Goal: Information Seeking & Learning: Learn about a topic

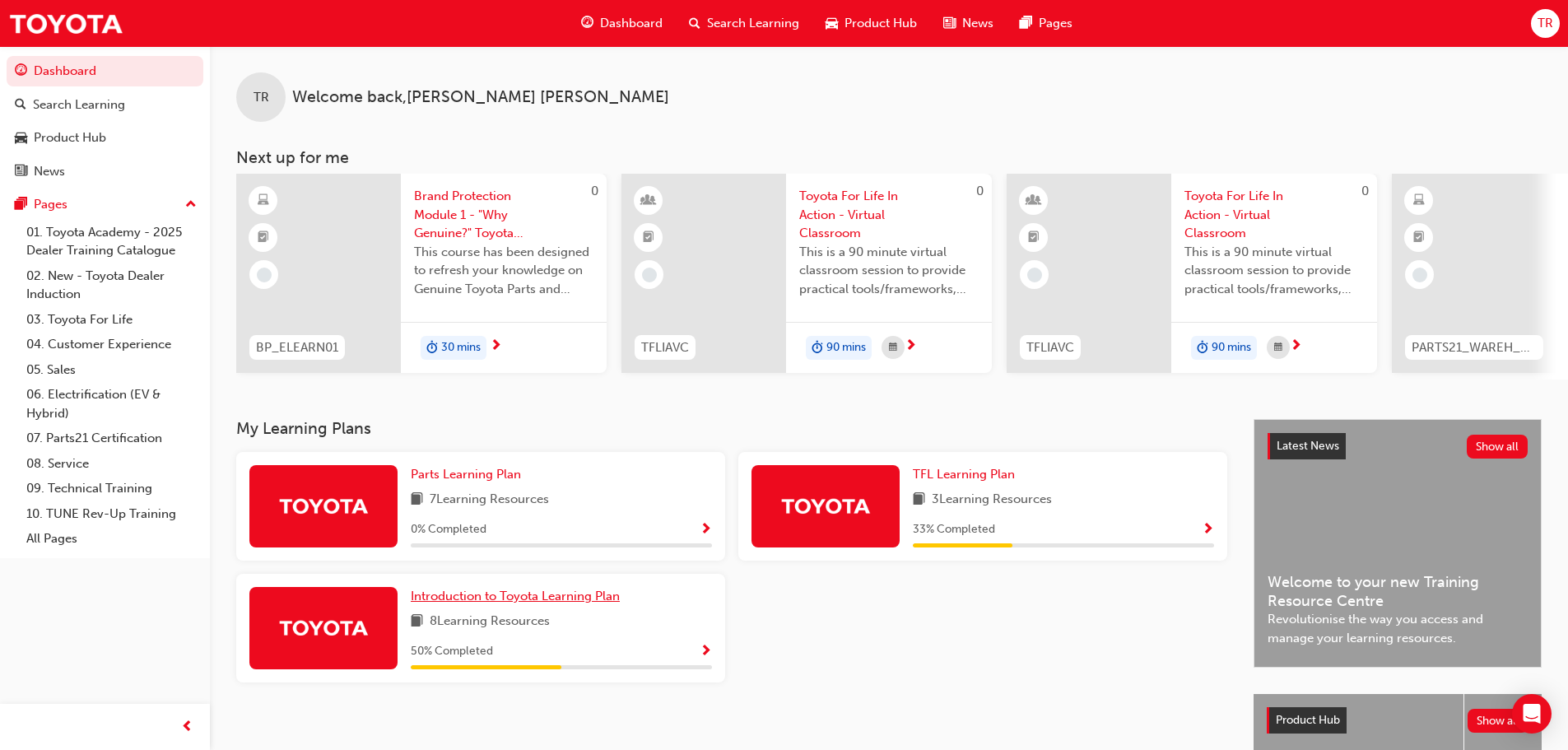
click at [575, 602] on span "Introduction to Toyota Learning Plan" at bounding box center [515, 596] width 209 height 15
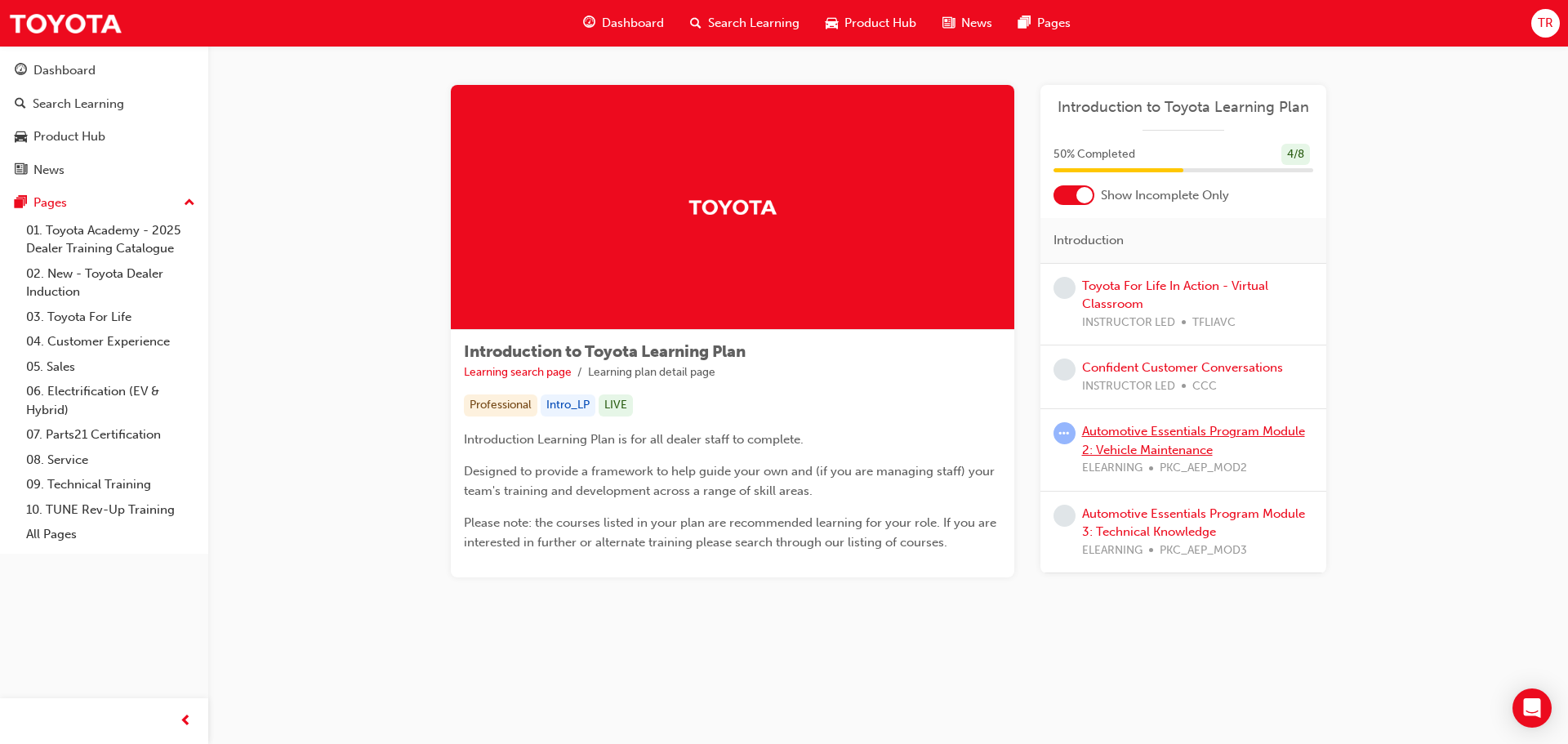
click at [1182, 427] on link "Automotive Essentials Program Module 2: Vehicle Maintenance" at bounding box center [1193, 441] width 223 height 33
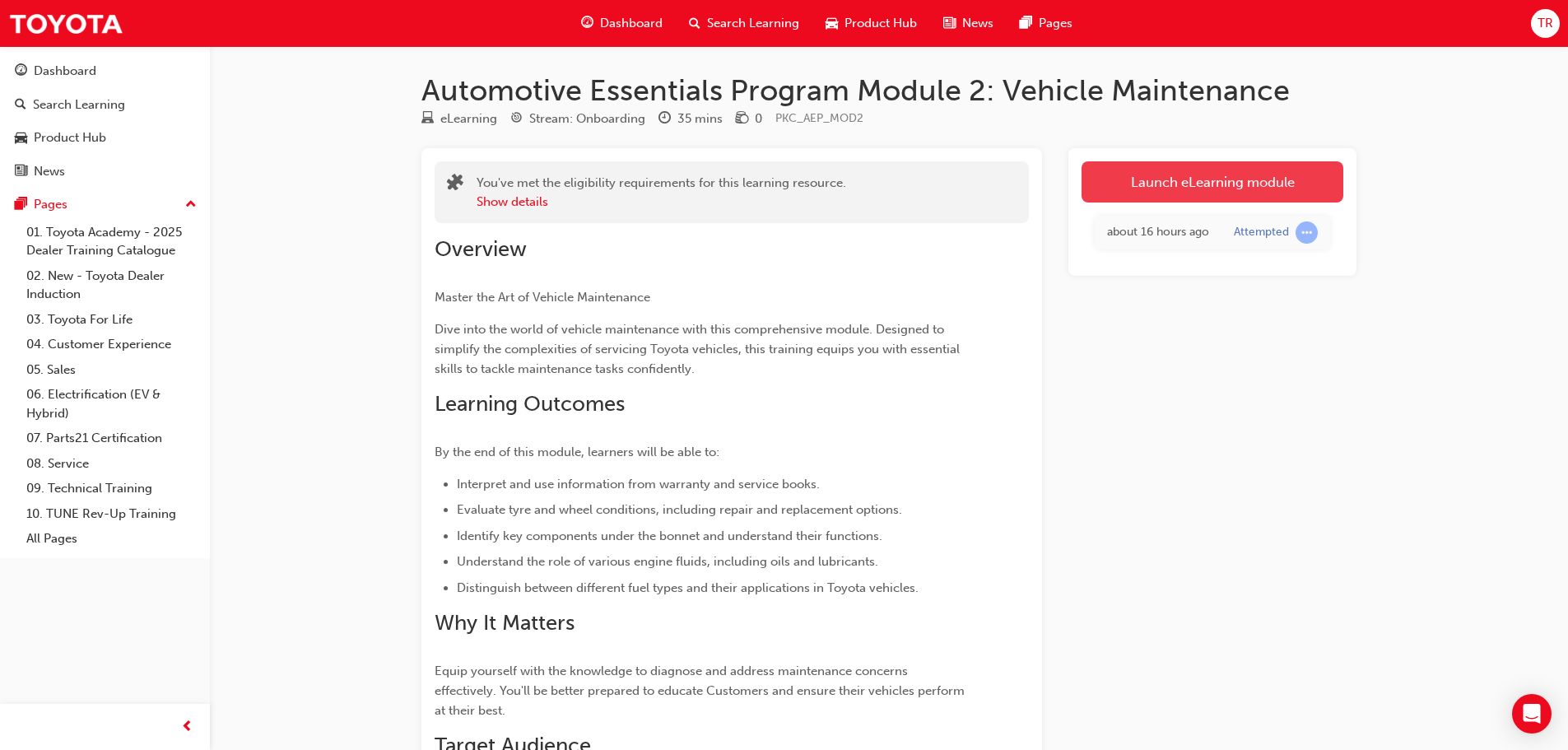
click at [1161, 181] on link "Launch eLearning module" at bounding box center [1212, 182] width 261 height 41
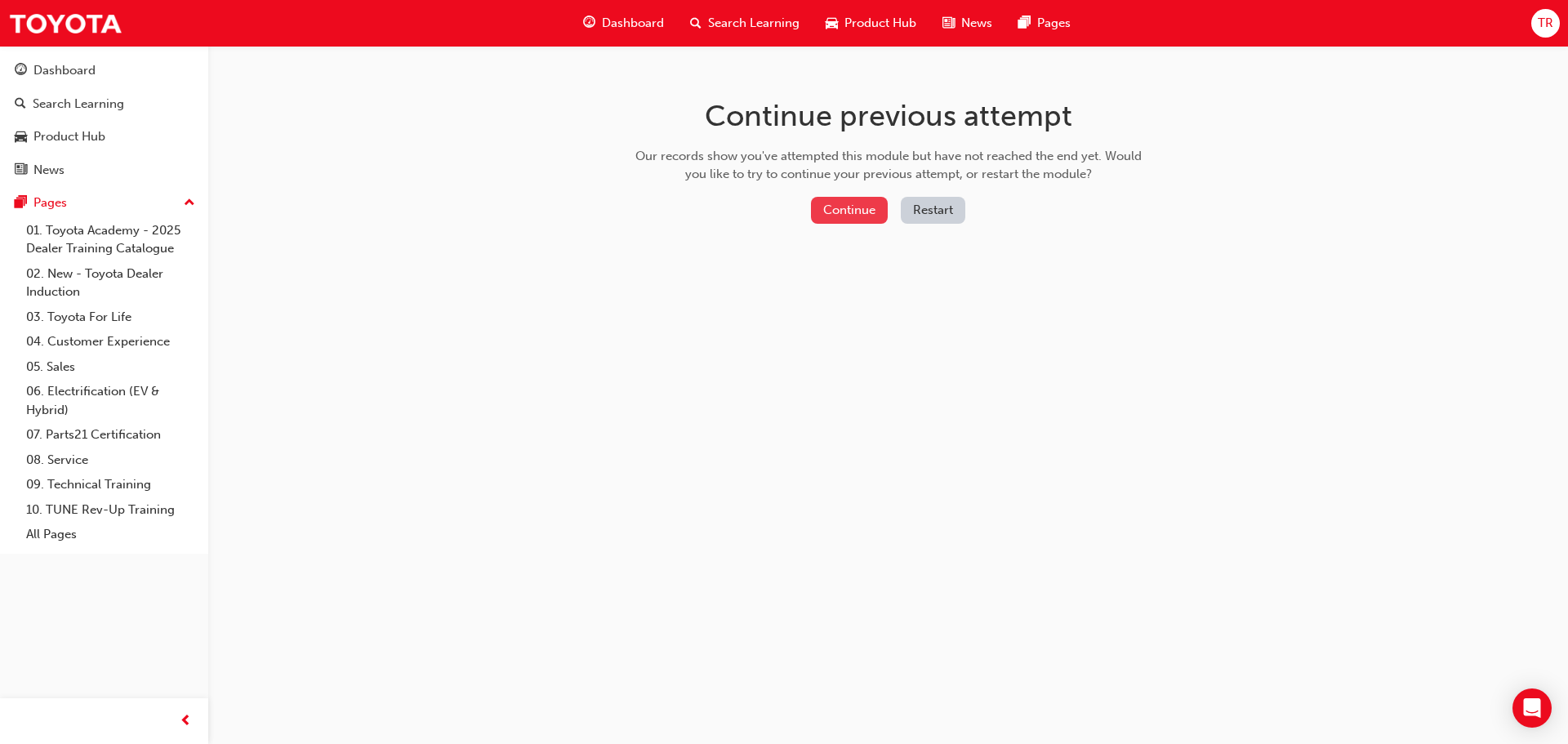
click at [860, 211] on button "Continue" at bounding box center [849, 211] width 77 height 27
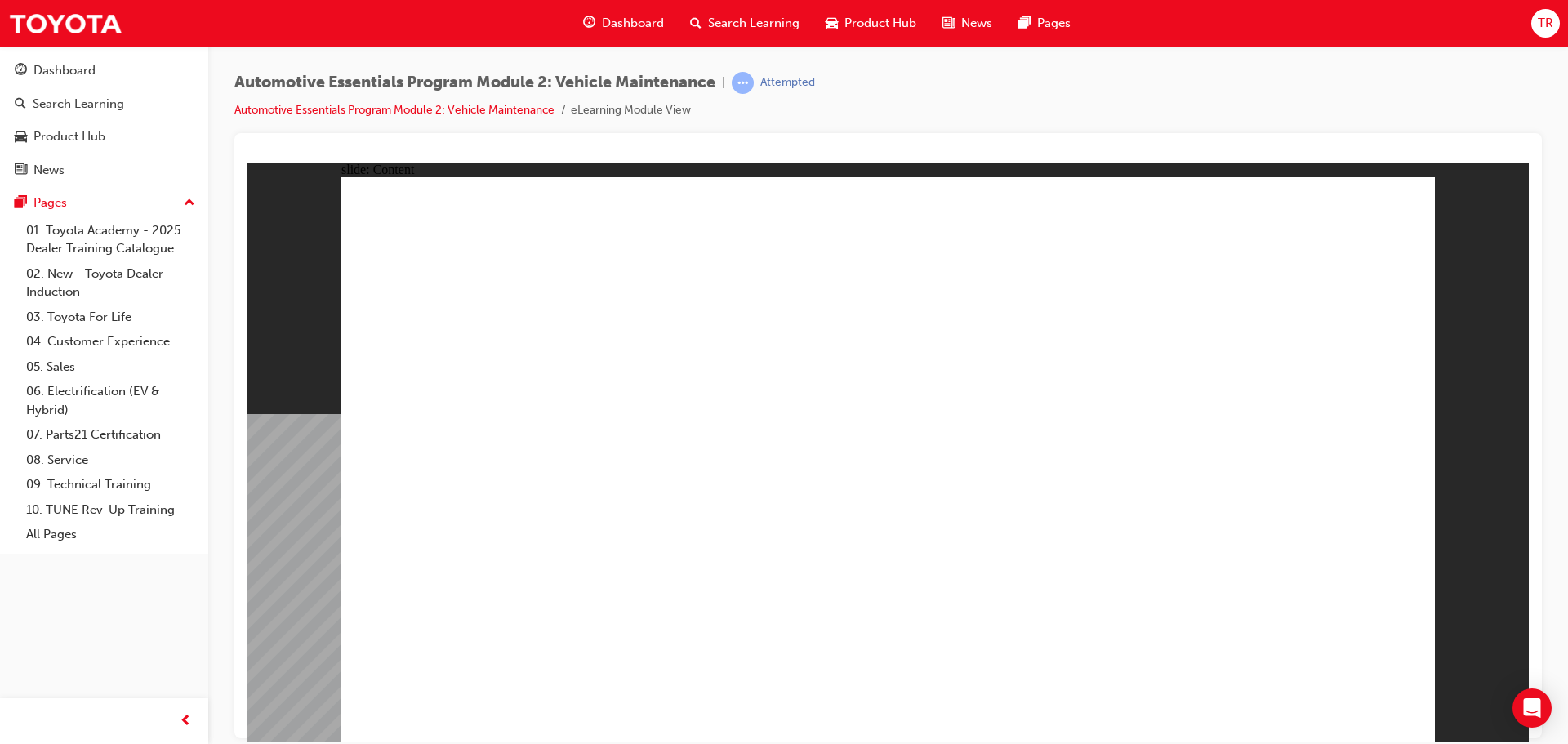
drag, startPoint x: 824, startPoint y: 644, endPoint x: 809, endPoint y: 648, distance: 15.5
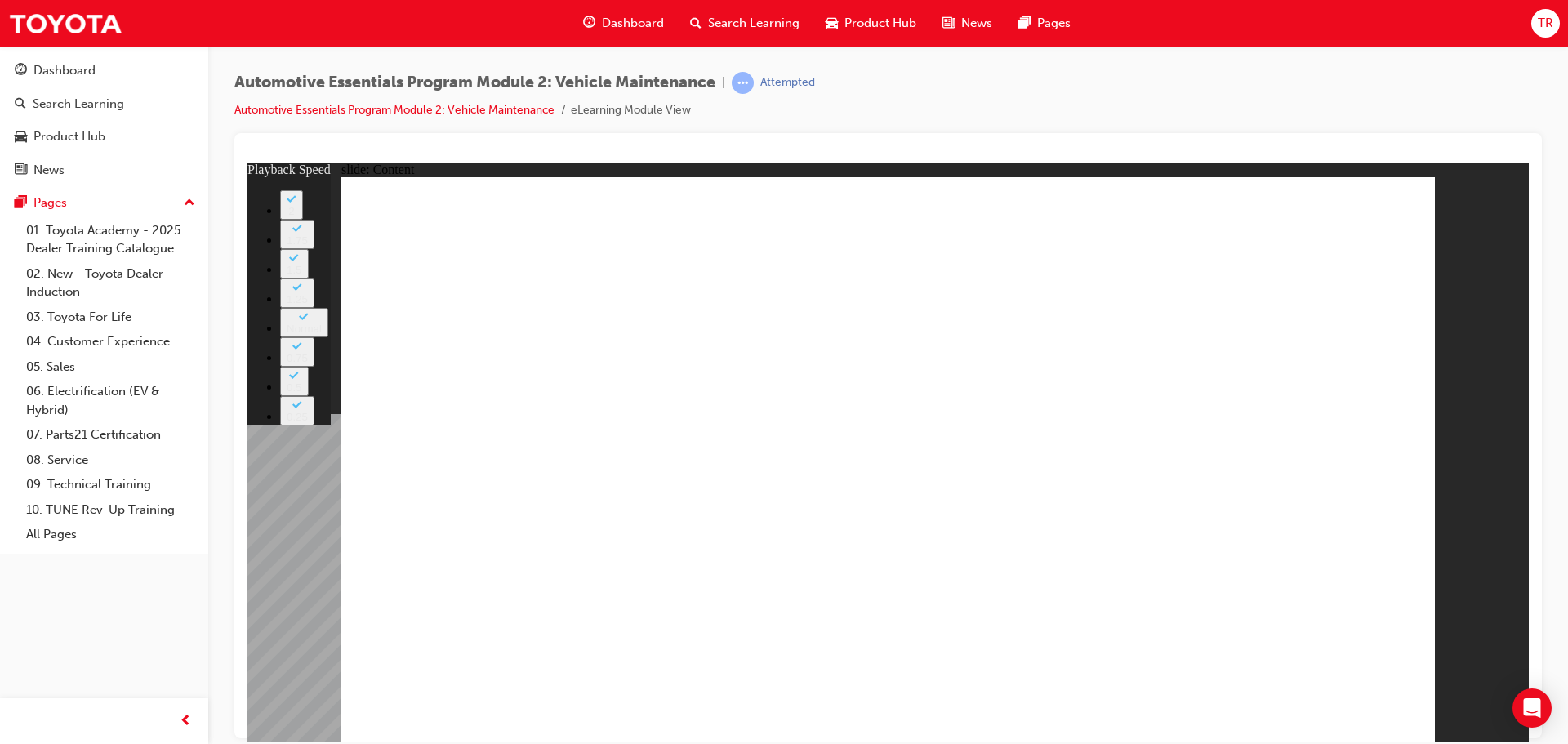
type input "8"
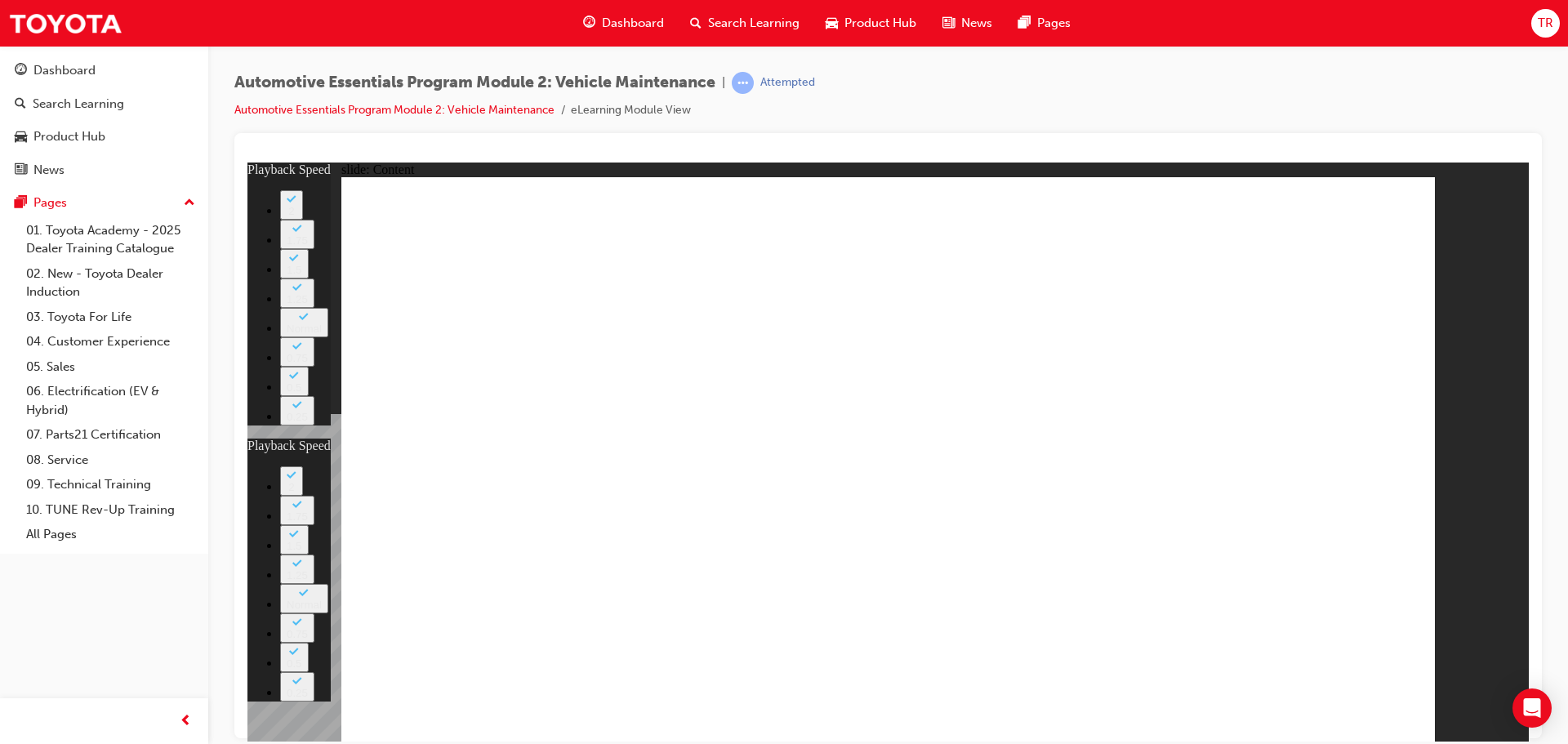
type input "27"
type input "8"
type input "27"
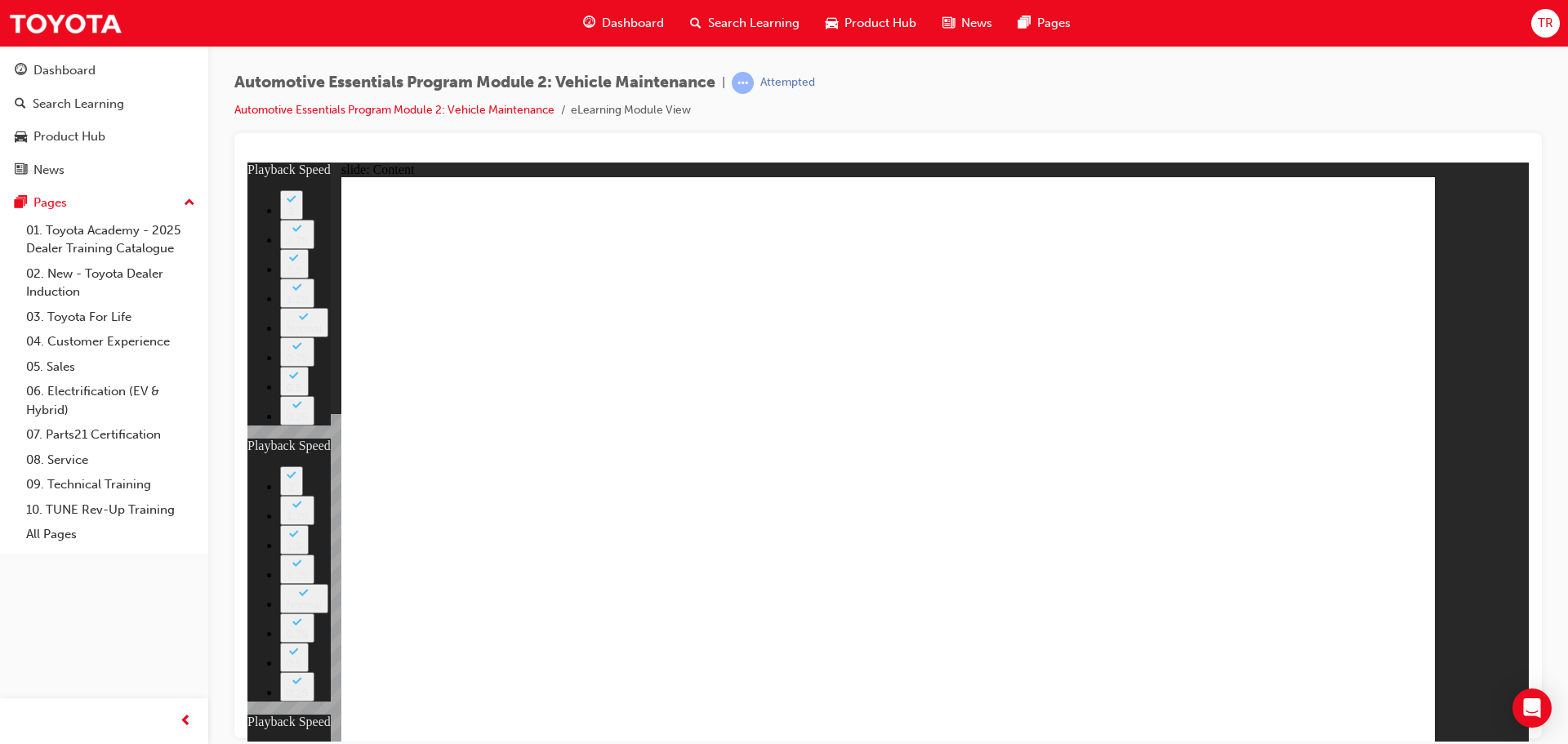
type input "12"
type input "8"
type input "27"
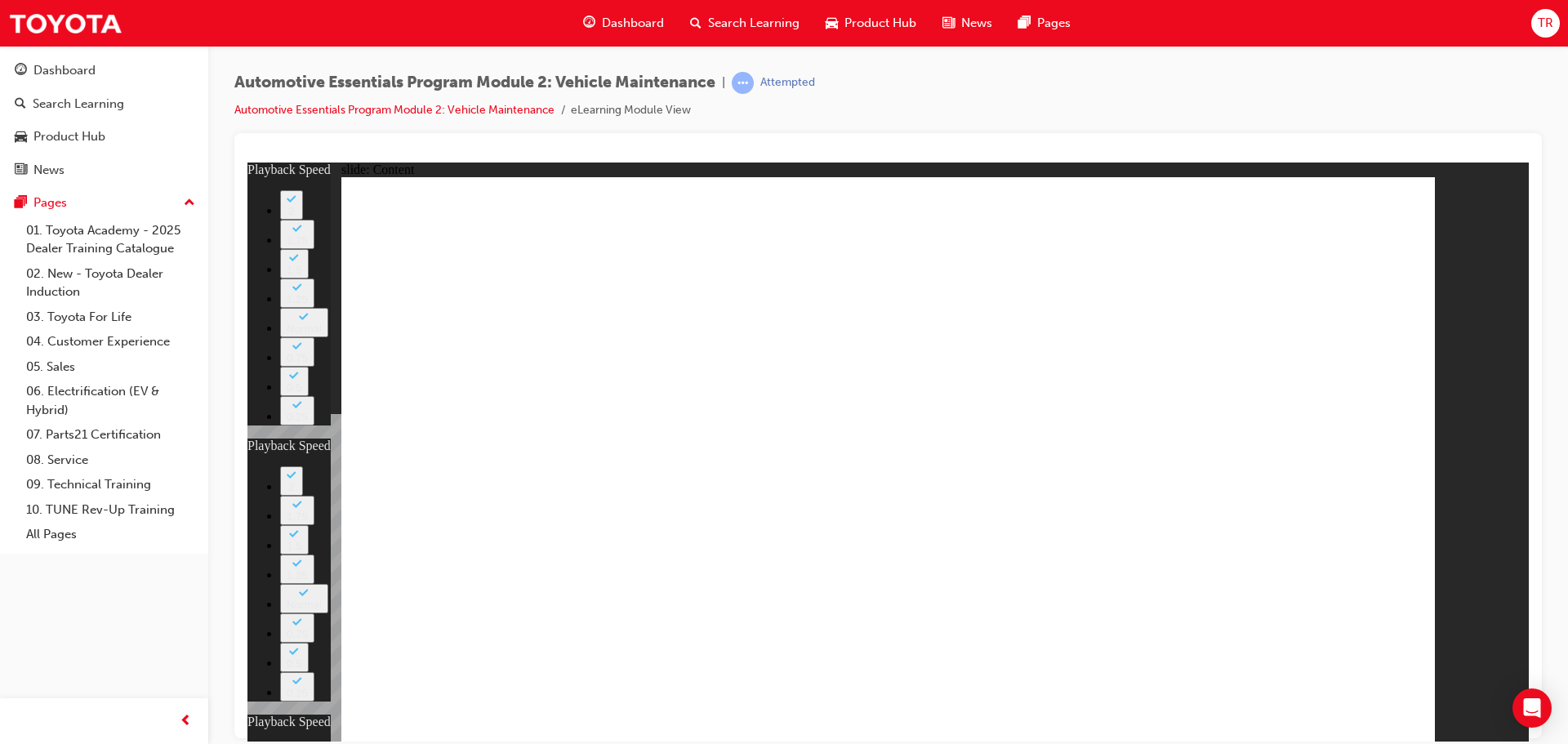
type input "12"
type input "45"
type input "8"
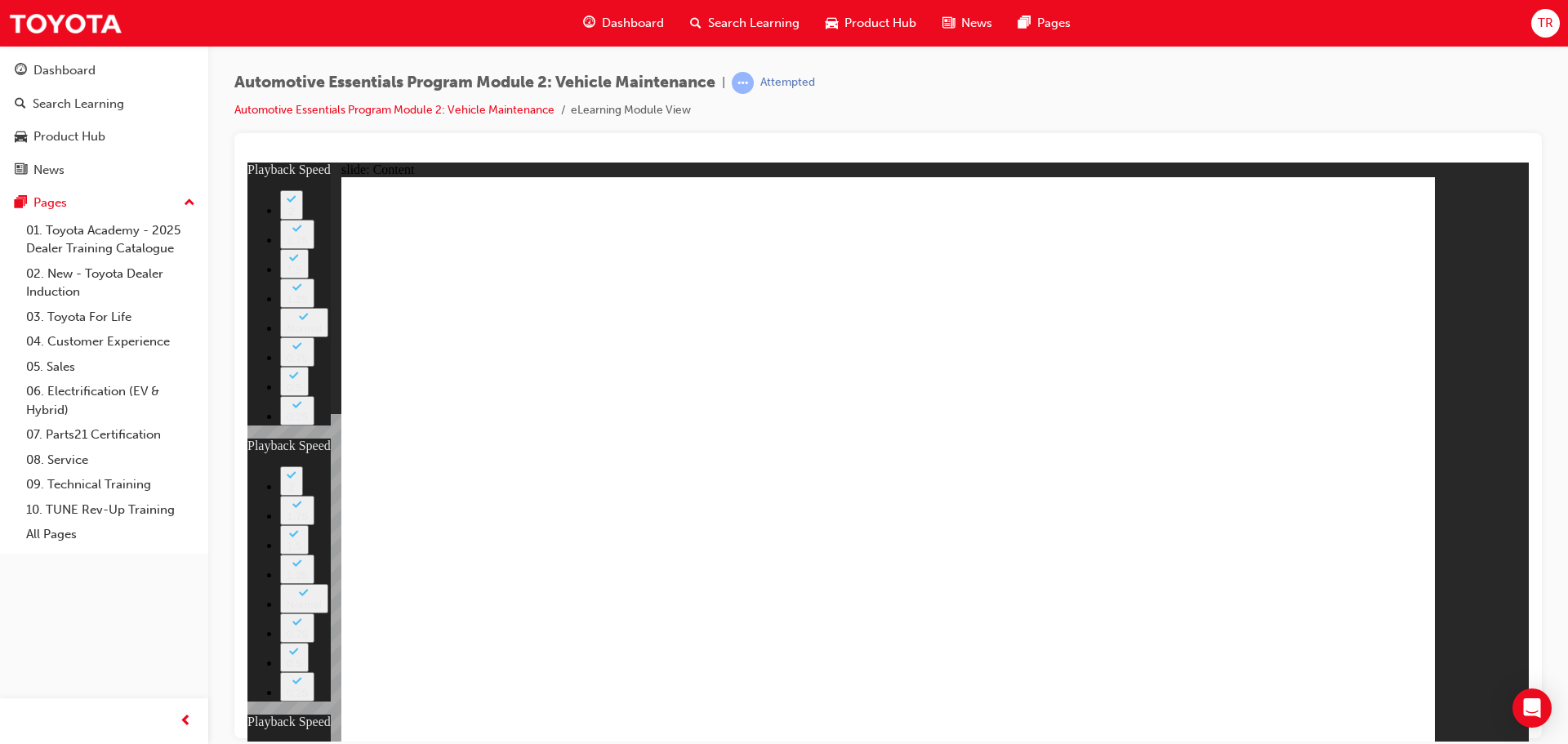
type input "27"
type input "12"
type input "13"
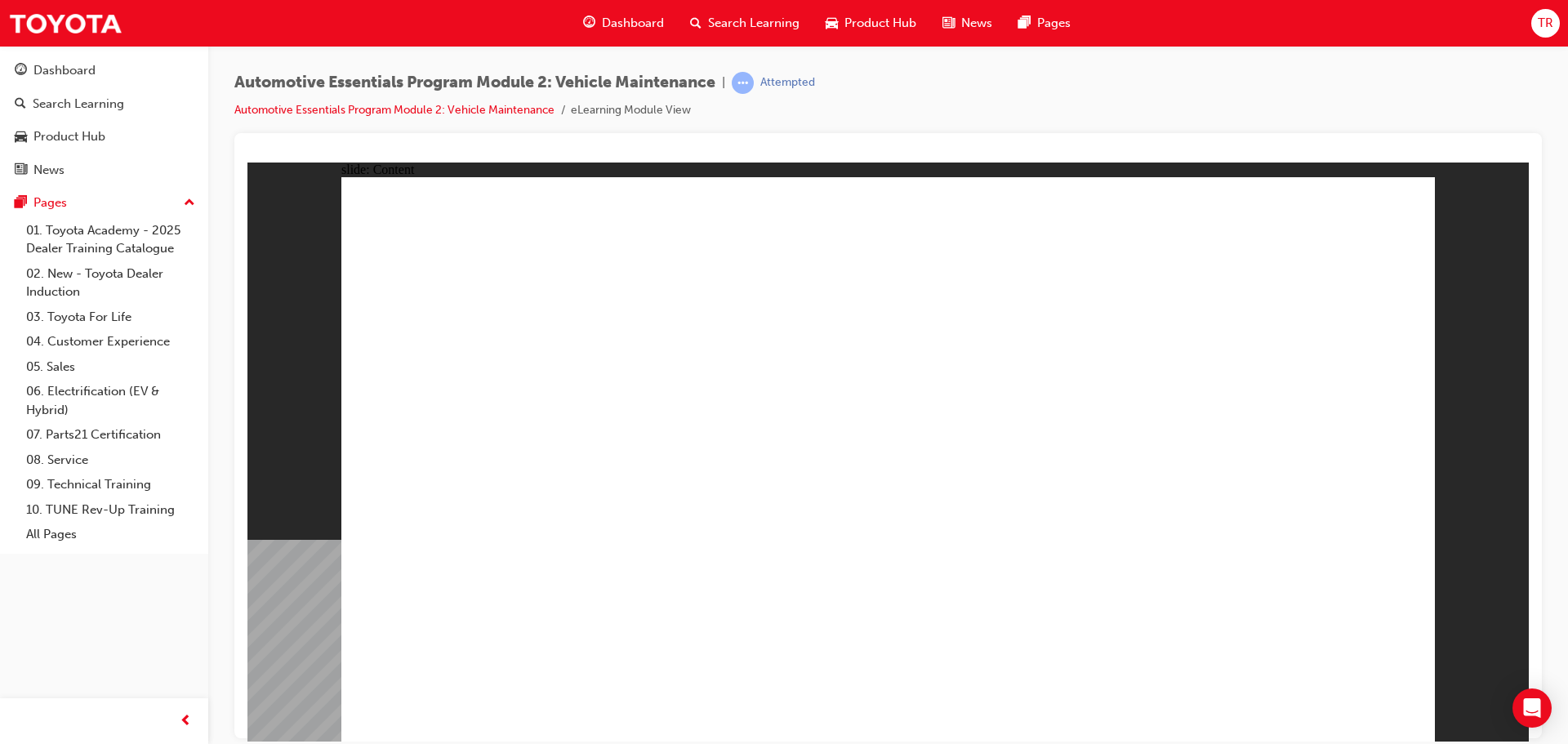
radio input "true"
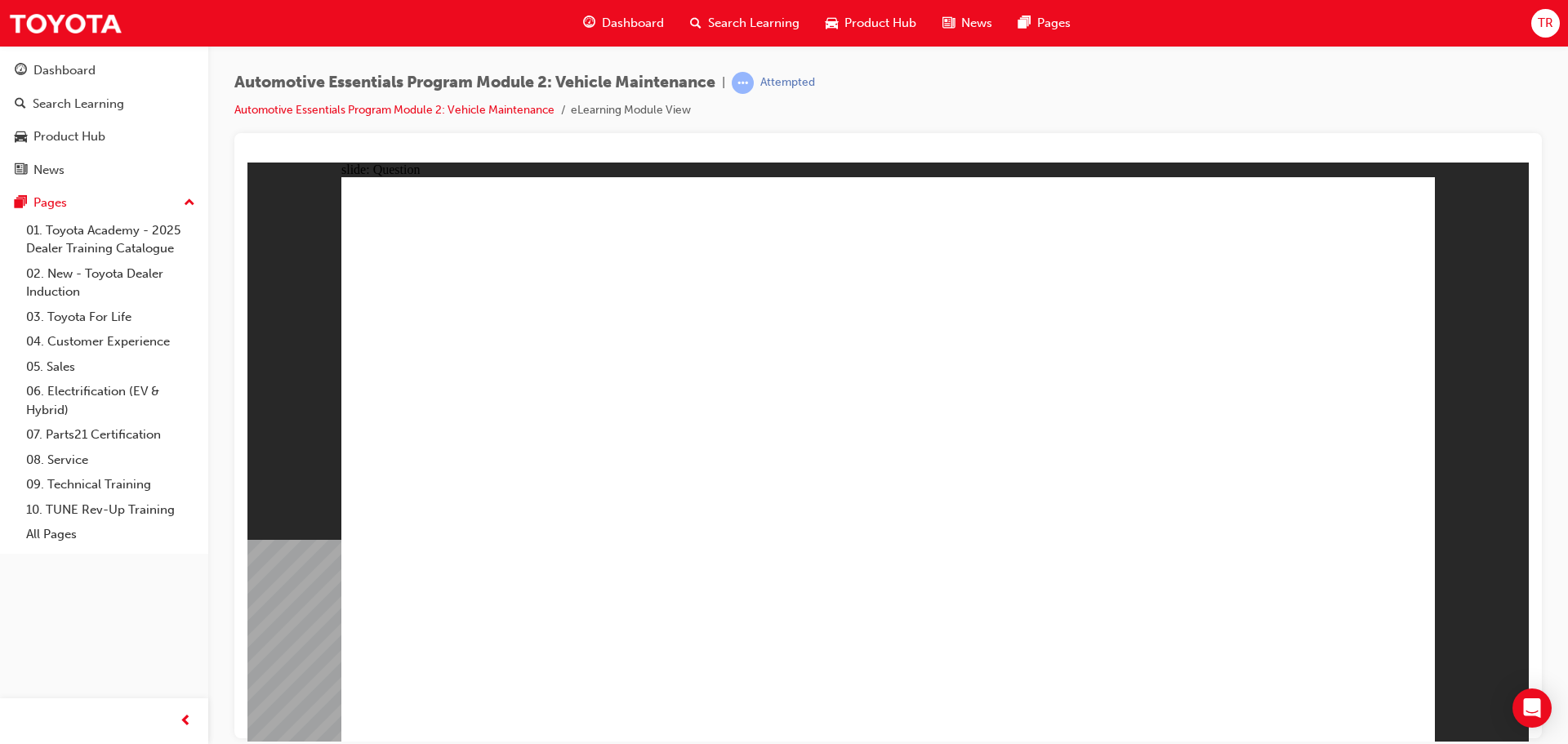
radio input "true"
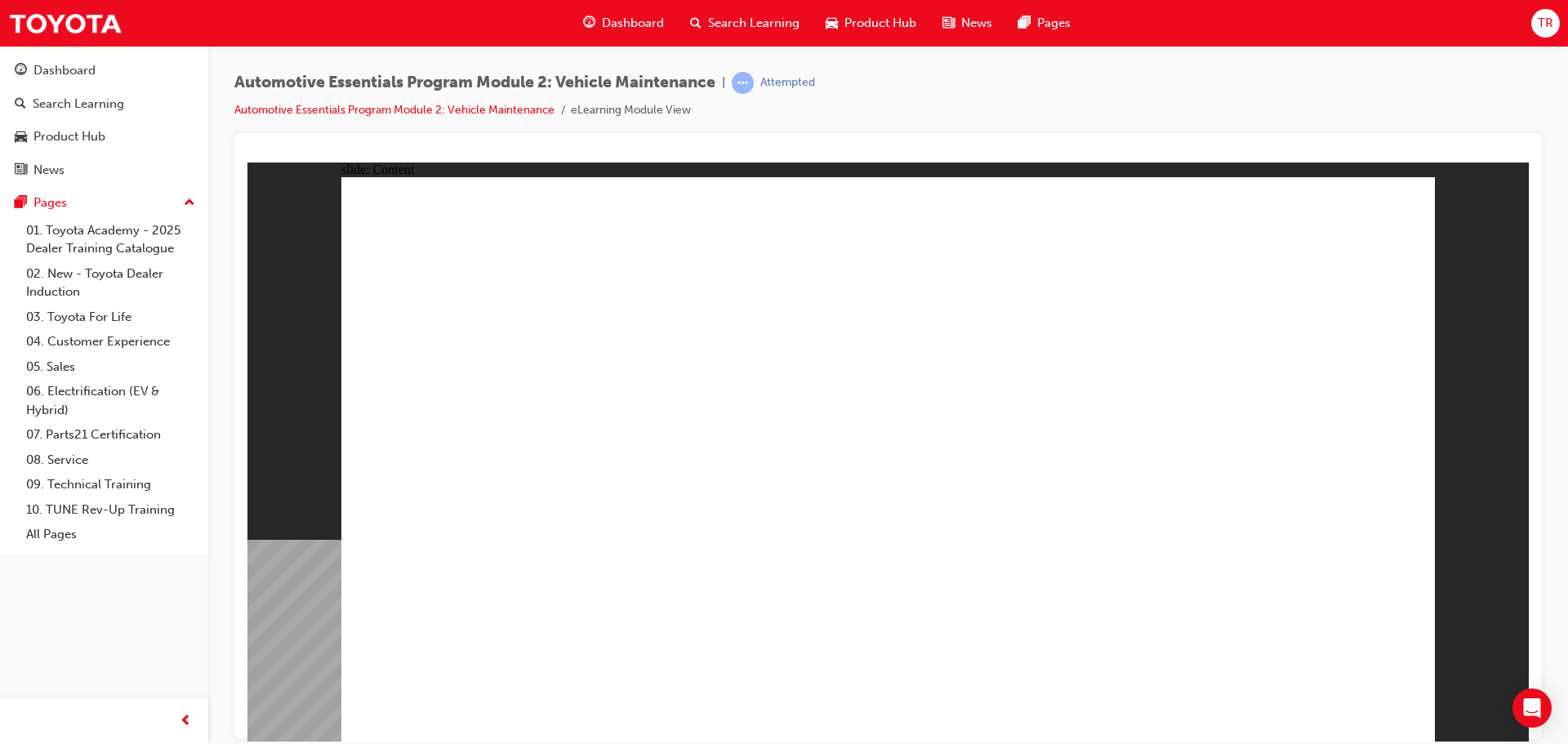
drag, startPoint x: 1369, startPoint y: 210, endPoint x: 1383, endPoint y: 210, distance: 14.0
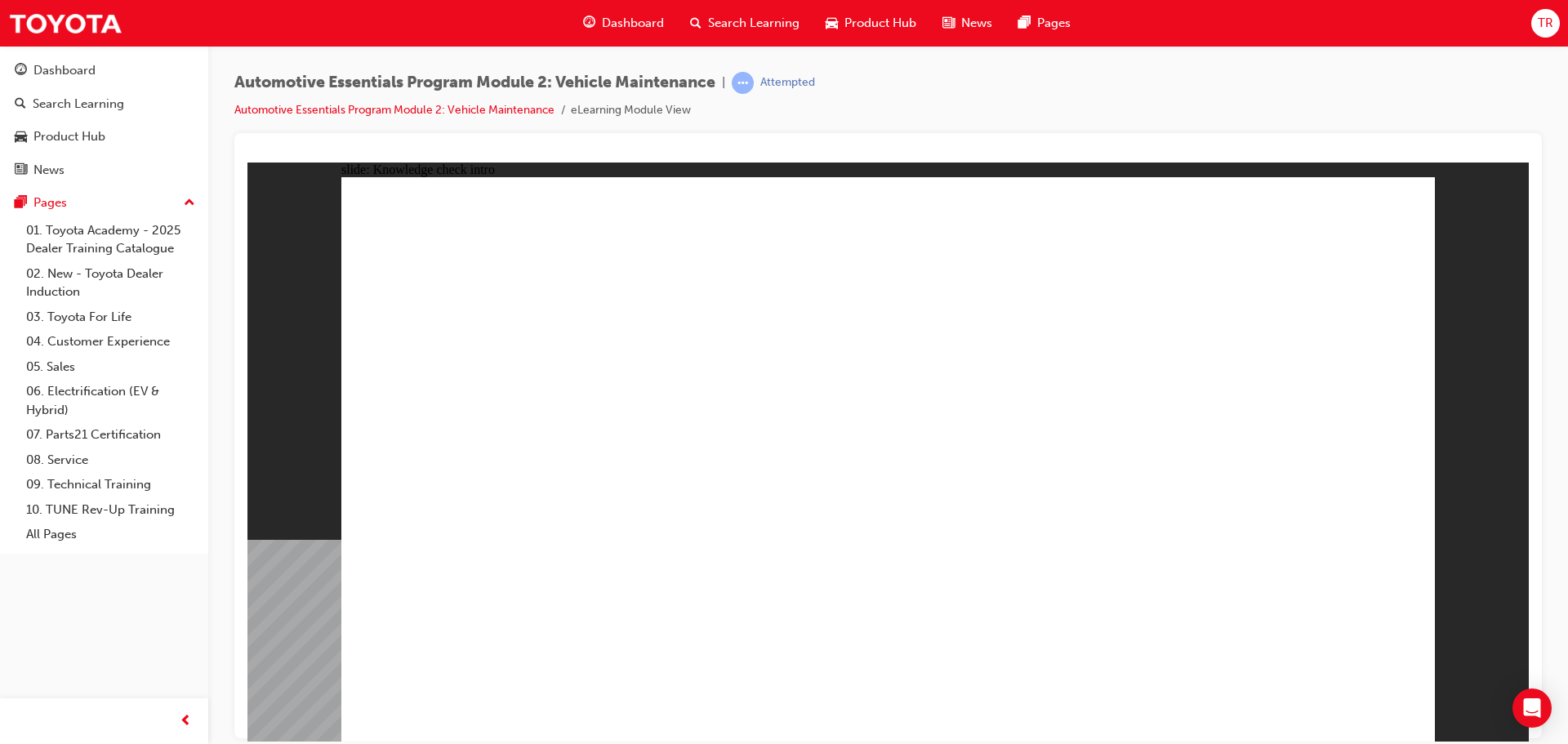
radio input "true"
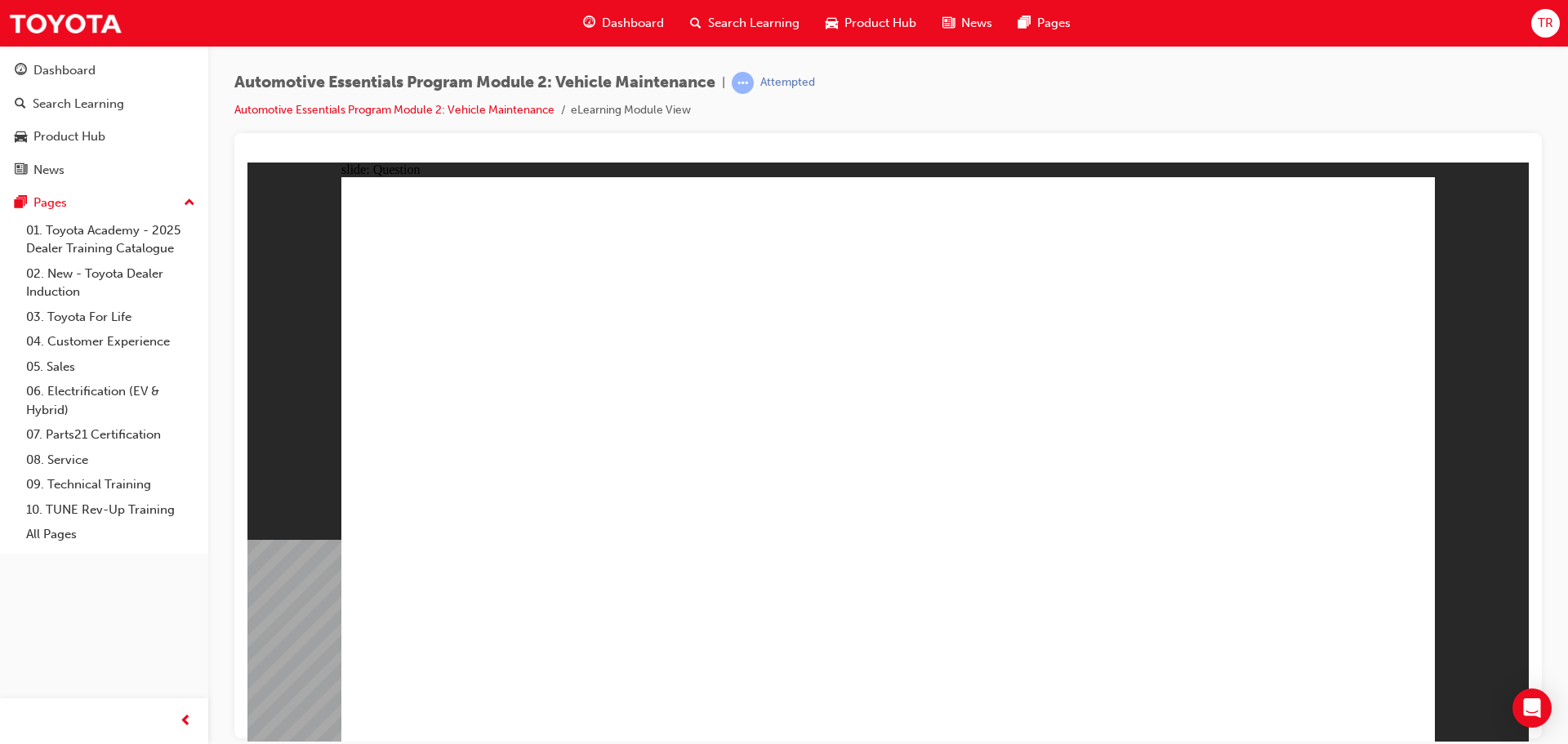
radio input "true"
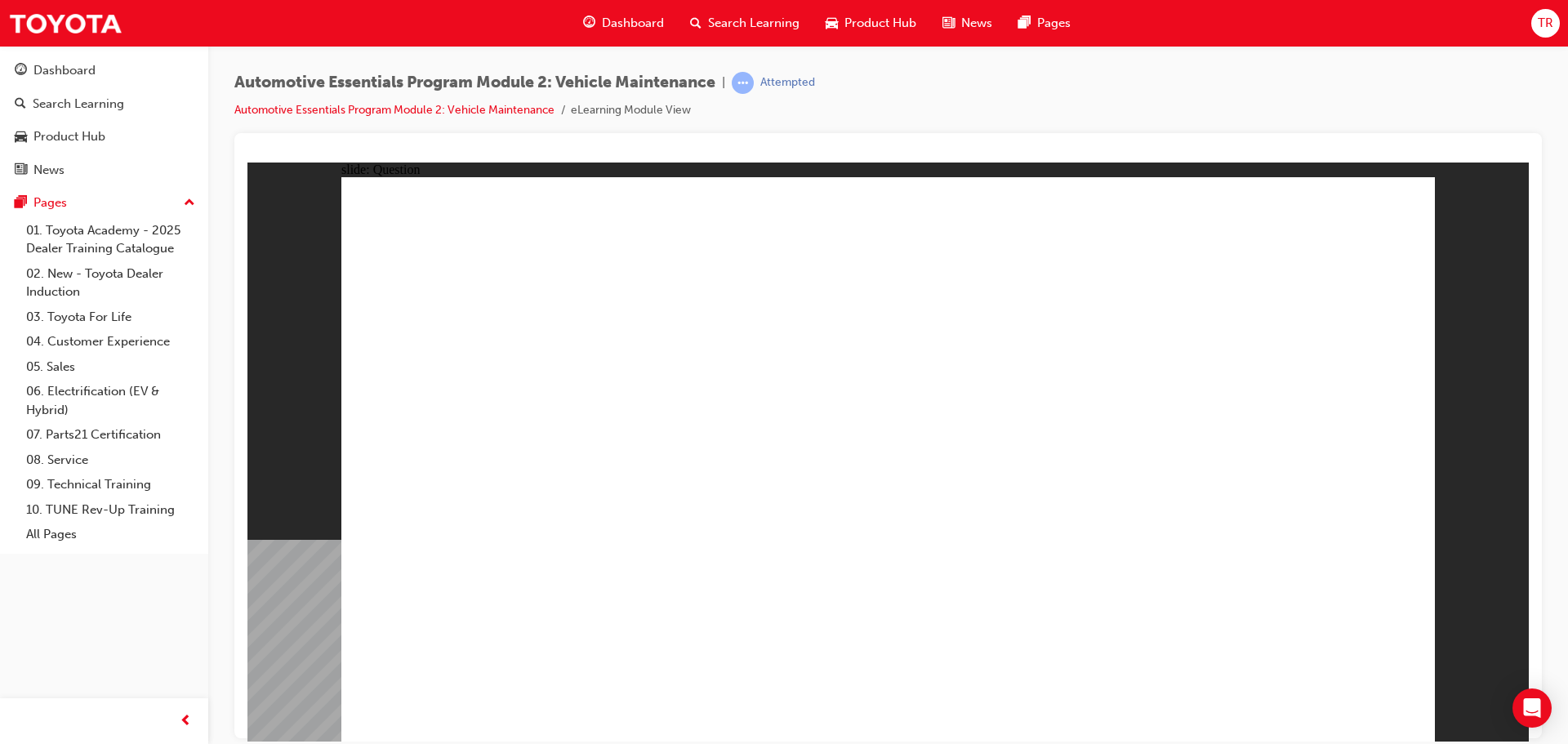
radio input "true"
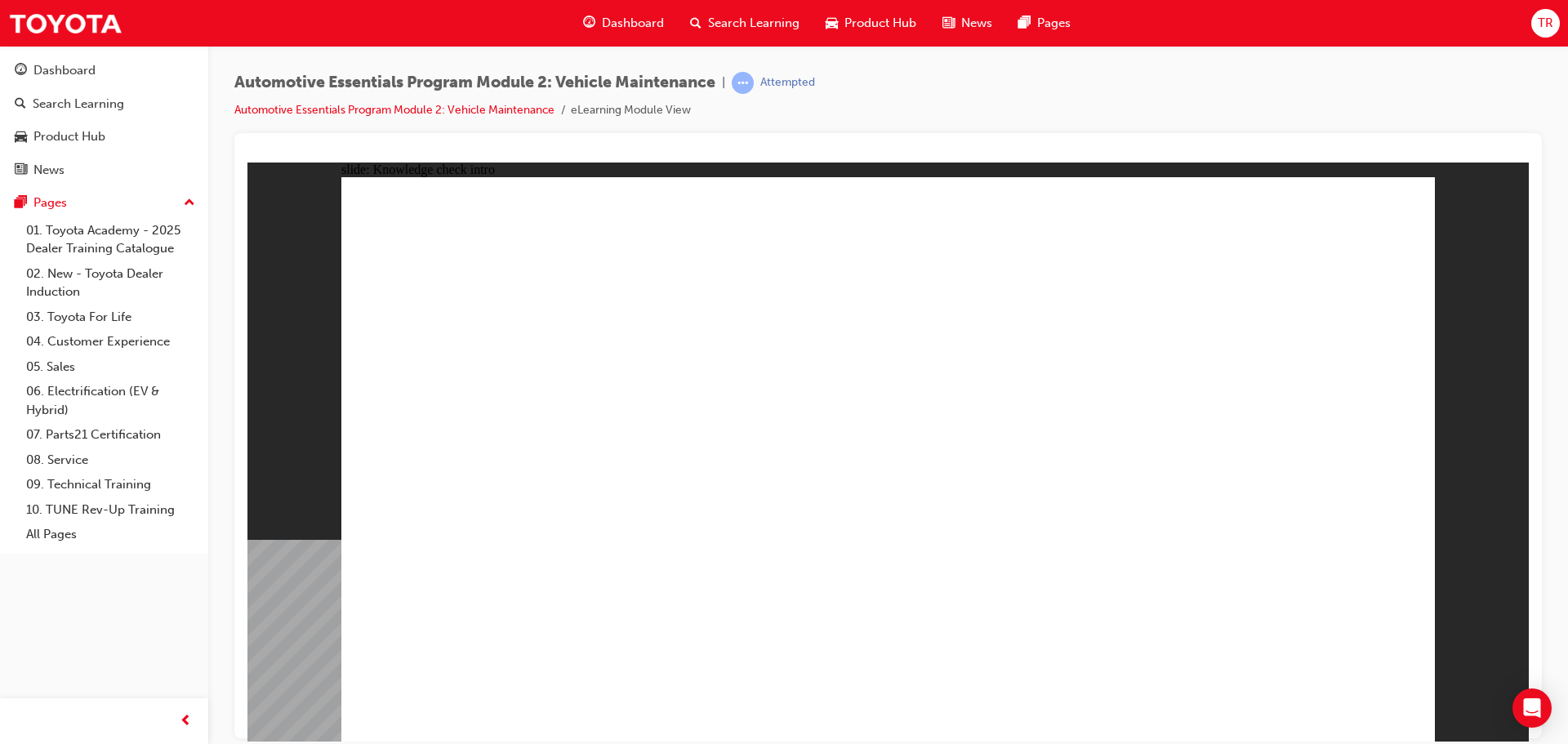
radio input "true"
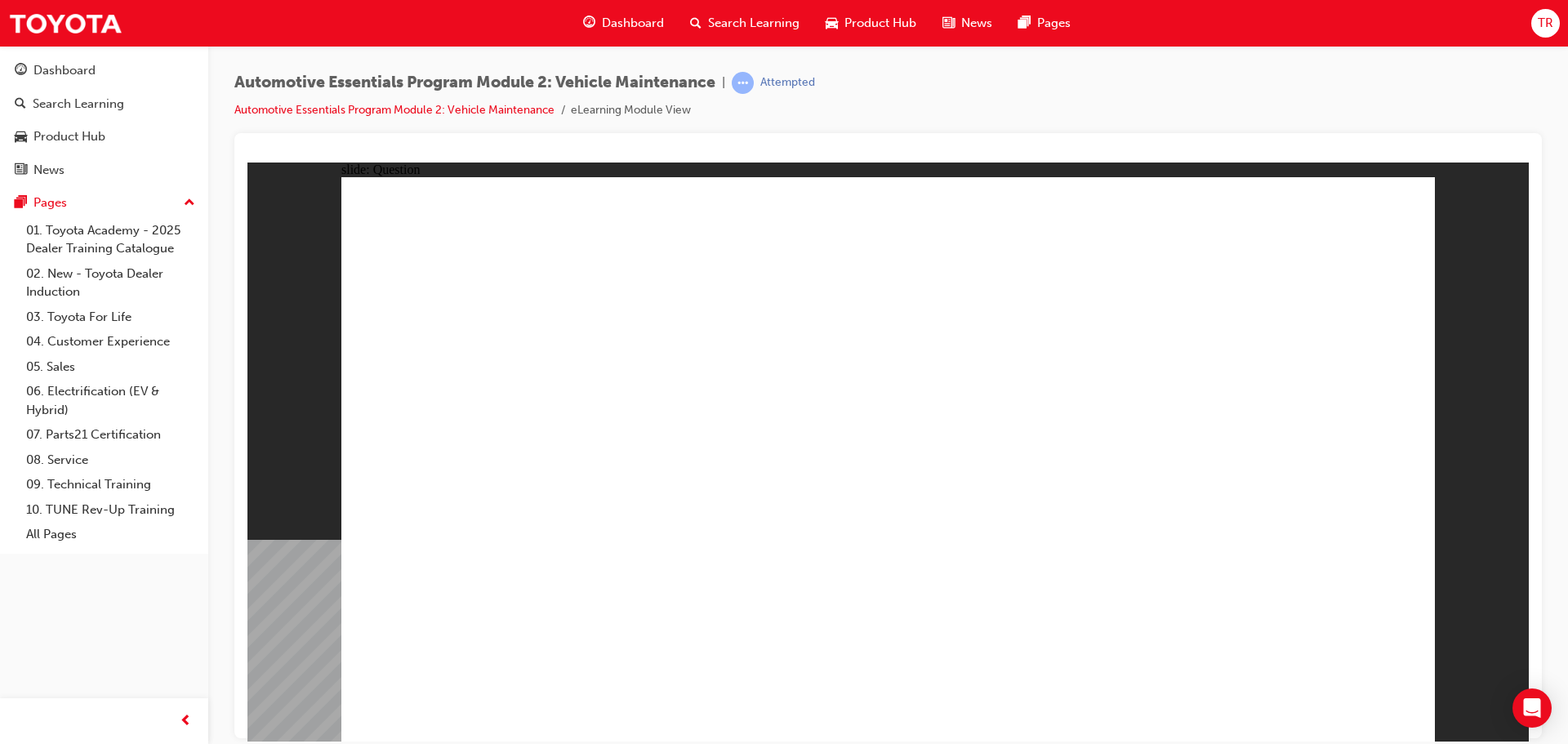
radio input "true"
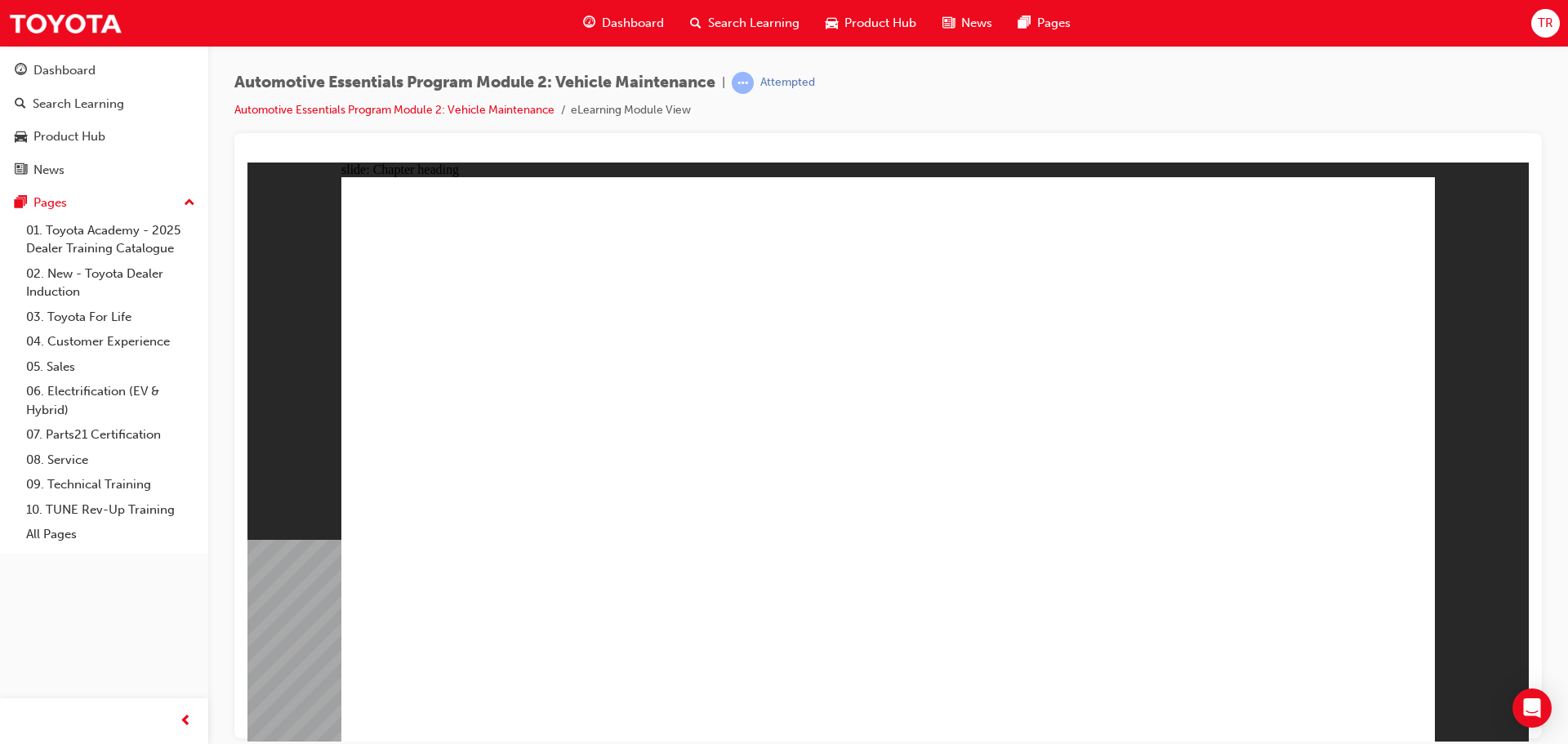
drag, startPoint x: 1379, startPoint y: 235, endPoint x: 1368, endPoint y: 241, distance: 12.5
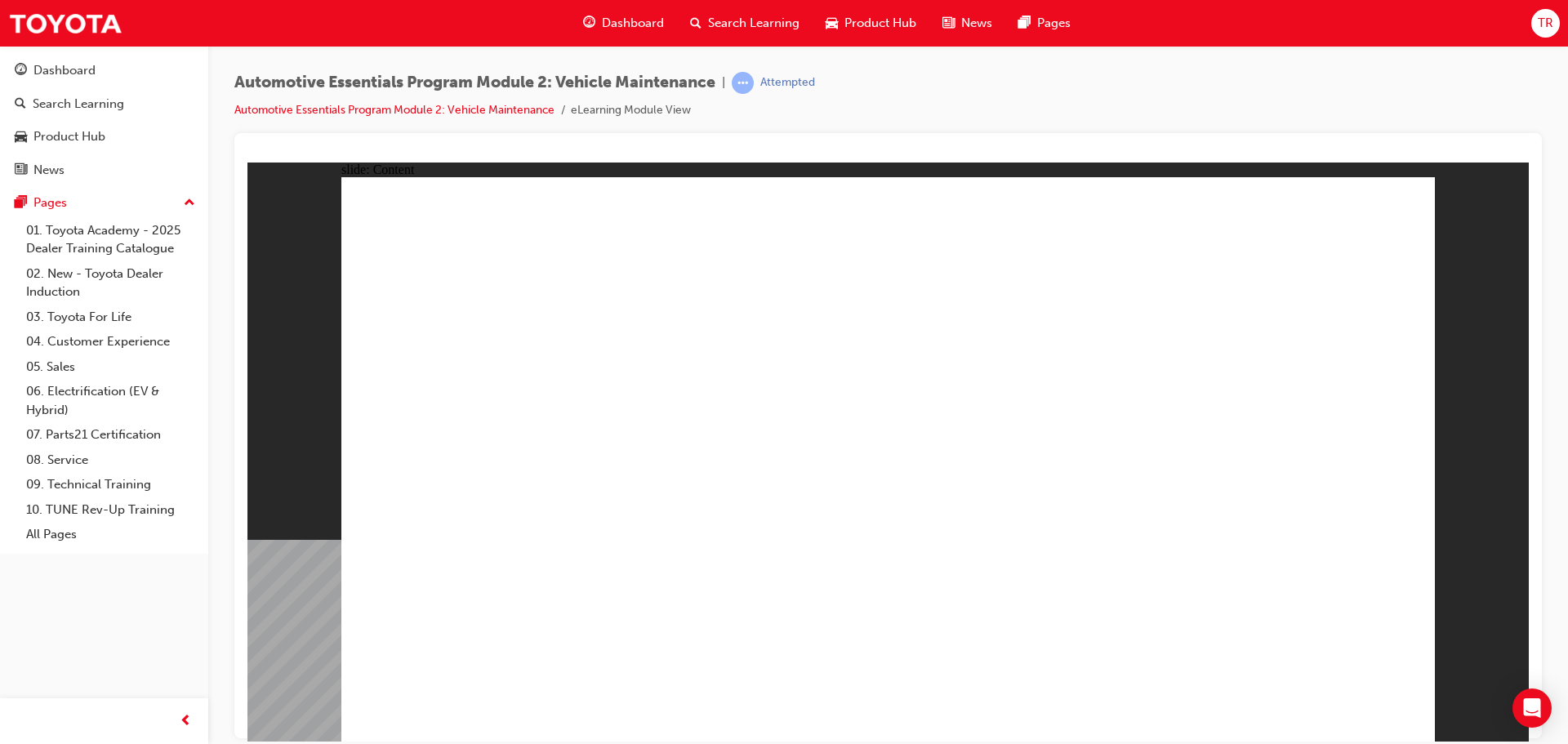
radio input "true"
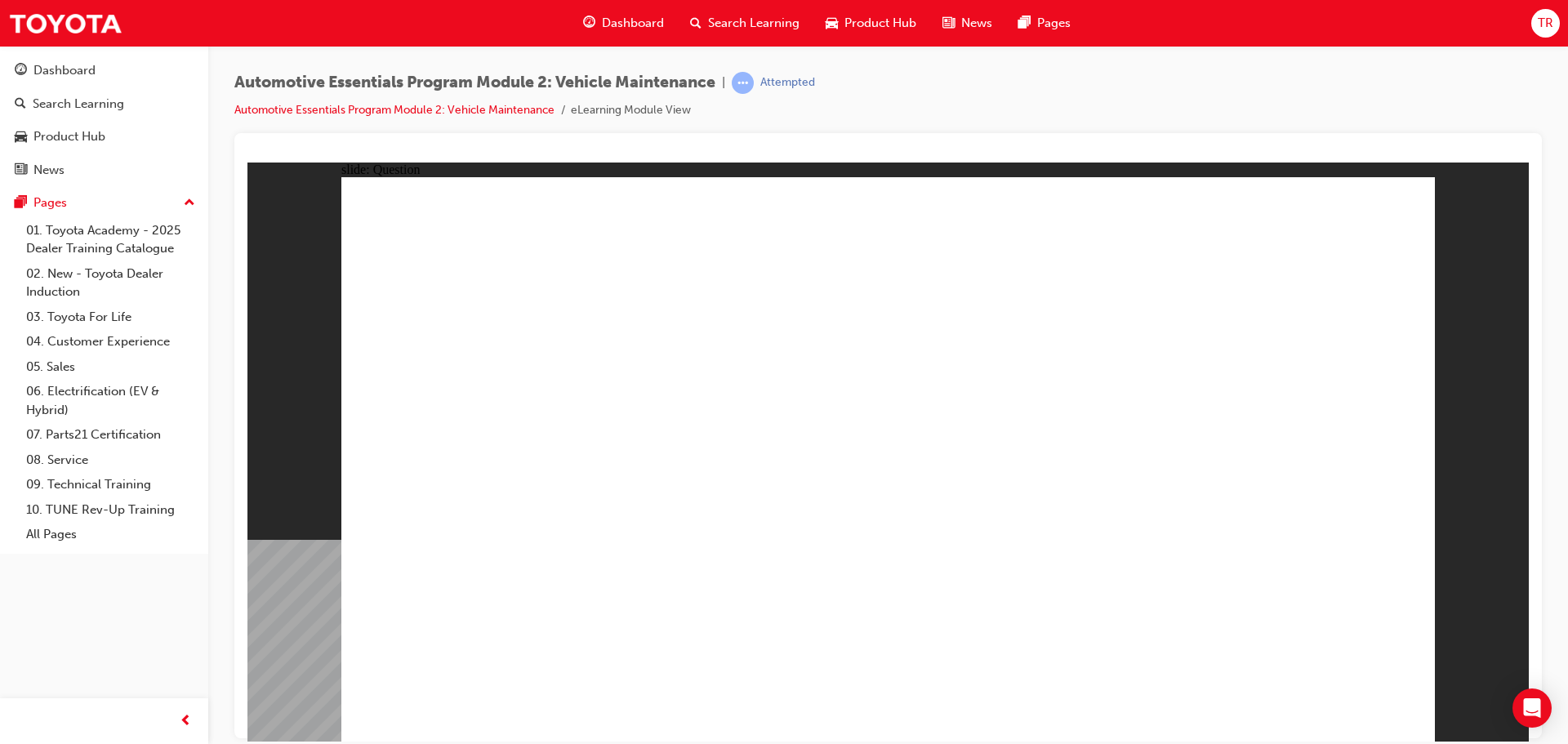
radio input "true"
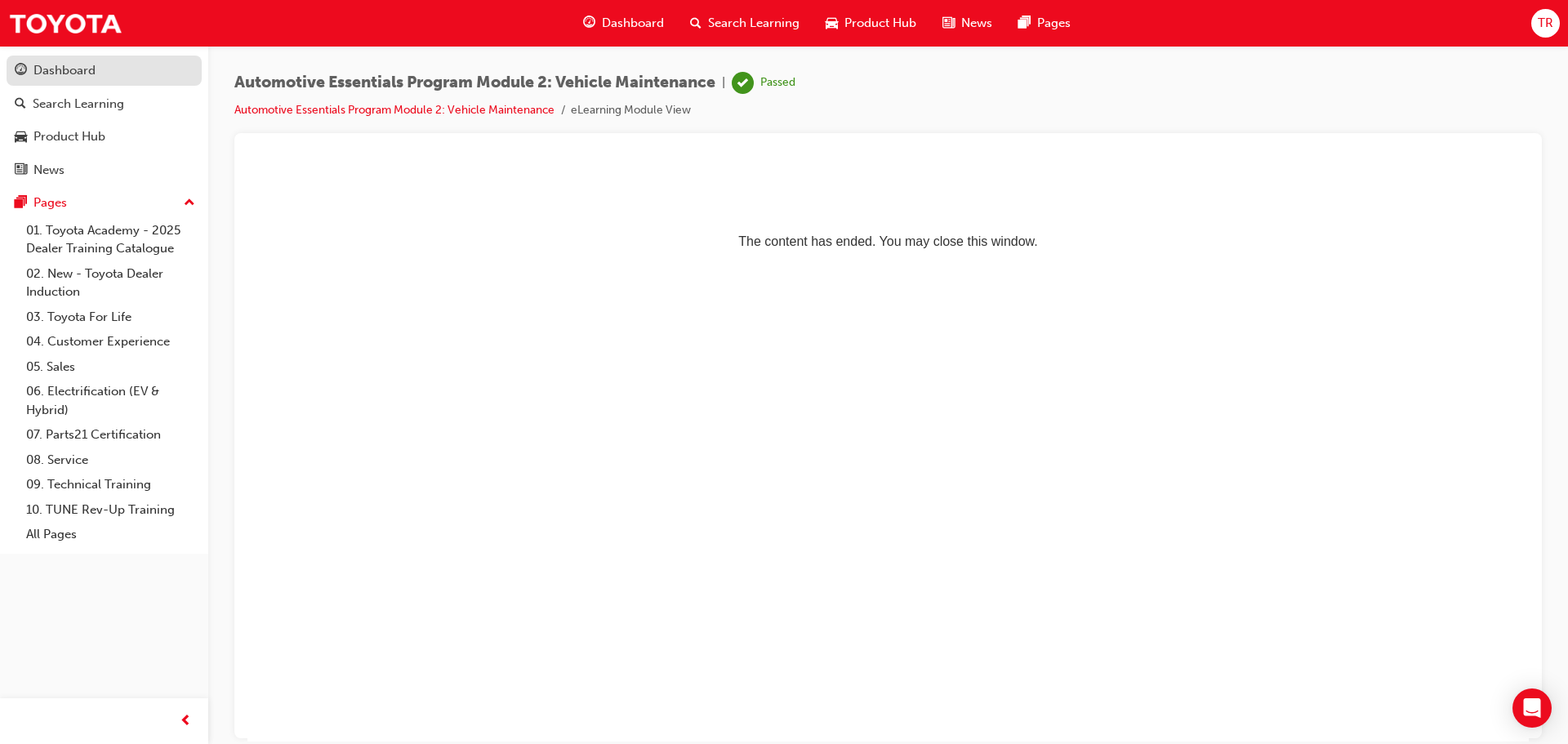
click at [57, 78] on div "Dashboard" at bounding box center [64, 70] width 62 height 19
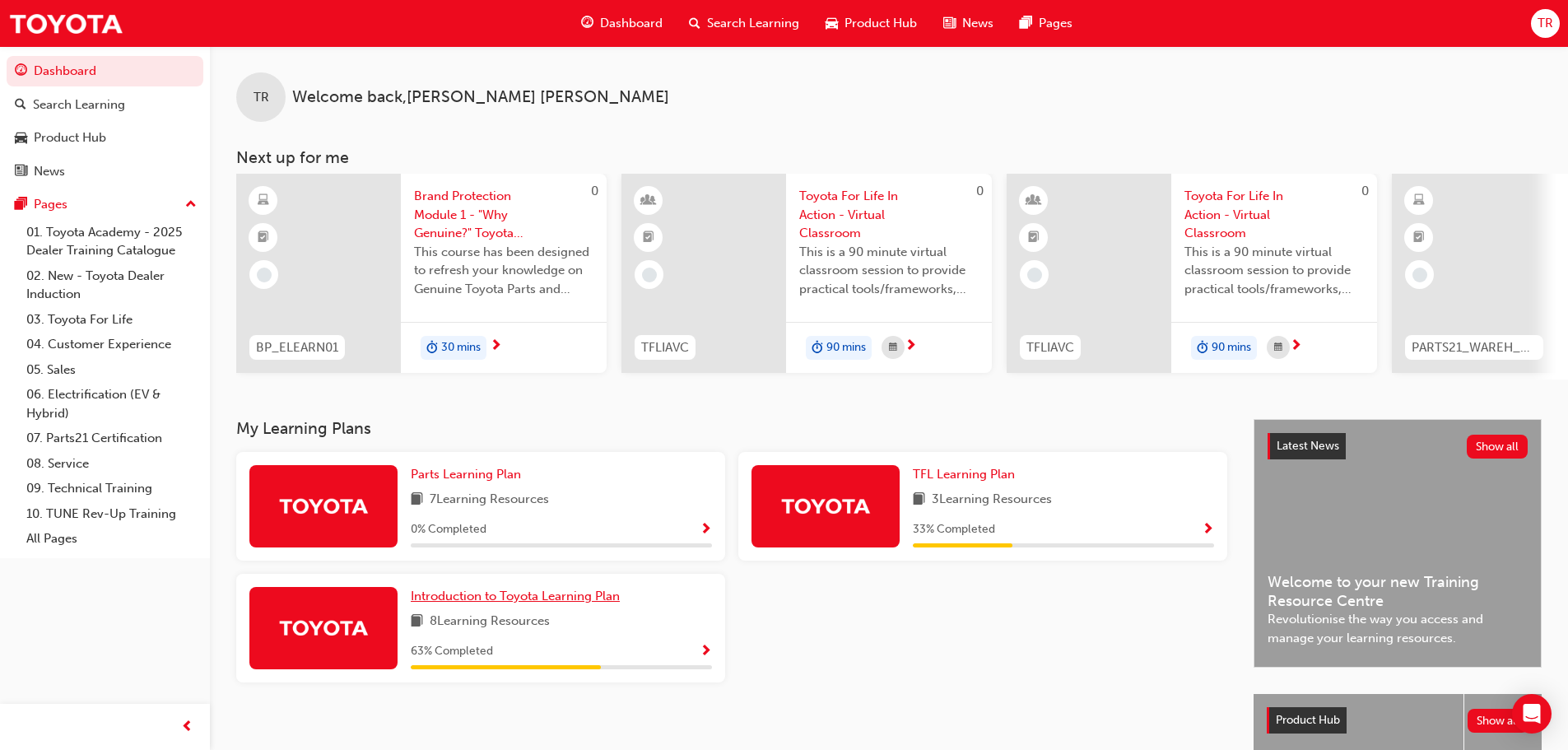
click at [520, 604] on span "Introduction to Toyota Learning Plan" at bounding box center [515, 596] width 209 height 15
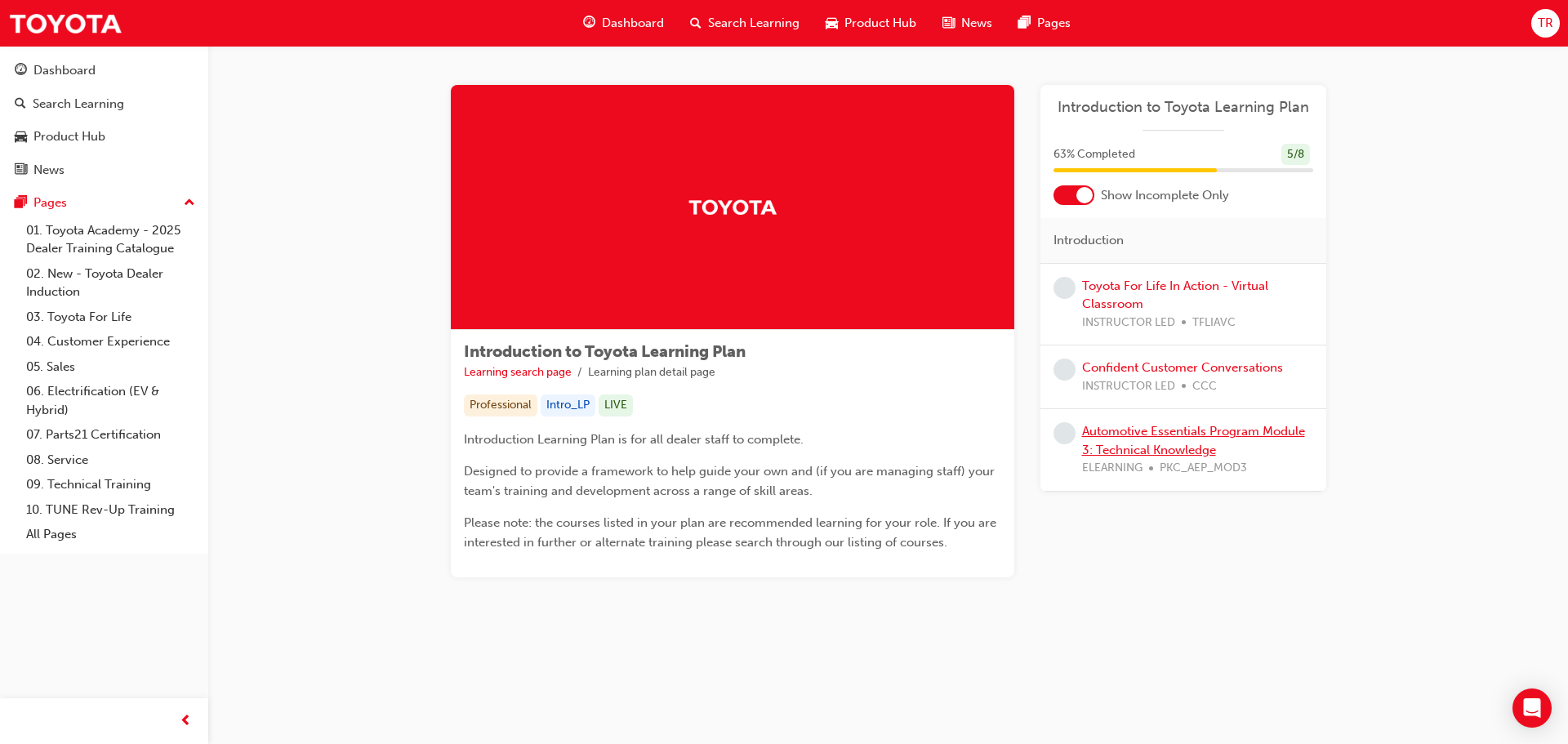
click at [1147, 438] on link "Automotive Essentials Program Module 3: Technical Knowledge" at bounding box center [1193, 441] width 223 height 33
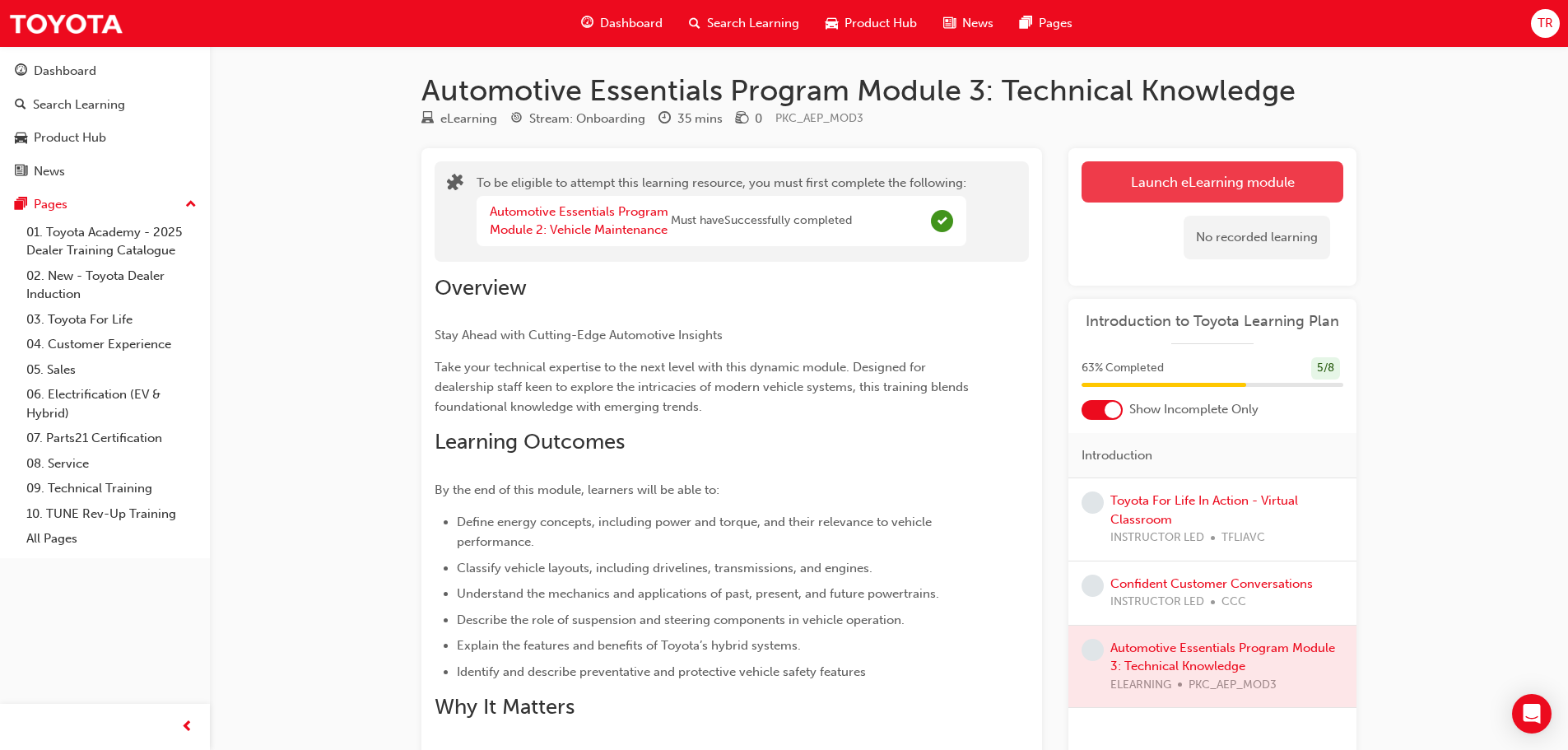
click at [1255, 193] on button "Launch eLearning module" at bounding box center [1212, 182] width 261 height 41
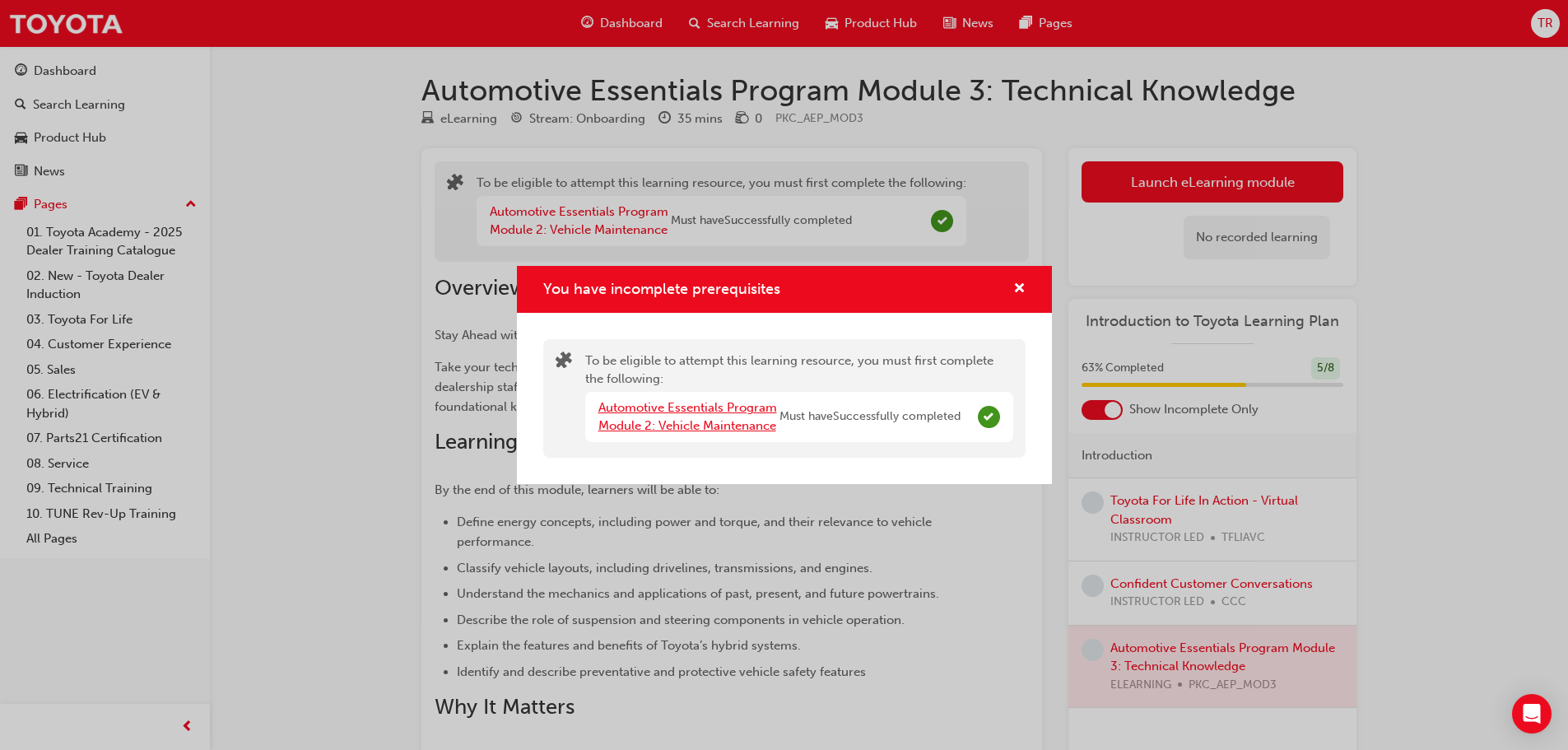
click at [678, 409] on link "Automotive Essentials Program Module 2: Vehicle Maintenance" at bounding box center [688, 417] width 179 height 33
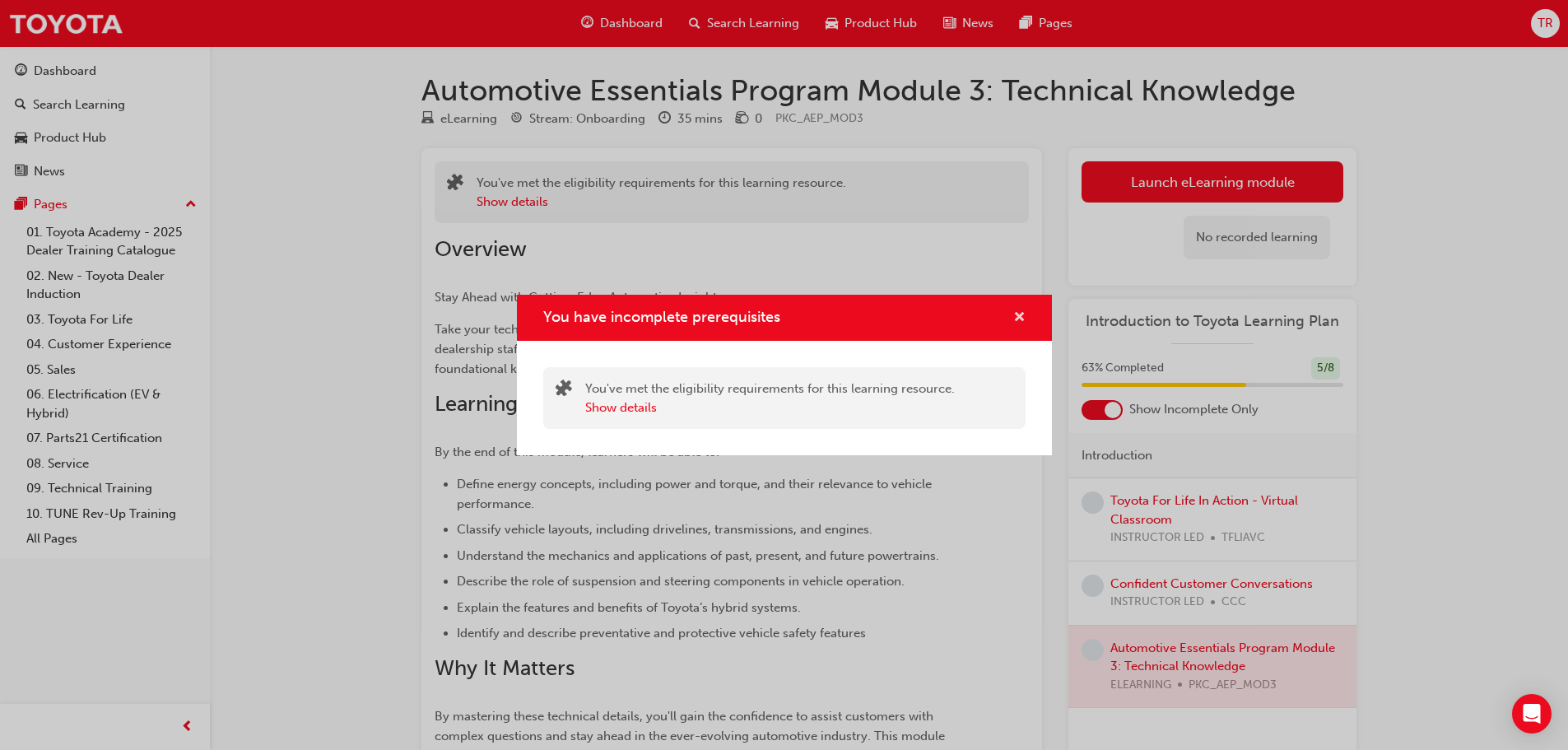
click at [1016, 314] on span "cross-icon" at bounding box center [1020, 318] width 13 height 15
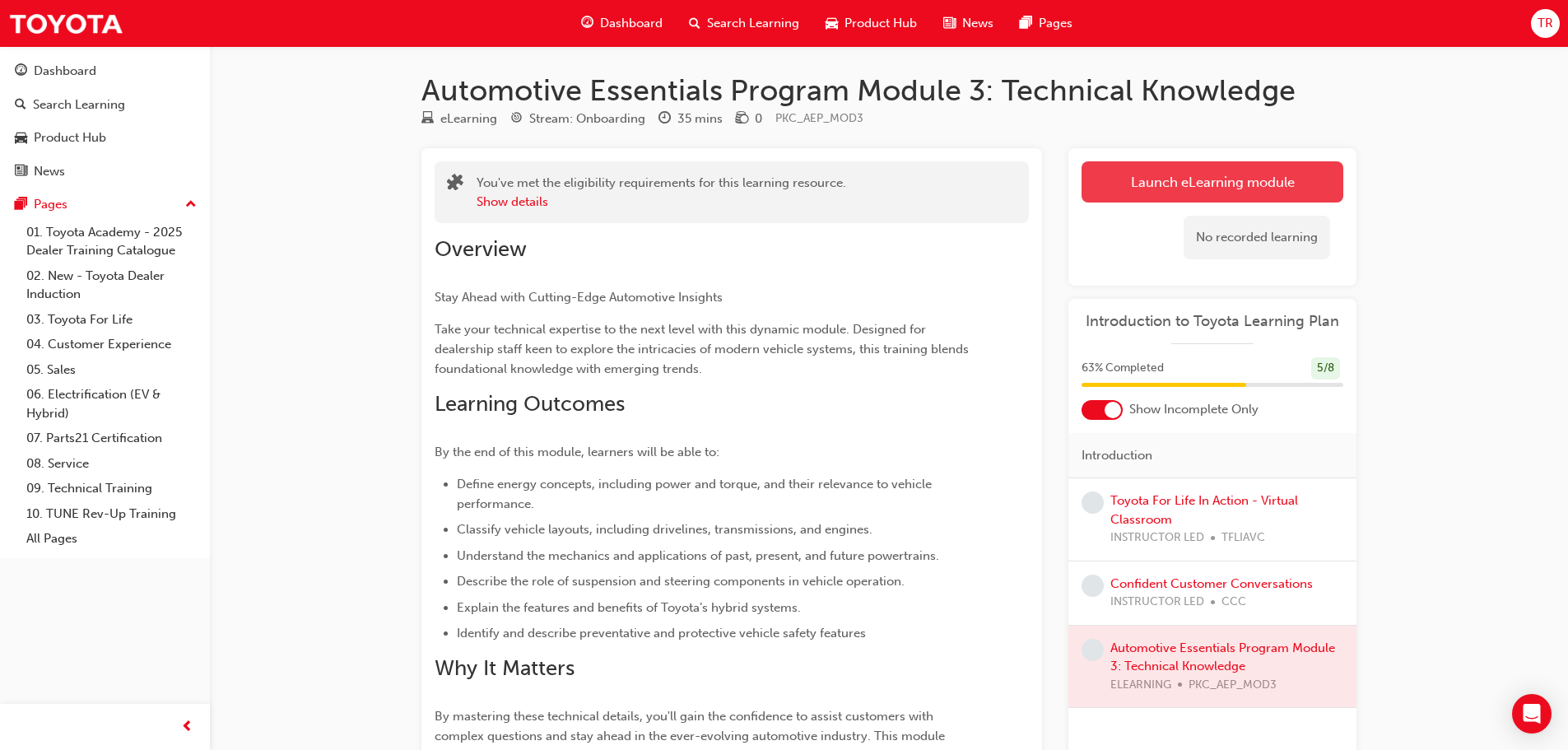
click at [1191, 191] on button "Launch eLearning module" at bounding box center [1212, 182] width 261 height 41
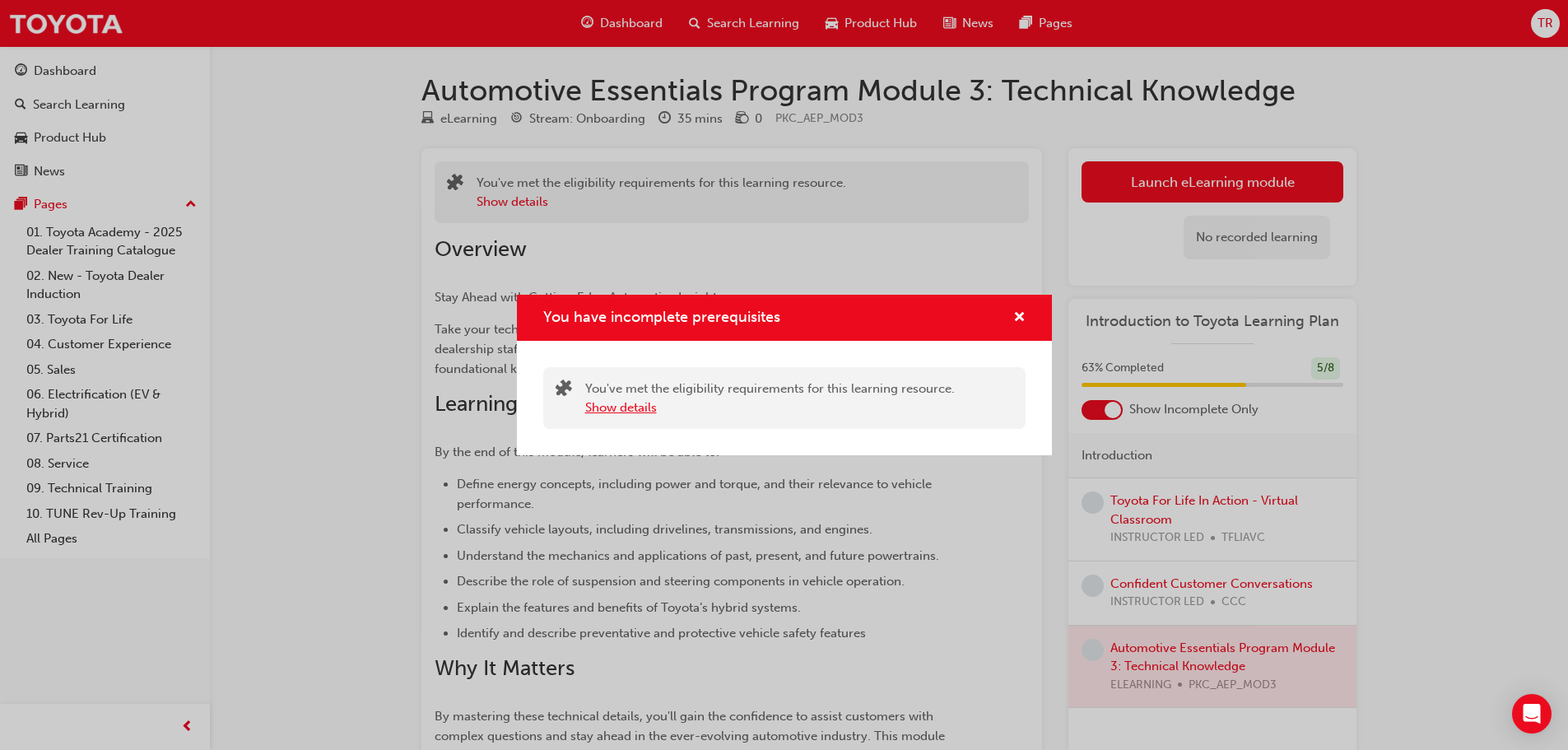
click at [604, 406] on button "Show details" at bounding box center [621, 408] width 72 height 19
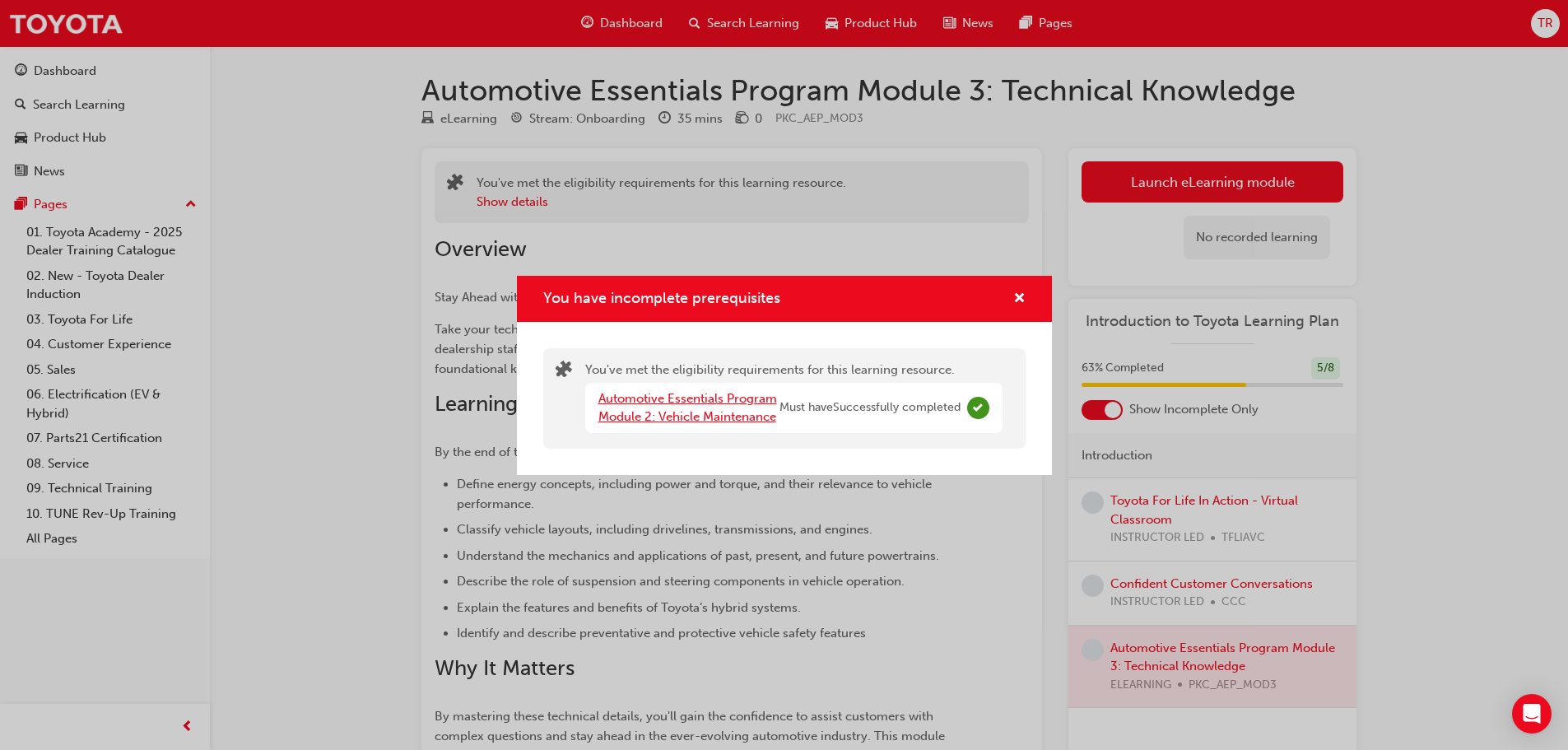
click at [648, 422] on link "Automotive Essentials Program Module 2: Vehicle Maintenance" at bounding box center [688, 408] width 179 height 33
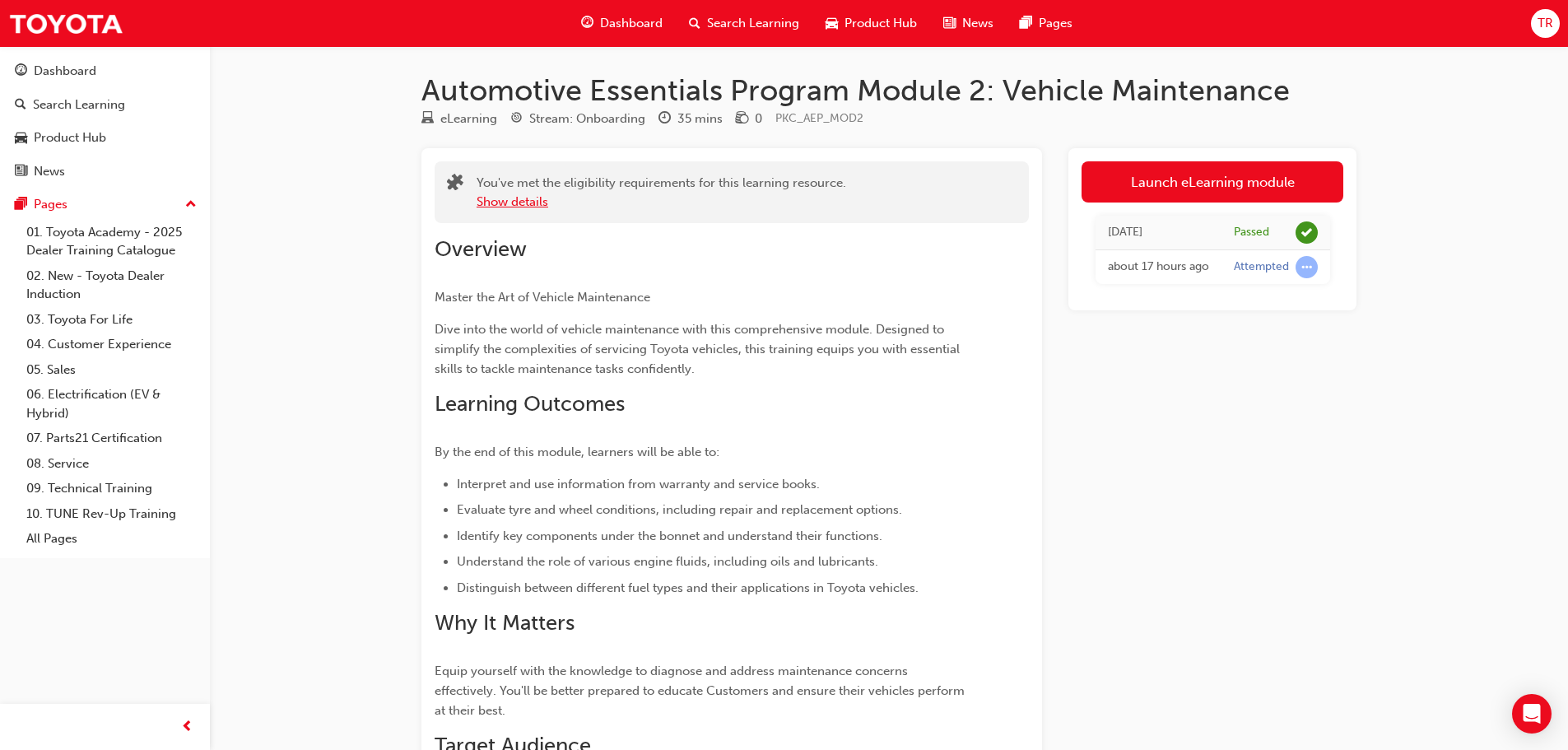
click at [532, 206] on button "Show details" at bounding box center [512, 202] width 72 height 19
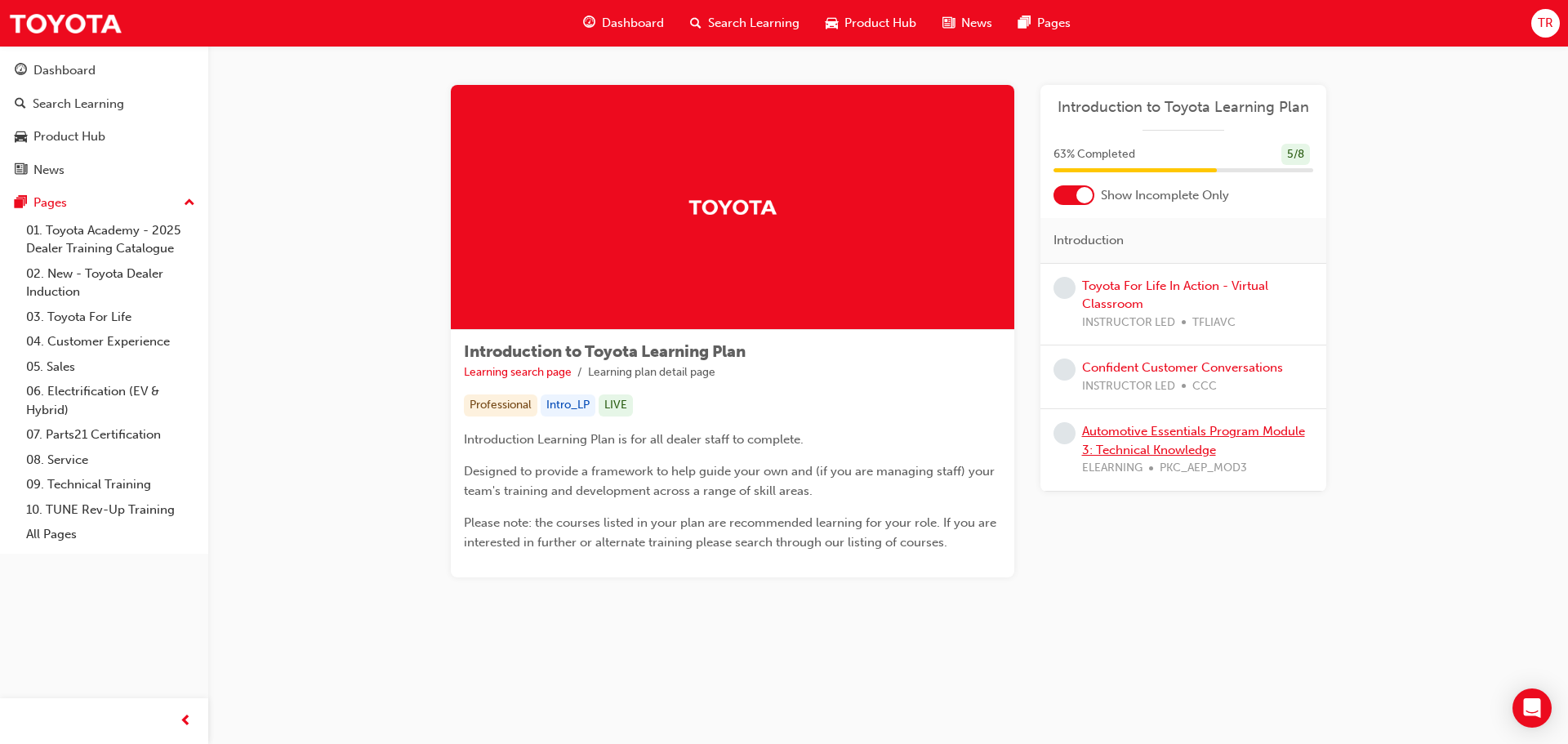
click at [1187, 436] on link "Automotive Essentials Program Module 3: Technical Knowledge" at bounding box center [1193, 441] width 223 height 33
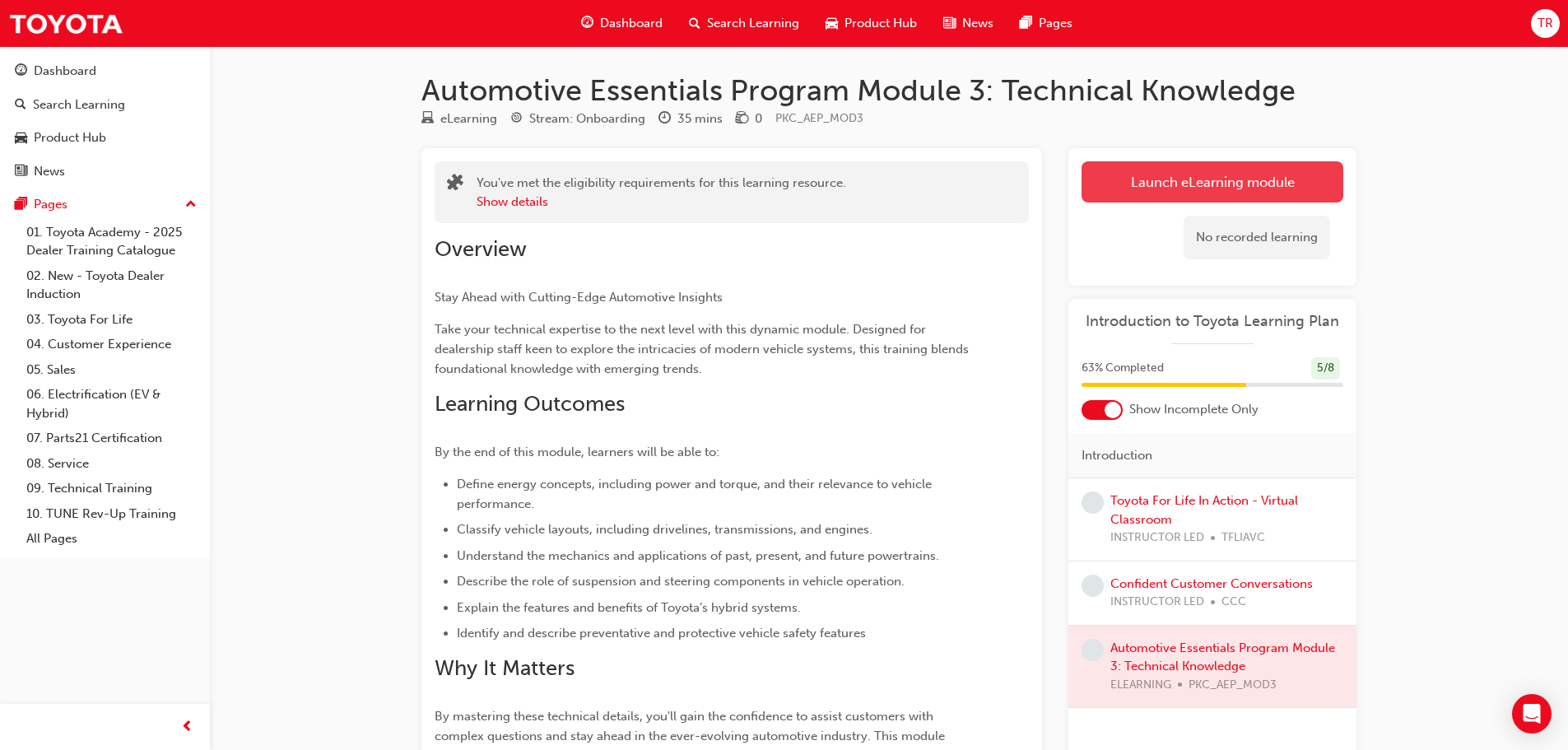
click at [1202, 201] on link "Launch eLearning module" at bounding box center [1212, 182] width 261 height 41
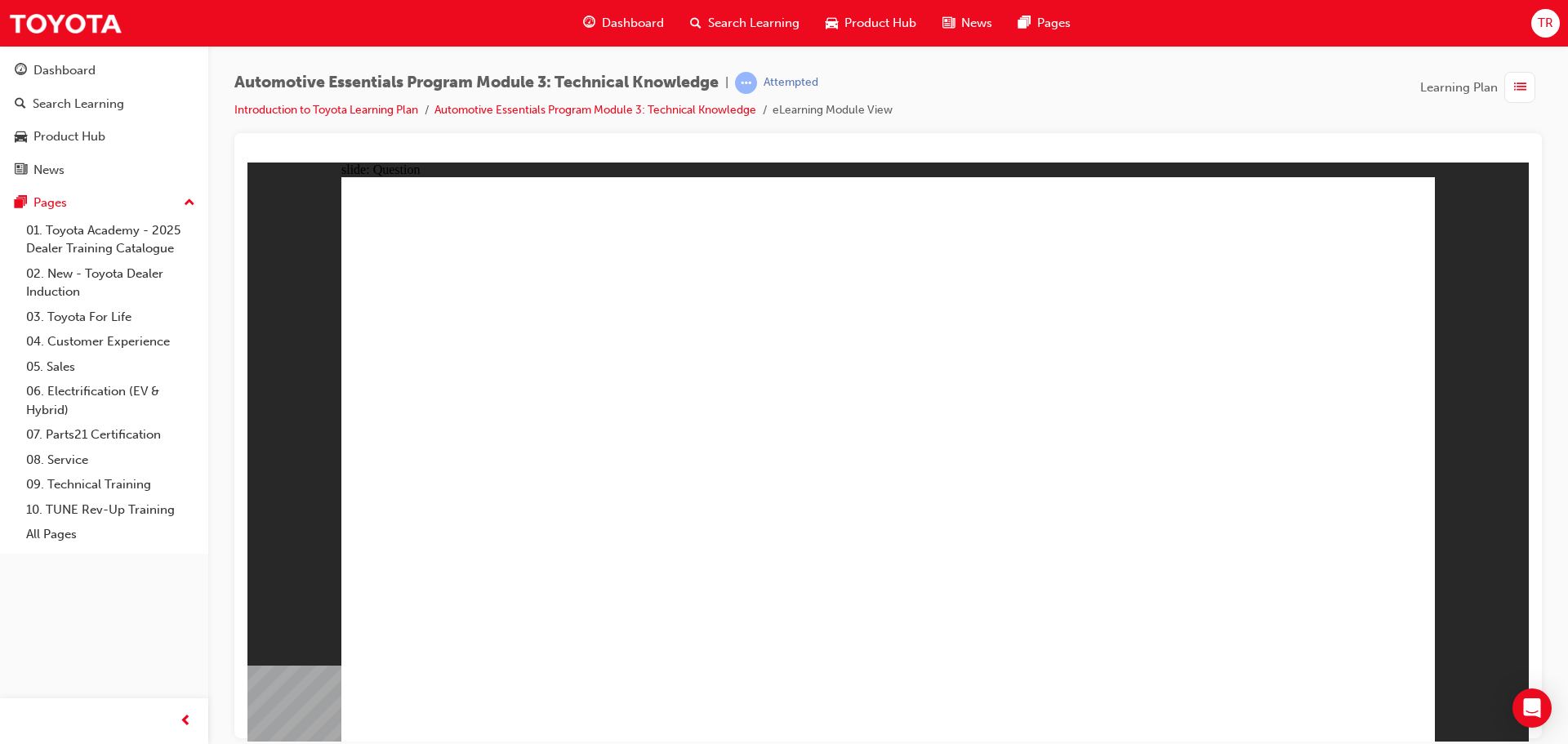
radio input "true"
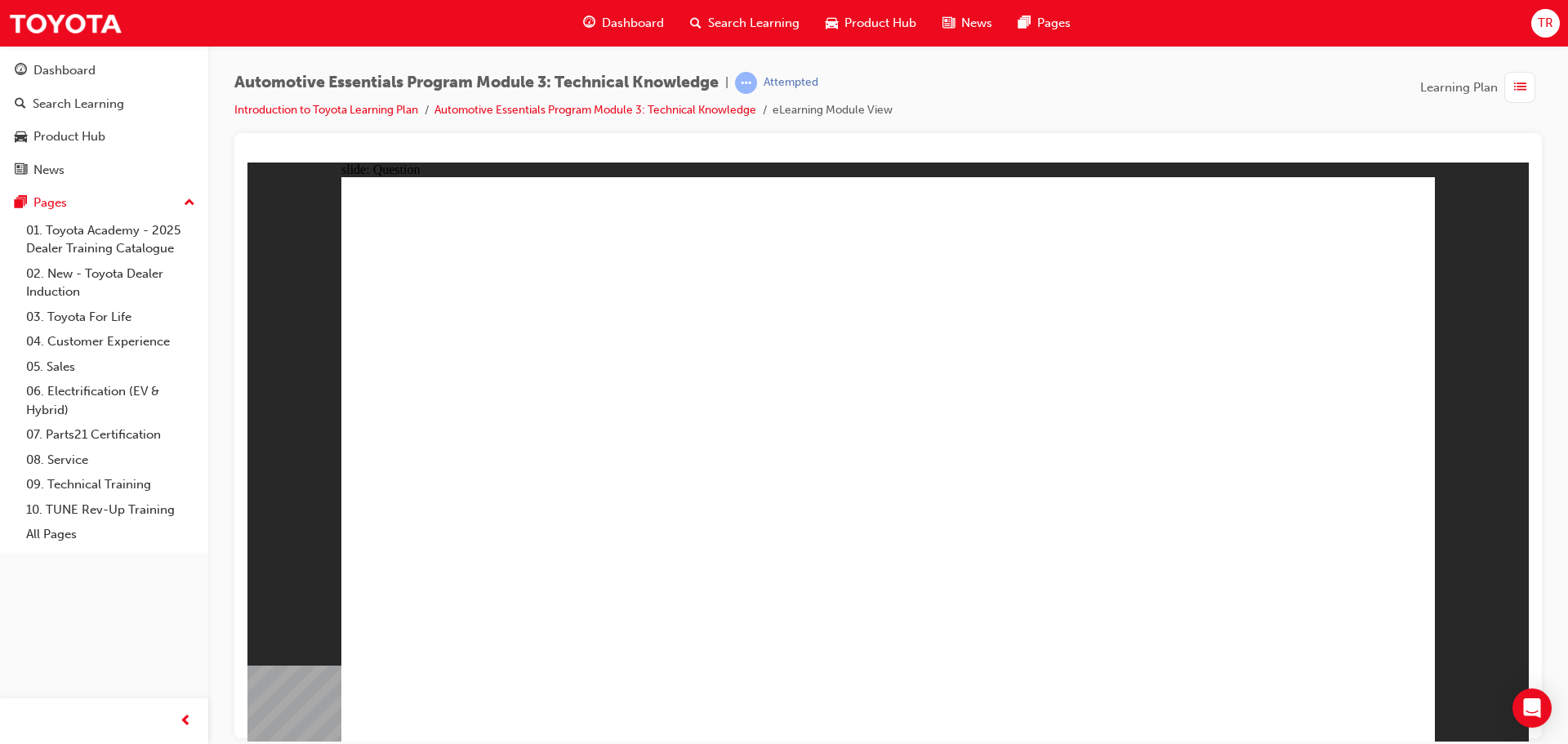
radio input "true"
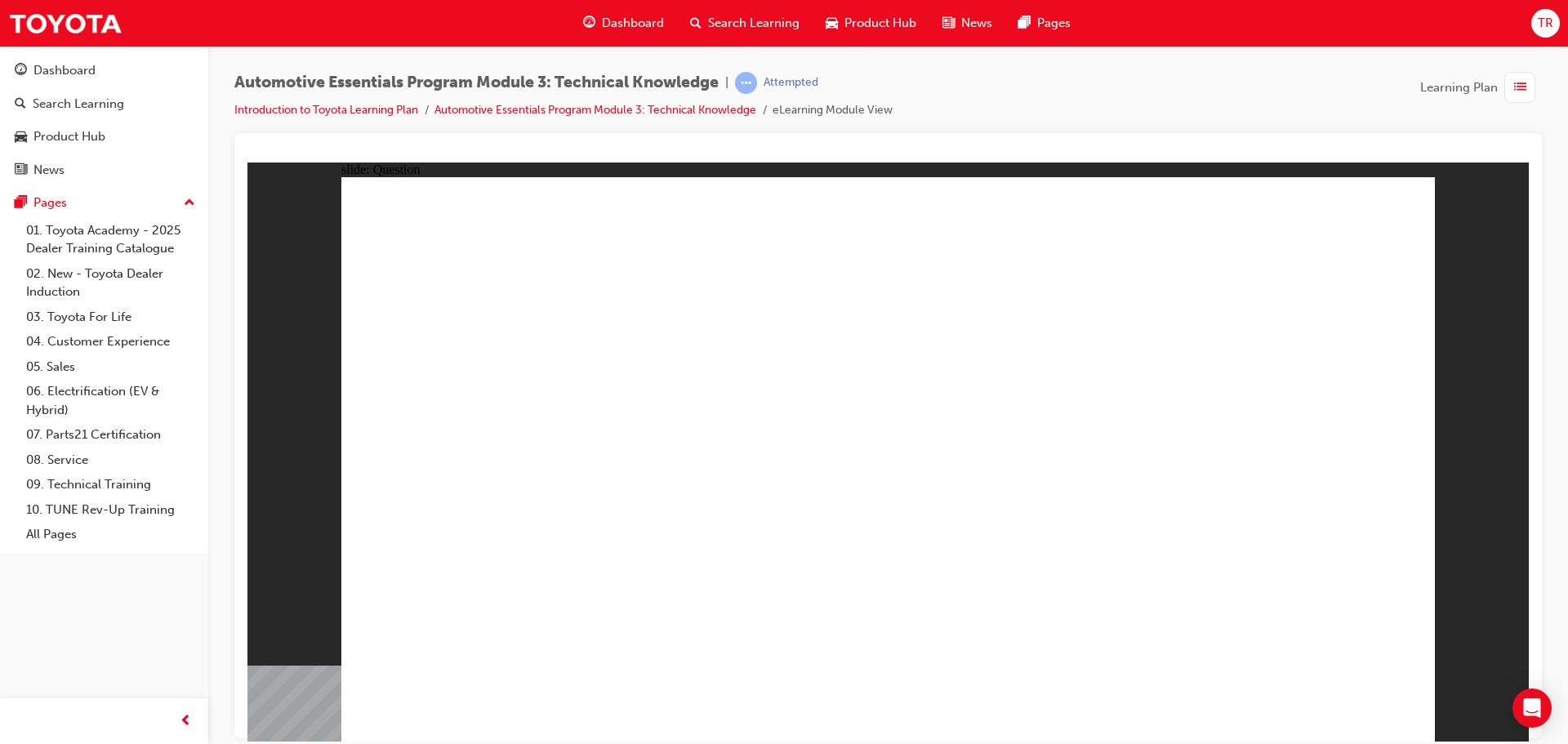
radio input "true"
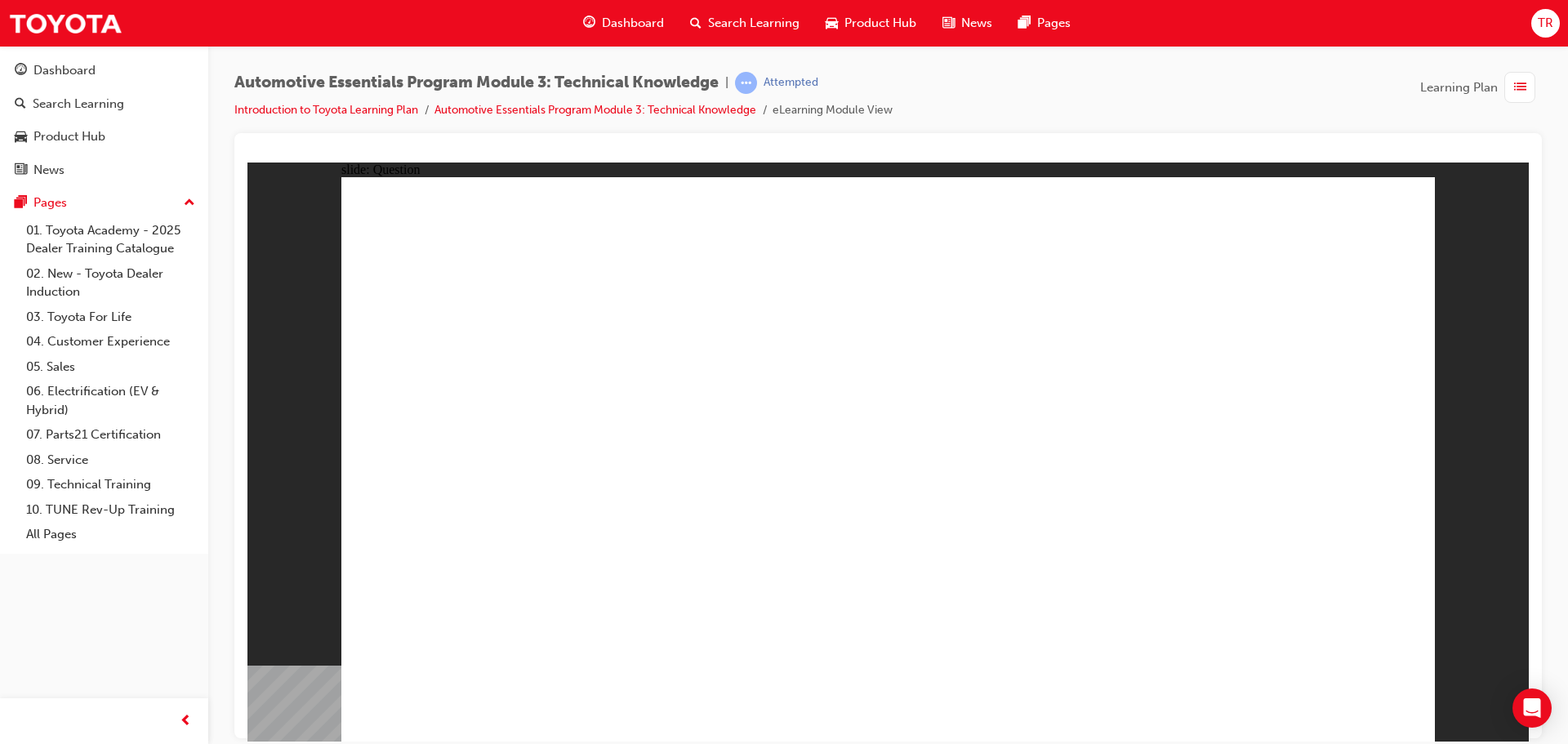
radio input "true"
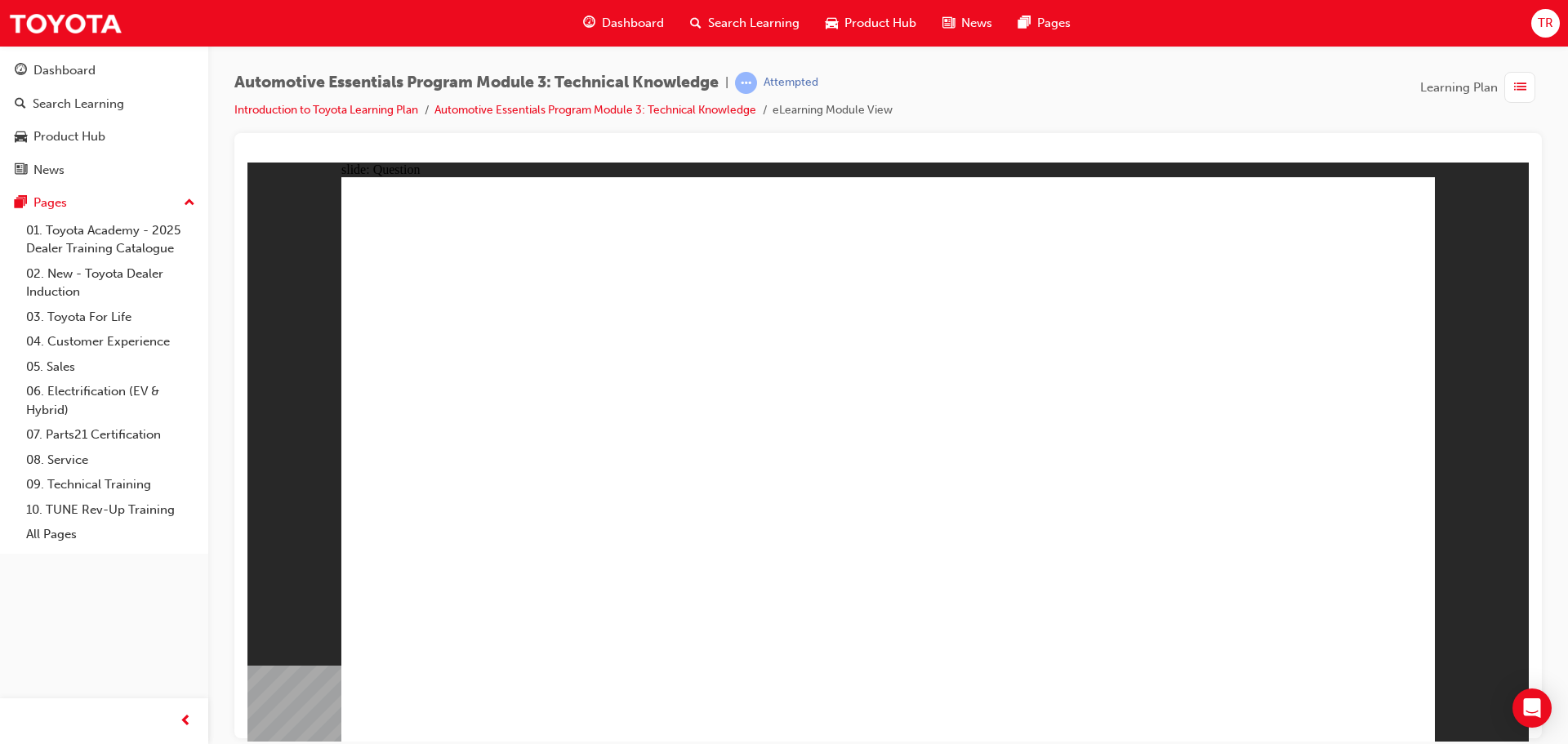
radio input "true"
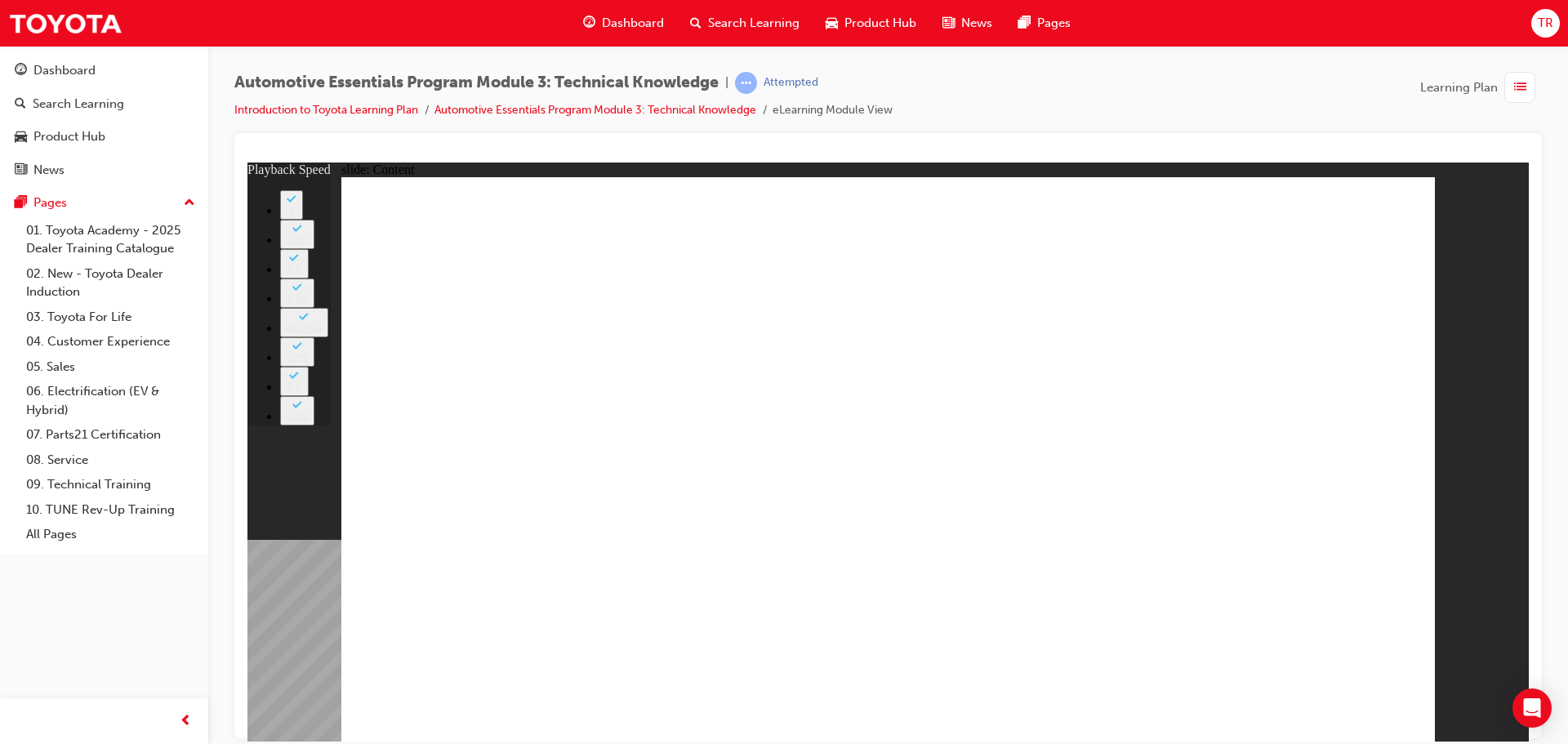
type input "91"
type input "227"
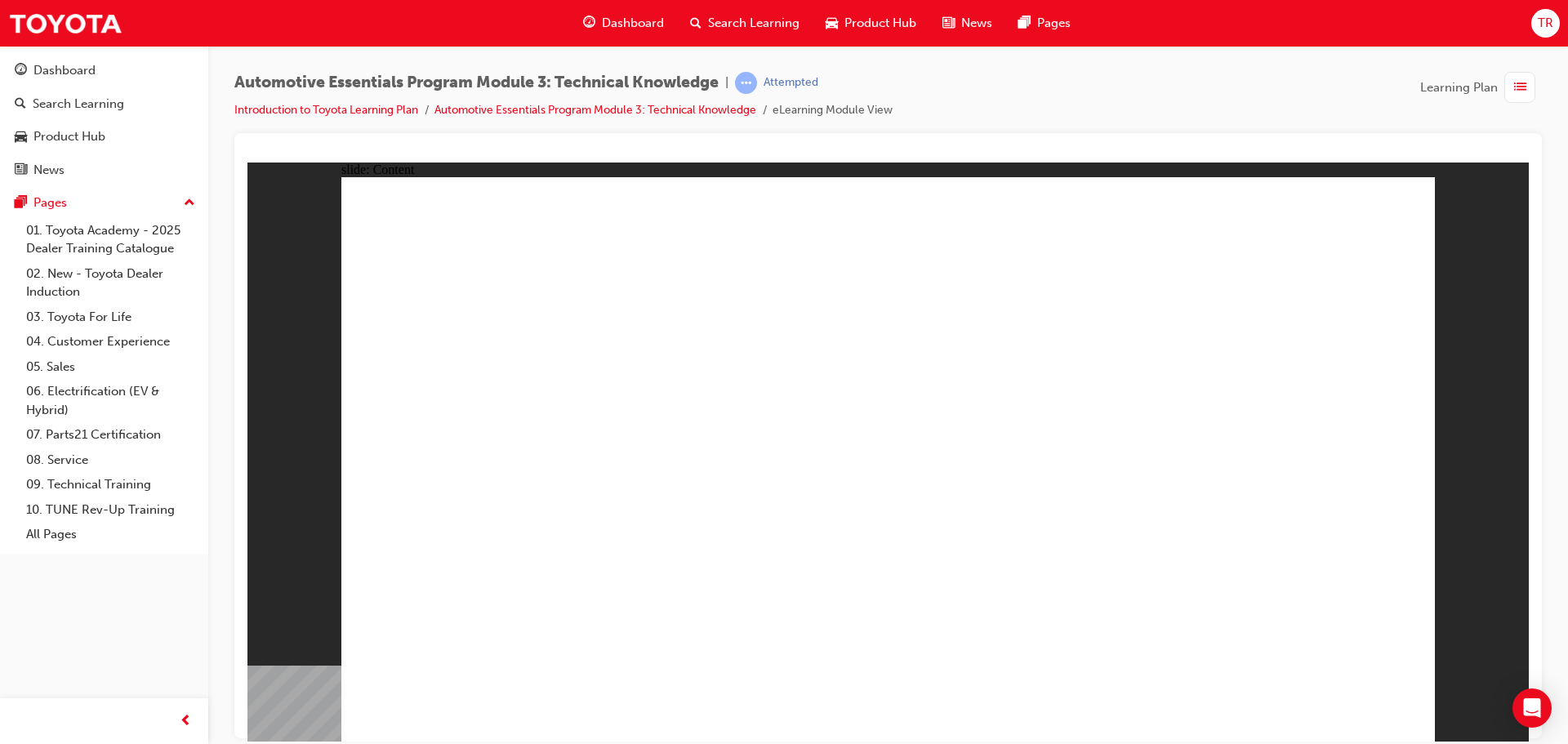
drag, startPoint x: 1032, startPoint y: 269, endPoint x: 1056, endPoint y: 244, distance: 34.7
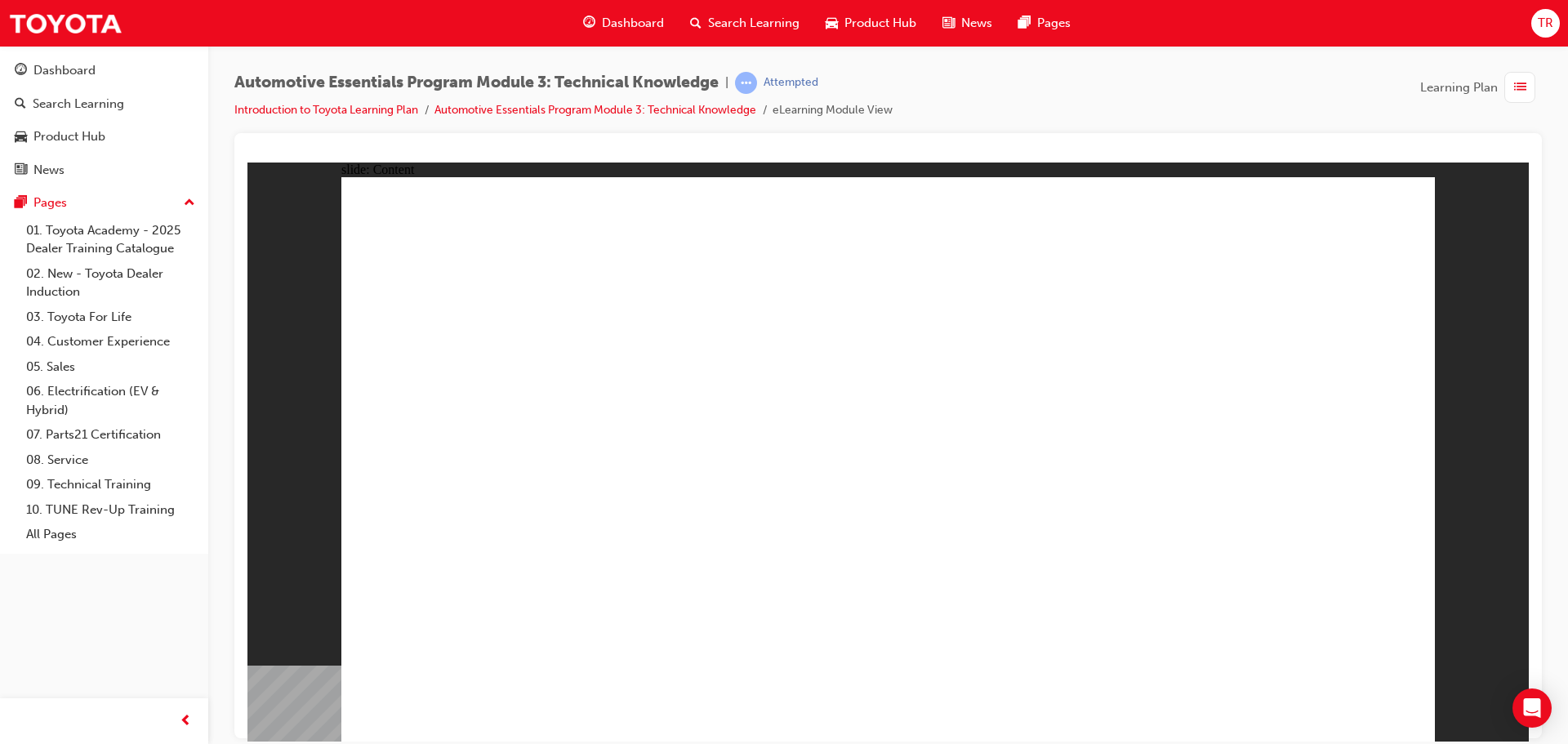
drag, startPoint x: 1383, startPoint y: 233, endPoint x: 1349, endPoint y: 285, distance: 62.1
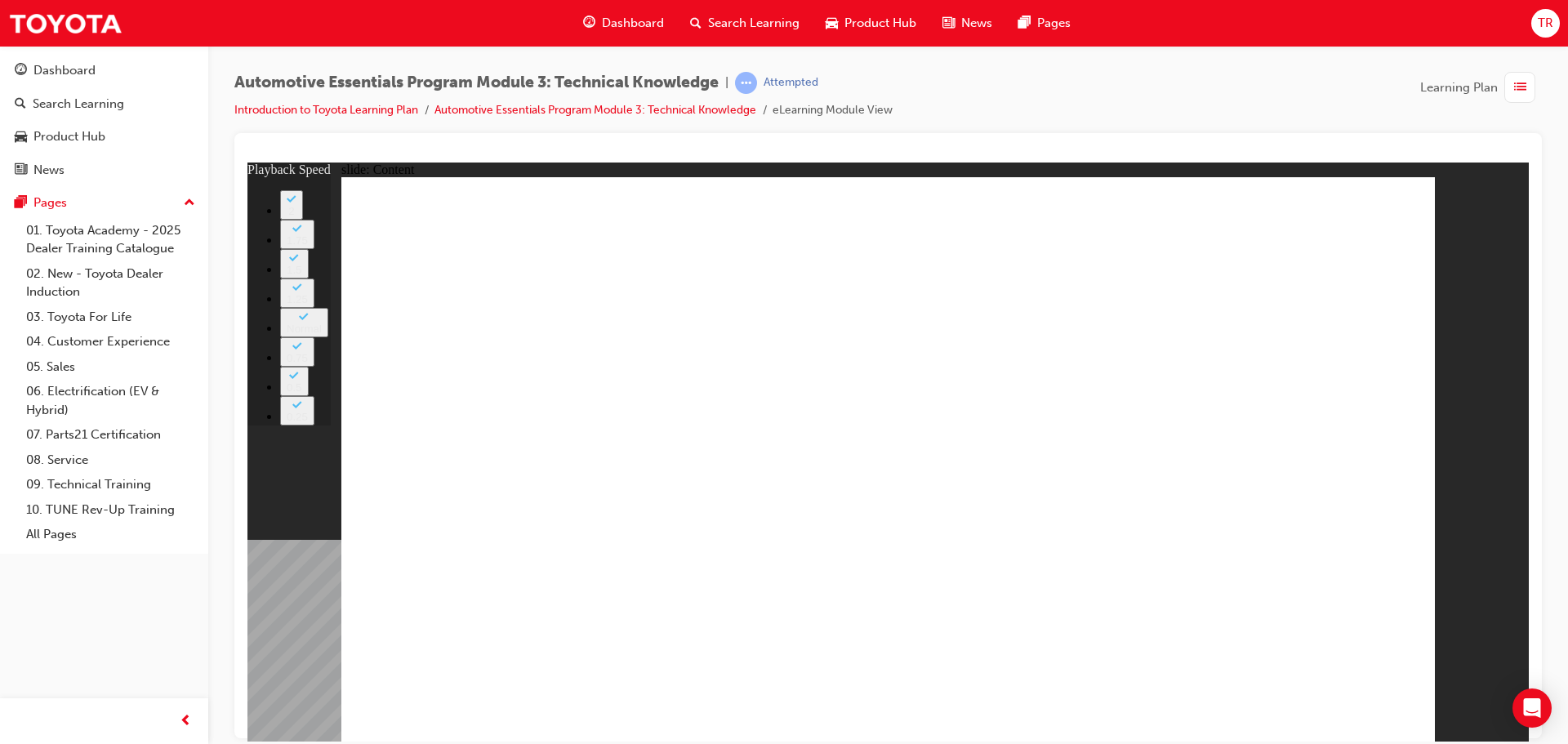
type input "14"
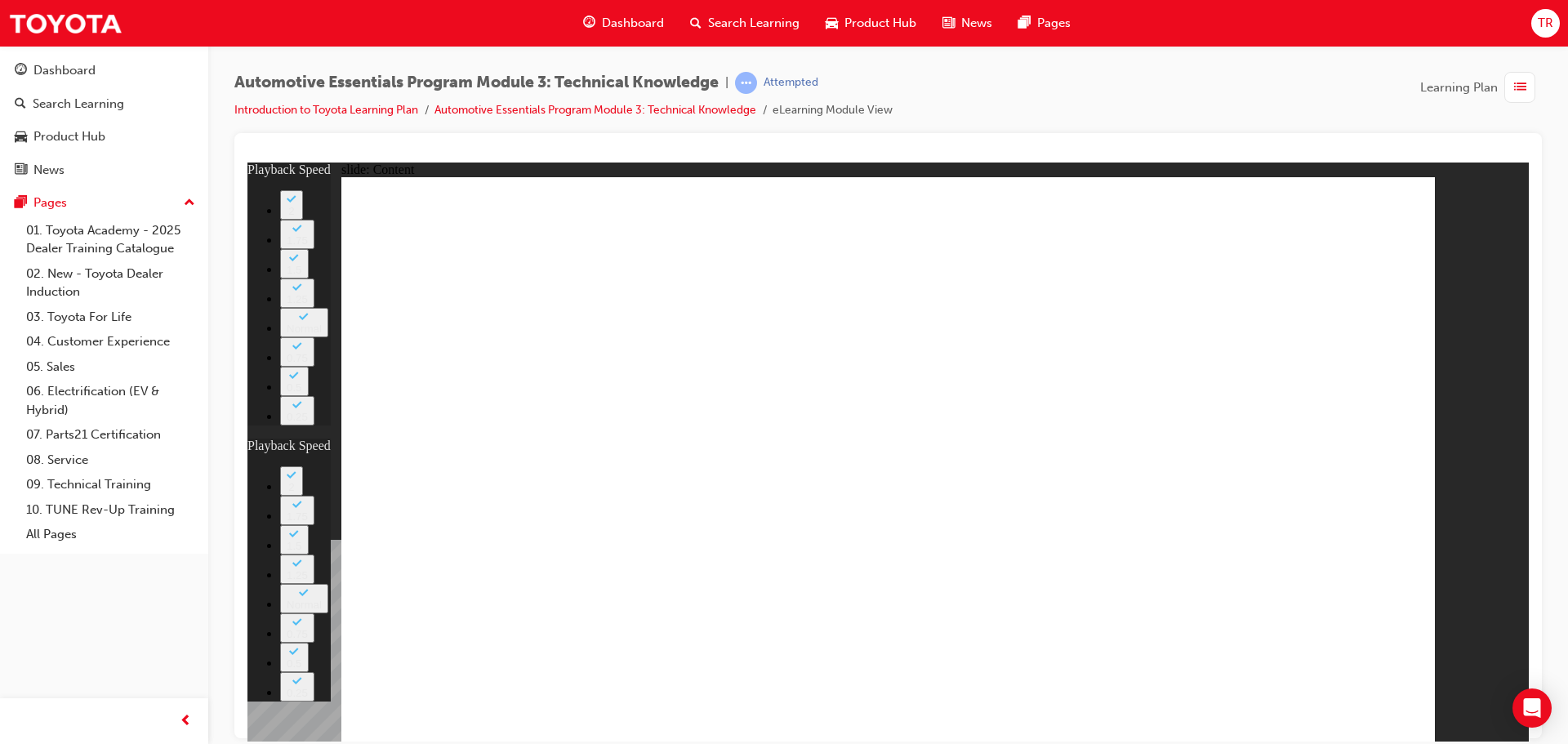
type input "12"
type input "14"
type input "12"
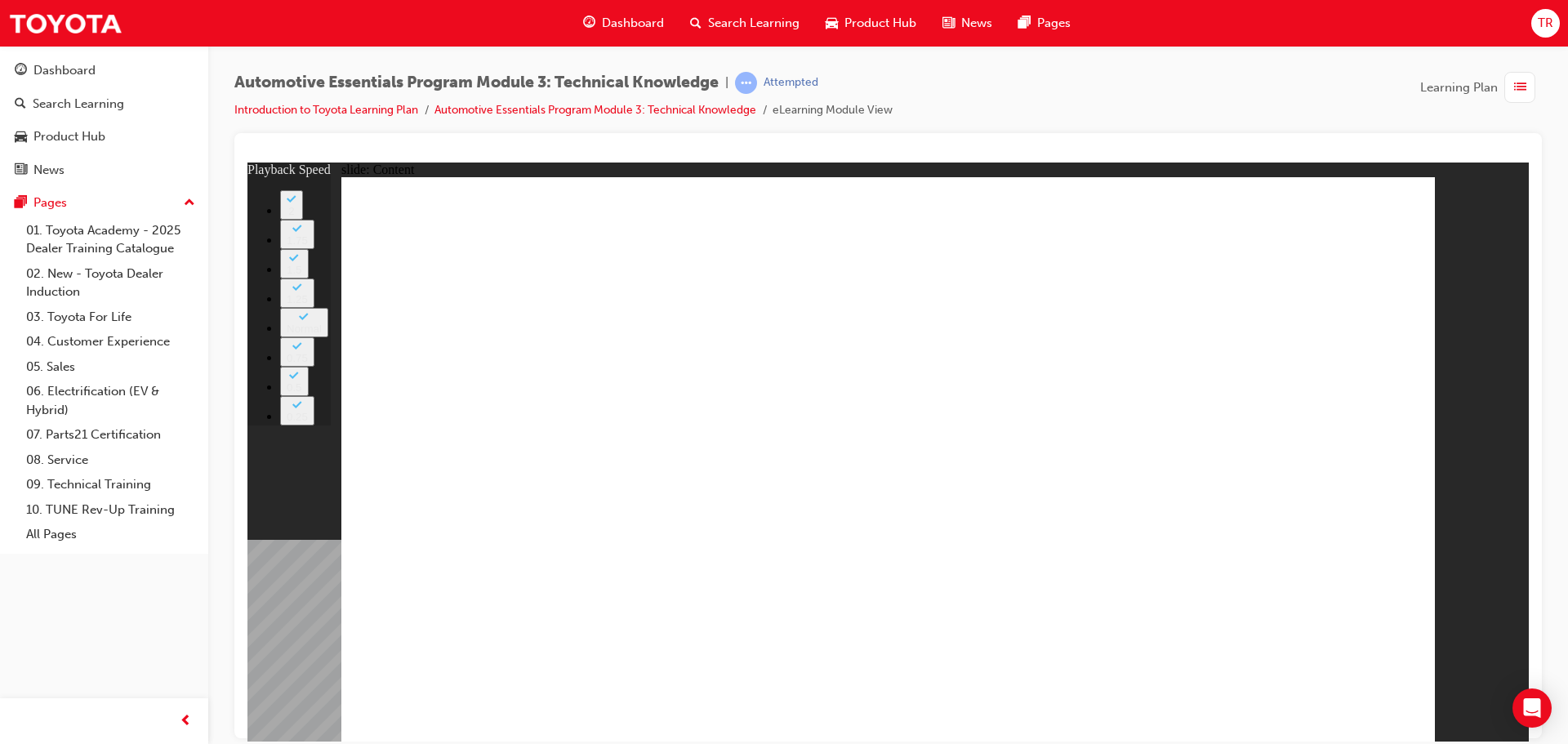
type input "5"
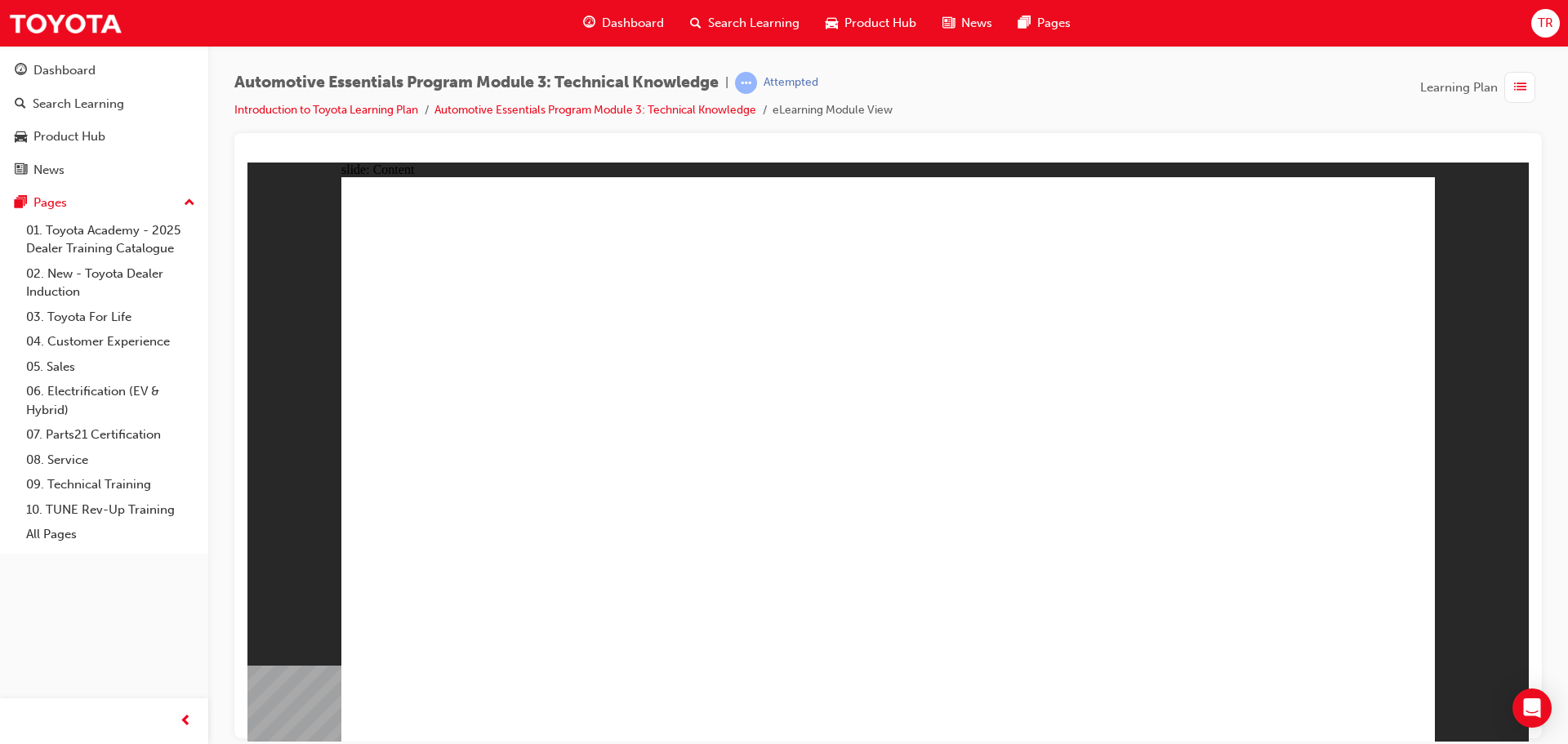
drag, startPoint x: 820, startPoint y: 334, endPoint x: 775, endPoint y: 358, distance: 51.0
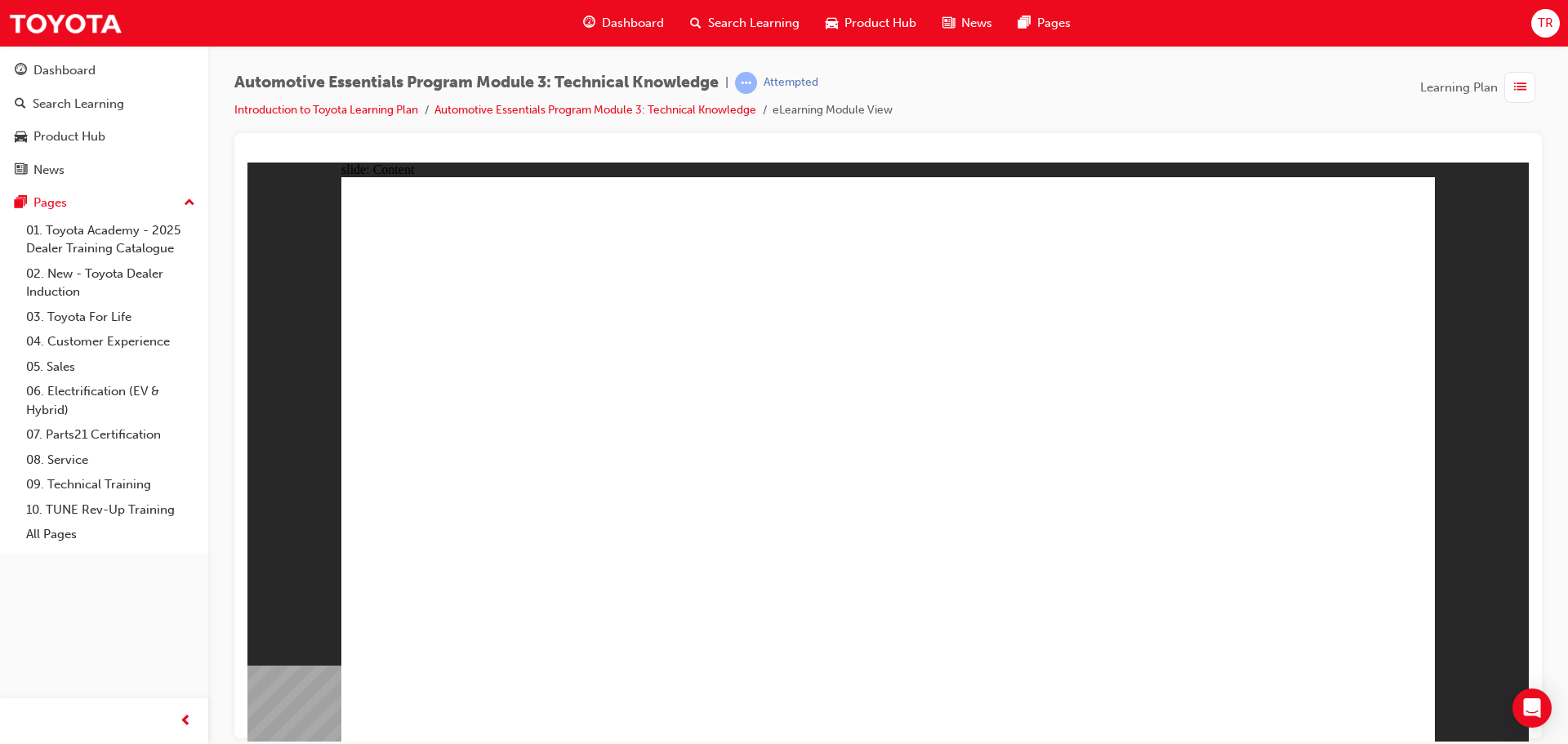
radio input "true"
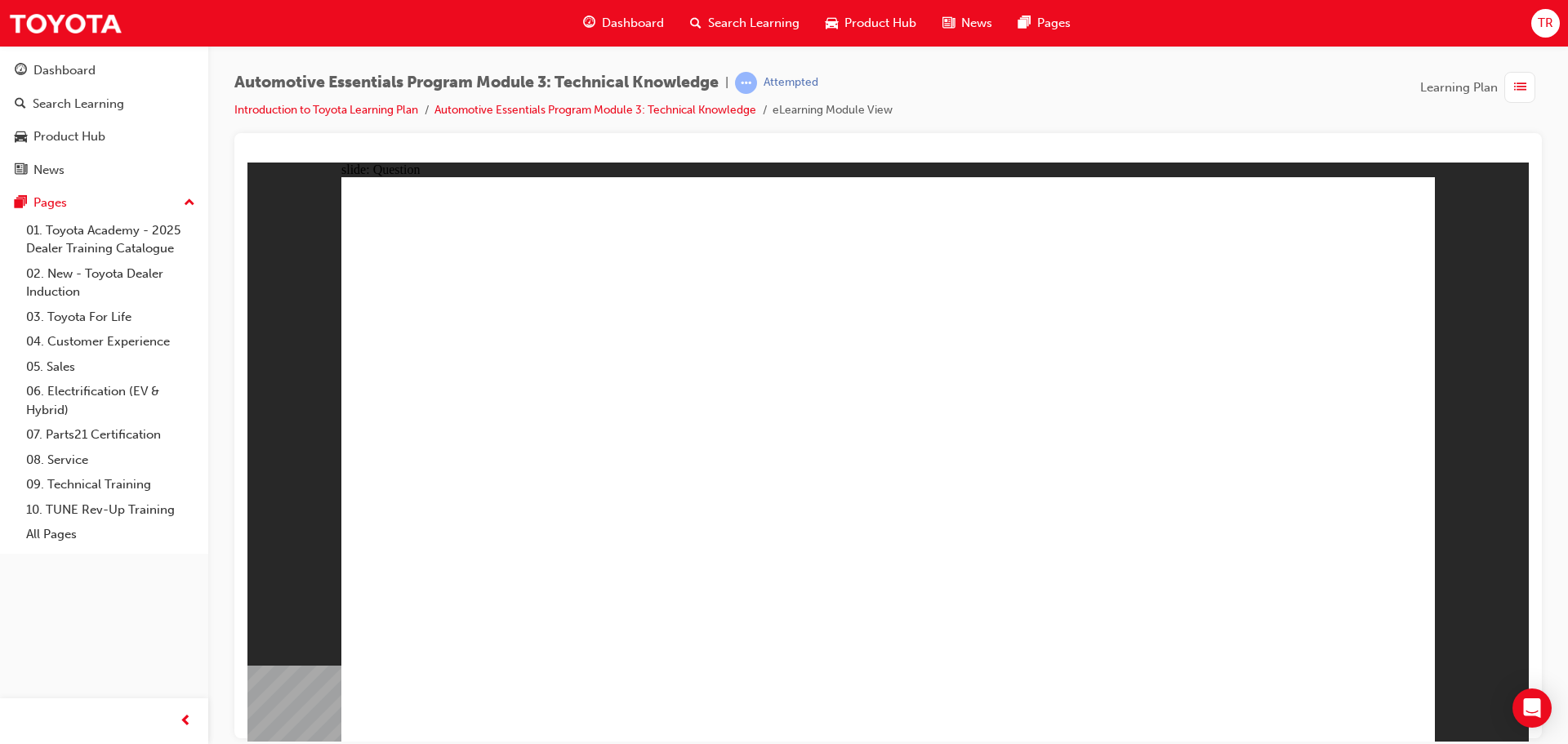
radio input "true"
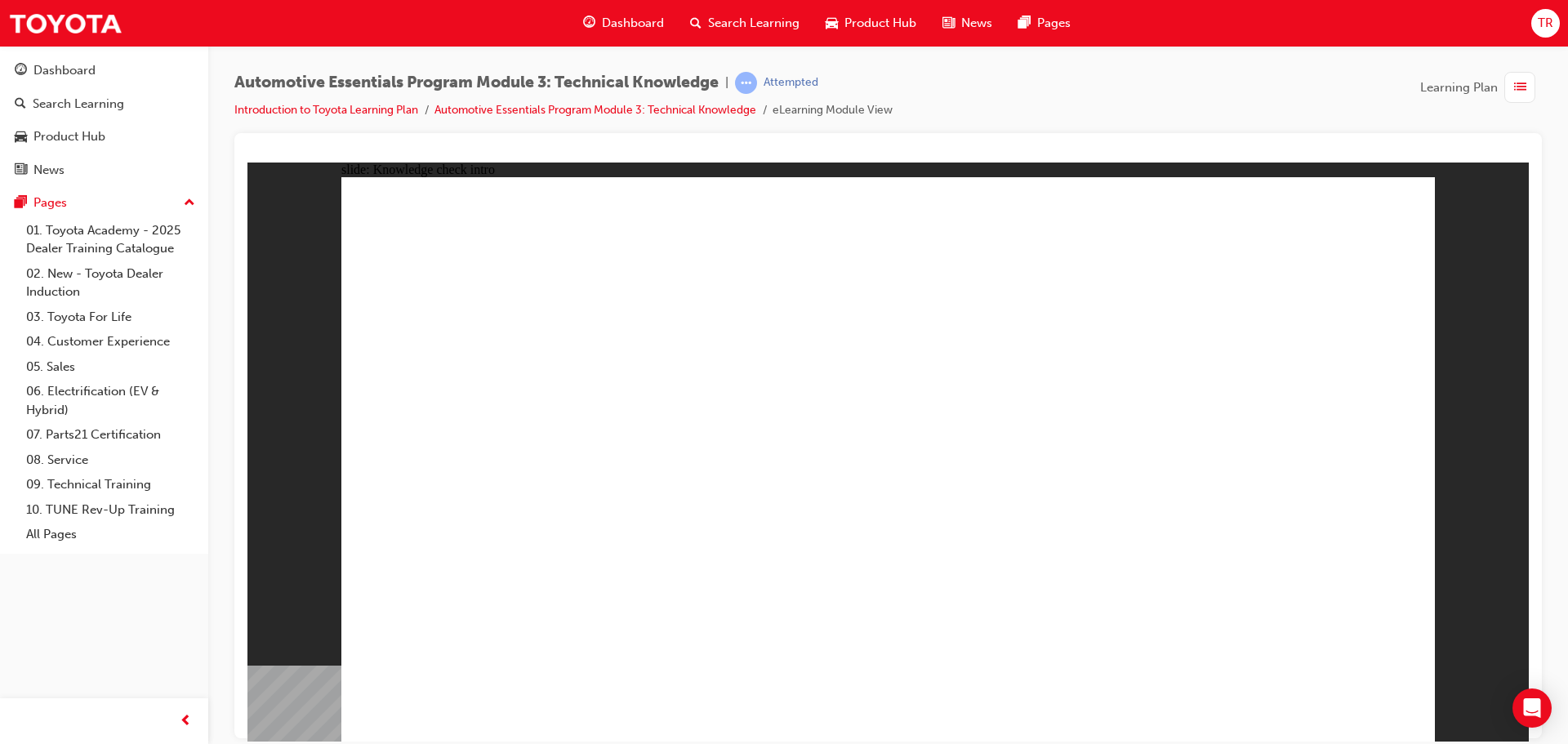
radio input "true"
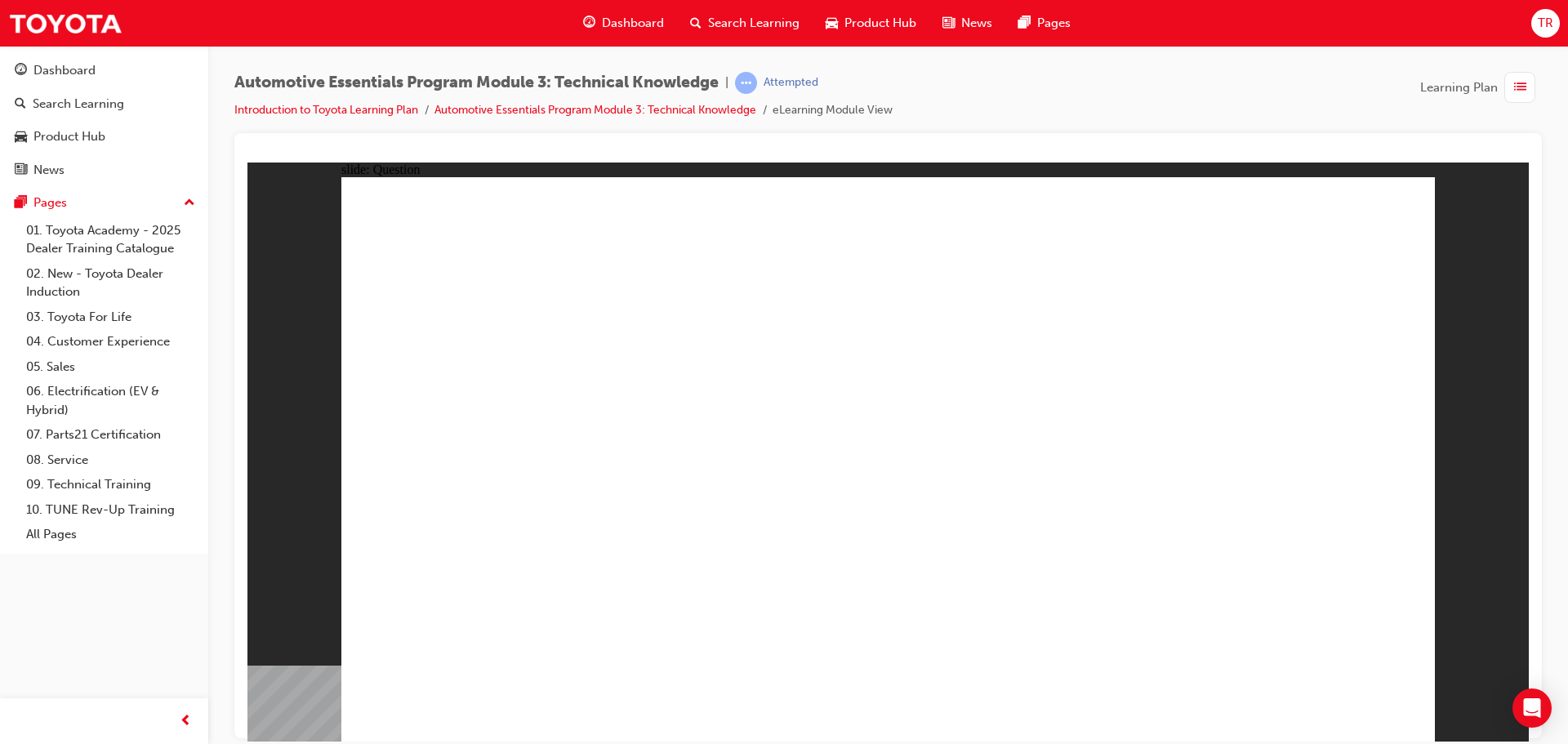
radio input "true"
drag, startPoint x: 930, startPoint y: 575, endPoint x: 911, endPoint y: 561, distance: 23.6
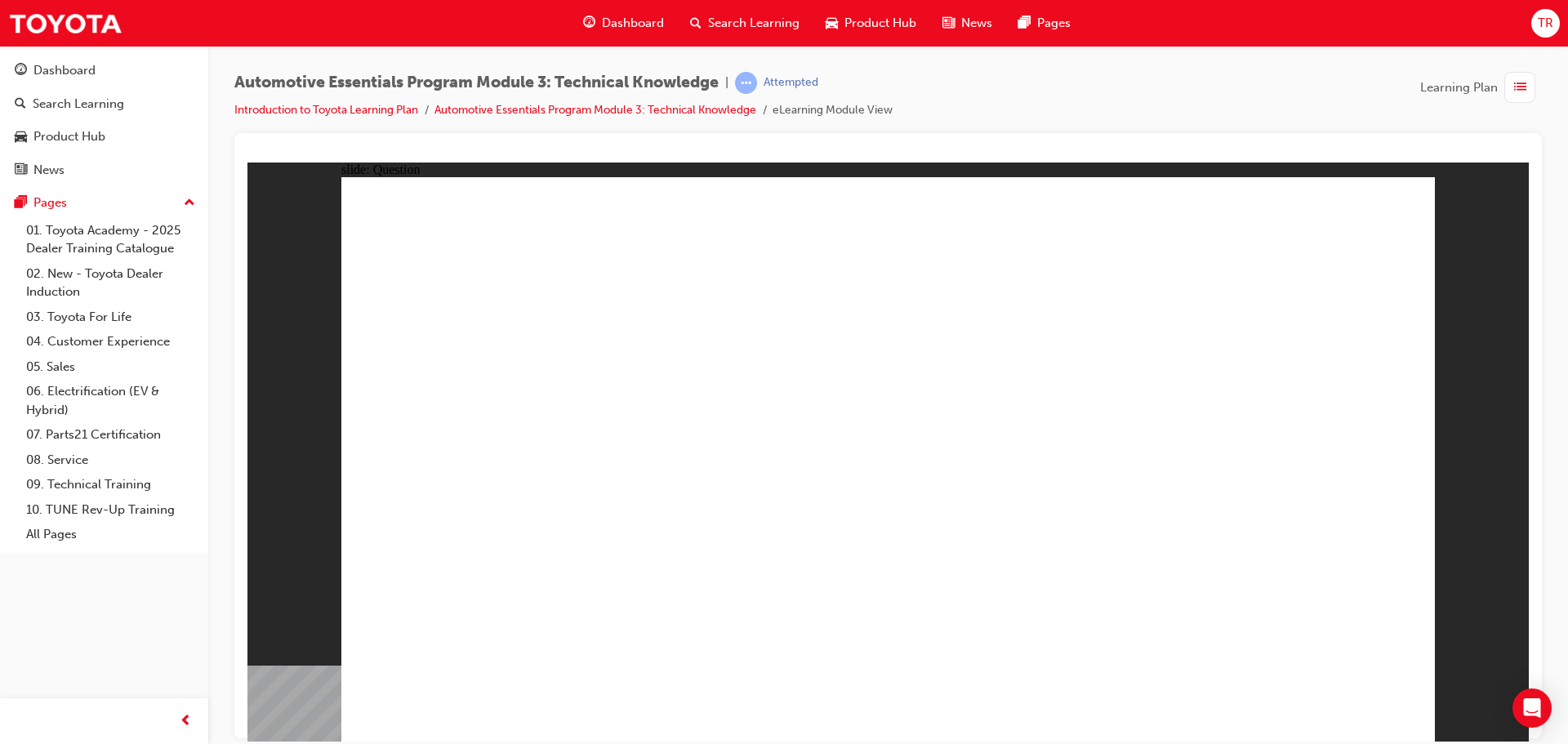
drag, startPoint x: 1362, startPoint y: 685, endPoint x: 1361, endPoint y: 705, distance: 20.0
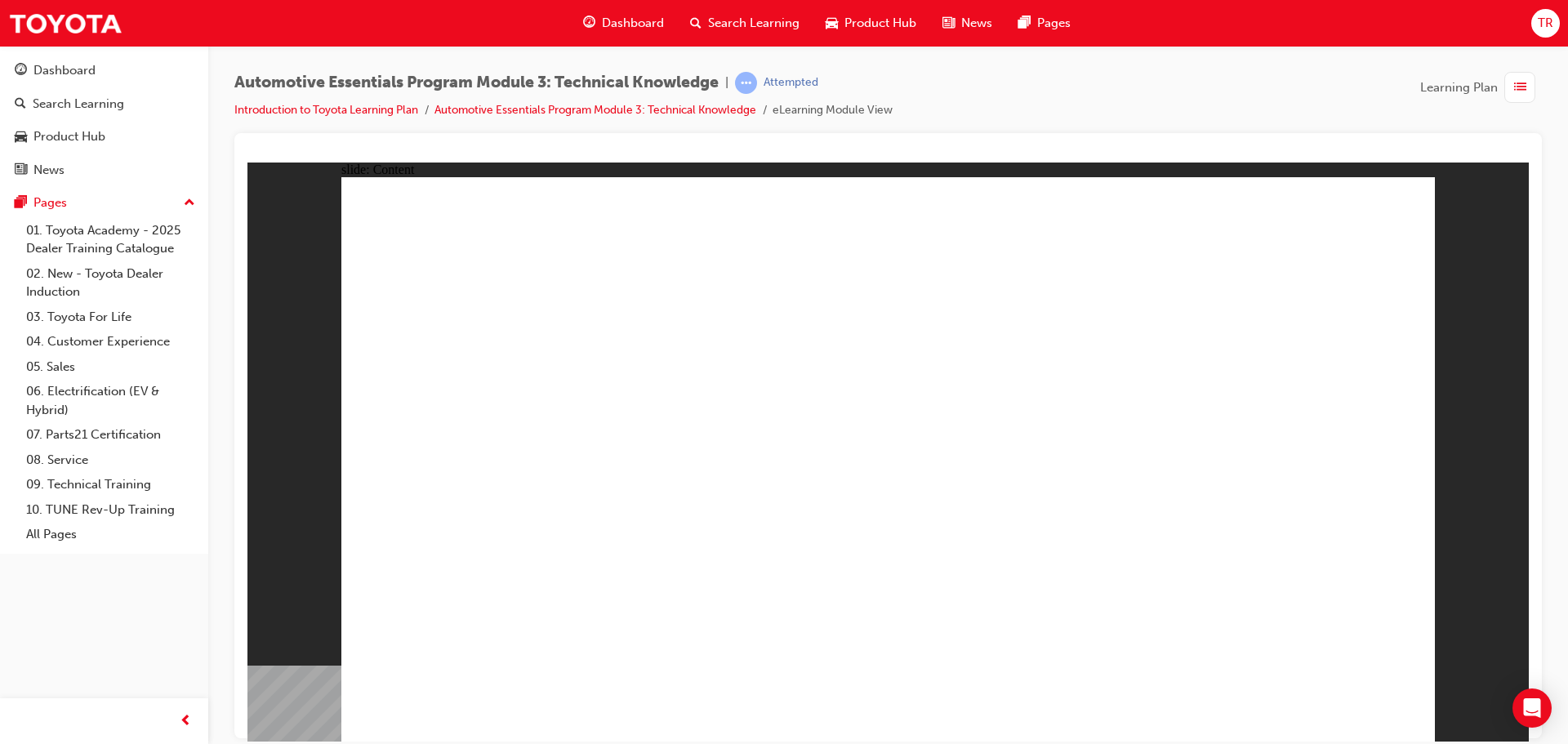
radio input "true"
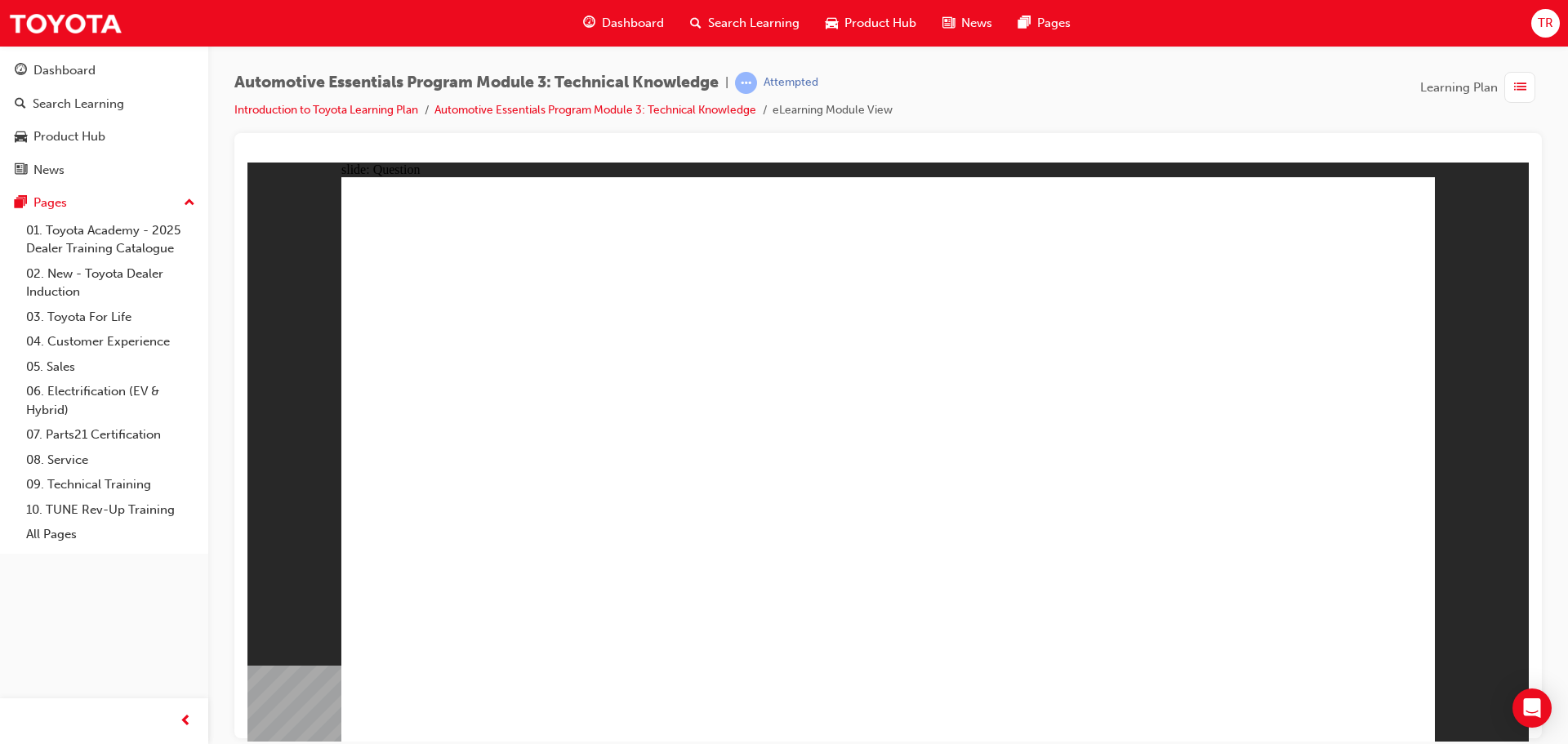
radio input "true"
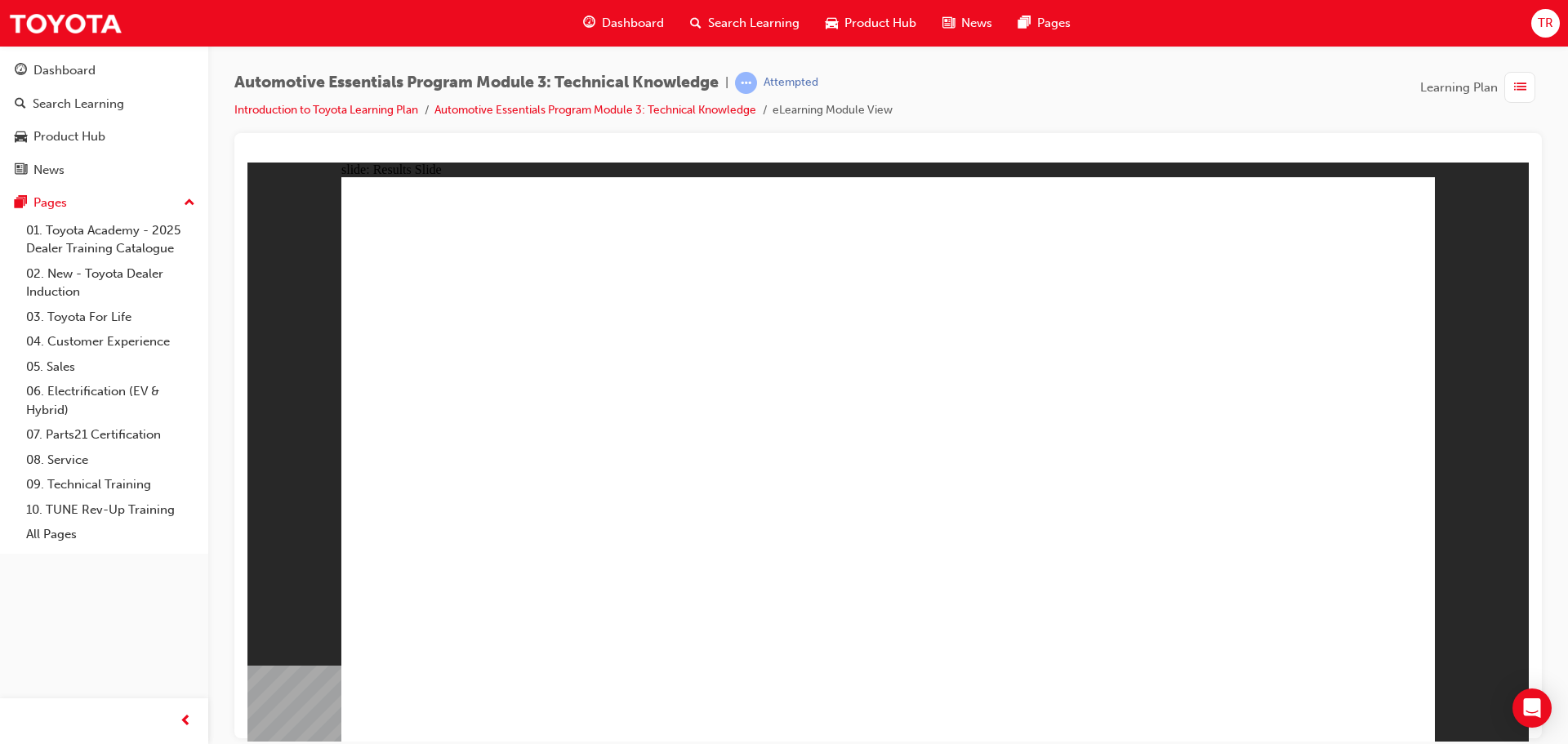
radio input "true"
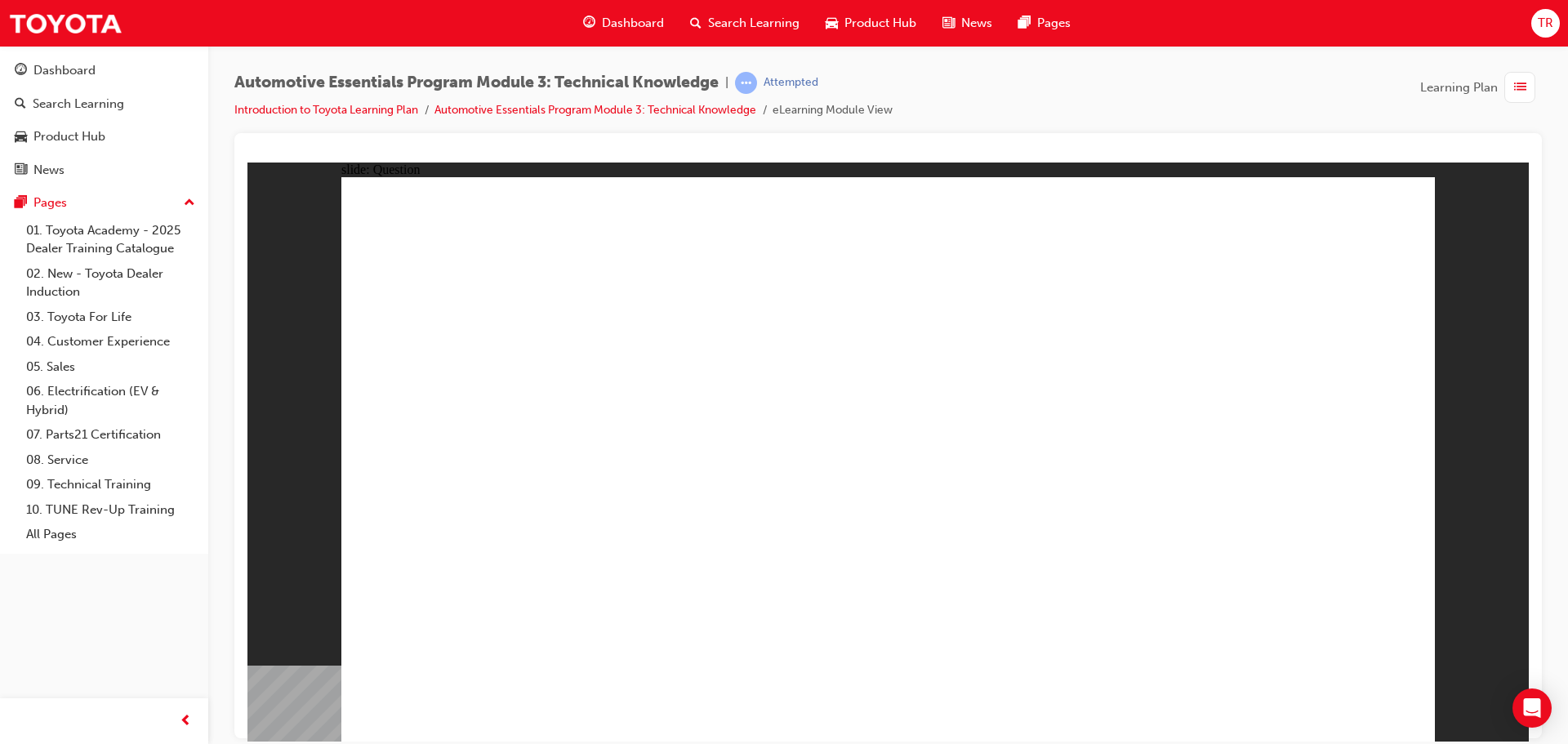
radio input "true"
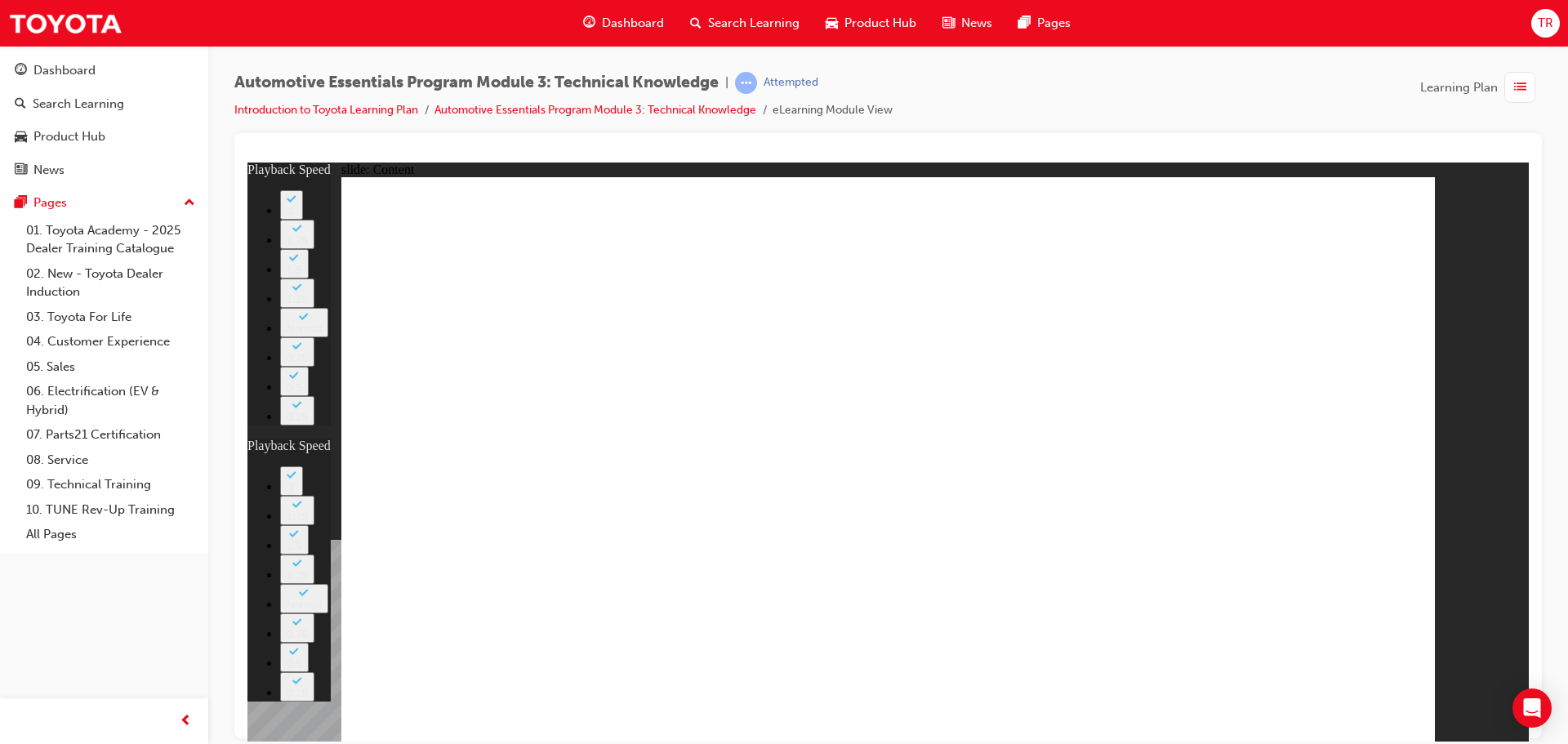
type input "3"
type input "0"
type input "5"
type input "0"
type input "6"
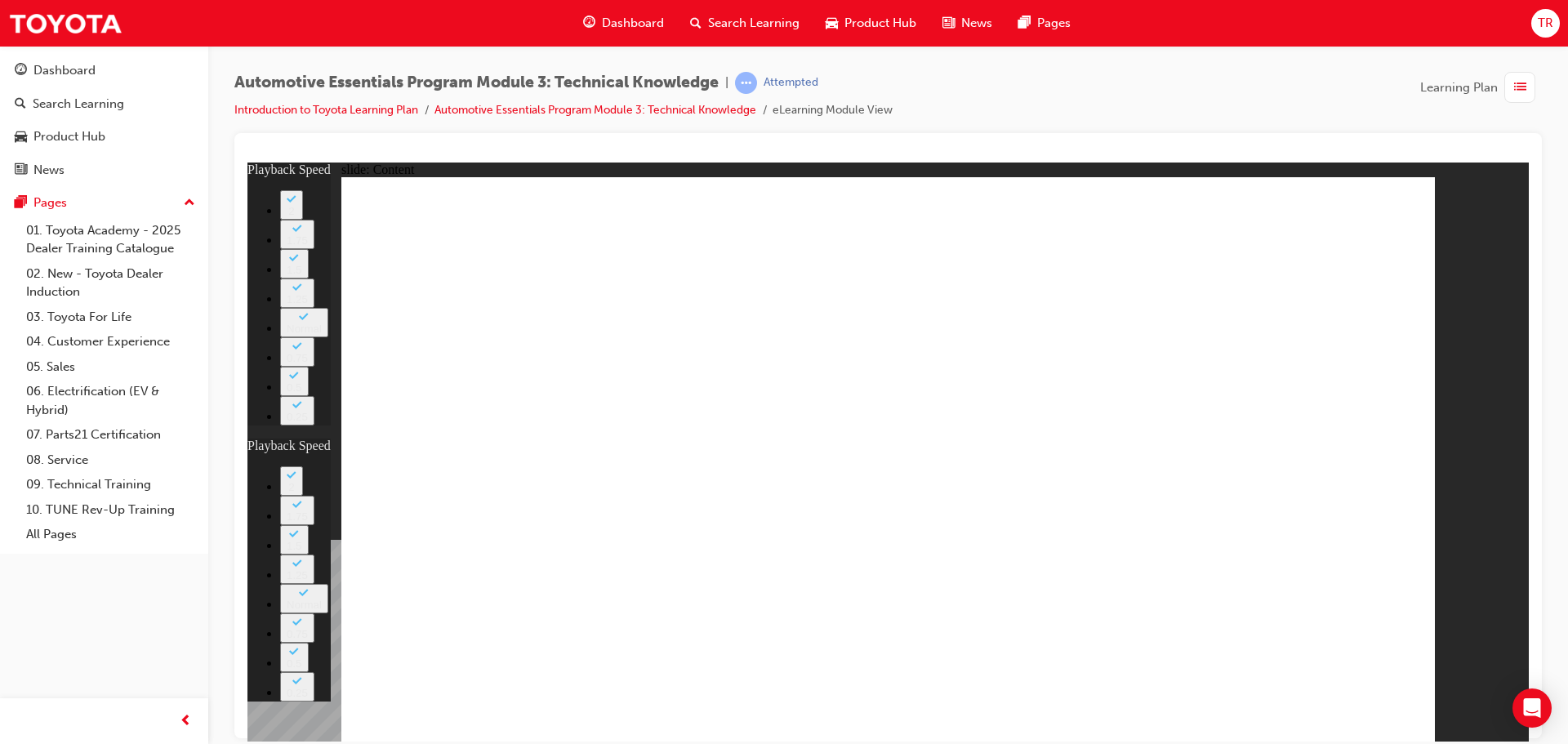
type input "0"
type input "6"
type input "1"
type input "6"
type input "1"
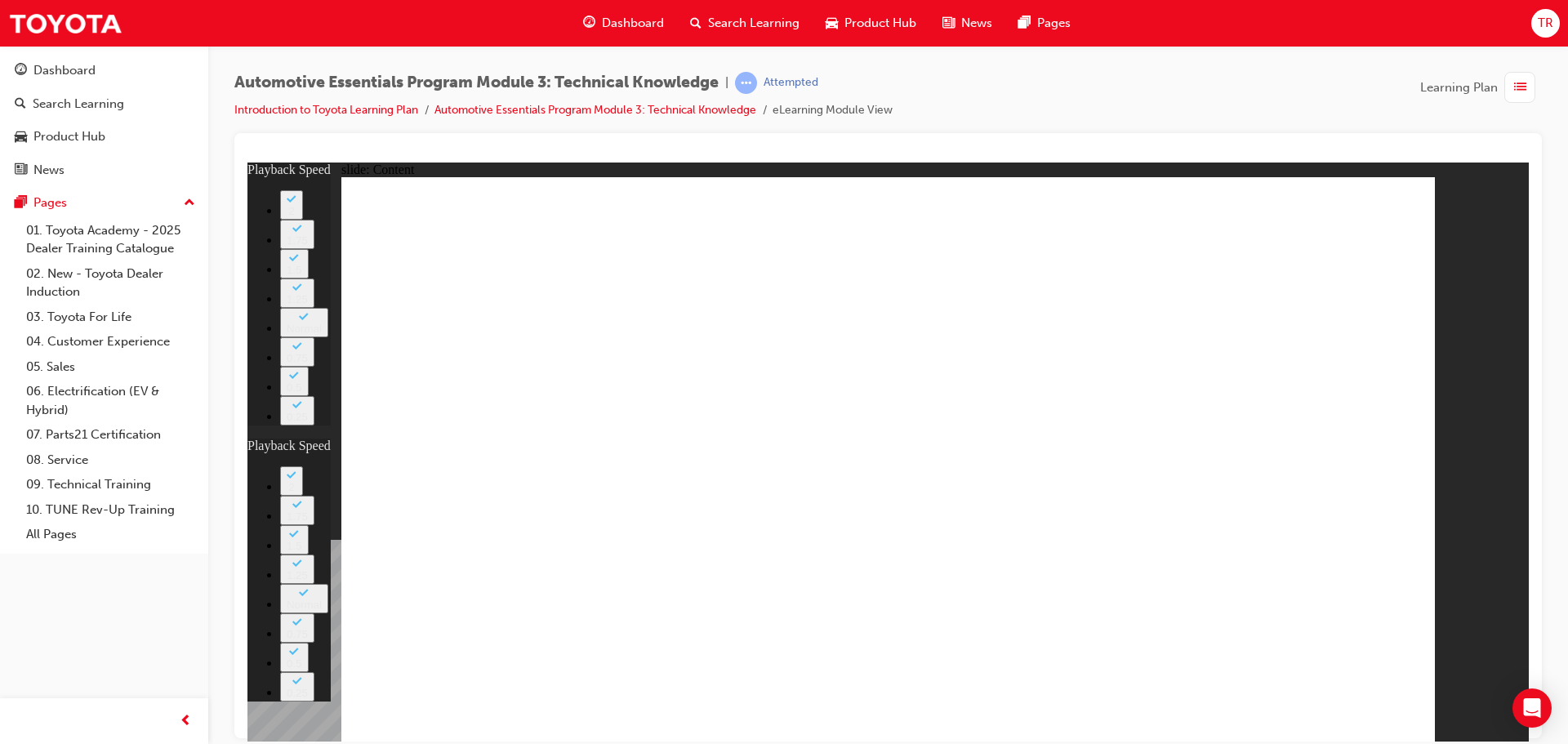
type input "6"
type input "1"
type input "7"
type input "2"
type input "7"
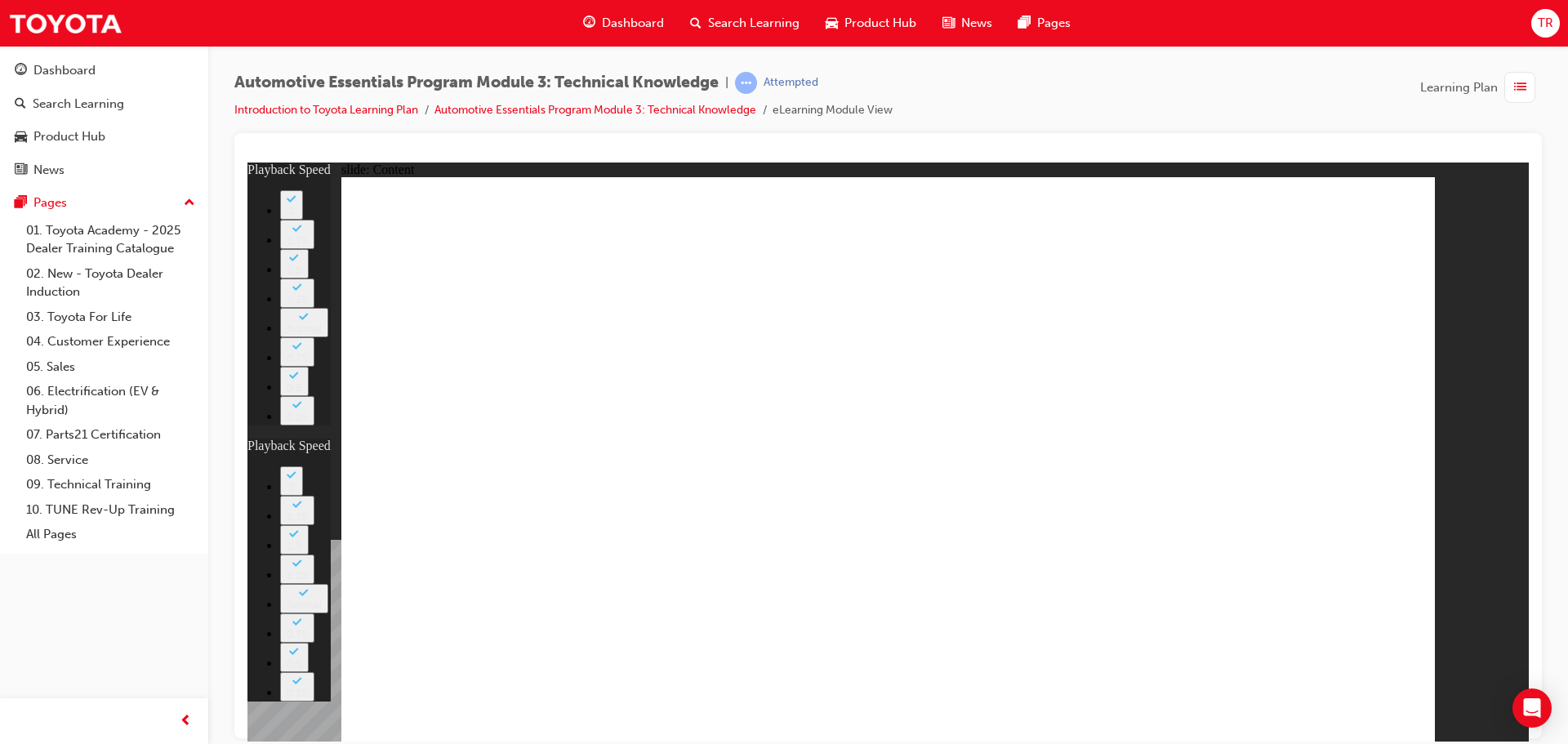
type input "2"
type input "7"
type input "2"
type input "7"
type input "2"
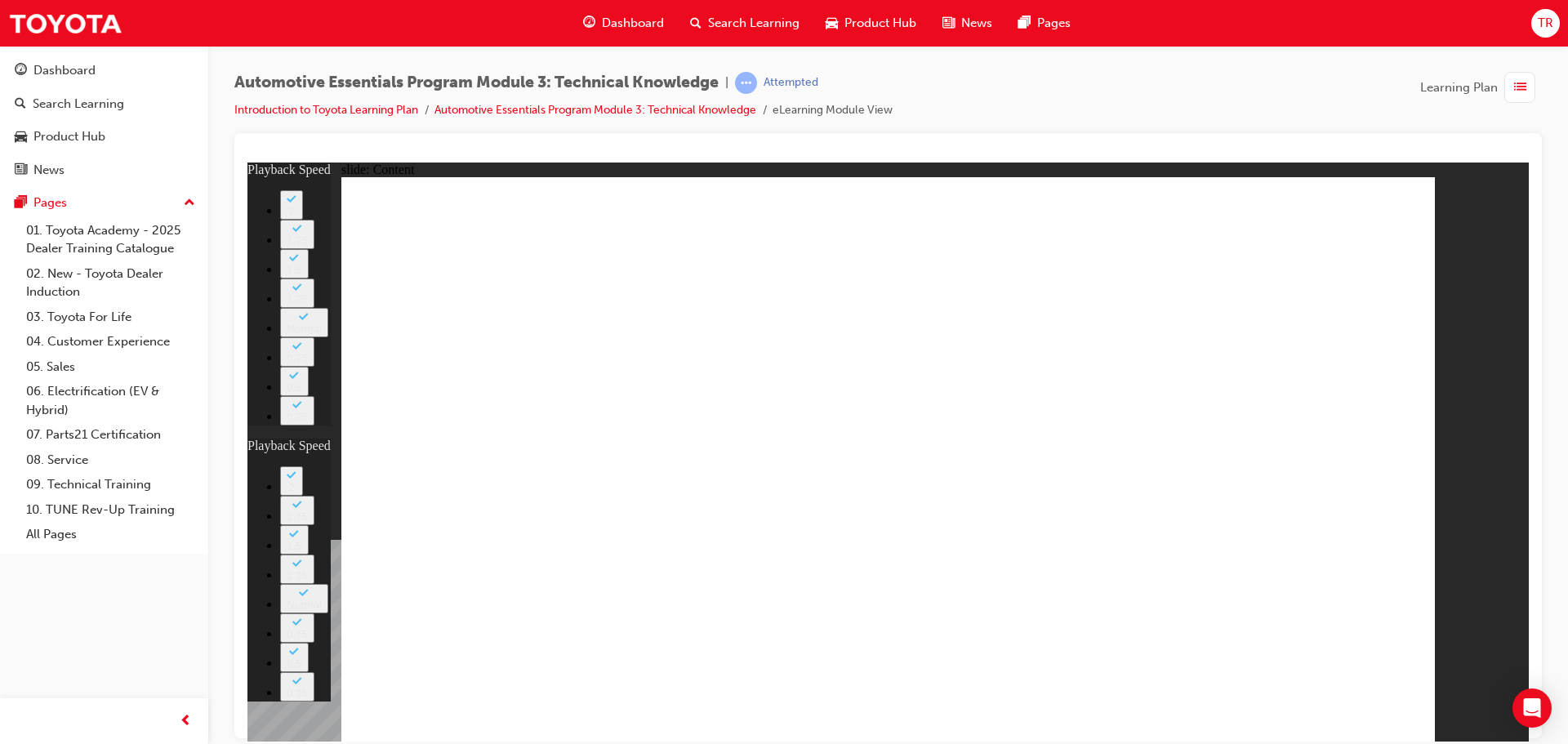
type input "8"
type input "3"
type input "8"
type input "7"
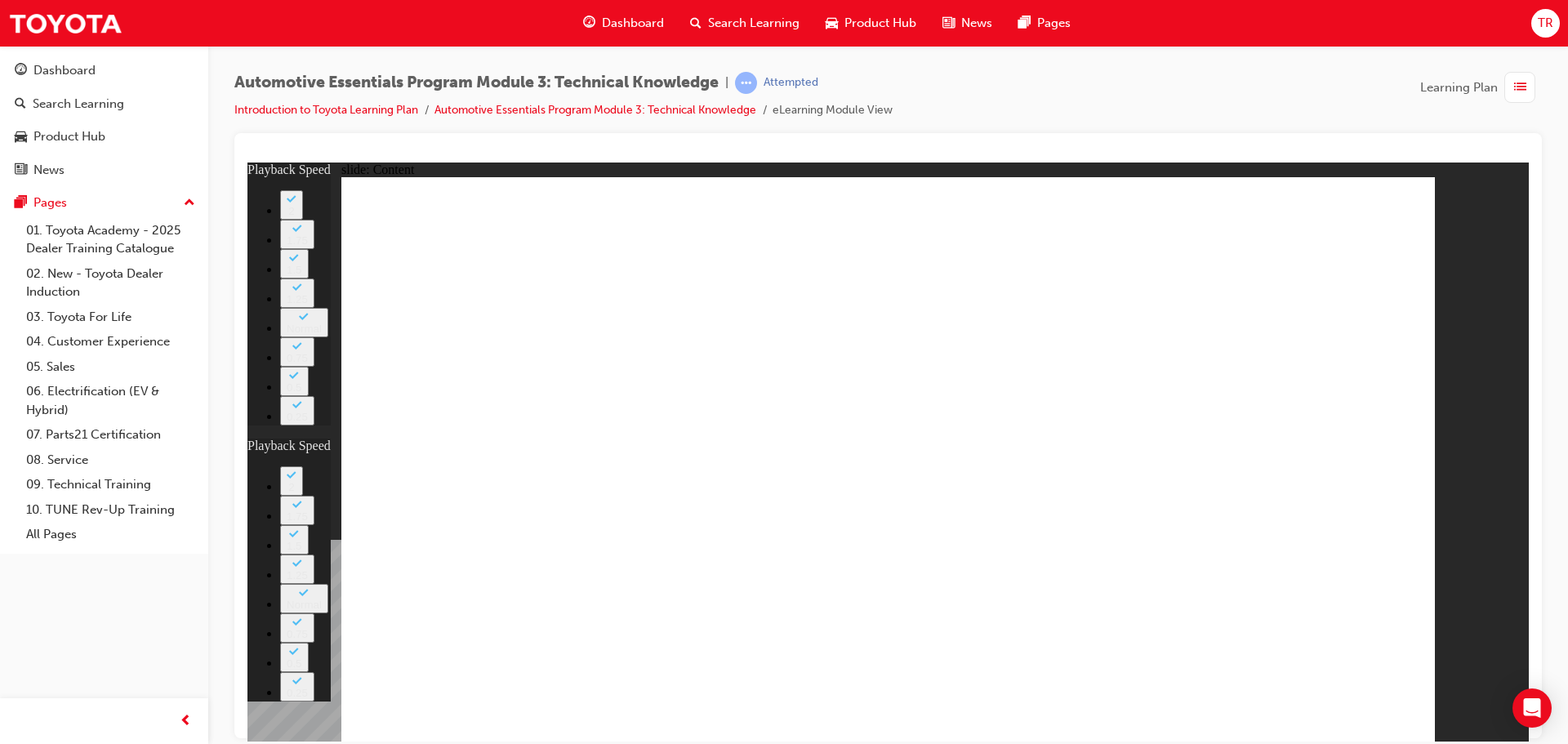
type input "0"
type input "7"
type input "0"
type input "14"
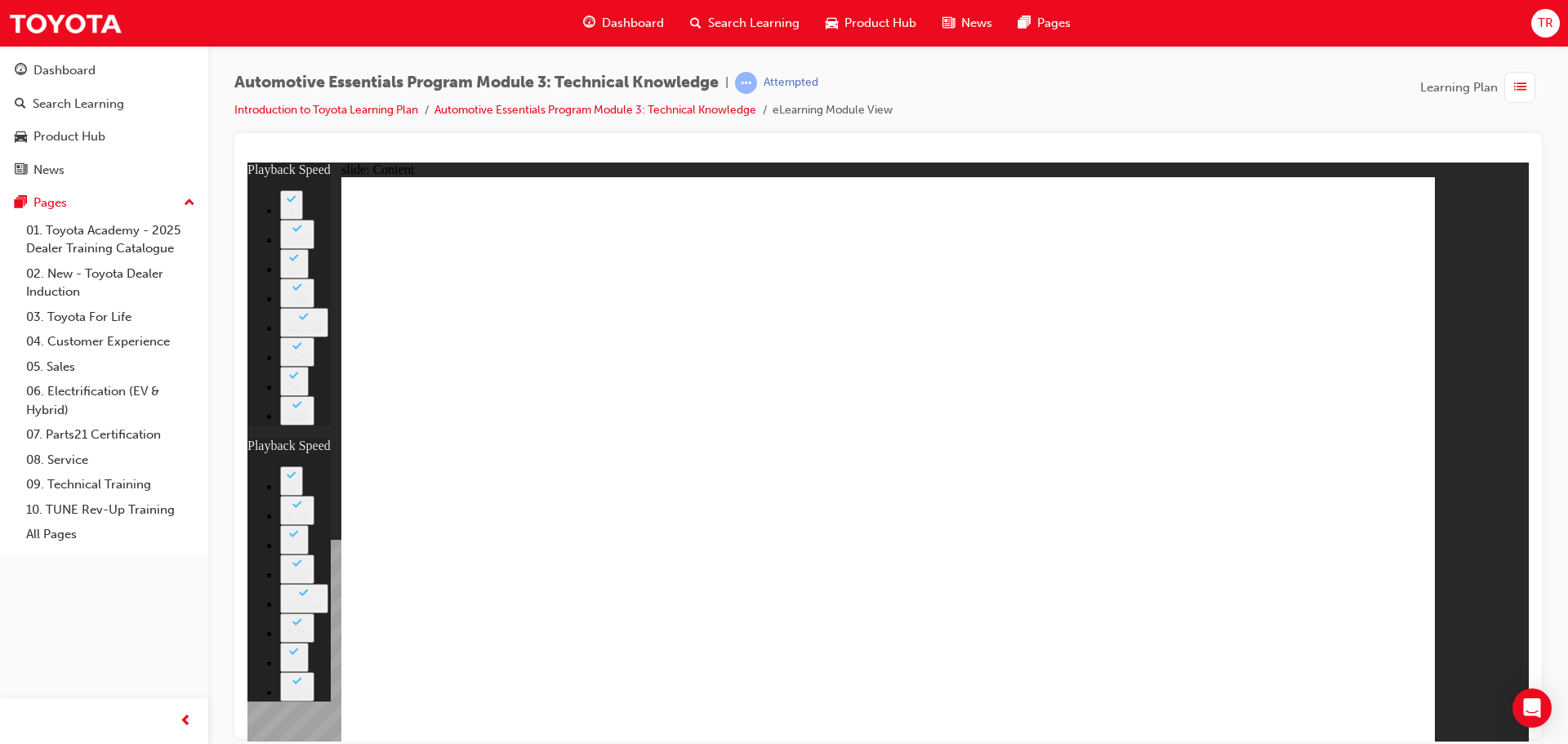
type input "8"
type input "14"
type input "8"
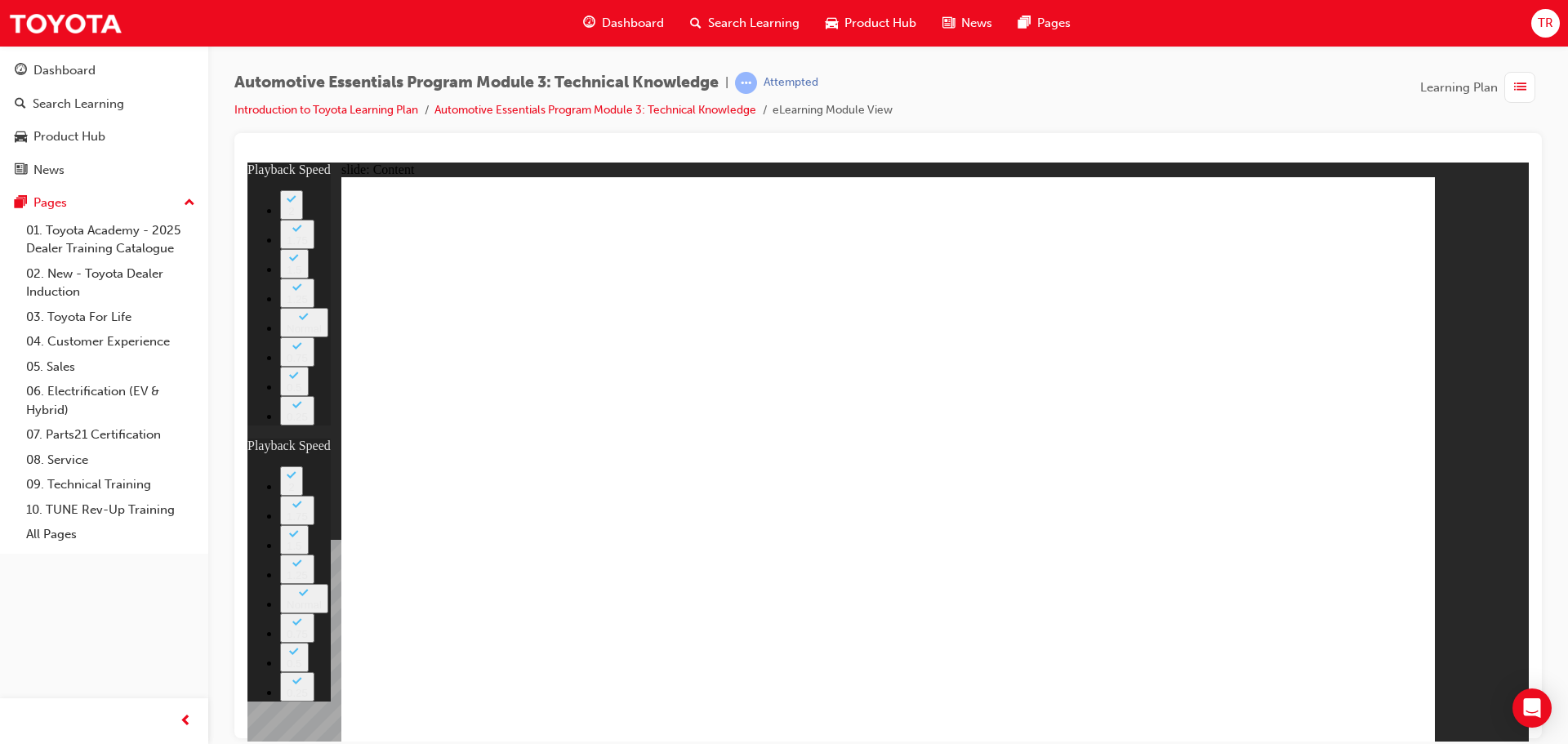
type input "57"
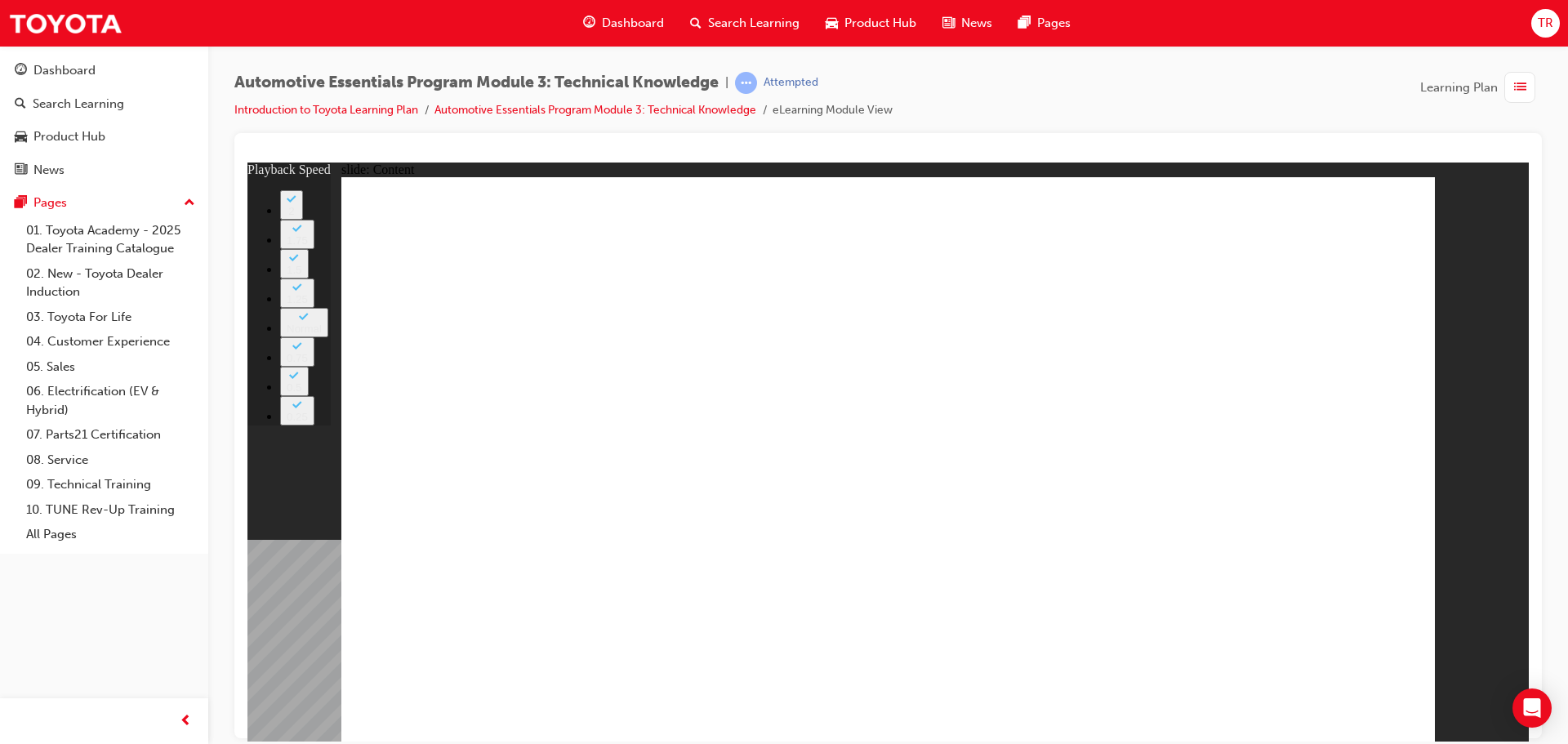
type input "7"
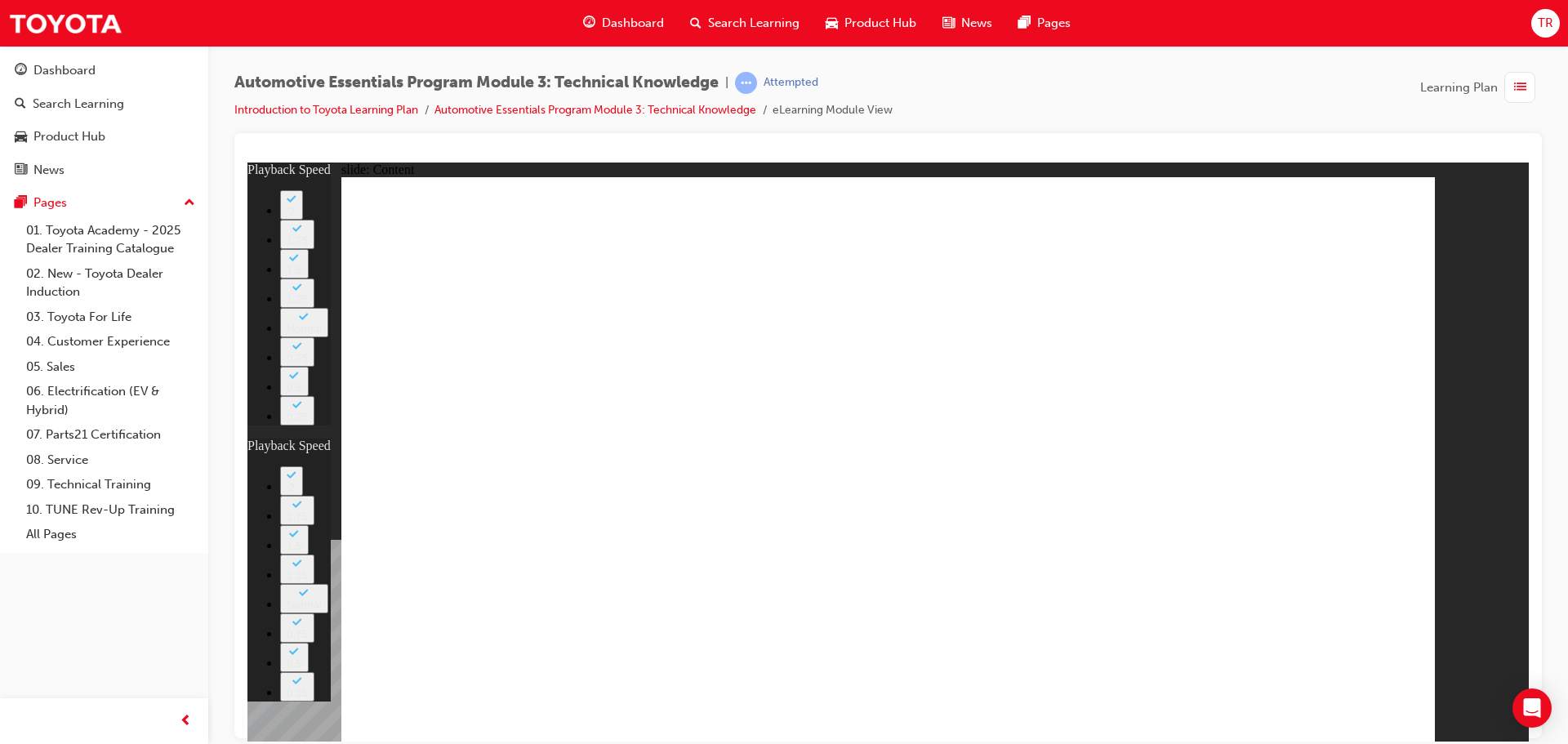
type input "105"
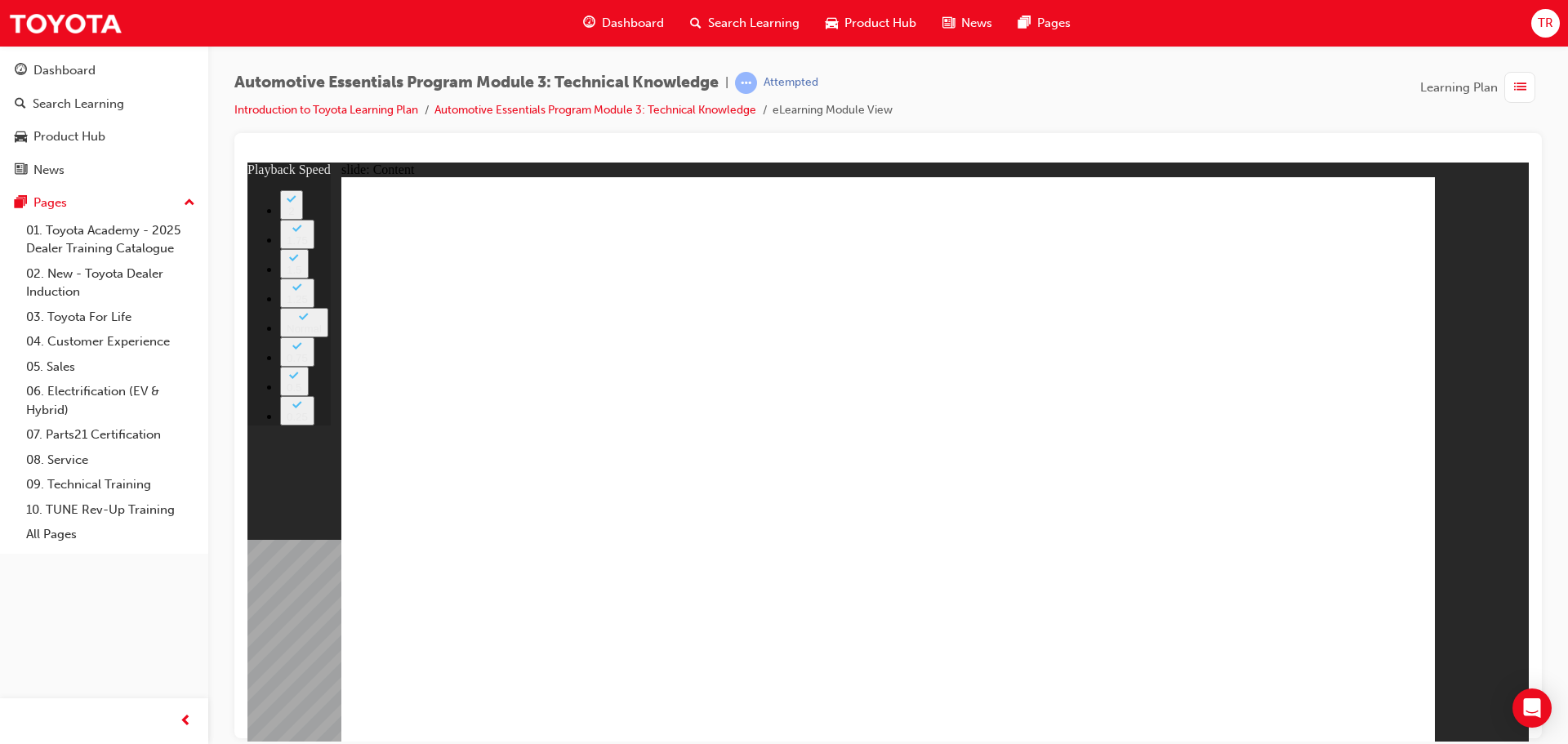
type input "4"
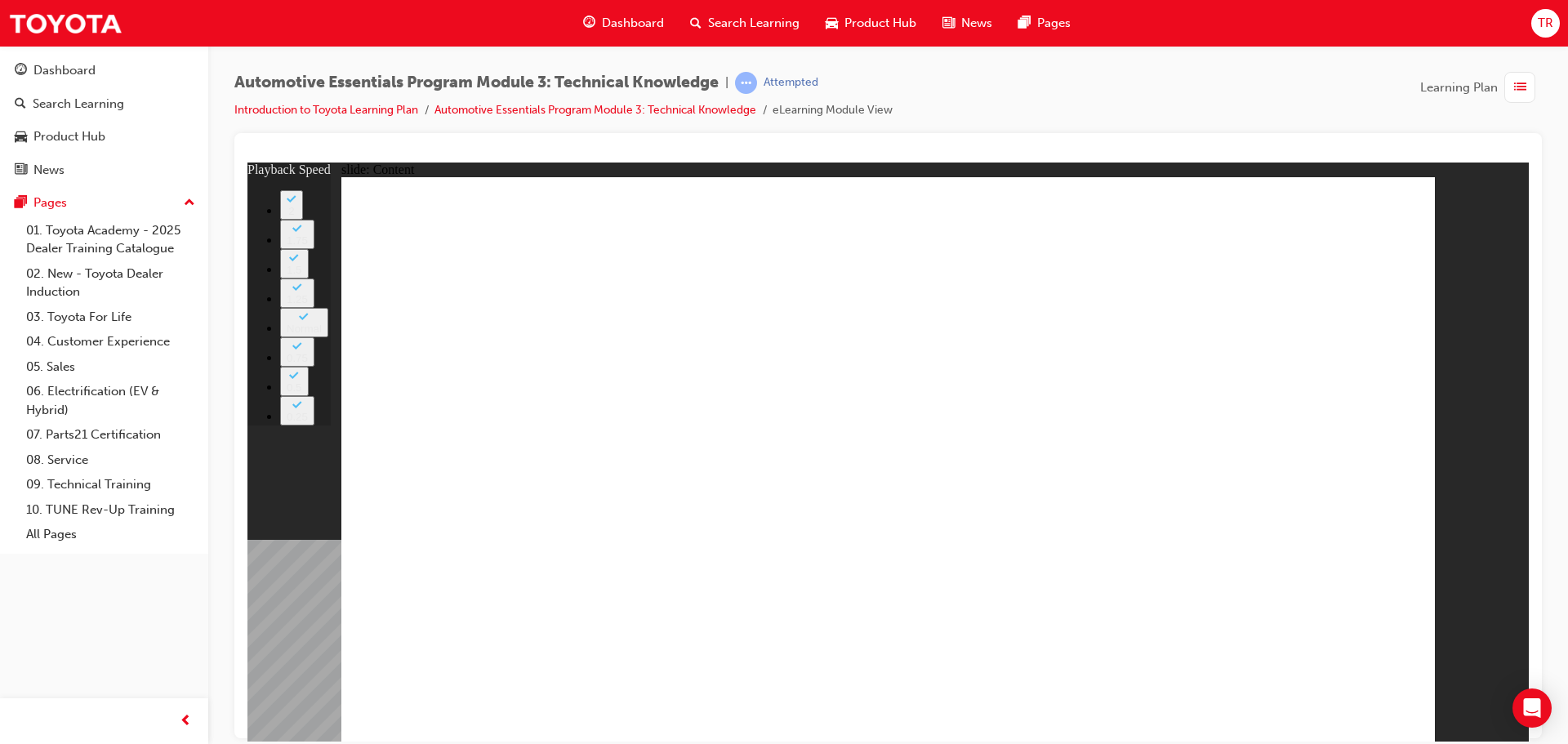
type input "6"
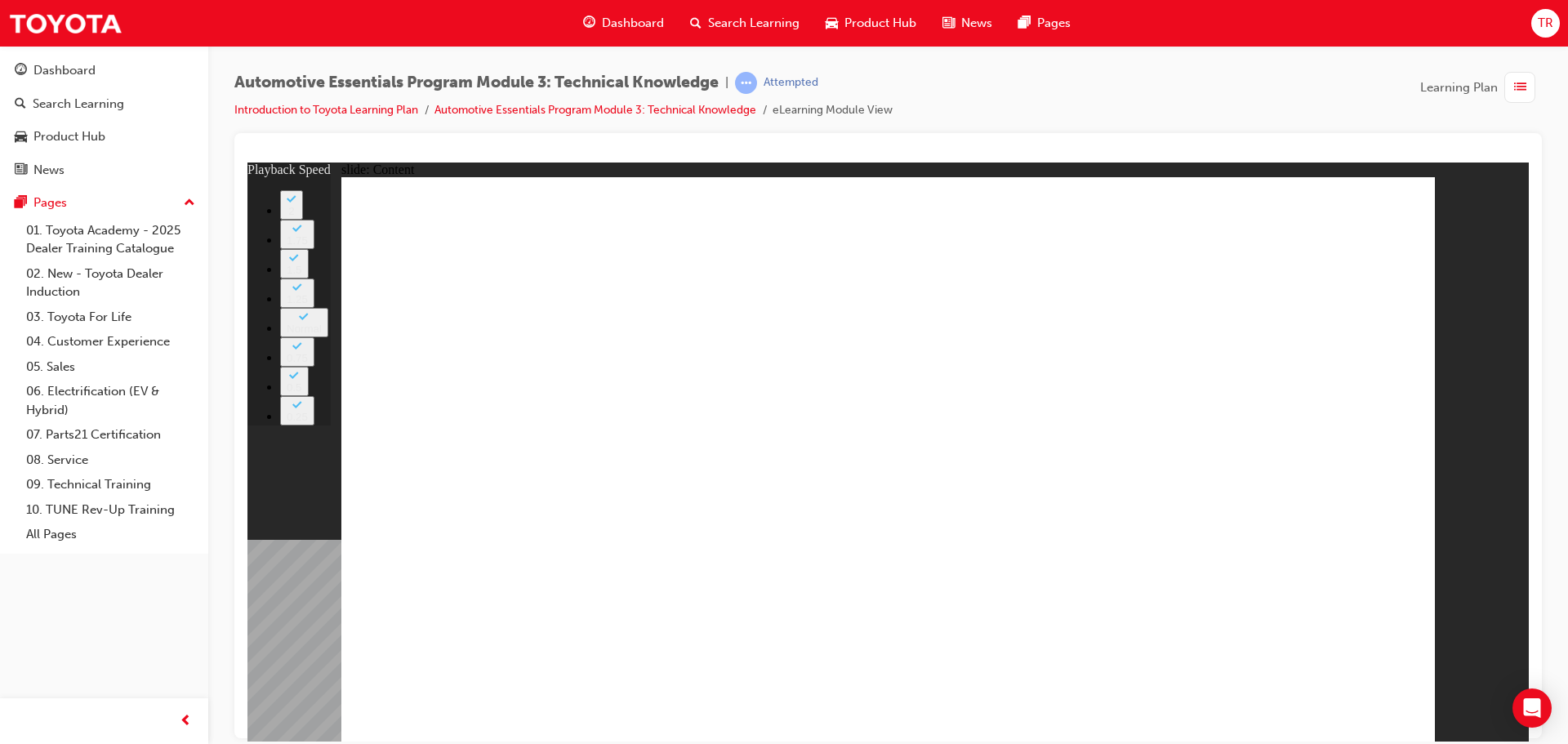
type input "24"
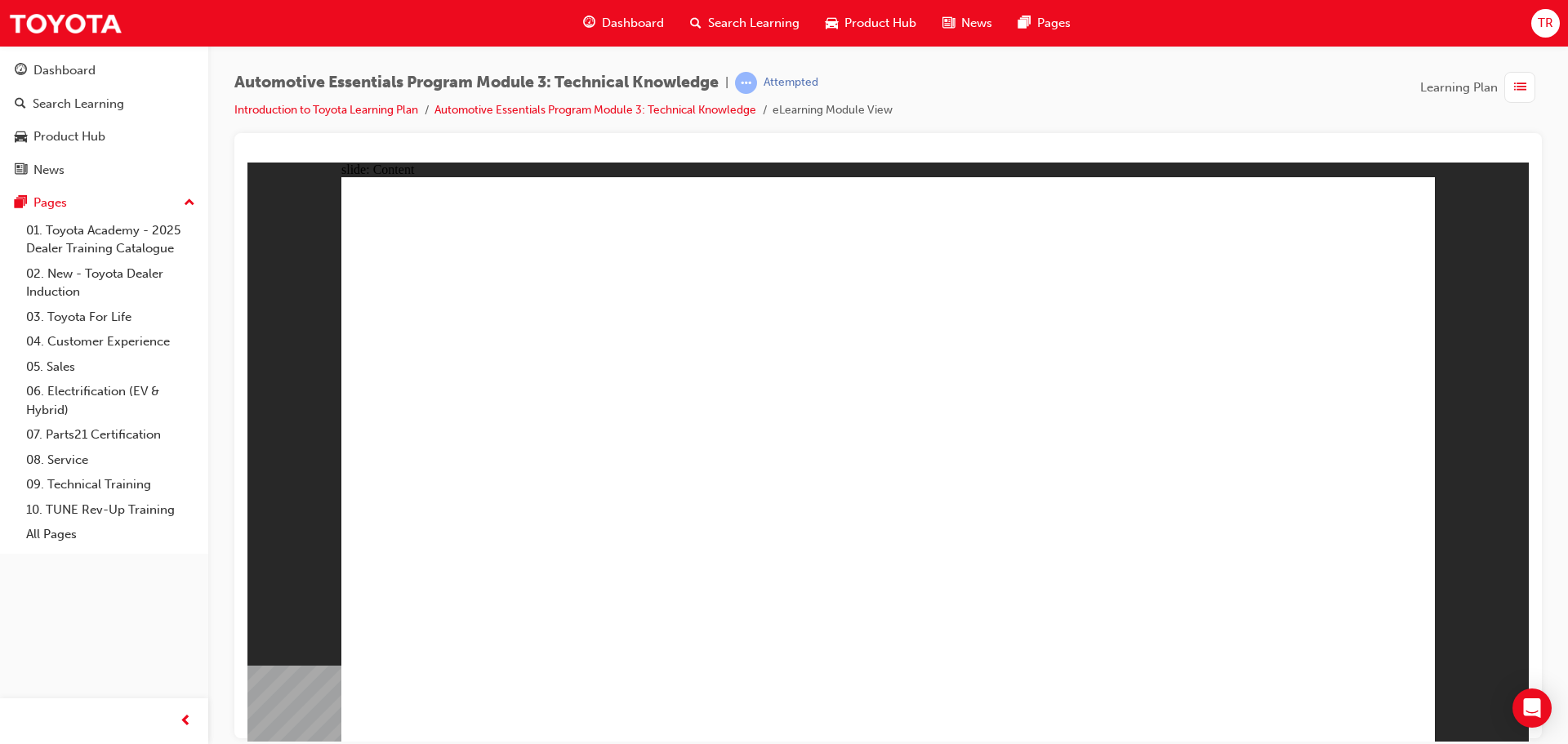
radio input "true"
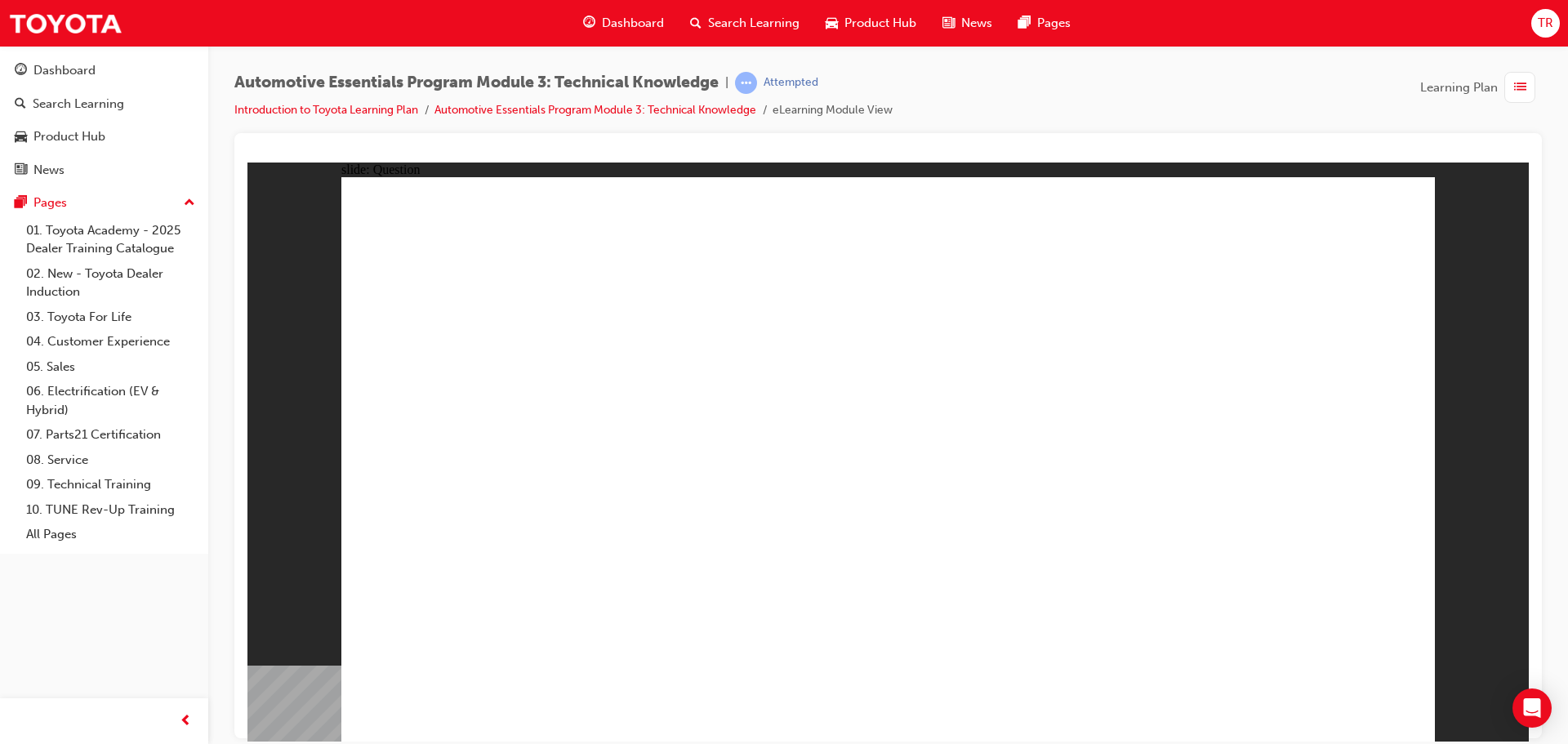
radio input "true"
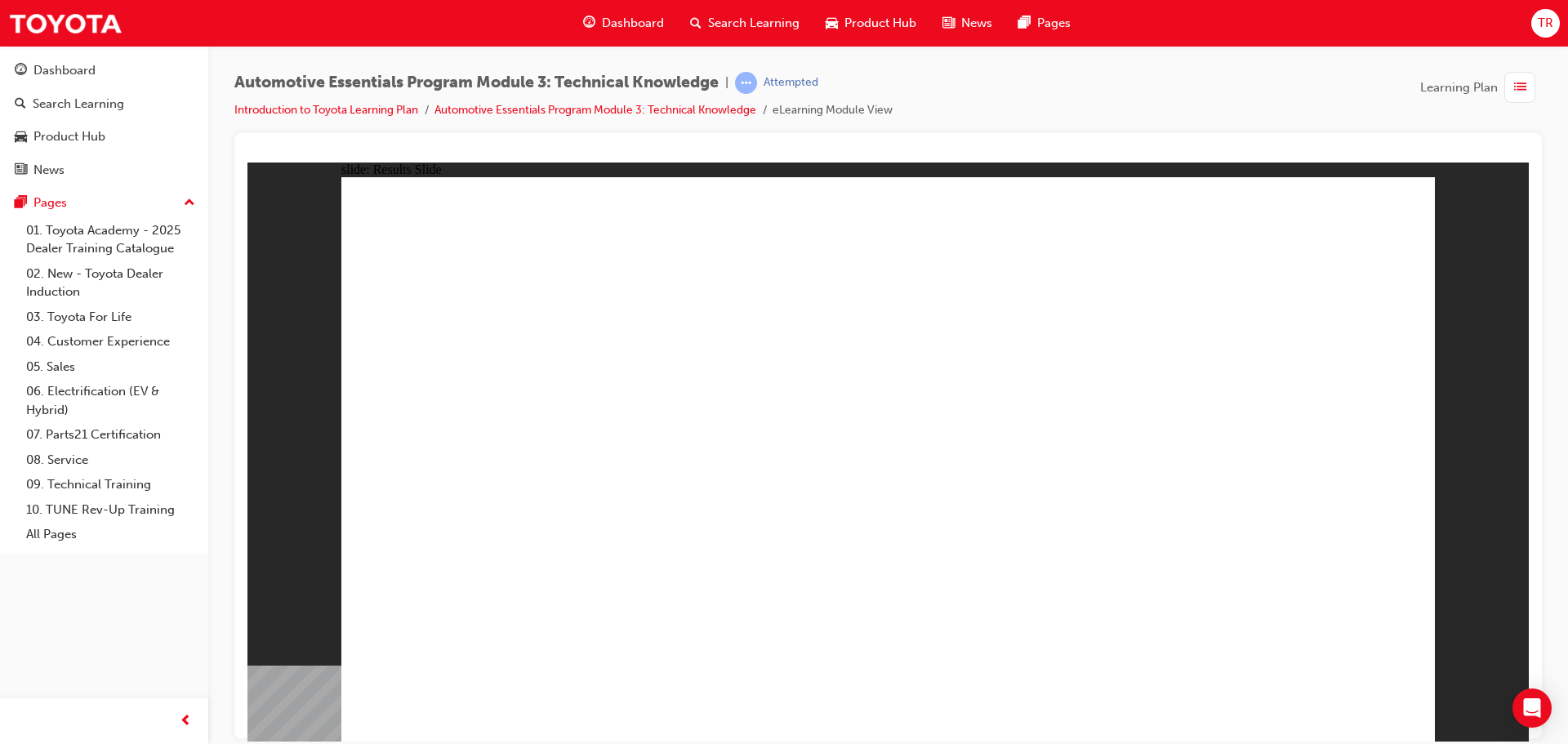
click at [83, 71] on div "Dashboard" at bounding box center [64, 70] width 62 height 19
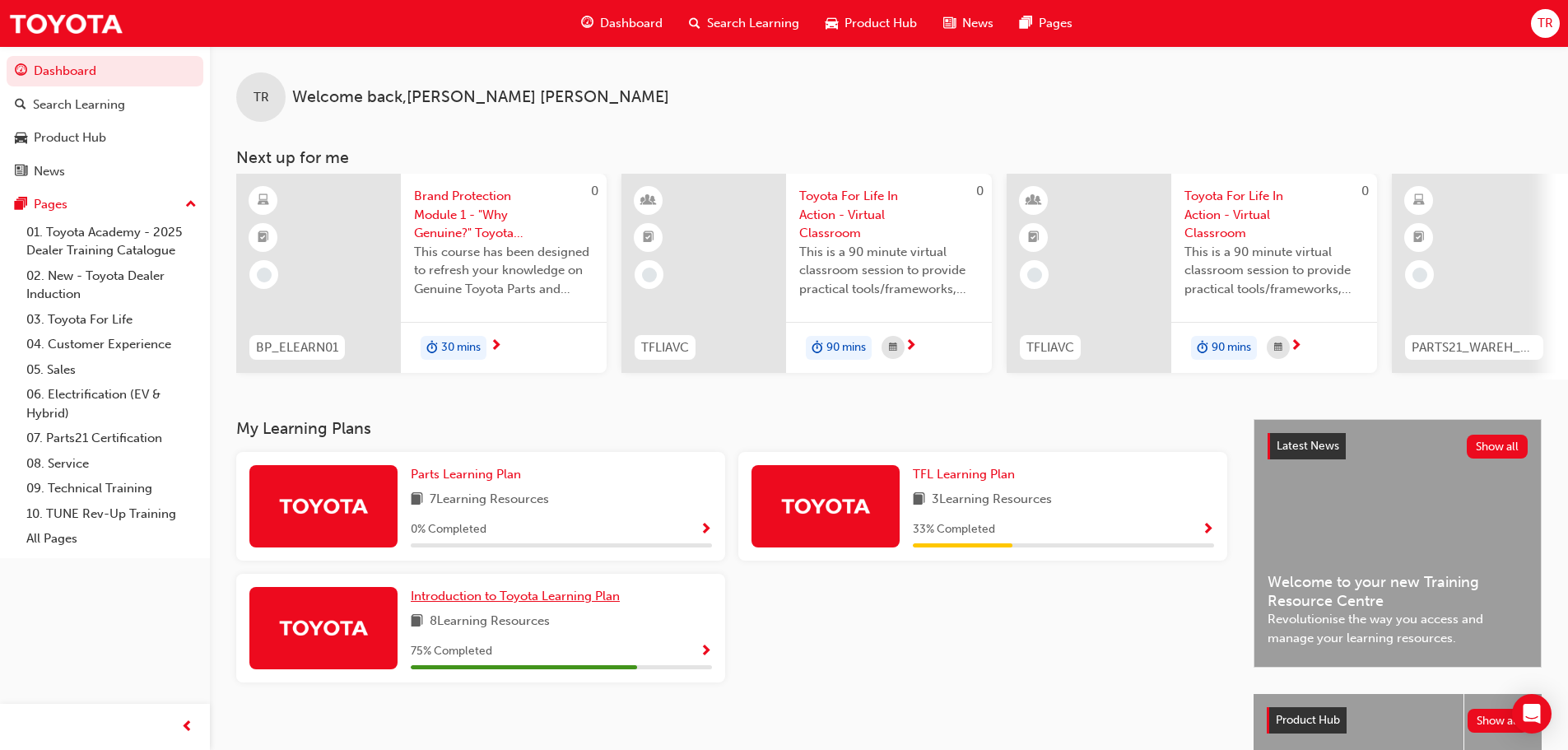
click at [485, 598] on span "Introduction to Toyota Learning Plan" at bounding box center [515, 596] width 209 height 15
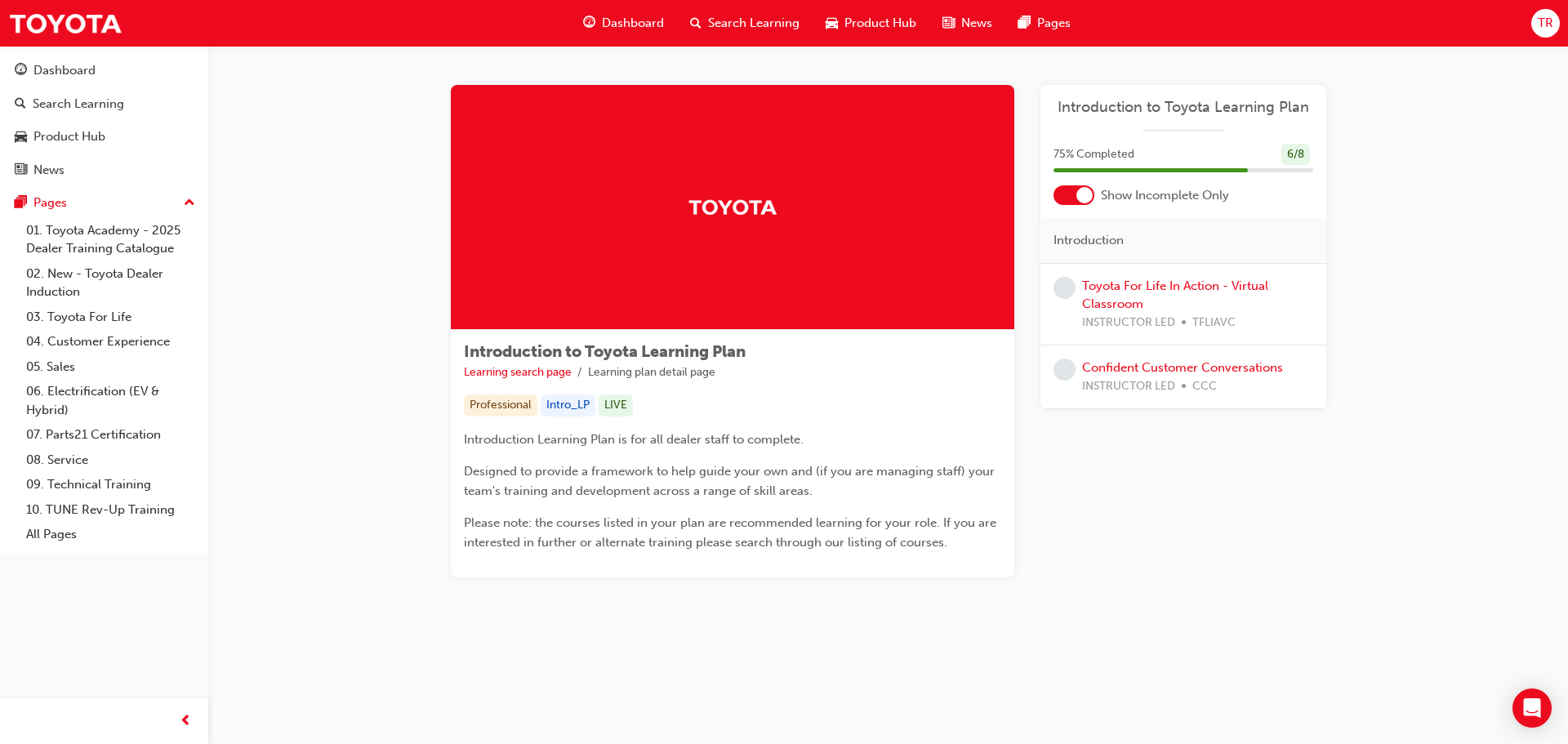
click at [613, 22] on span "Dashboard" at bounding box center [633, 22] width 62 height 19
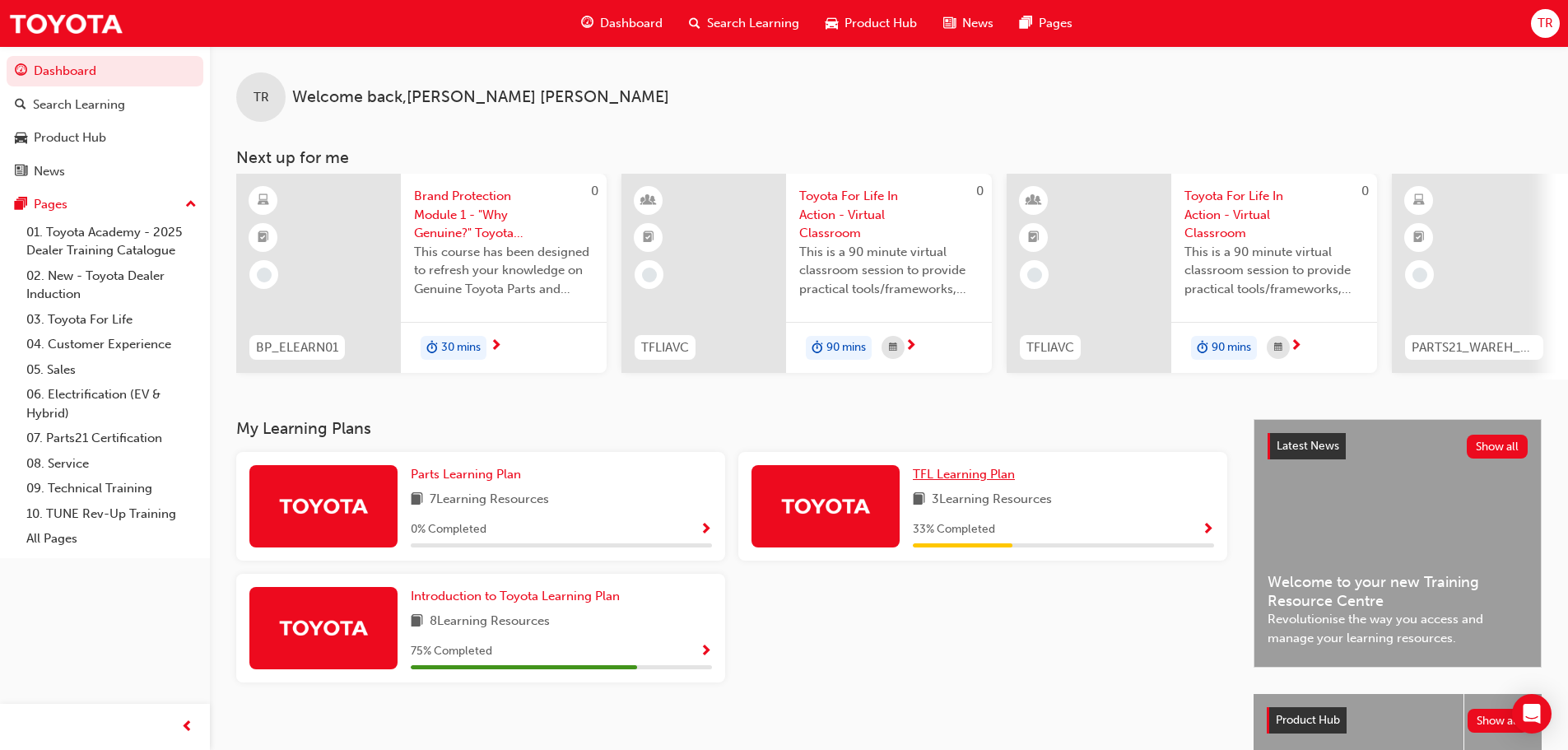
click at [974, 482] on span "TFL Learning Plan" at bounding box center [964, 474] width 102 height 15
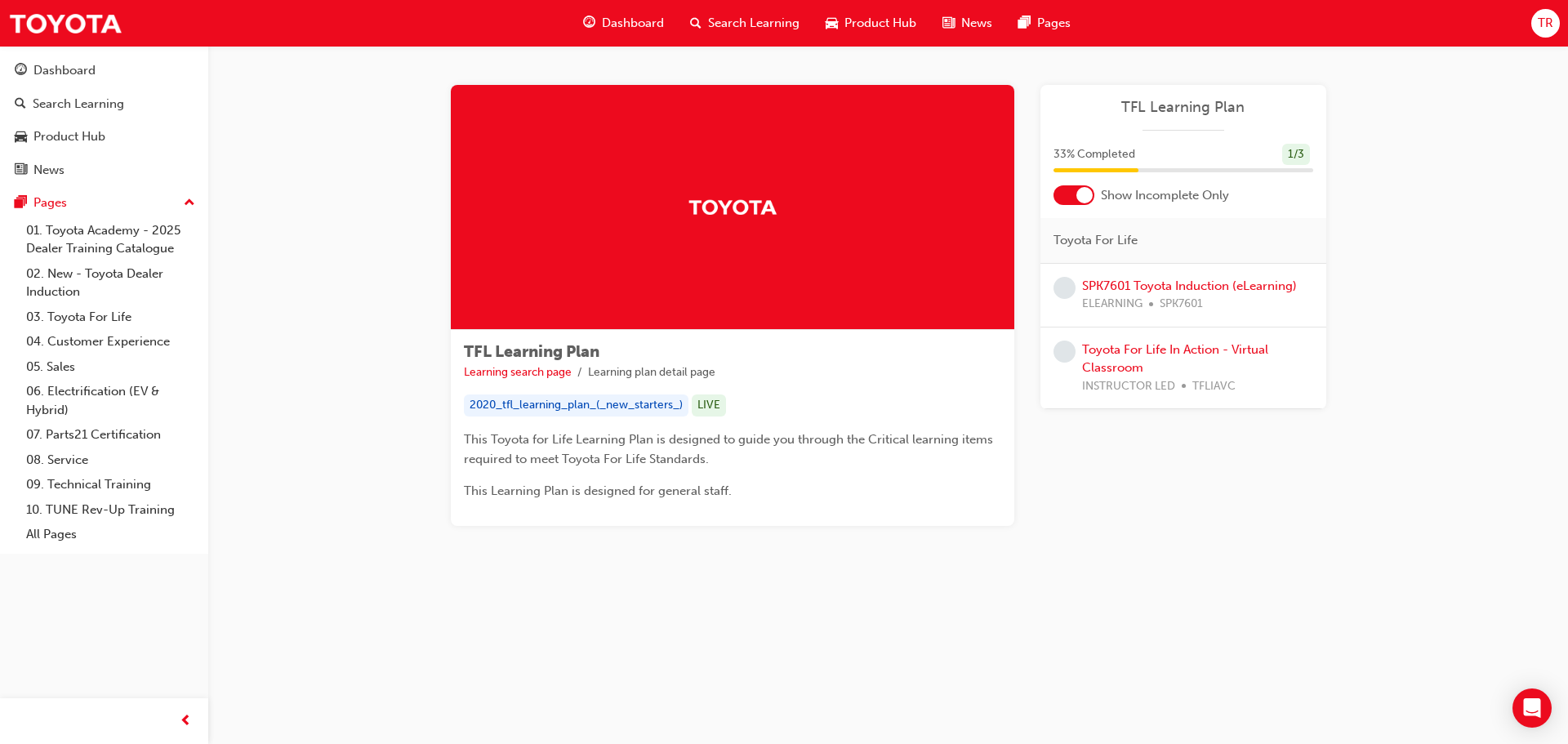
click at [647, 17] on span "Dashboard" at bounding box center [633, 22] width 62 height 19
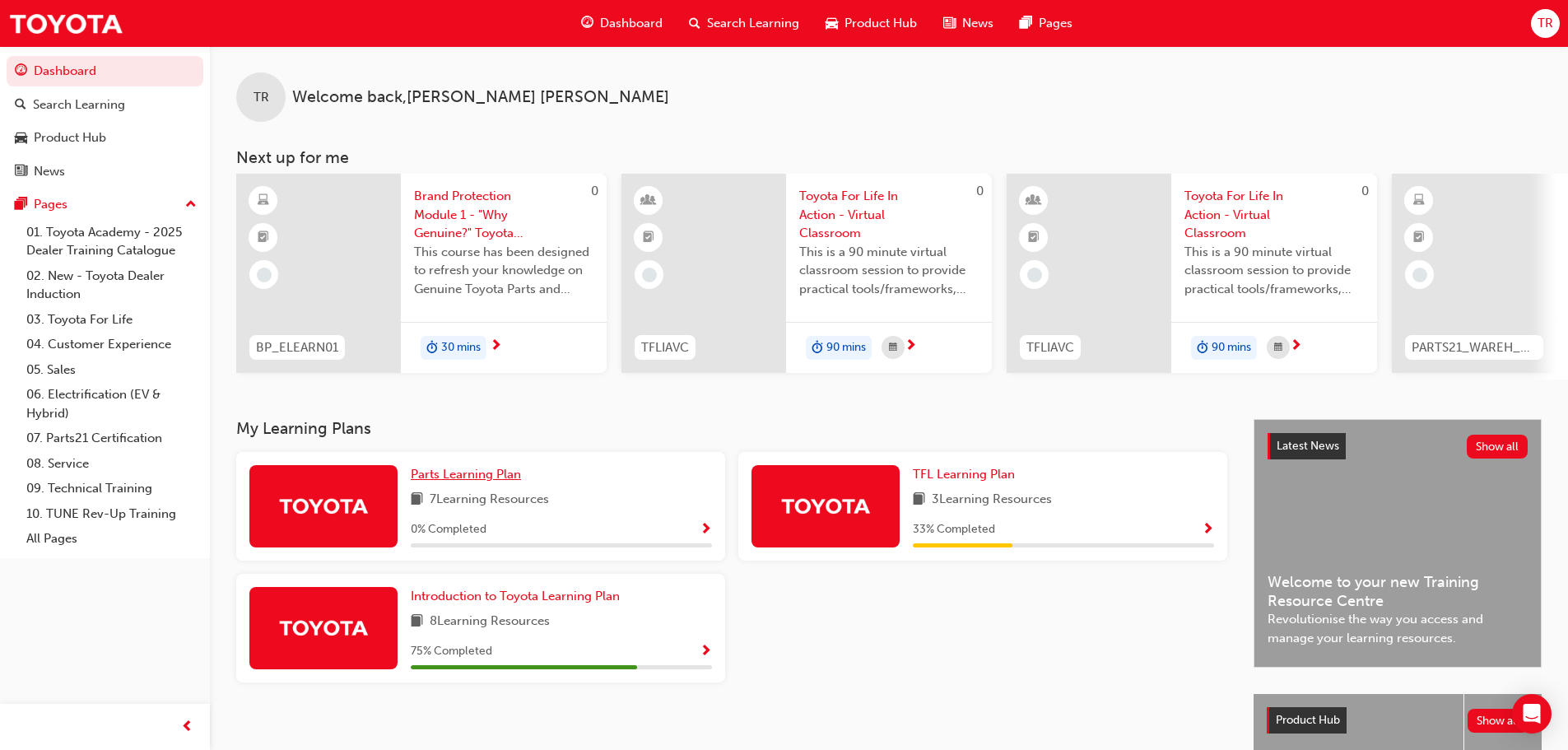
click at [466, 481] on span "Parts Learning Plan" at bounding box center [466, 474] width 110 height 15
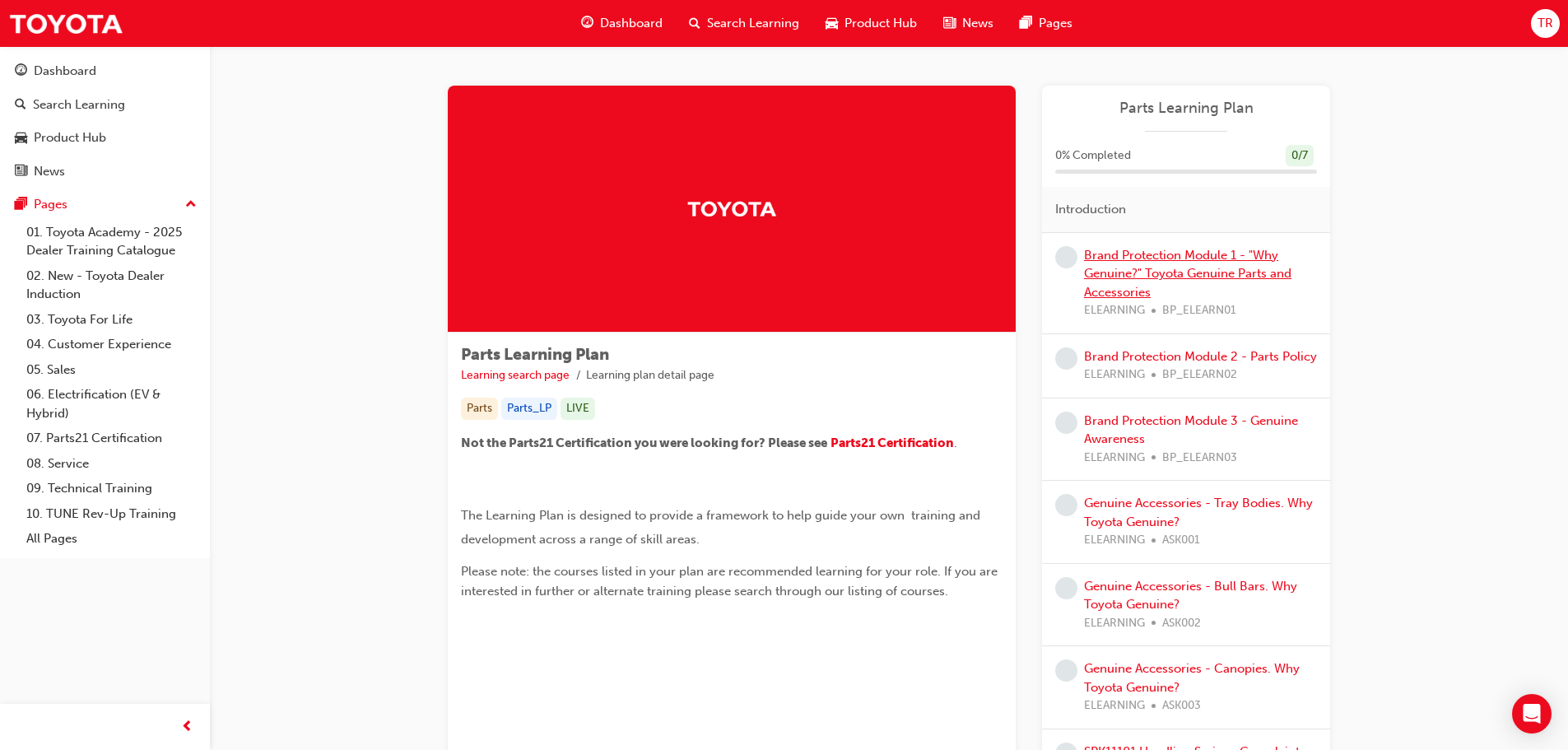
click at [1114, 248] on link "Brand Protection Module 1 - "Why Genuine?" Toyota Genuine Parts and Accessories" at bounding box center [1188, 273] width 207 height 52
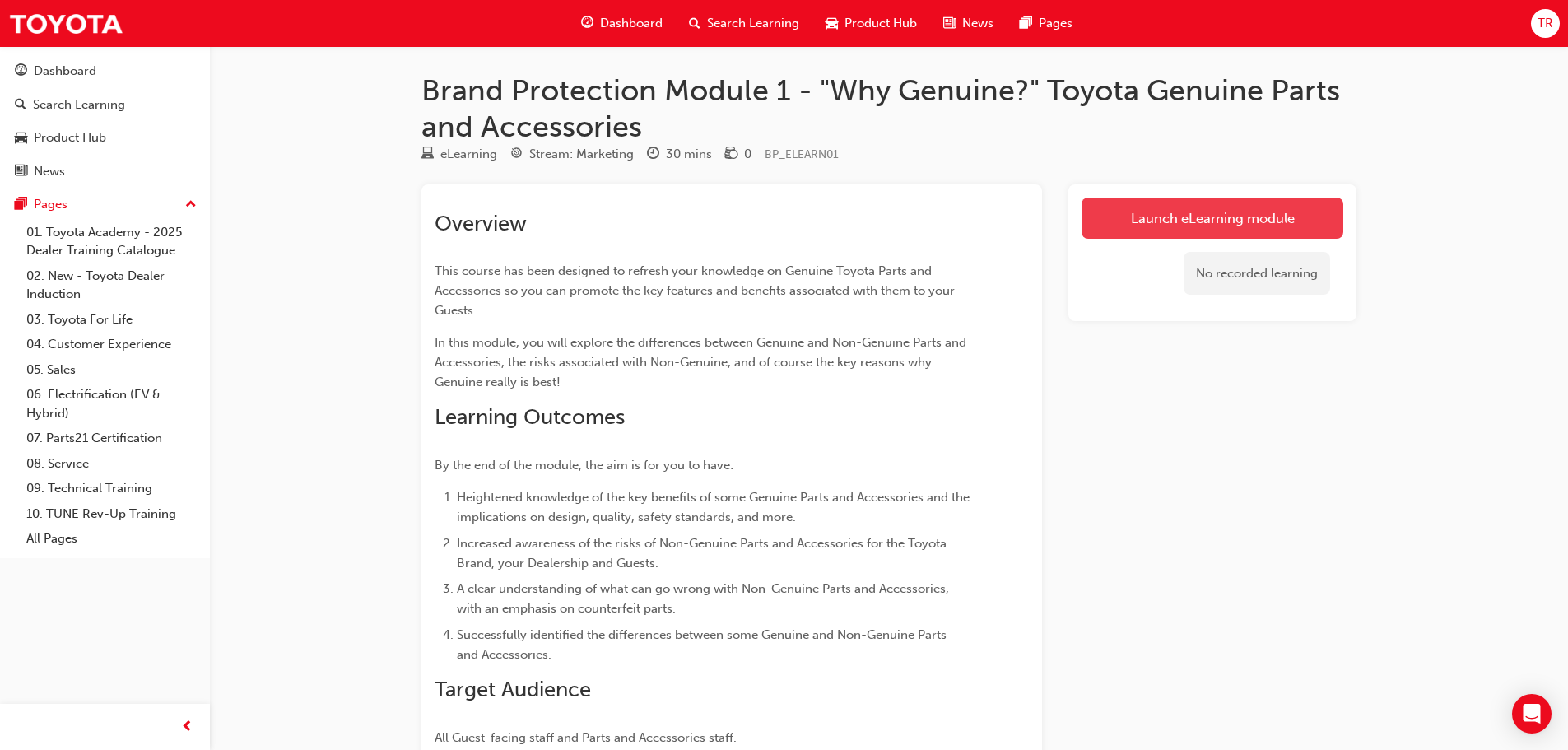
click at [1126, 203] on link "Launch eLearning module" at bounding box center [1212, 218] width 261 height 41
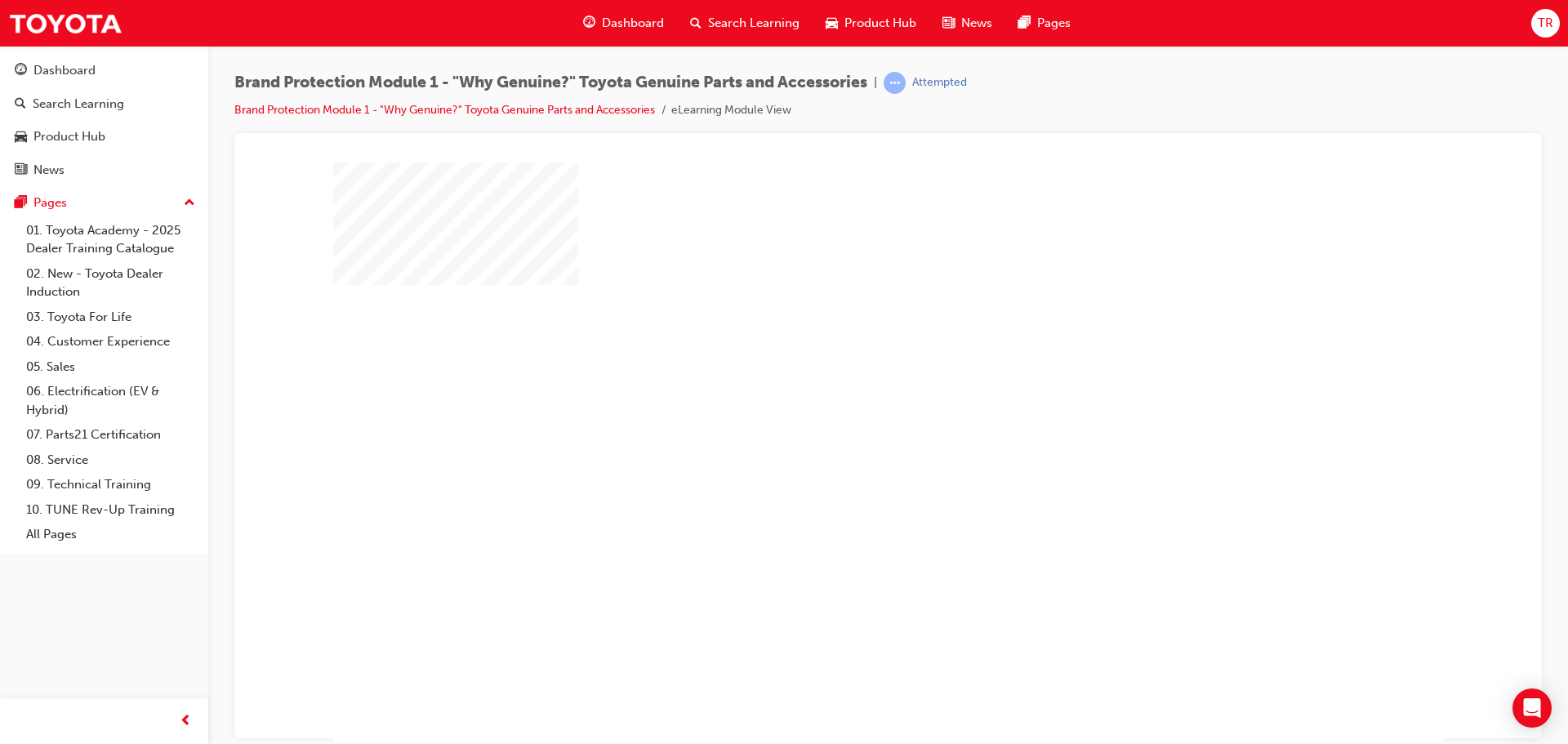
click at [841, 405] on div "play" at bounding box center [841, 405] width 0 height 0
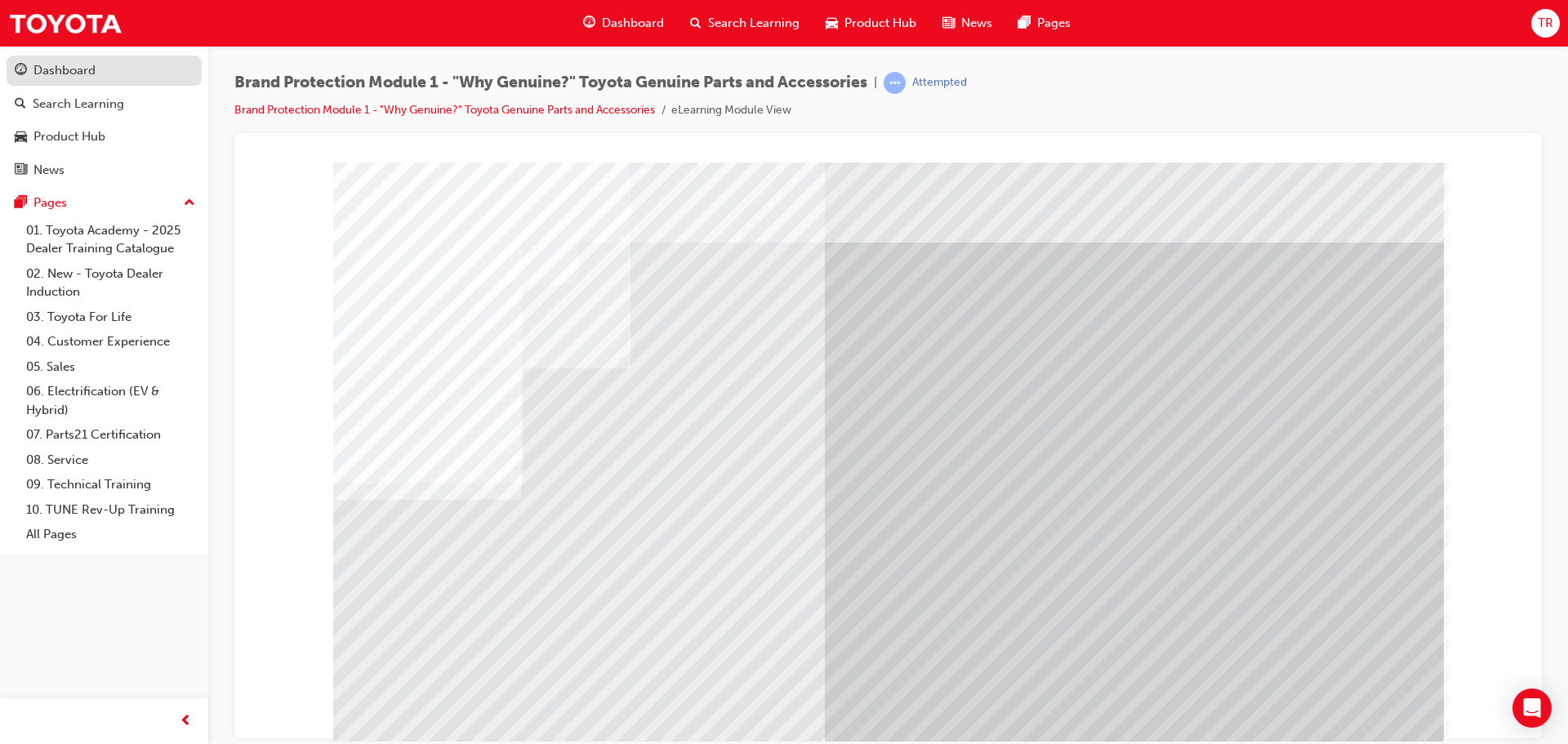
click at [105, 67] on div "Dashboard" at bounding box center [104, 70] width 179 height 20
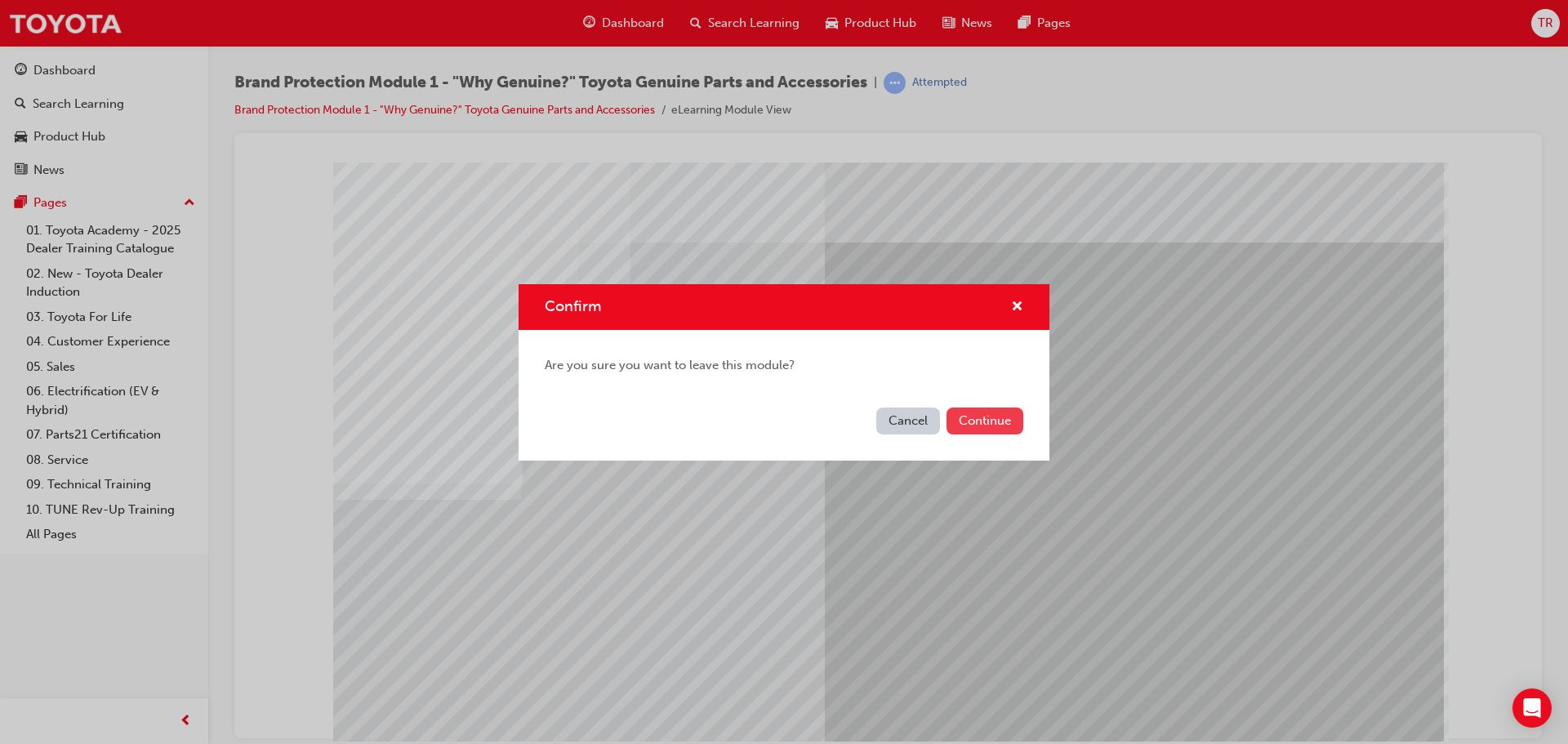
click at [991, 424] on button "Continue" at bounding box center [984, 421] width 77 height 27
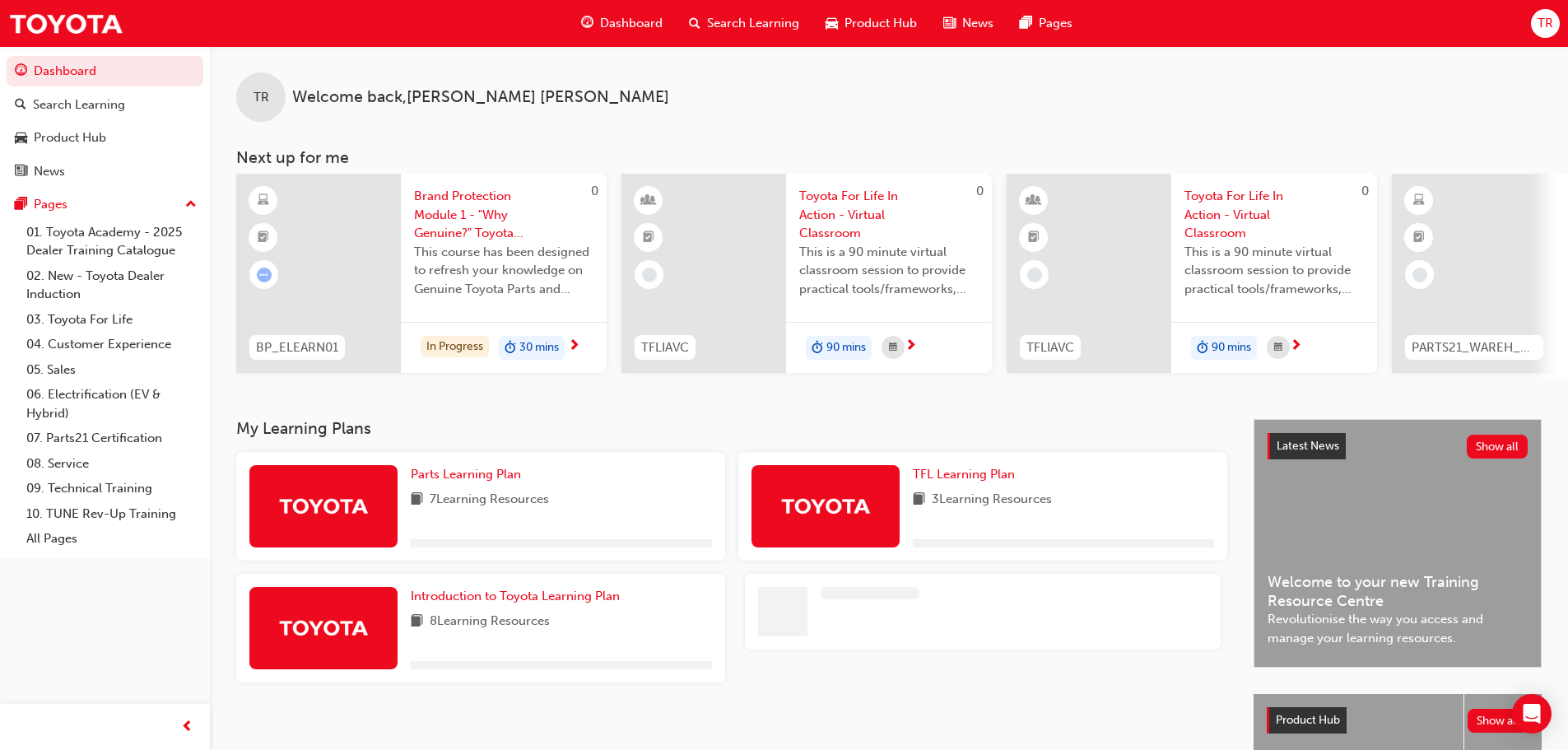
scroll to position [165, 0]
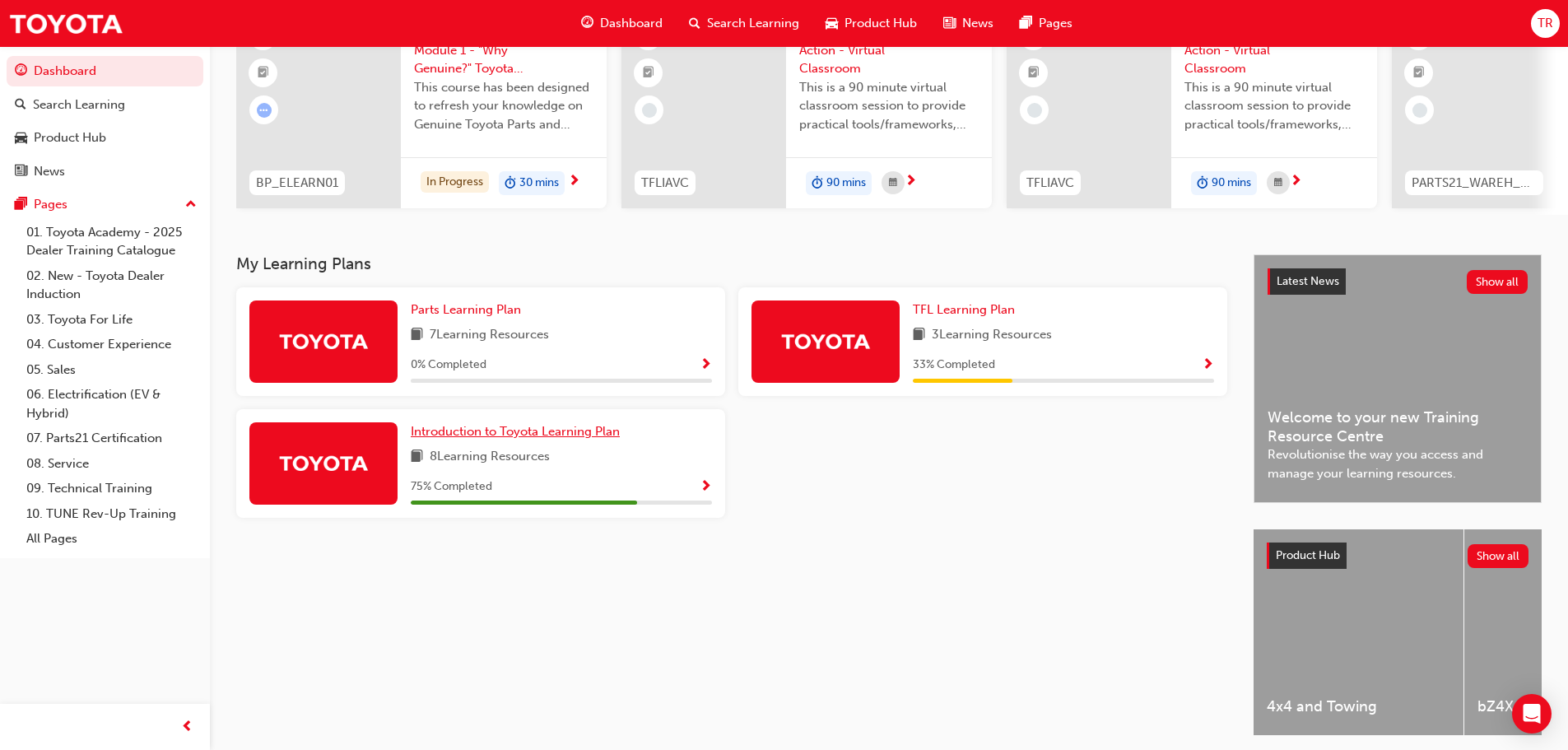
click at [532, 439] on span "Introduction to Toyota Learning Plan" at bounding box center [515, 432] width 209 height 15
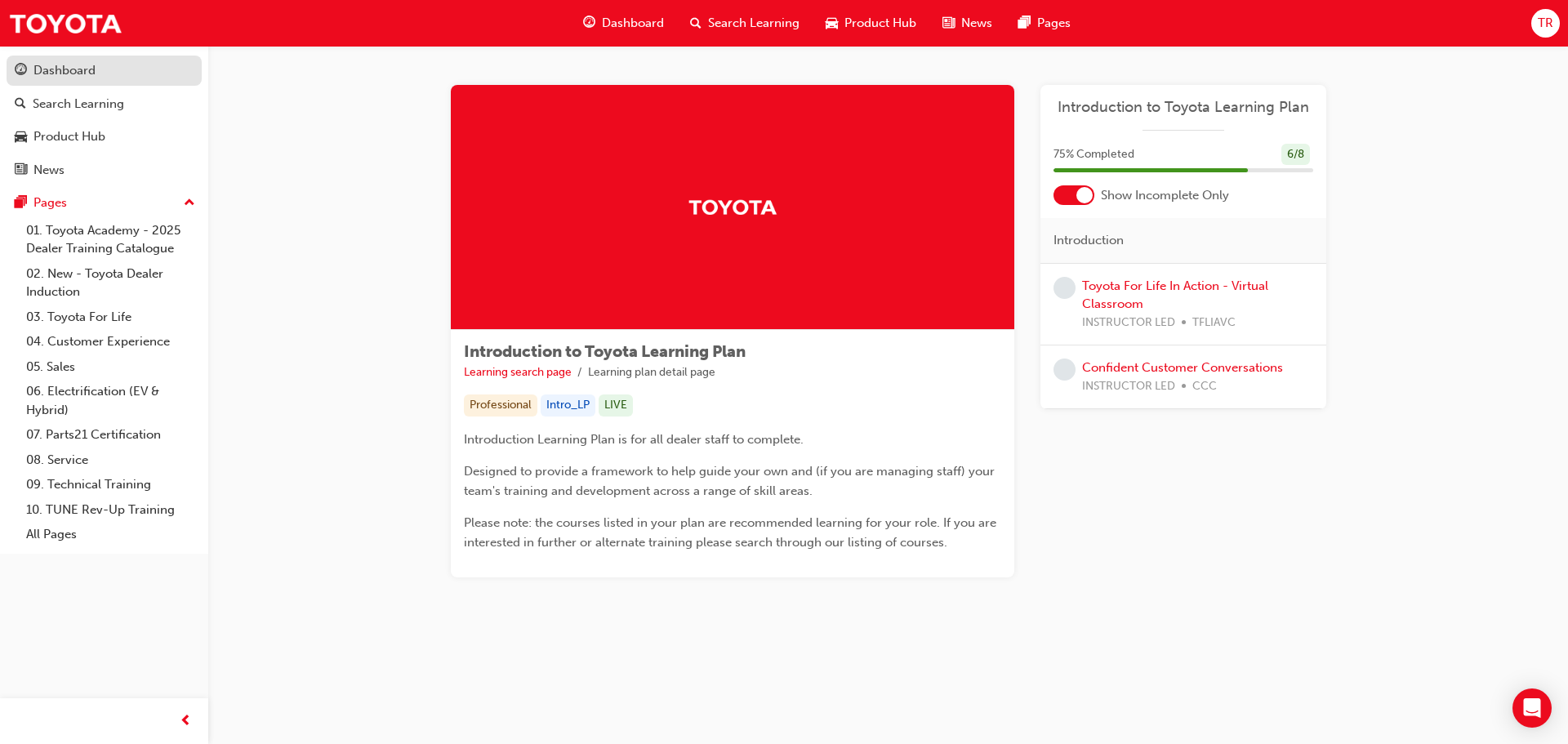
click at [58, 68] on div "Dashboard" at bounding box center [64, 70] width 62 height 19
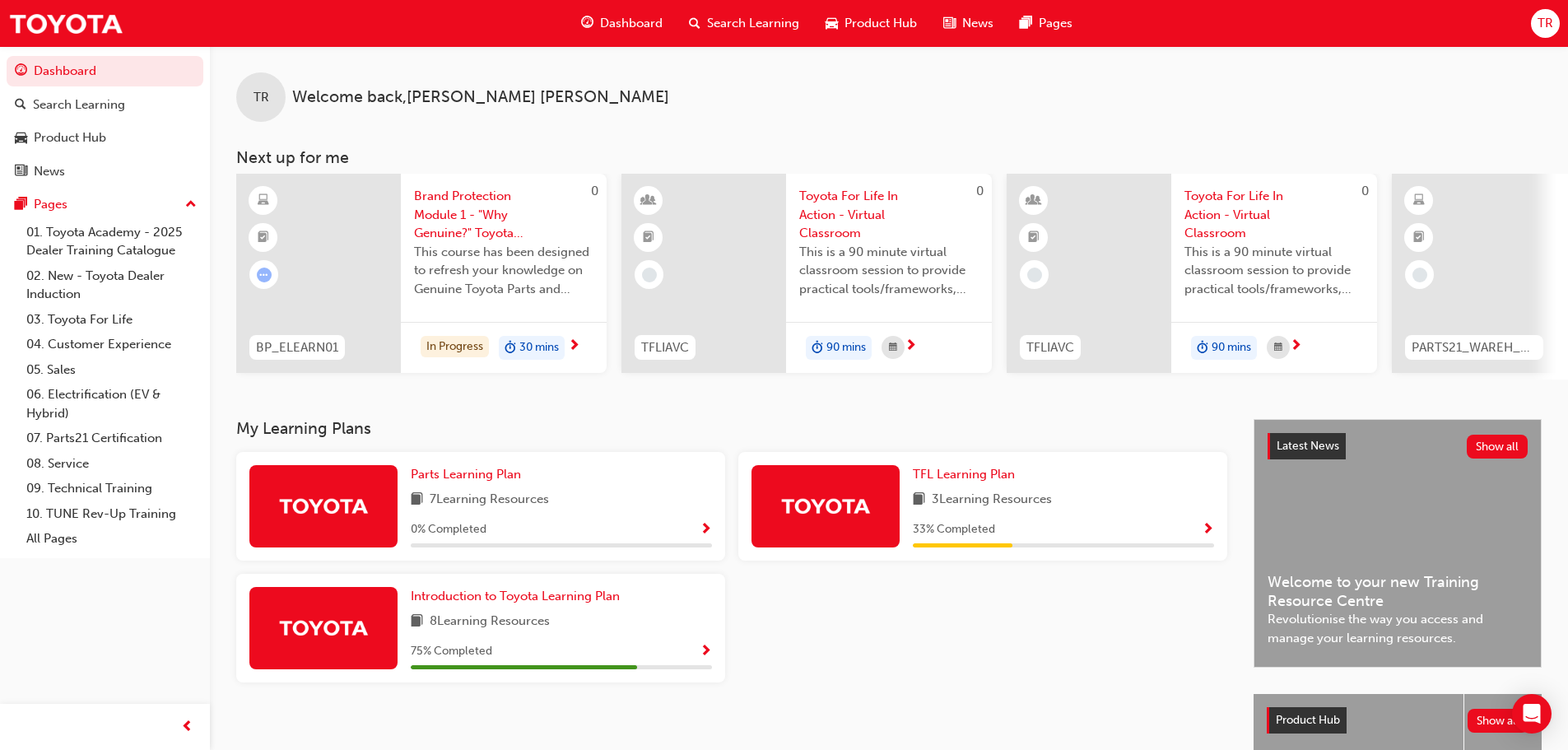
scroll to position [83, 0]
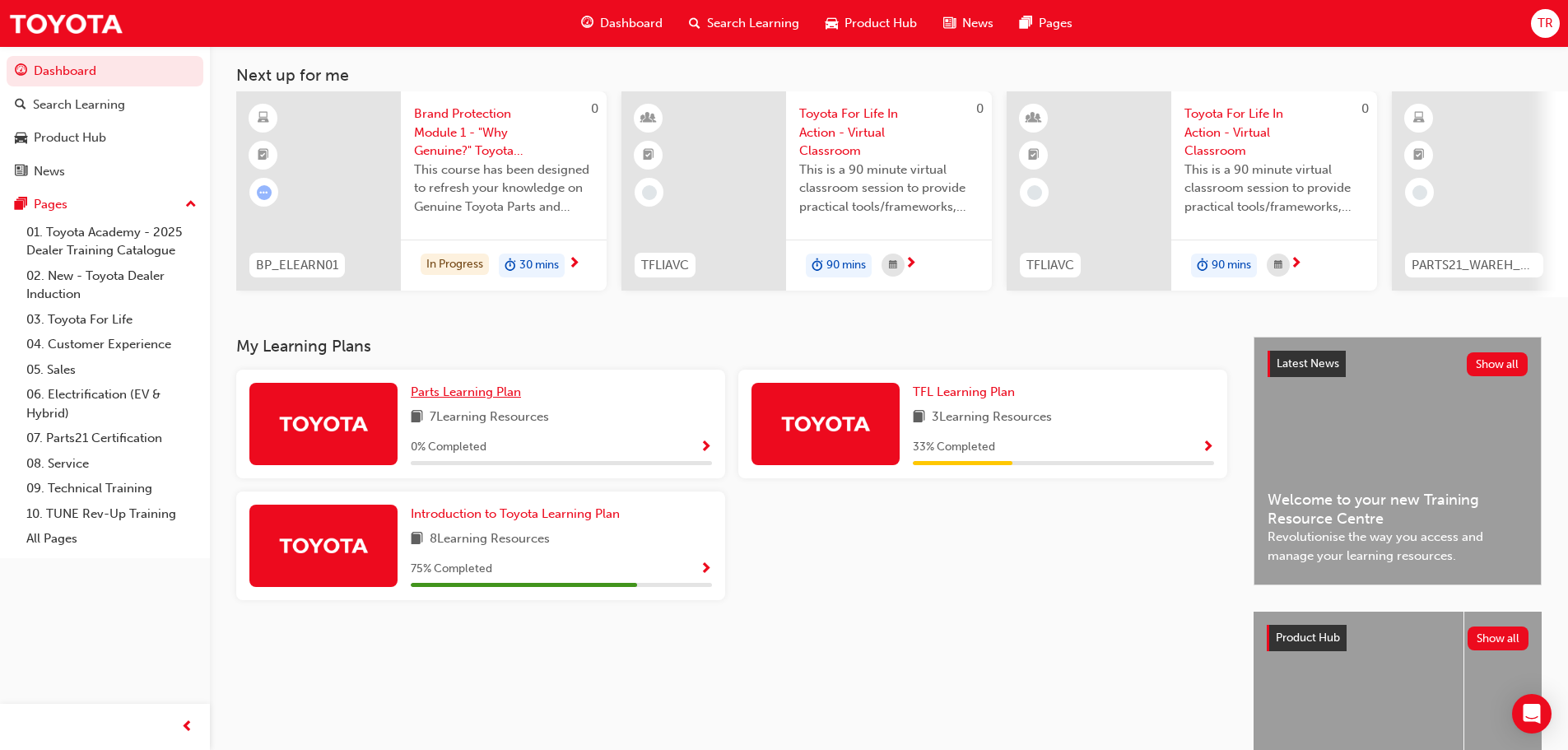
click at [486, 394] on span "Parts Learning Plan" at bounding box center [466, 391] width 110 height 15
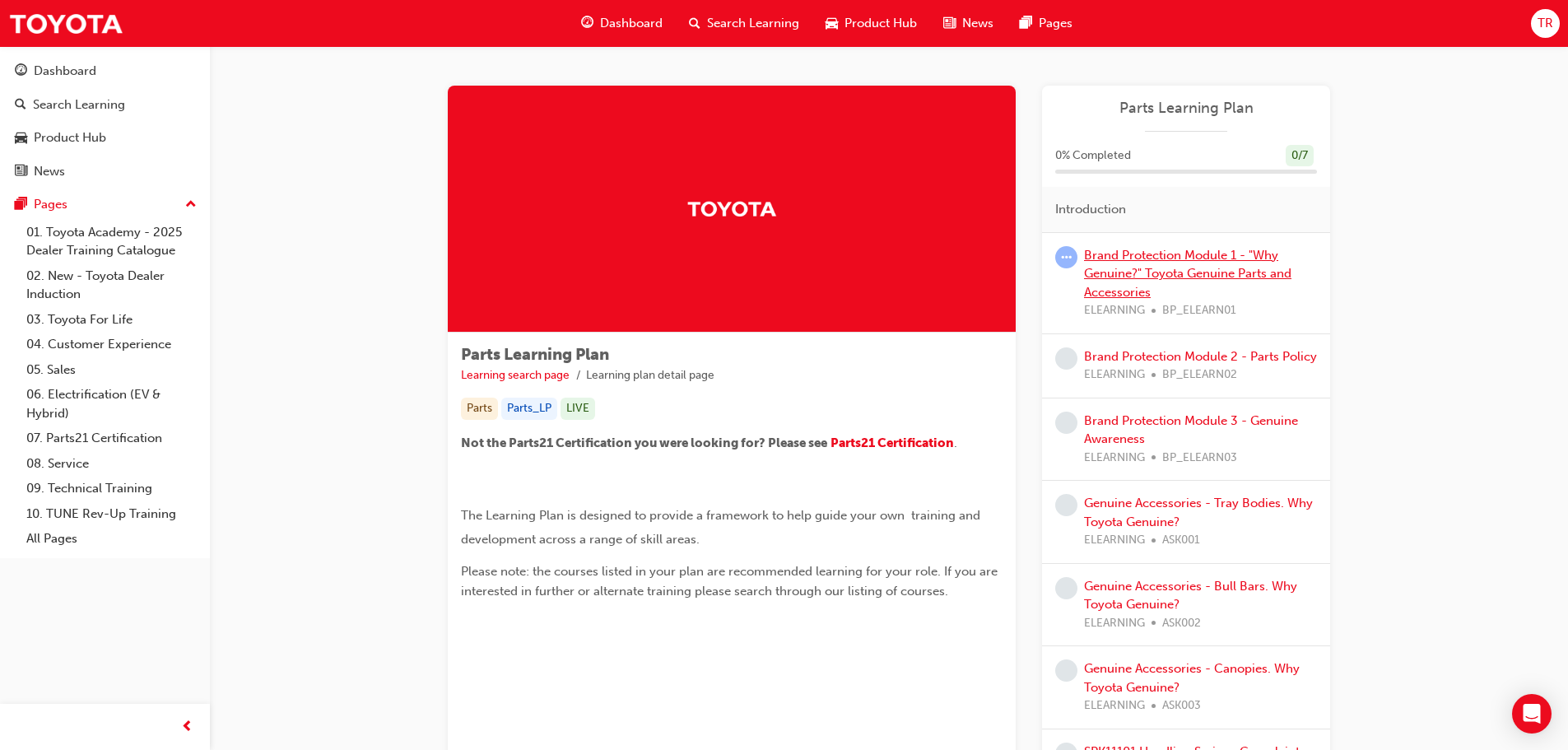
click at [1126, 279] on link "Brand Protection Module 1 - "Why Genuine?" Toyota Genuine Parts and Accessories" at bounding box center [1188, 273] width 207 height 52
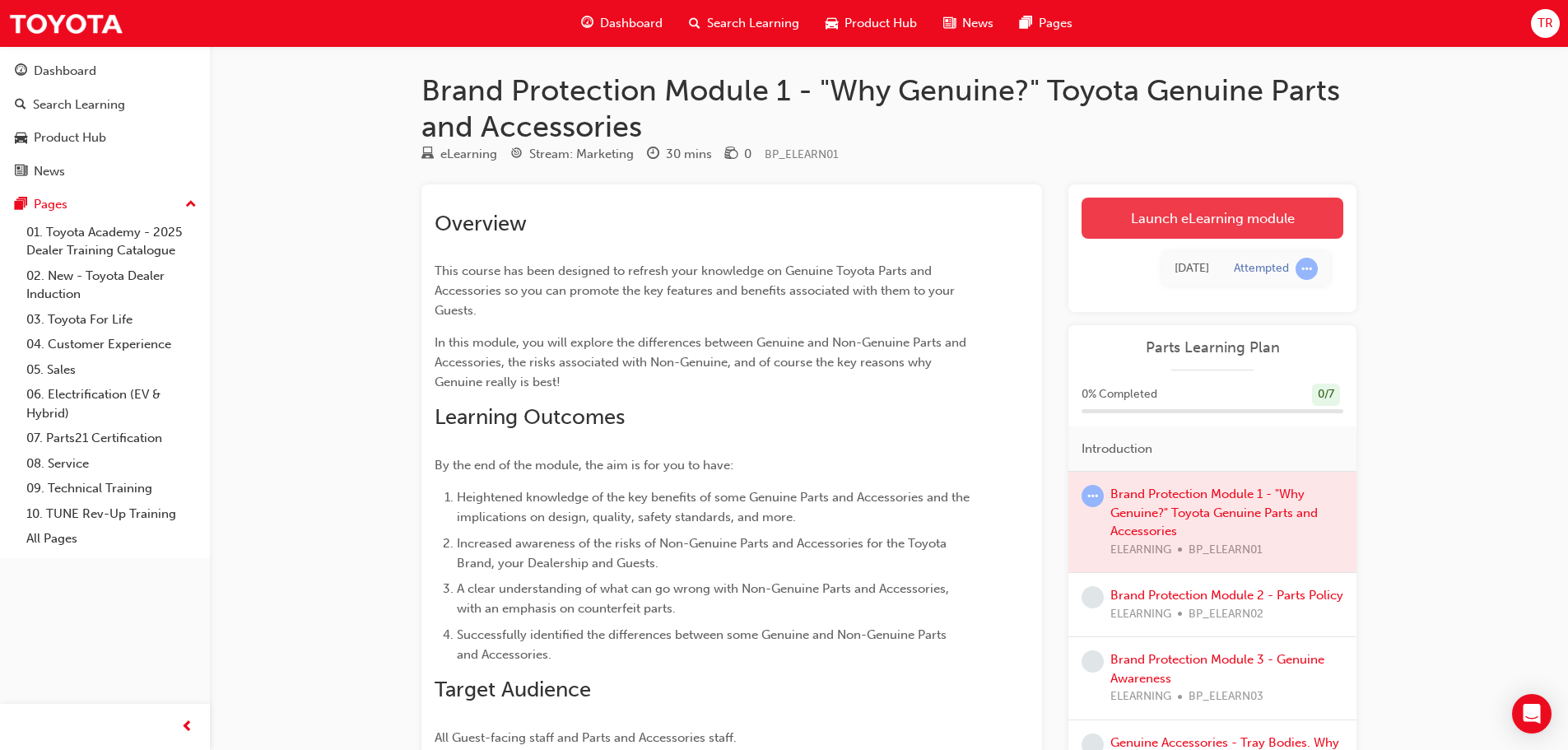
click at [1162, 219] on link "Launch eLearning module" at bounding box center [1212, 218] width 261 height 41
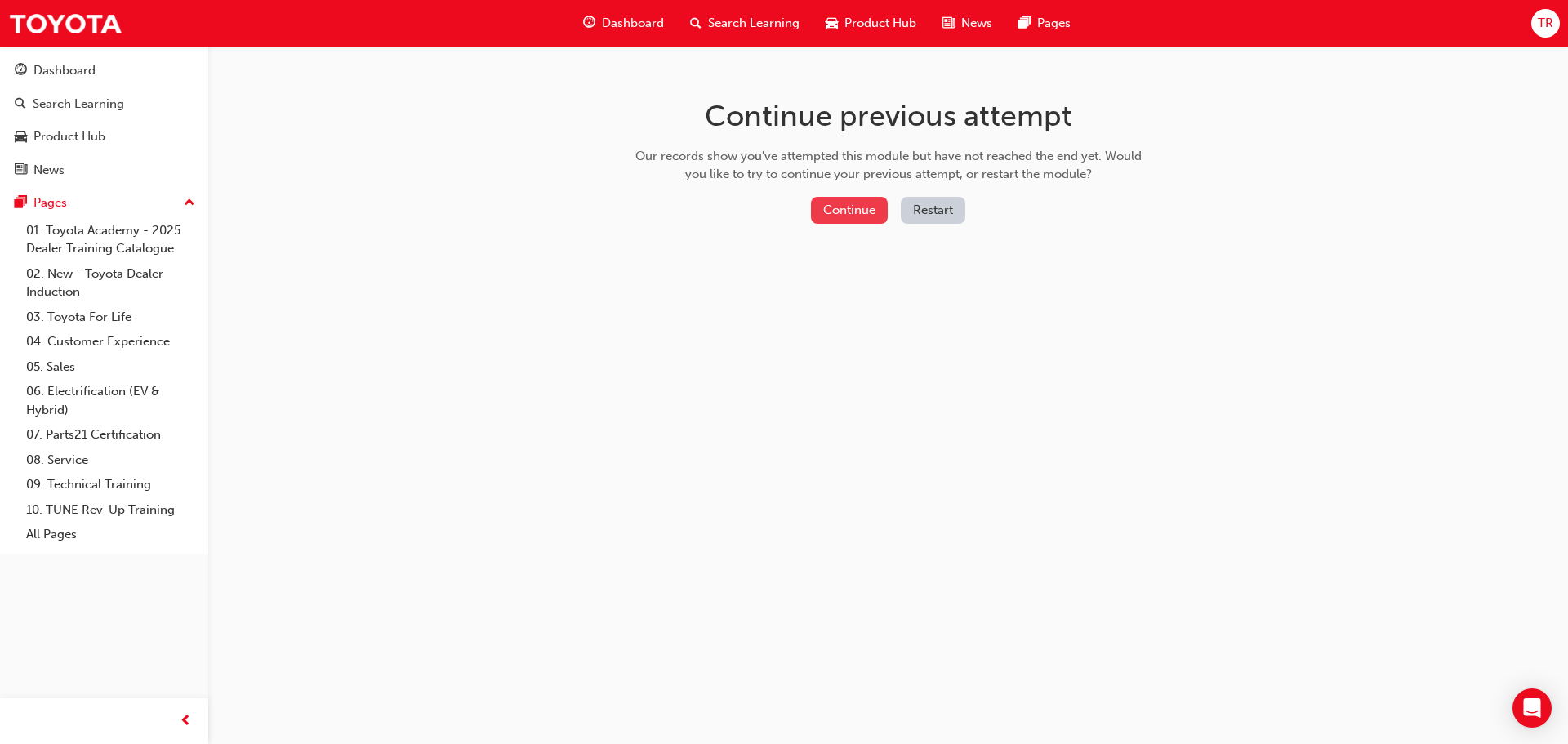
click at [860, 208] on button "Continue" at bounding box center [849, 211] width 77 height 27
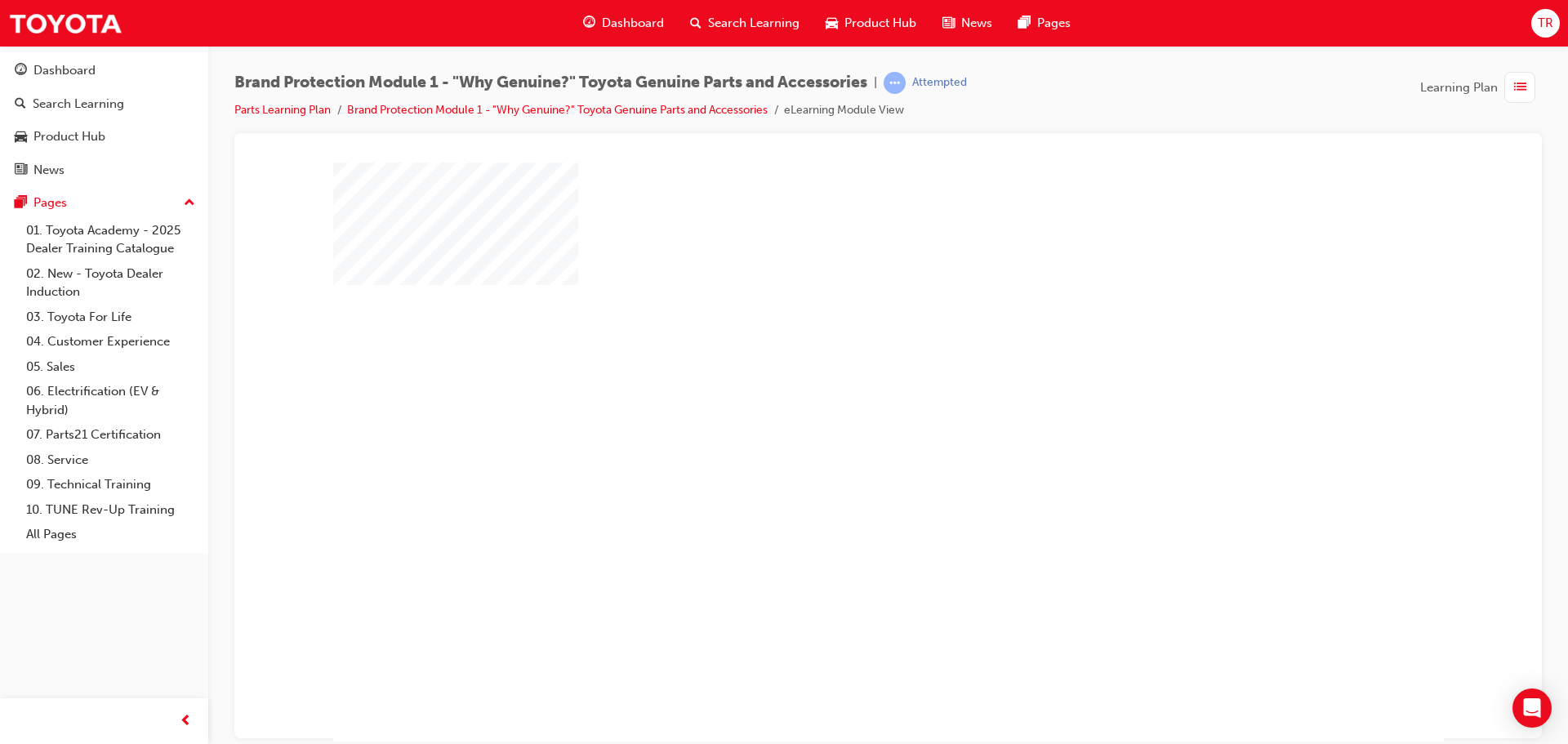
click at [841, 405] on div "play" at bounding box center [841, 405] width 0 height 0
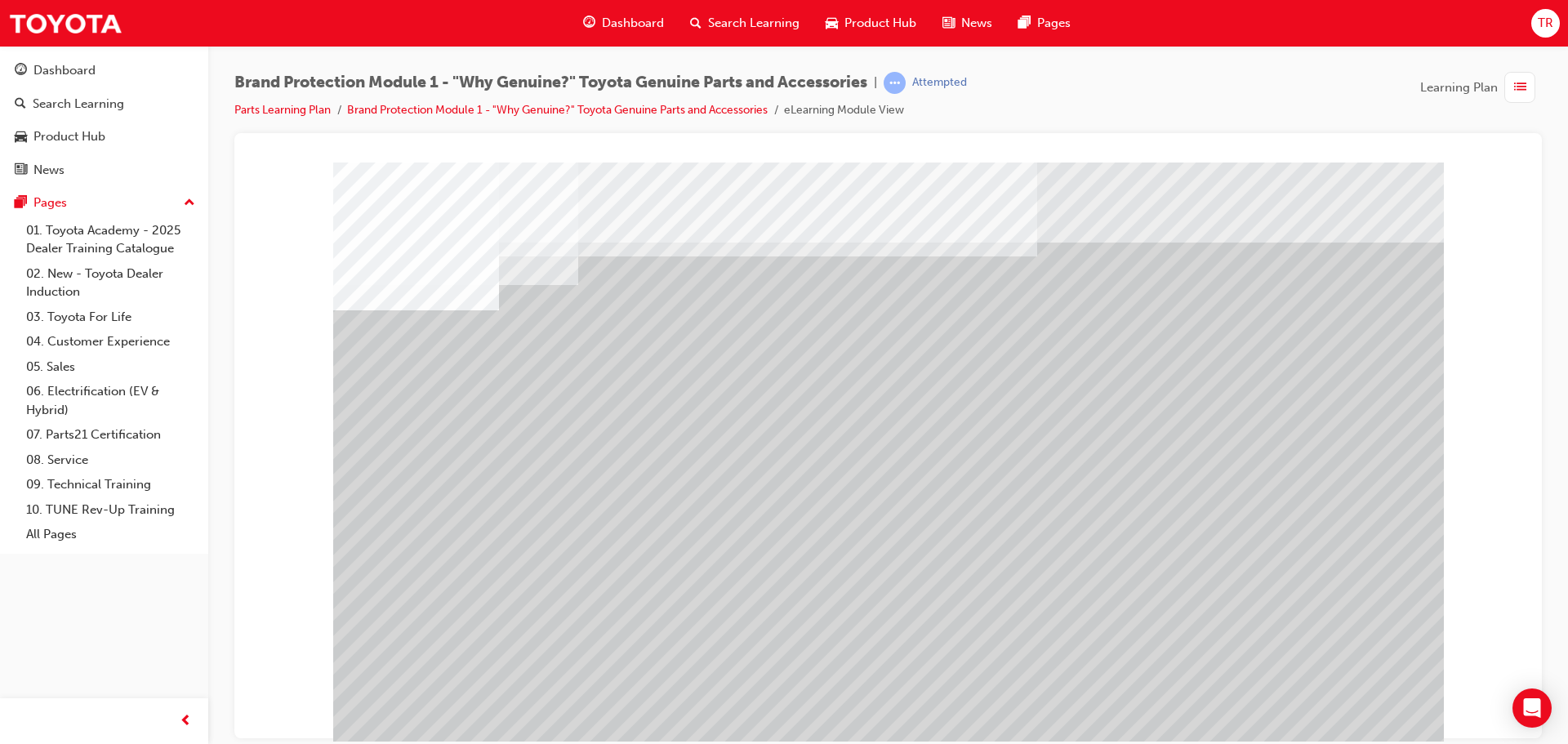
drag, startPoint x: 1143, startPoint y: 631, endPoint x: 1080, endPoint y: 541, distance: 109.9
click at [1041, 485] on div at bounding box center [889, 455] width 1111 height 588
drag, startPoint x: 920, startPoint y: 558, endPoint x: 894, endPoint y: 451, distance: 110.1
click at [895, 451] on div at bounding box center [889, 455] width 1111 height 588
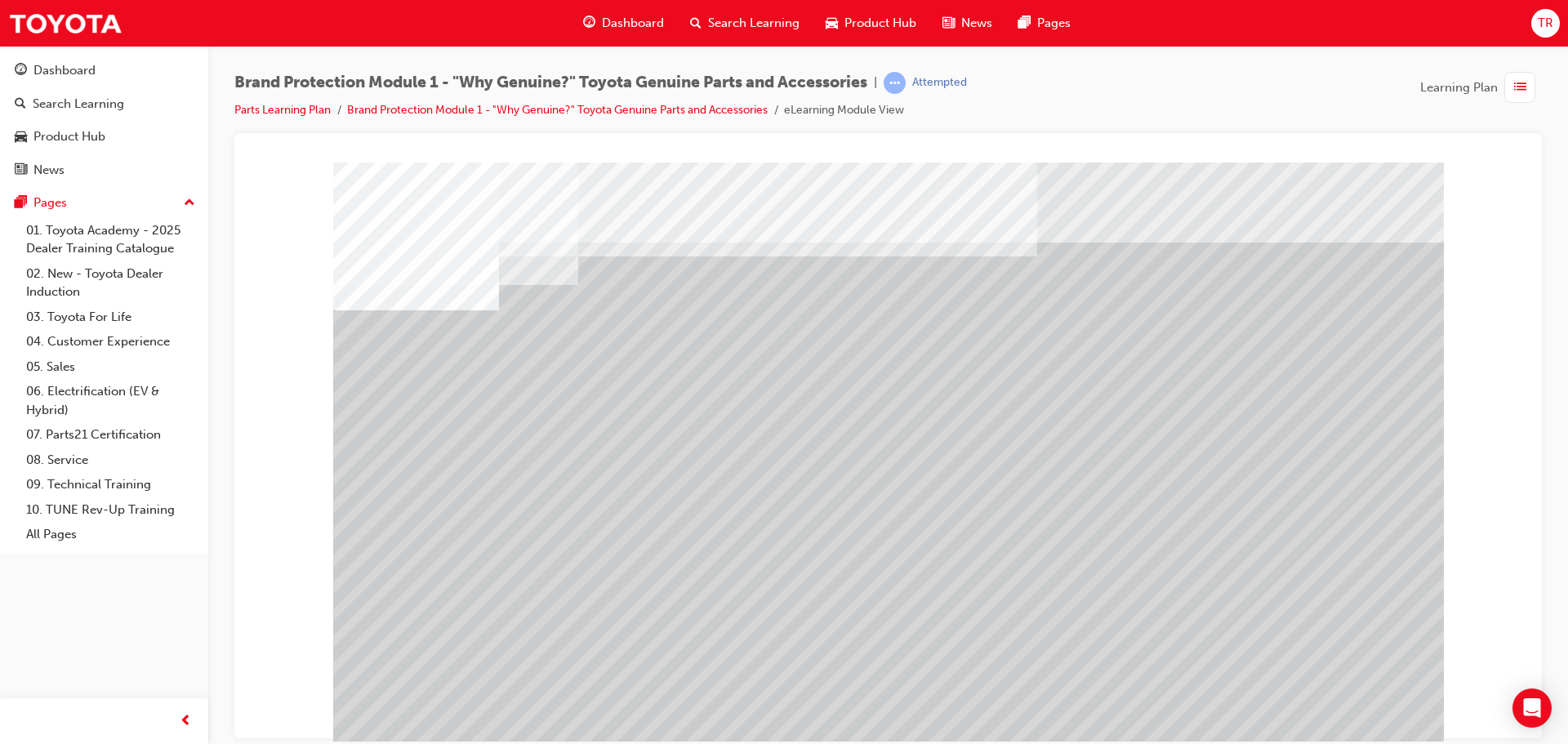
drag, startPoint x: 868, startPoint y: 536, endPoint x: 884, endPoint y: 485, distance: 53.5
click at [885, 485] on div at bounding box center [889, 455] width 1111 height 588
drag, startPoint x: 893, startPoint y: 615, endPoint x: 898, endPoint y: 593, distance: 22.6
drag, startPoint x: 1077, startPoint y: 551, endPoint x: 1037, endPoint y: 598, distance: 61.7
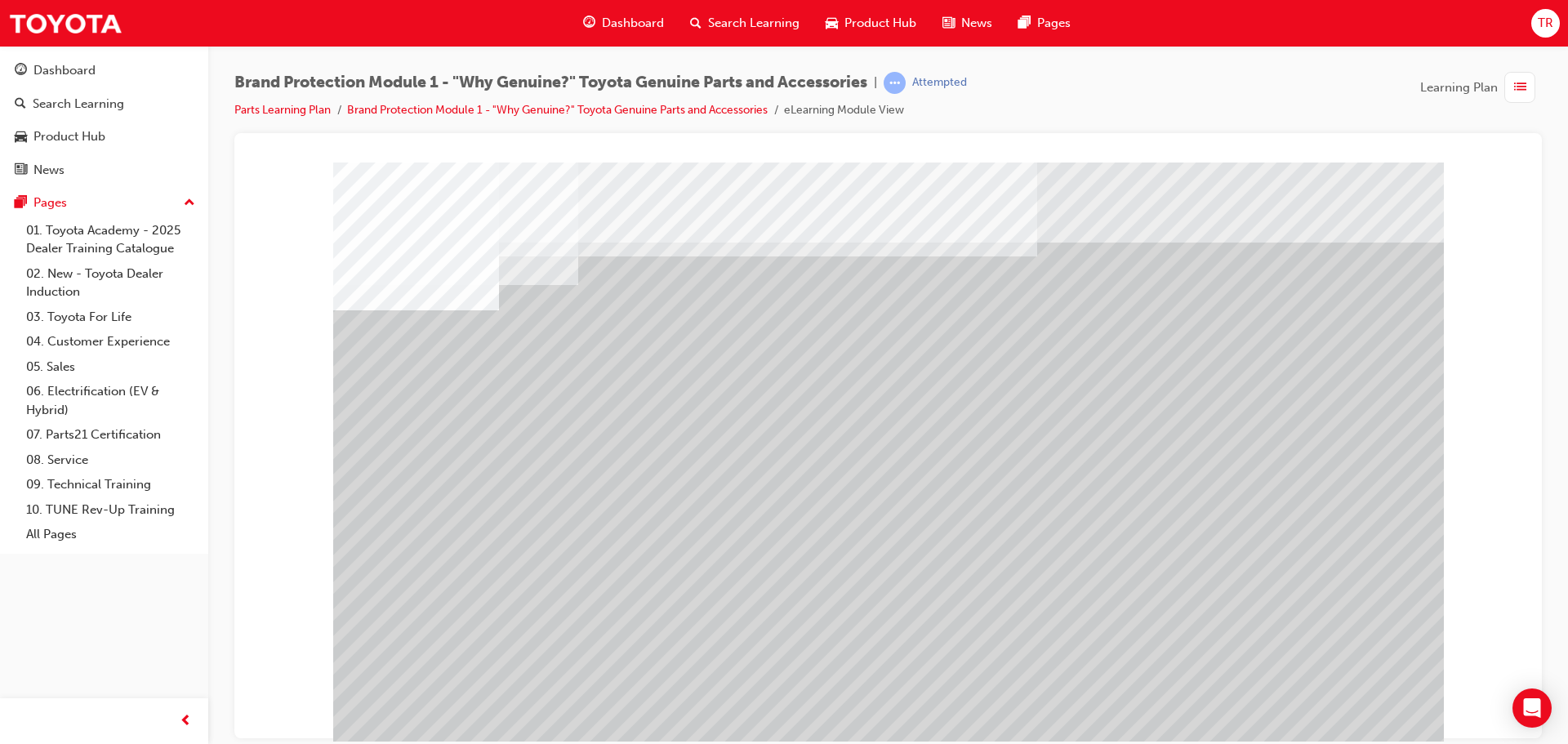
click at [1033, 593] on div at bounding box center [889, 455] width 1111 height 588
drag, startPoint x: 1072, startPoint y: 611, endPoint x: 1246, endPoint y: 646, distance: 177.5
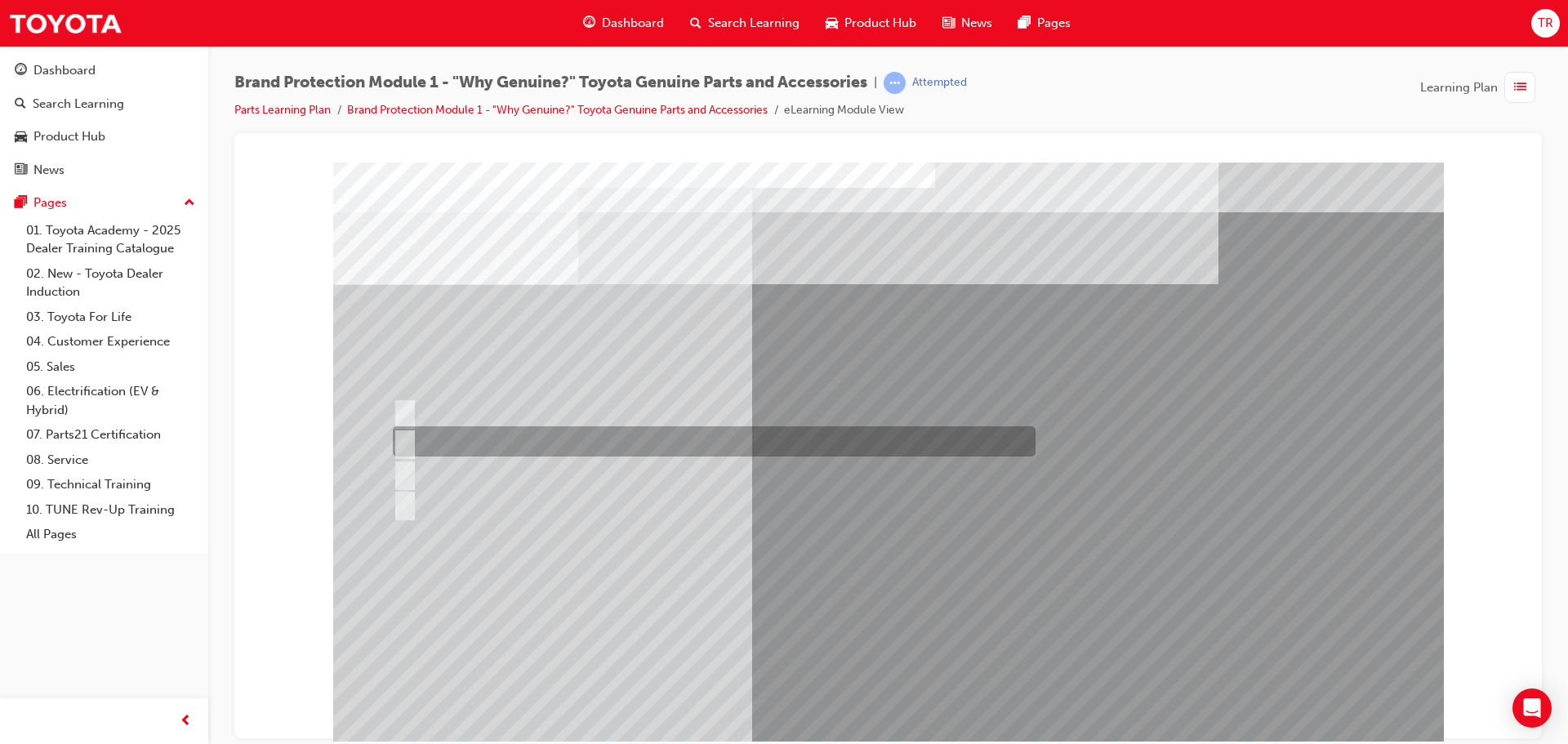
click at [403, 445] on input "Placed on the centre top of the oil filter box." at bounding box center [402, 442] width 18 height 18
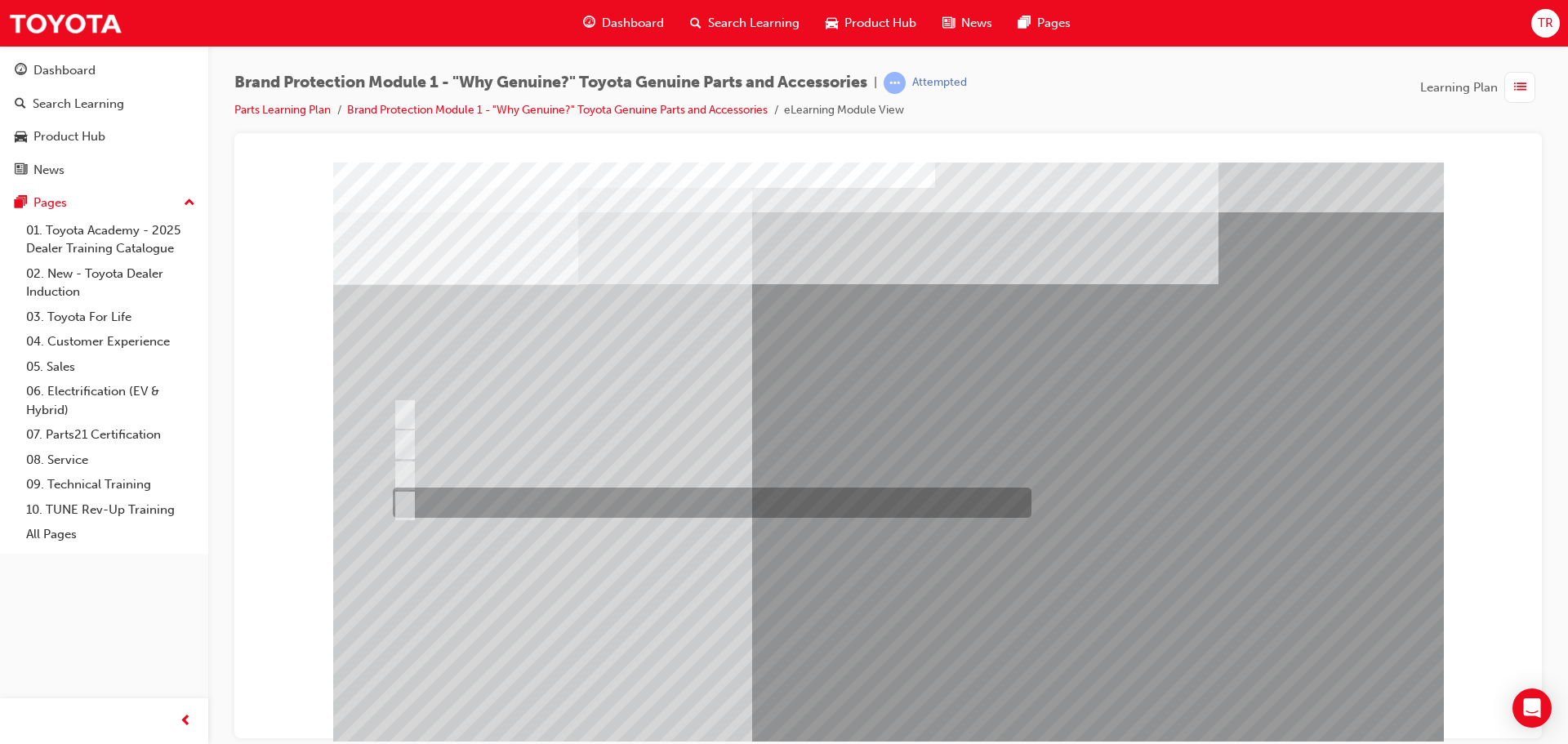
click at [411, 502] on div at bounding box center [708, 502] width 638 height 30
radio input "false"
radio input "true"
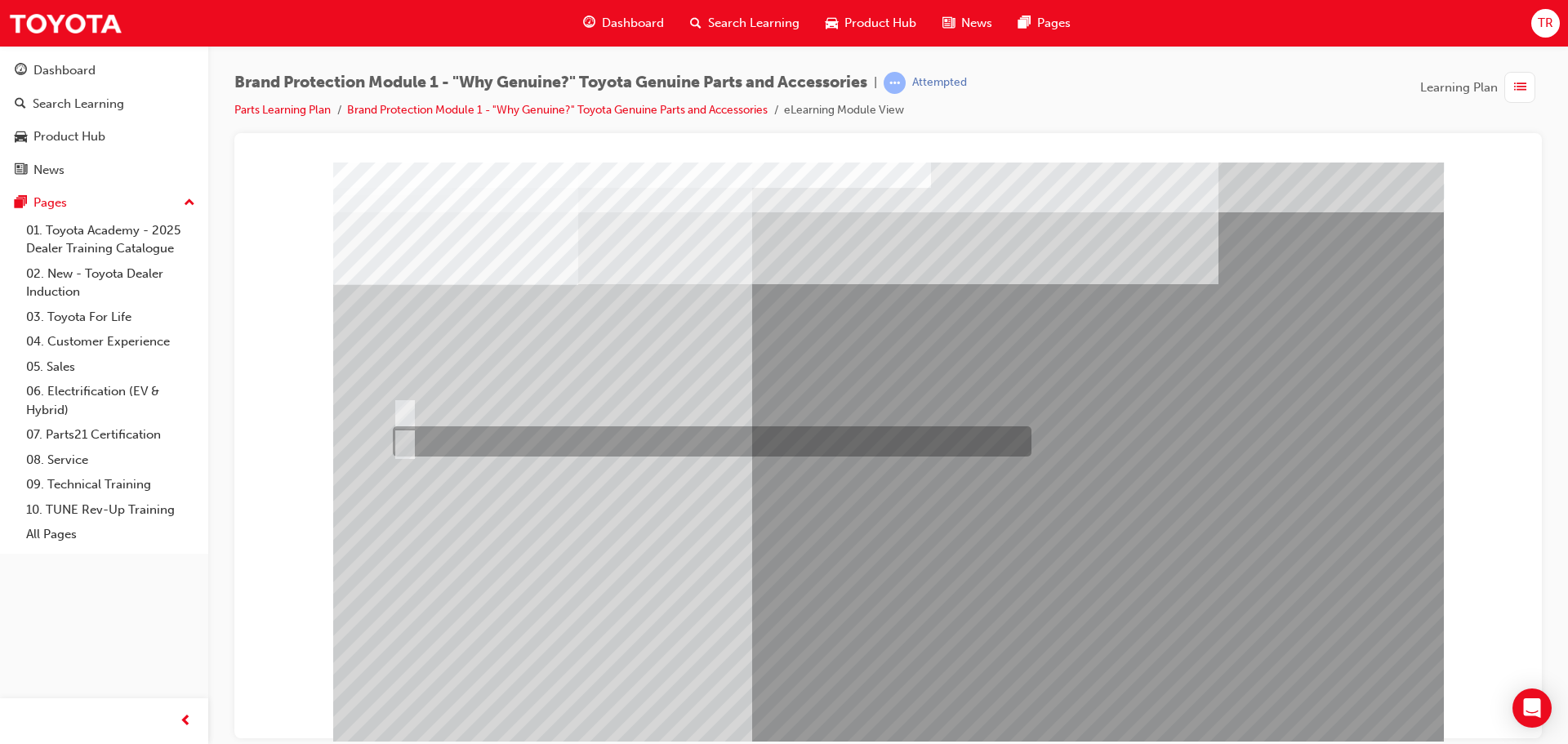
click at [409, 442] on input "False." at bounding box center [402, 442] width 18 height 18
radio input "true"
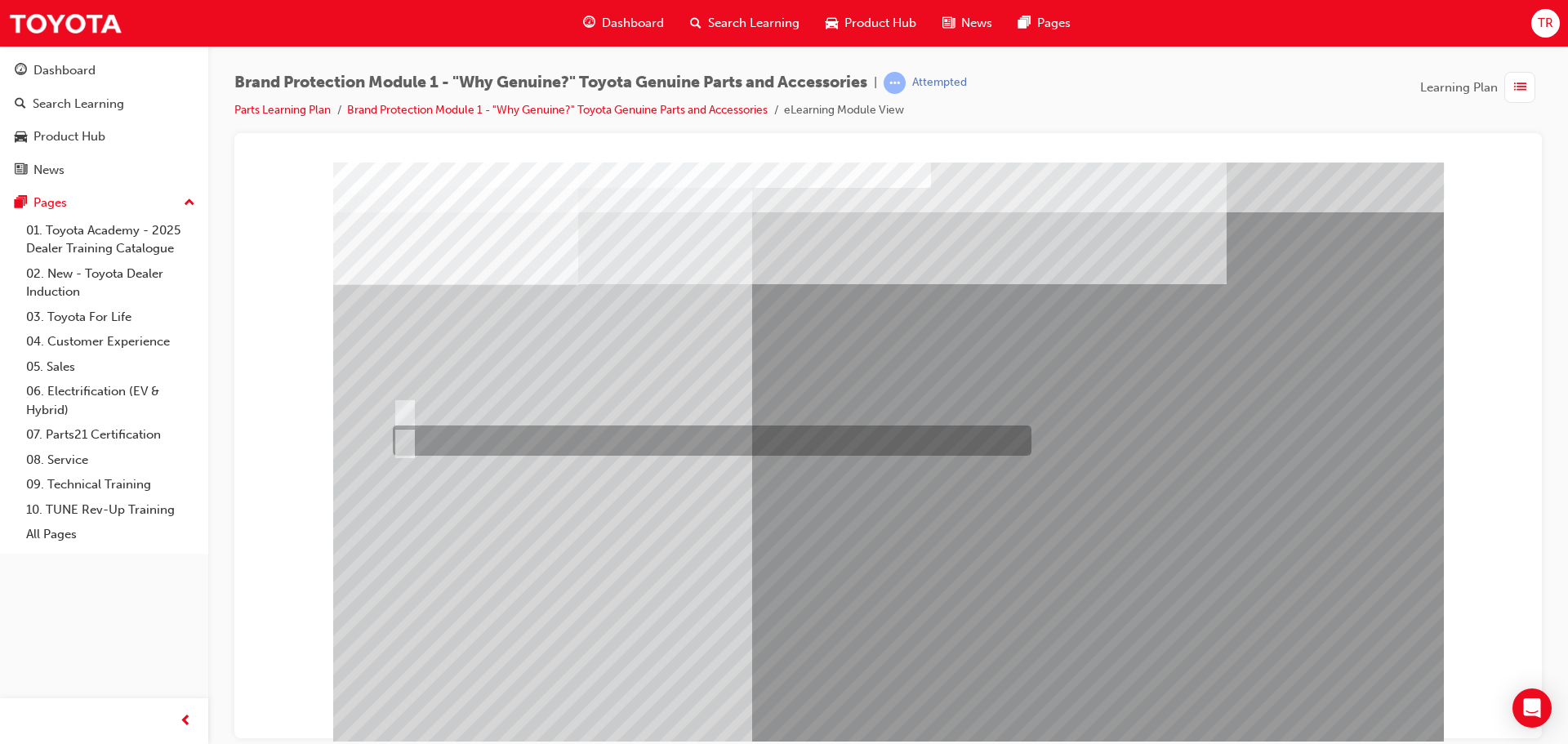
click at [412, 433] on div at bounding box center [708, 441] width 638 height 30
radio input "true"
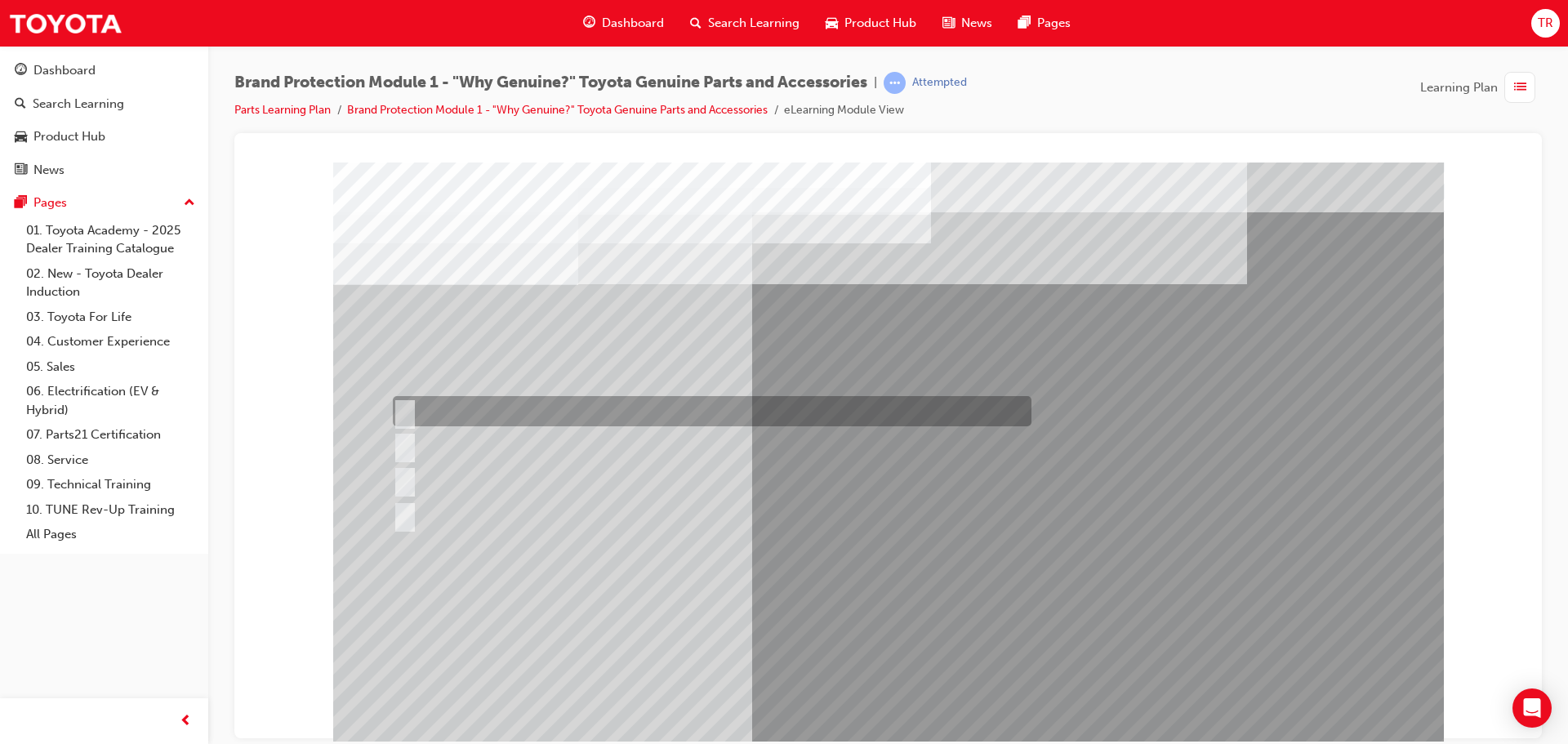
click at [407, 413] on input "Durable, heat-resistant, and non-stick." at bounding box center [402, 411] width 18 height 18
radio input "true"
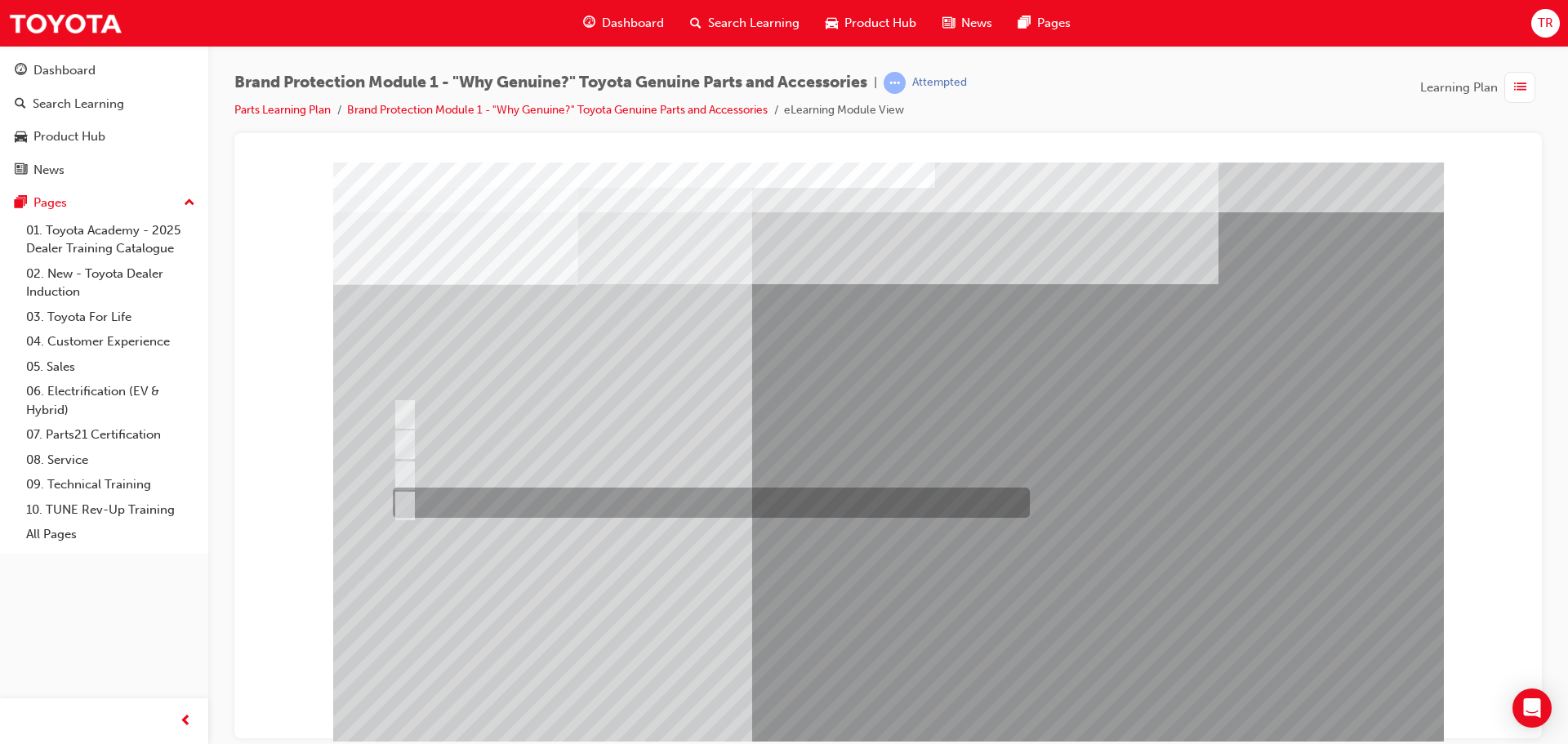
drag, startPoint x: 407, startPoint y: 496, endPoint x: 419, endPoint y: 509, distance: 17.7
click at [407, 497] on input "All of the above." at bounding box center [402, 503] width 18 height 18
radio input "true"
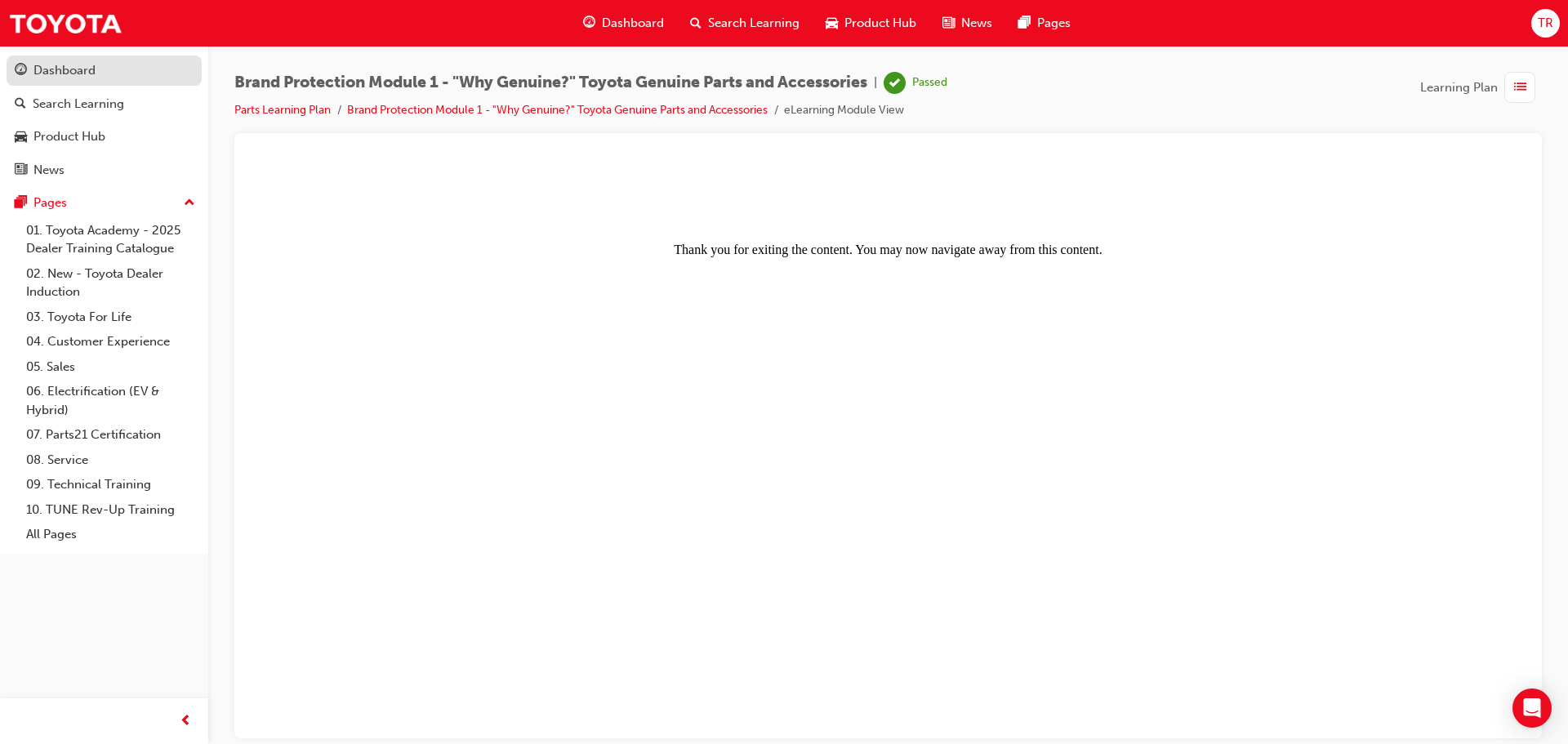
click at [59, 77] on div "Dashboard" at bounding box center [64, 70] width 62 height 19
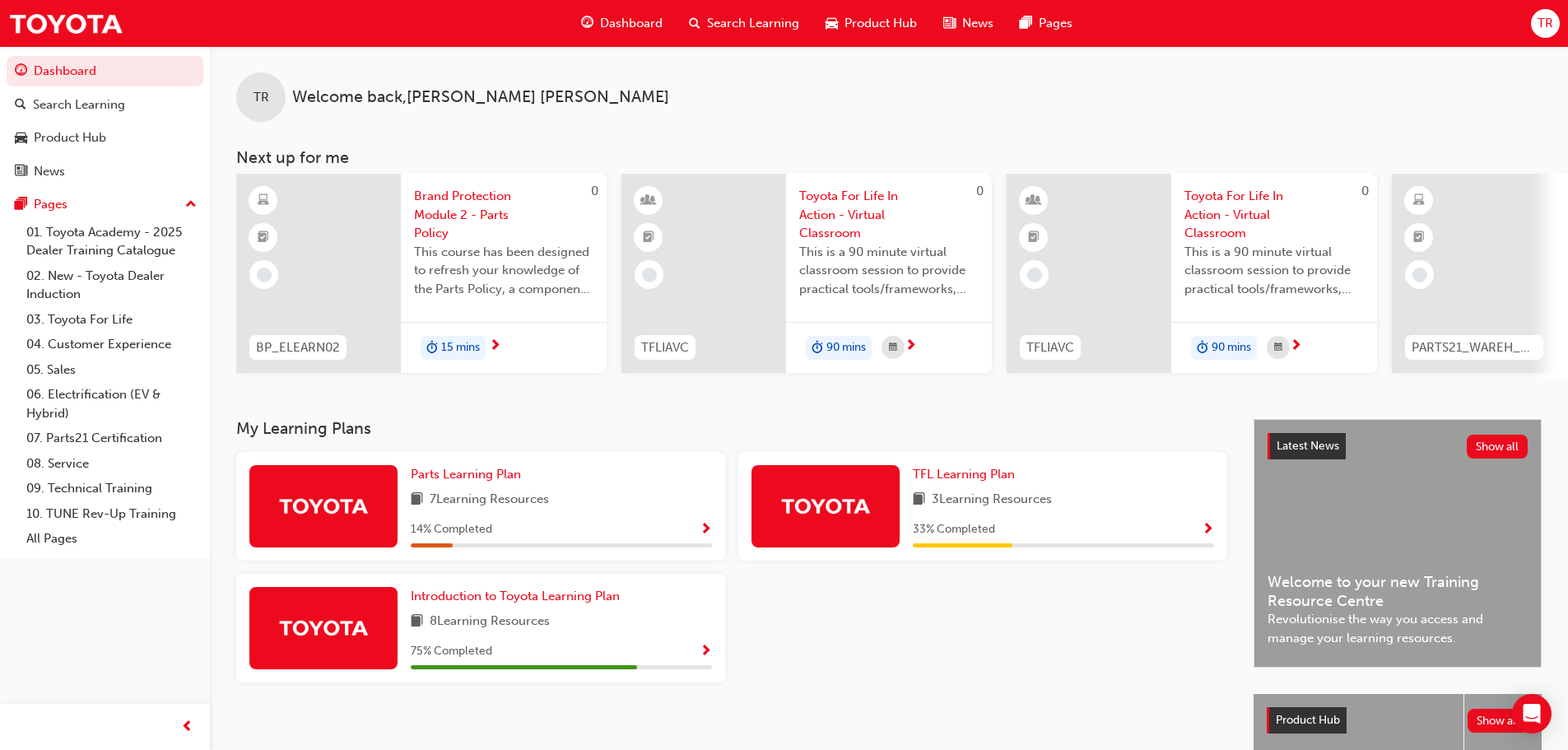
click at [468, 211] on span "Brand Protection Module 2 - Parts Policy" at bounding box center [504, 214] width 180 height 56
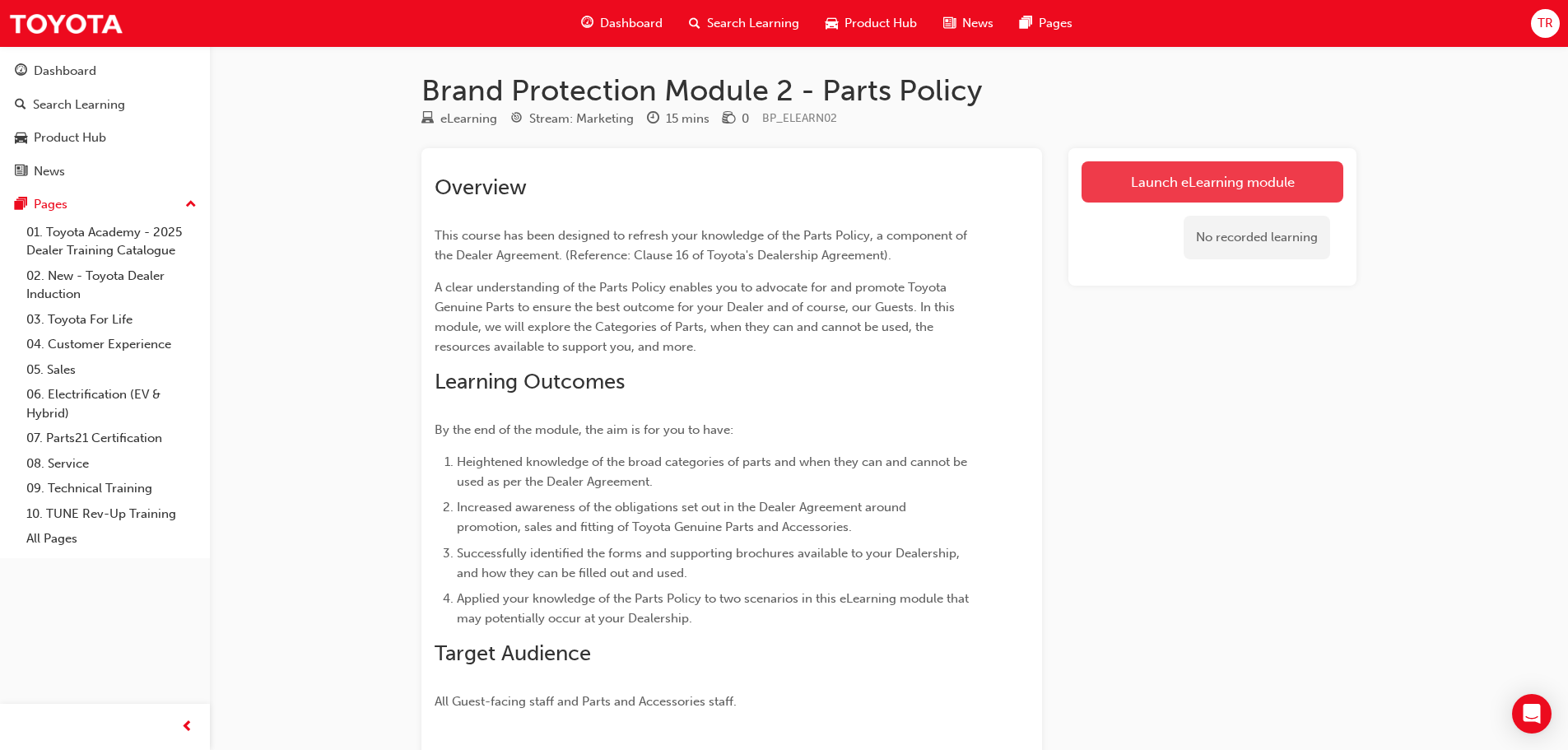
click at [1207, 189] on link "Launch eLearning module" at bounding box center [1212, 182] width 261 height 41
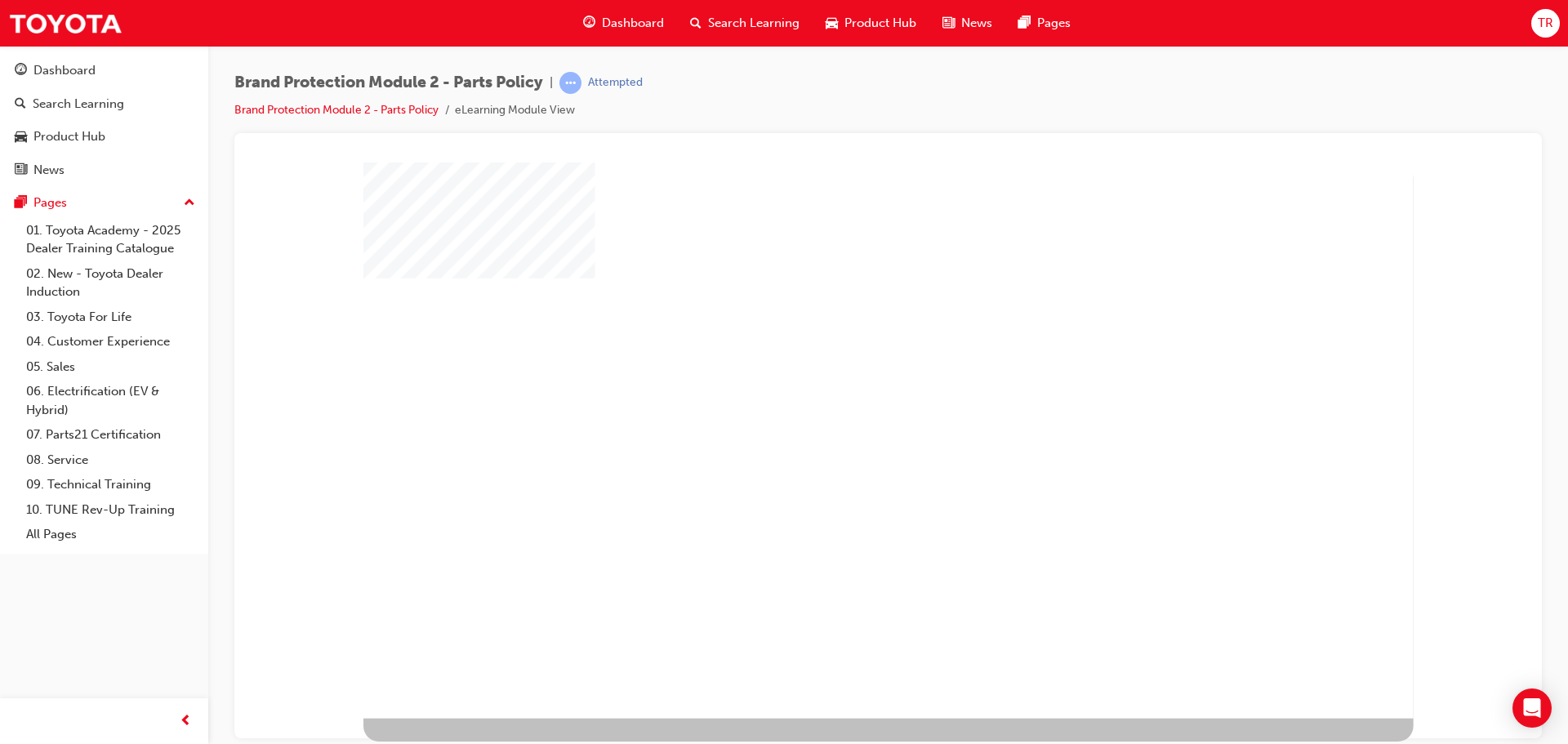
click at [844, 395] on div "play" at bounding box center [844, 395] width 0 height 0
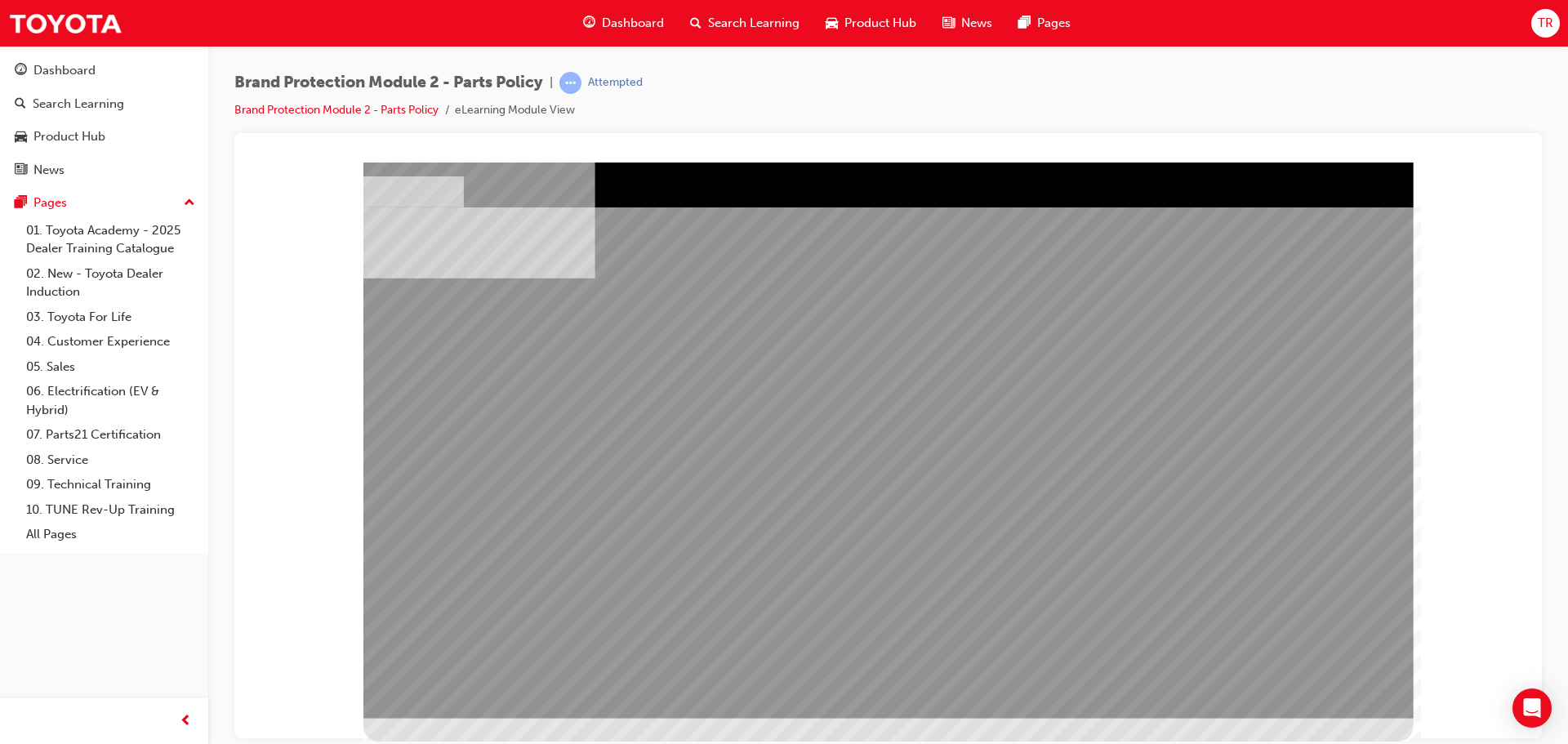
click at [1075, 442] on div "multistate" at bounding box center [889, 440] width 1051 height 557
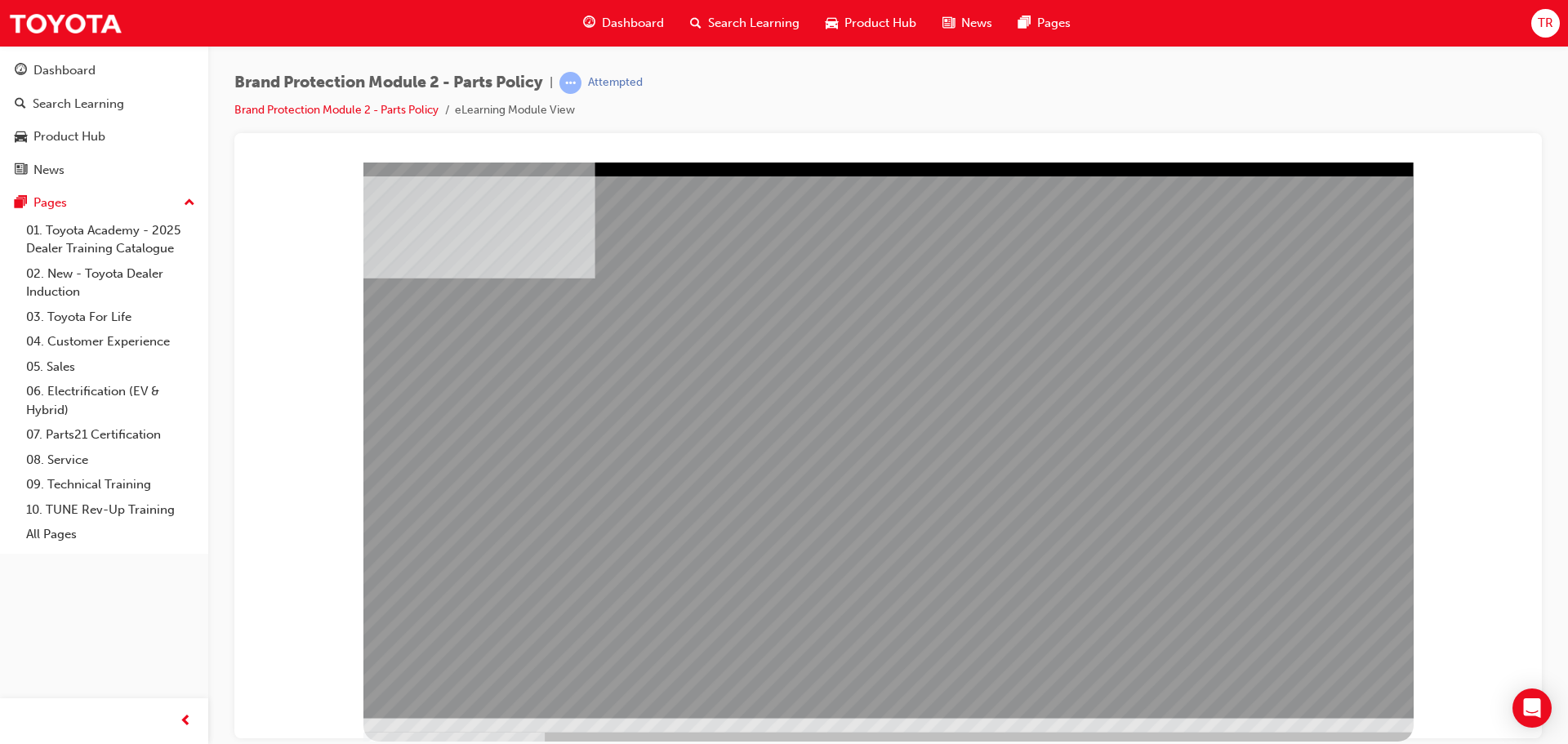
drag, startPoint x: 1031, startPoint y: 552, endPoint x: 1066, endPoint y: 544, distance: 35.9
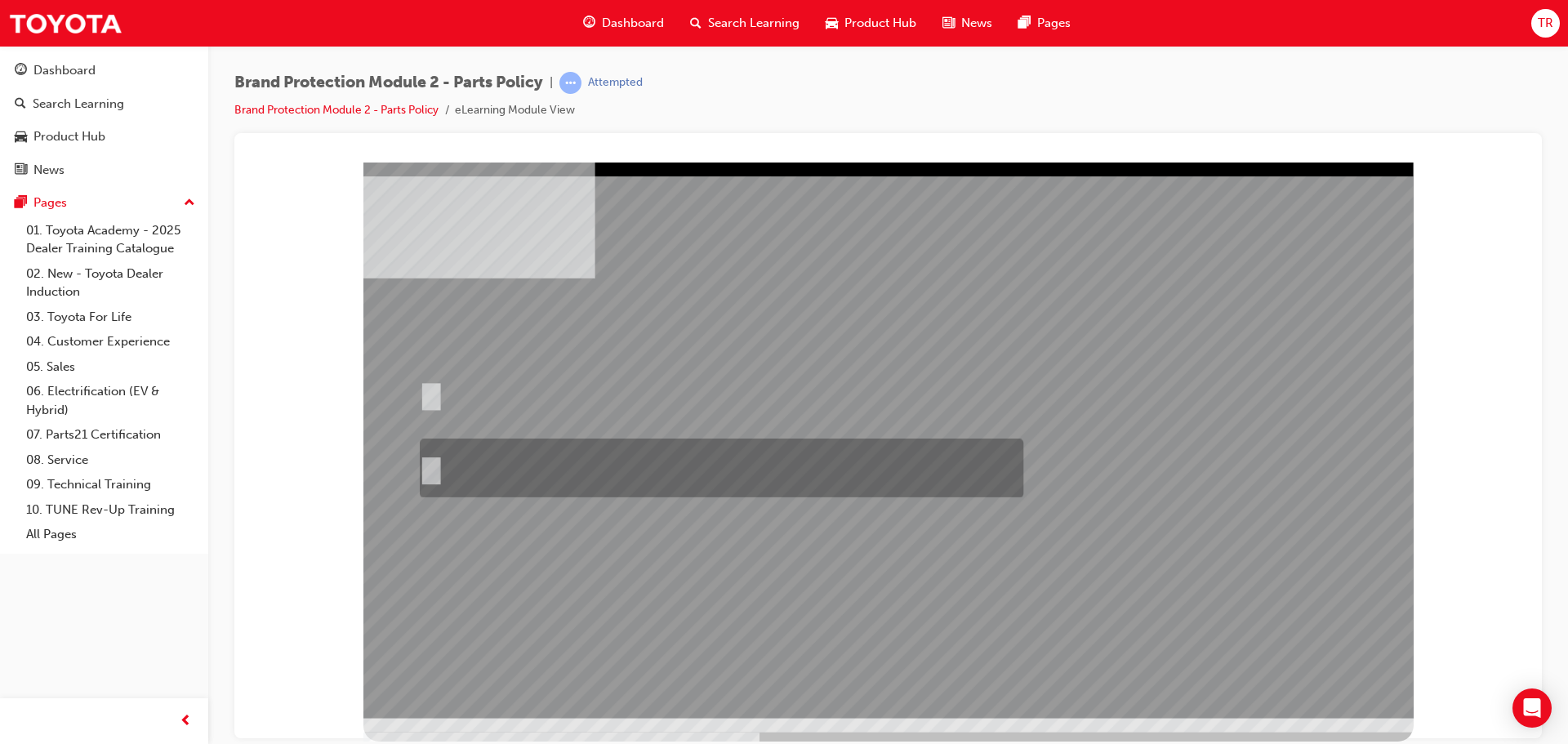
radio input "true"
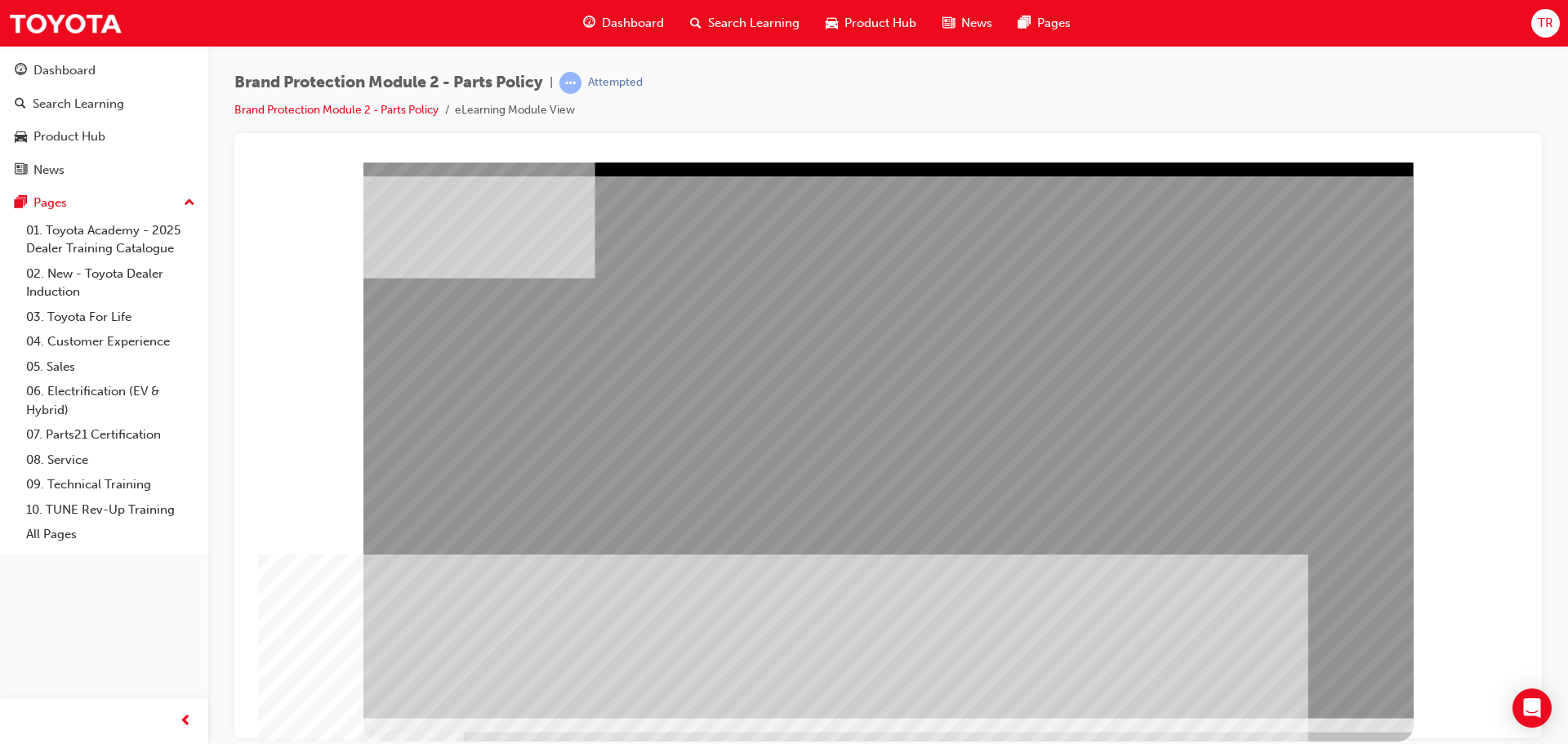
drag, startPoint x: 1314, startPoint y: 685, endPoint x: 1304, endPoint y: 679, distance: 11.7
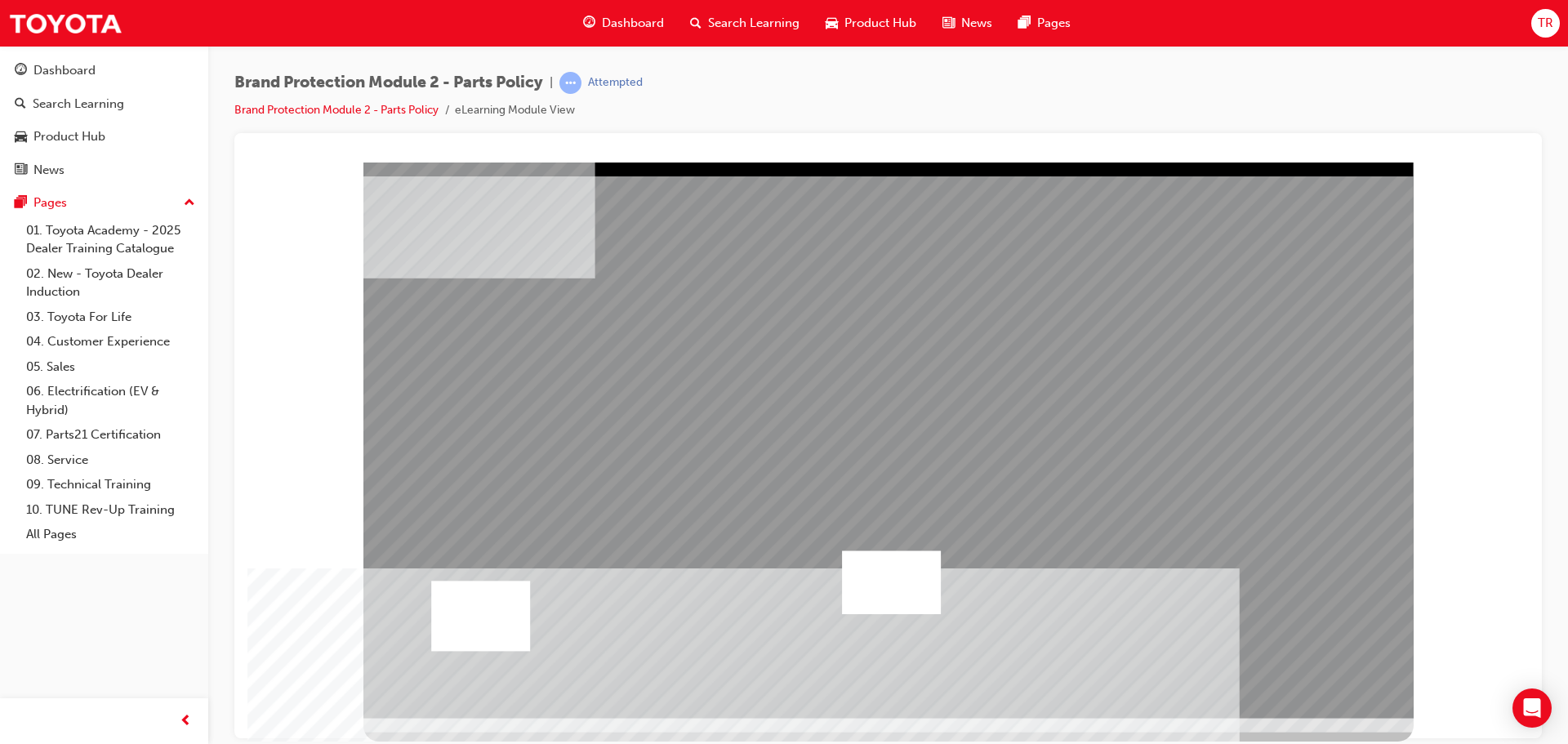
click at [497, 633] on div at bounding box center [479, 615] width 98 height 70
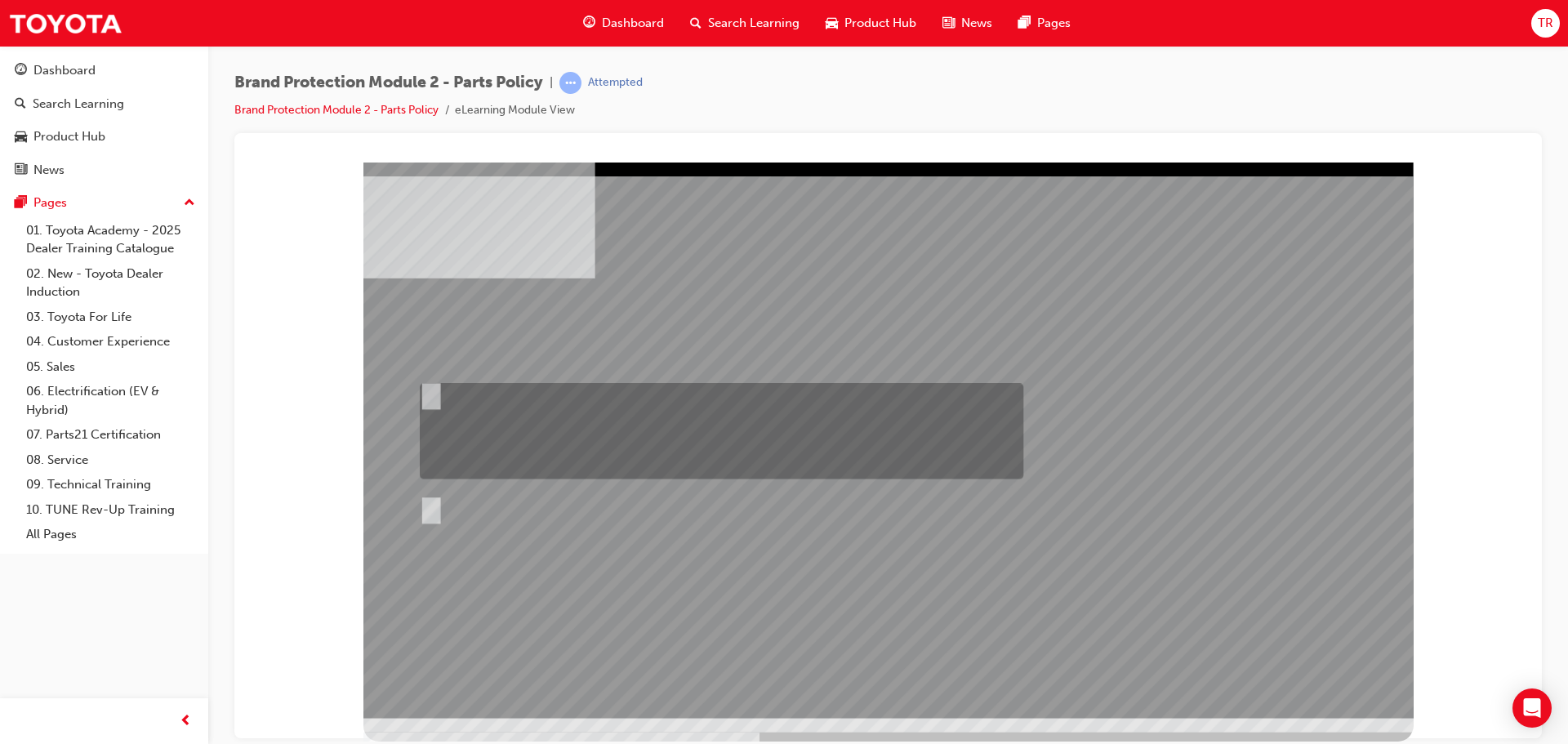
radio input "true"
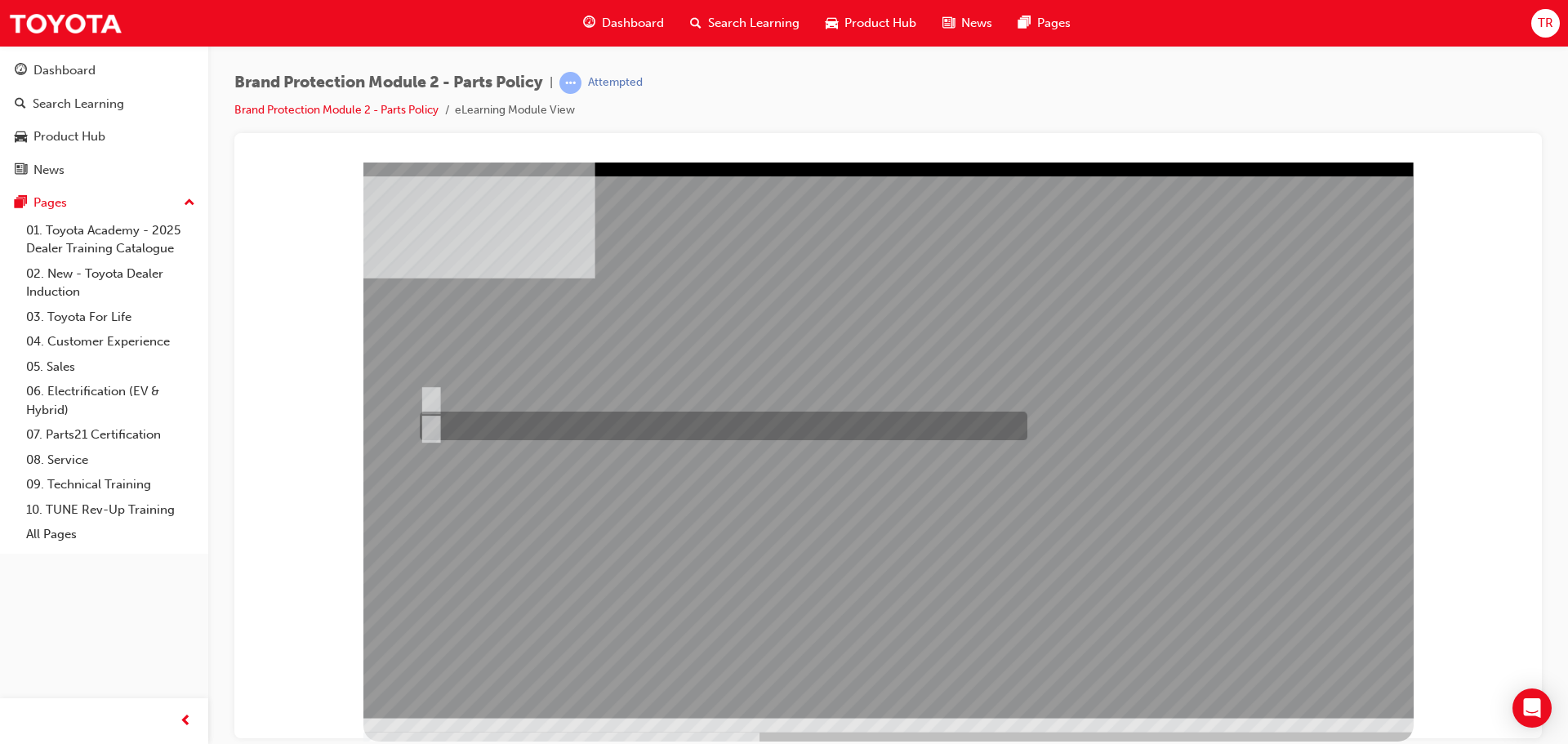
radio input "true"
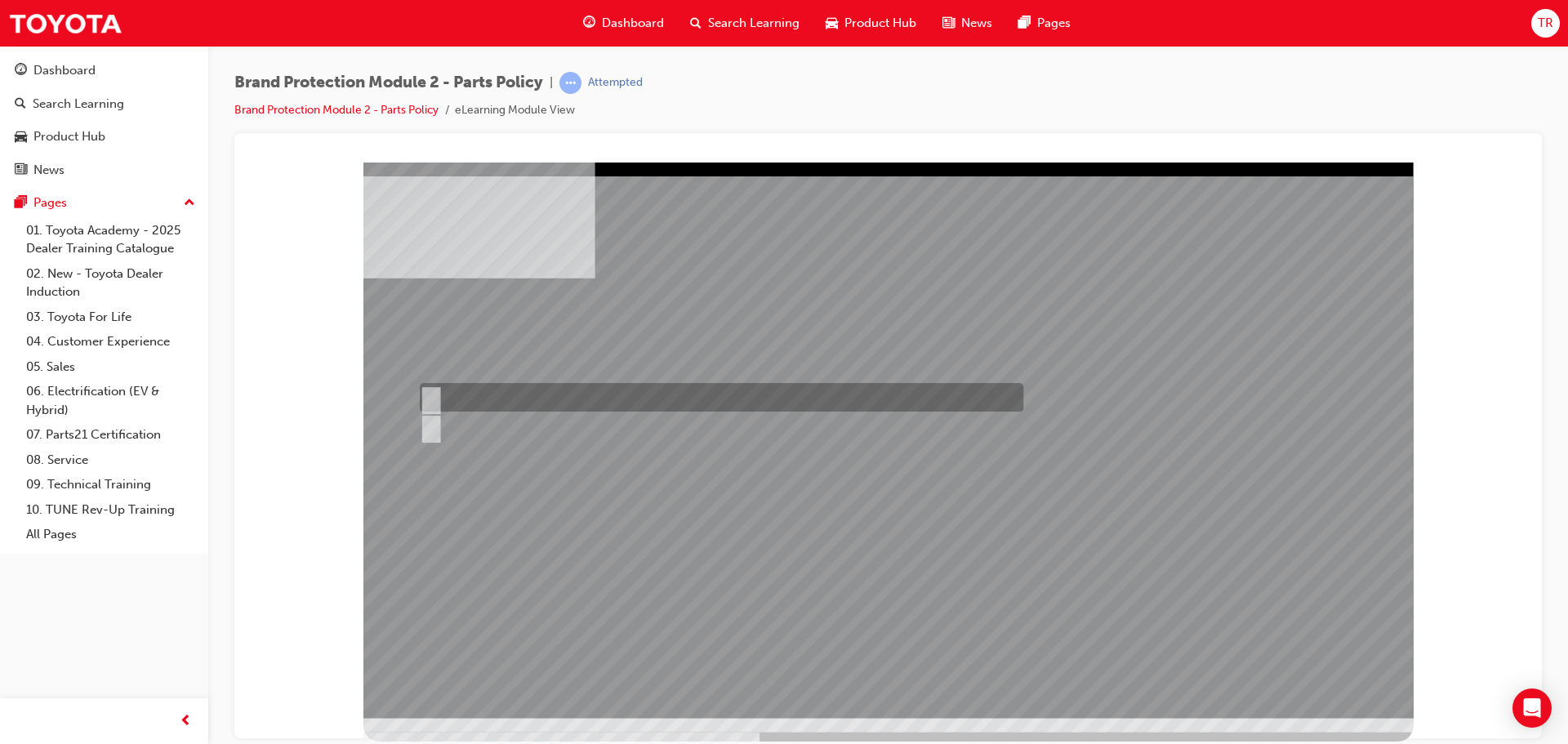
radio input "true"
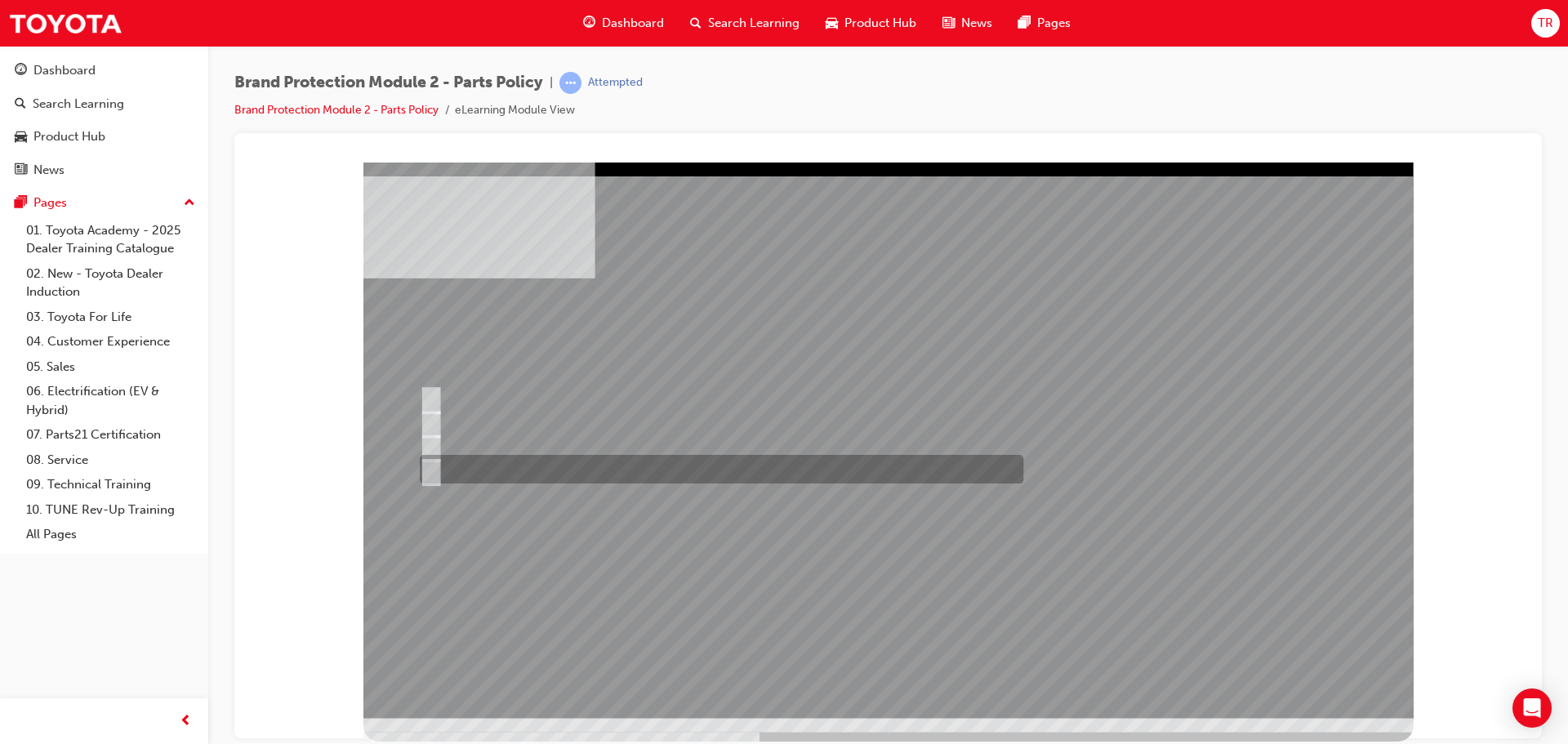
radio input "true"
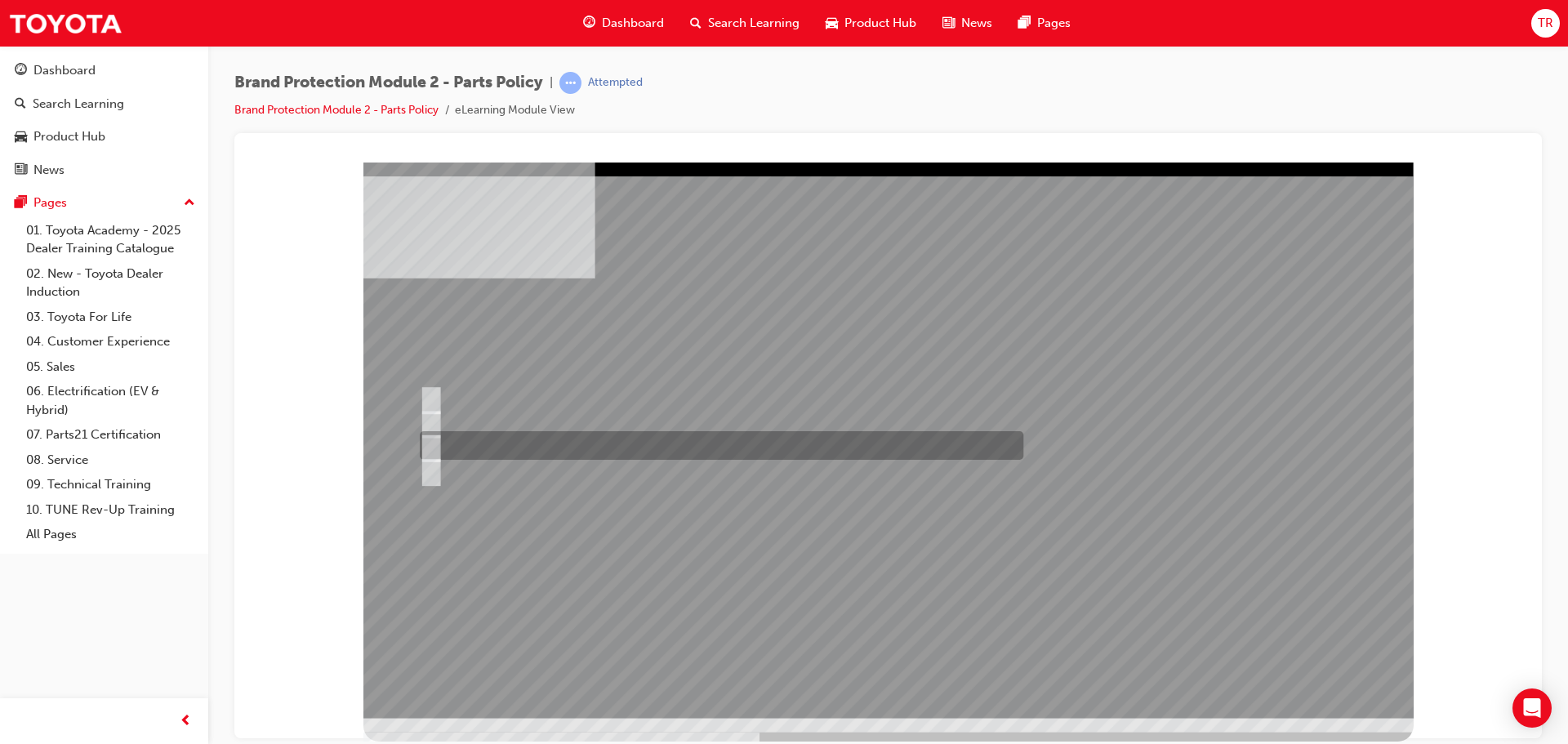
radio input "true"
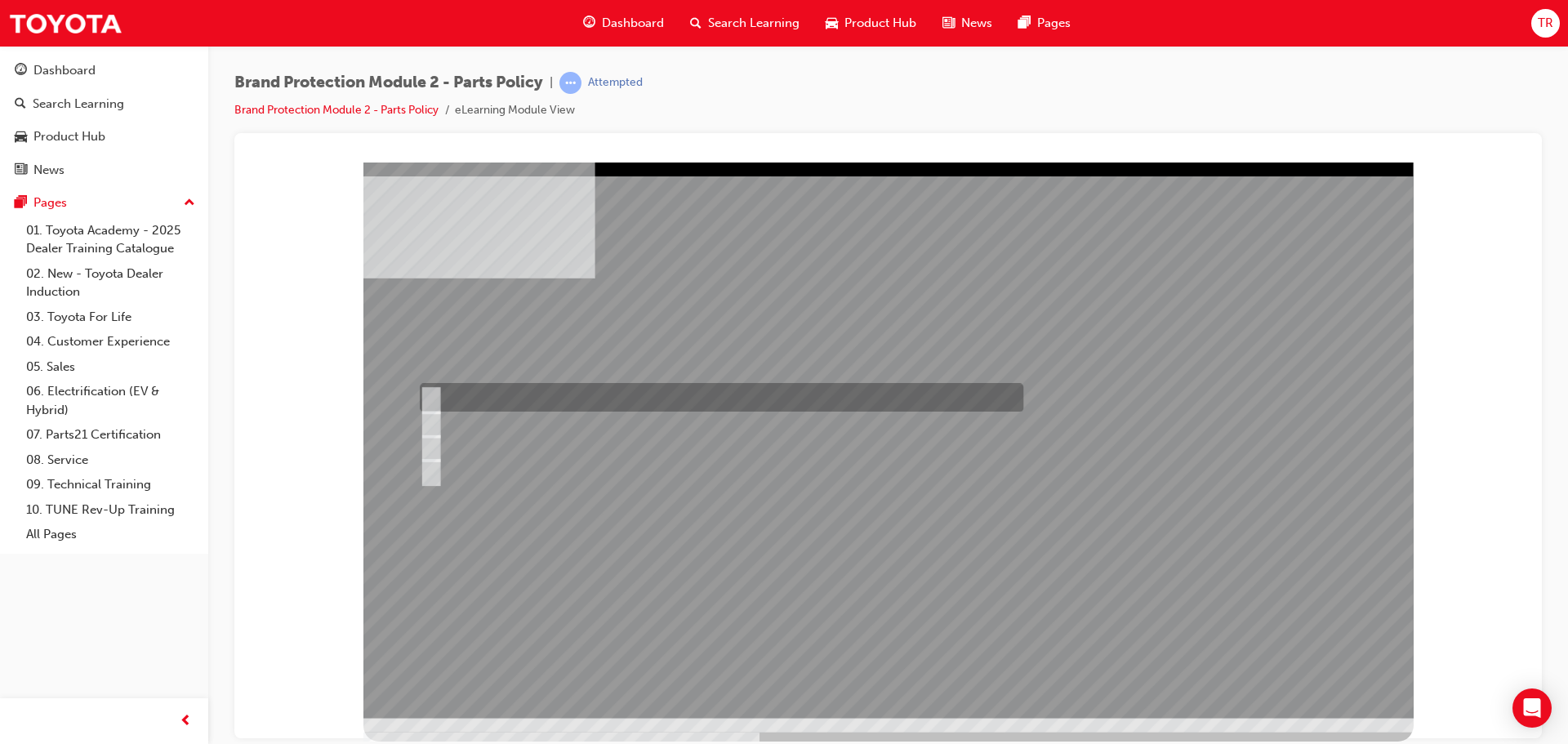
radio input "true"
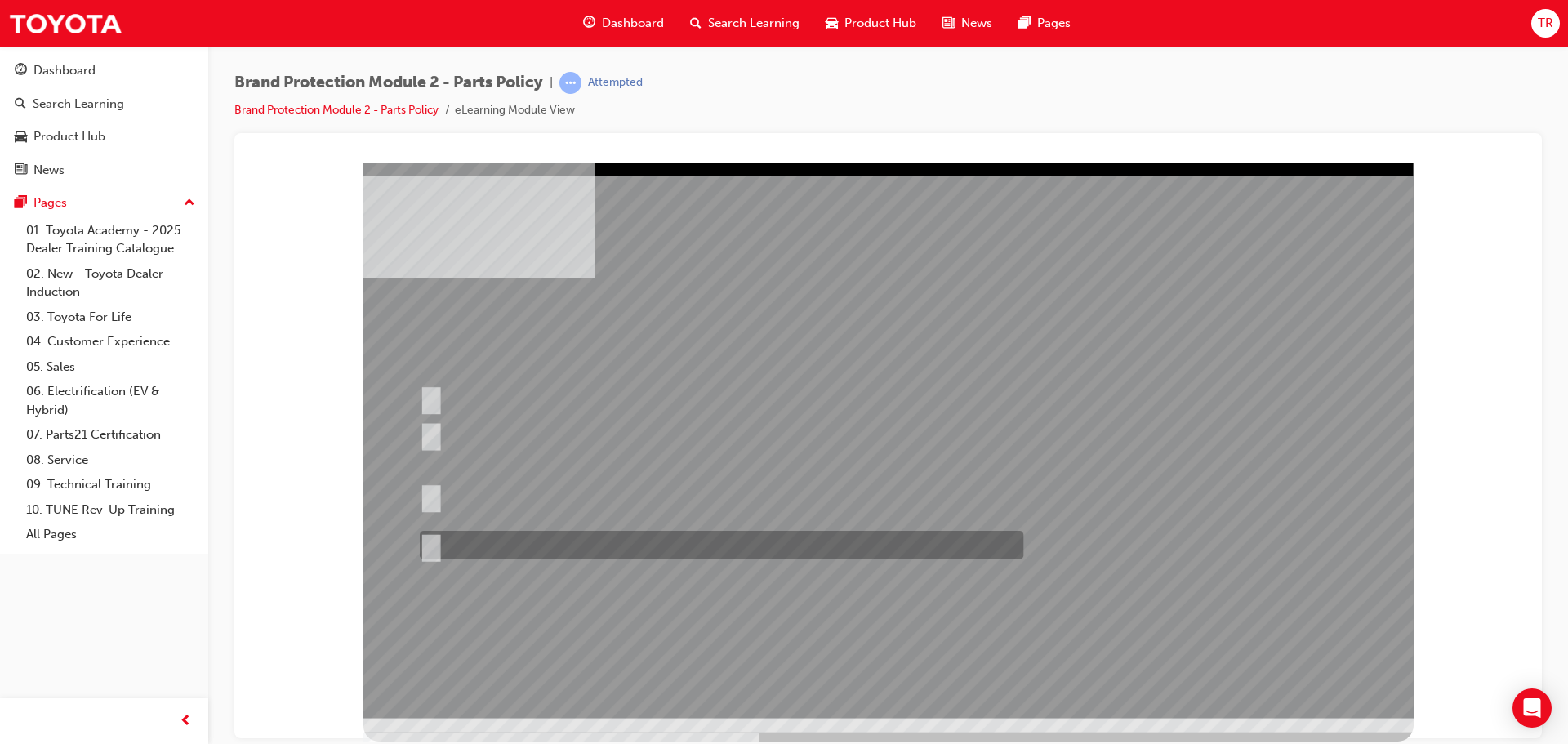
radio input "true"
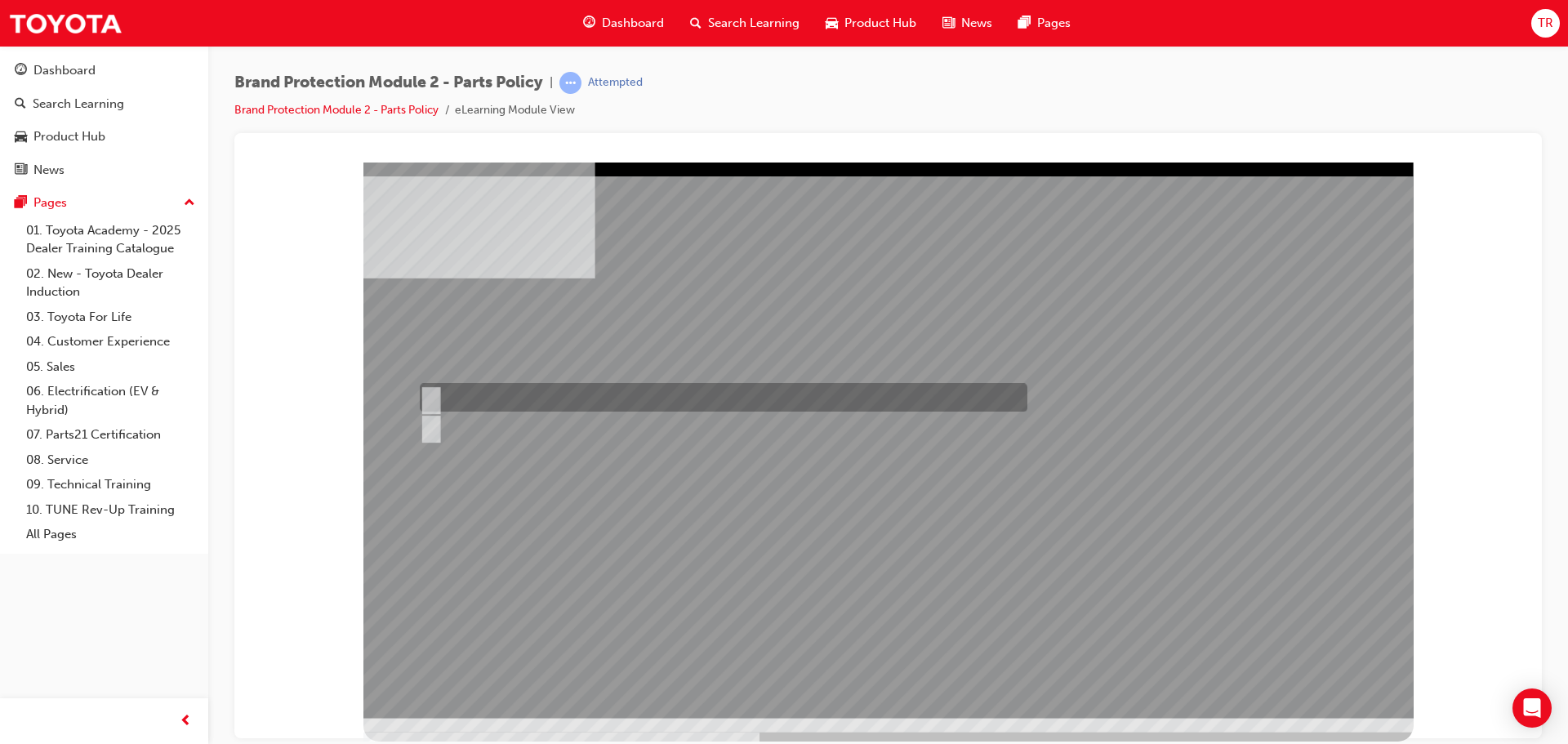
radio input "true"
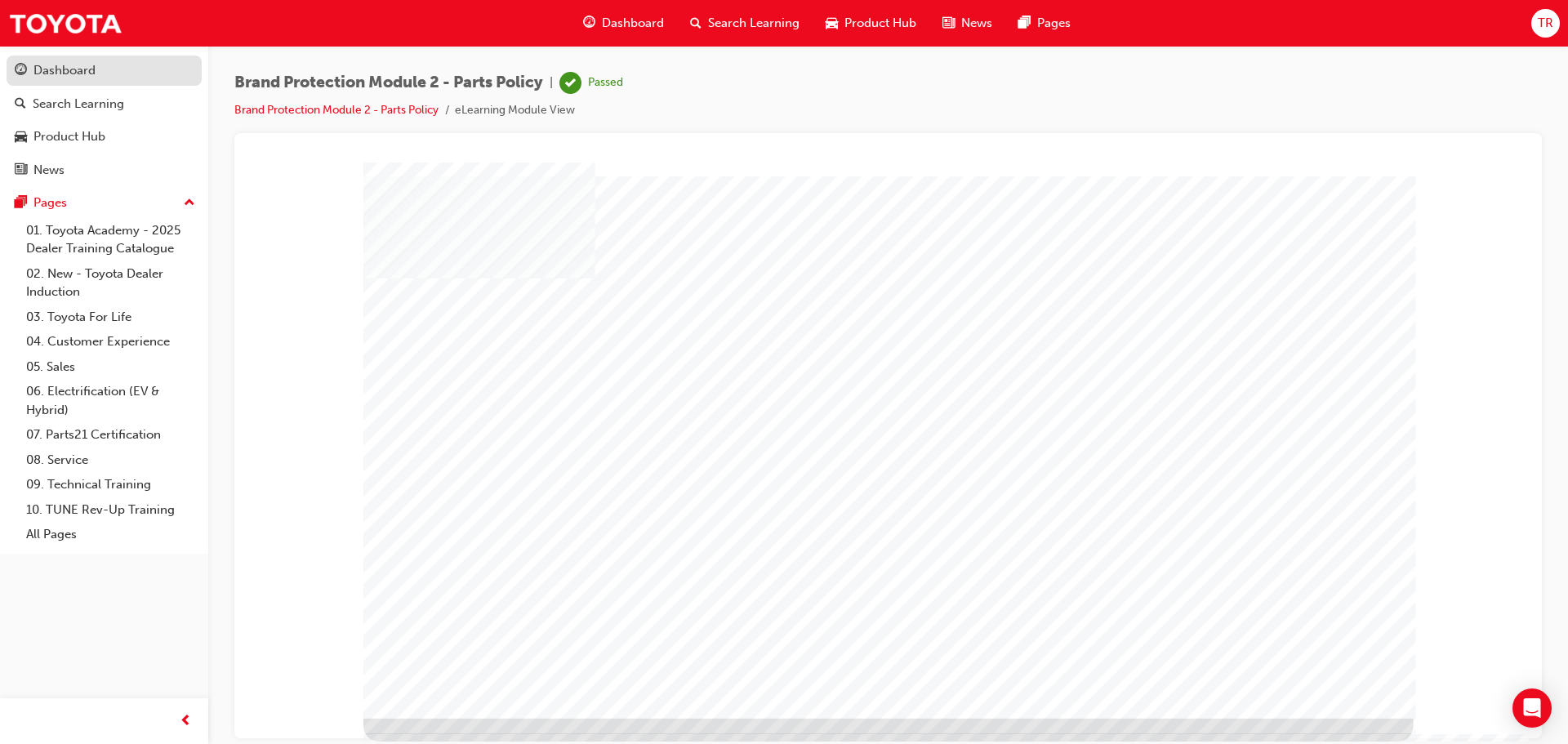
click at [72, 80] on div "Dashboard" at bounding box center [104, 70] width 179 height 20
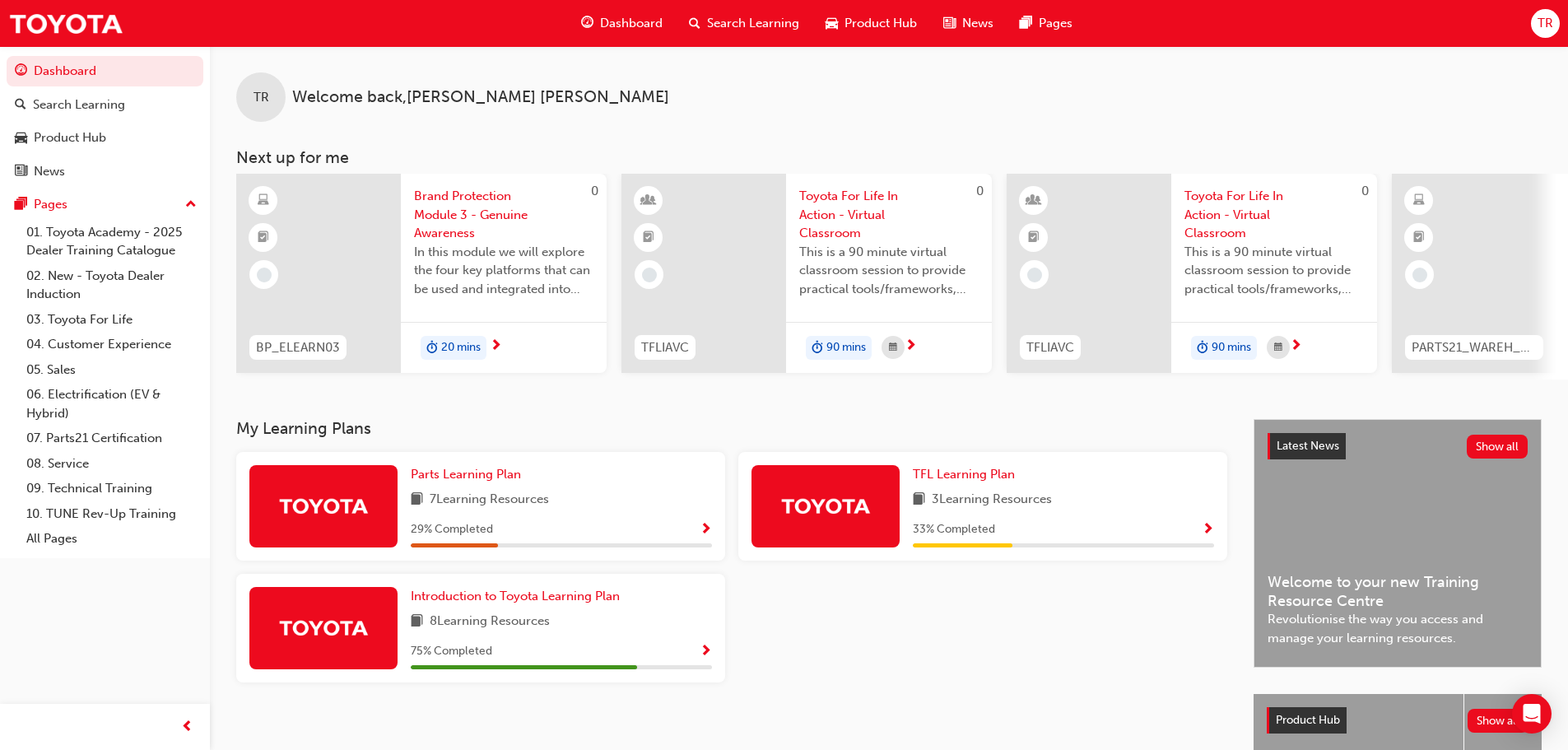
click at [500, 216] on span "Brand Protection Module 3 - Genuine Awareness" at bounding box center [504, 214] width 180 height 56
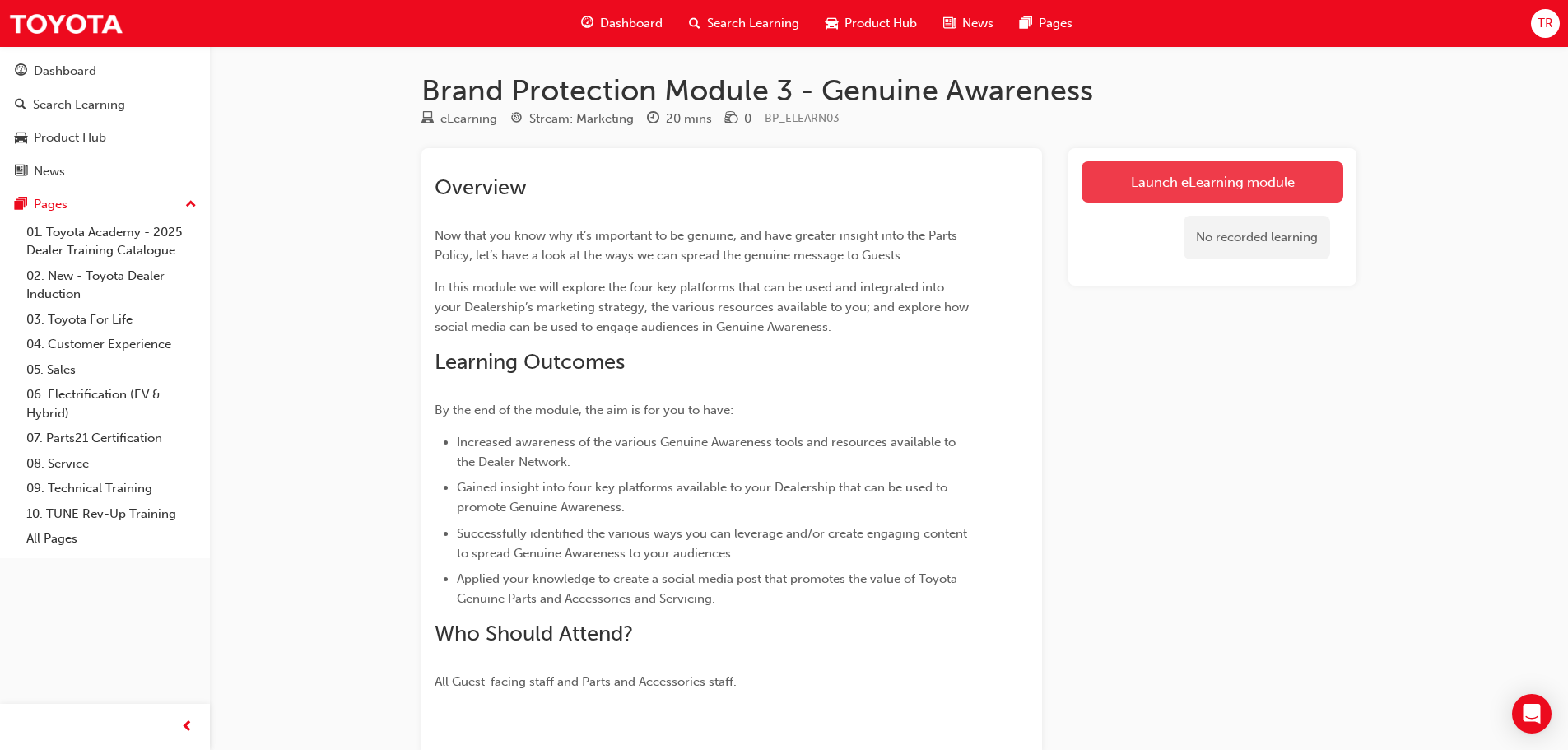
click at [1154, 184] on link "Launch eLearning module" at bounding box center [1212, 182] width 261 height 41
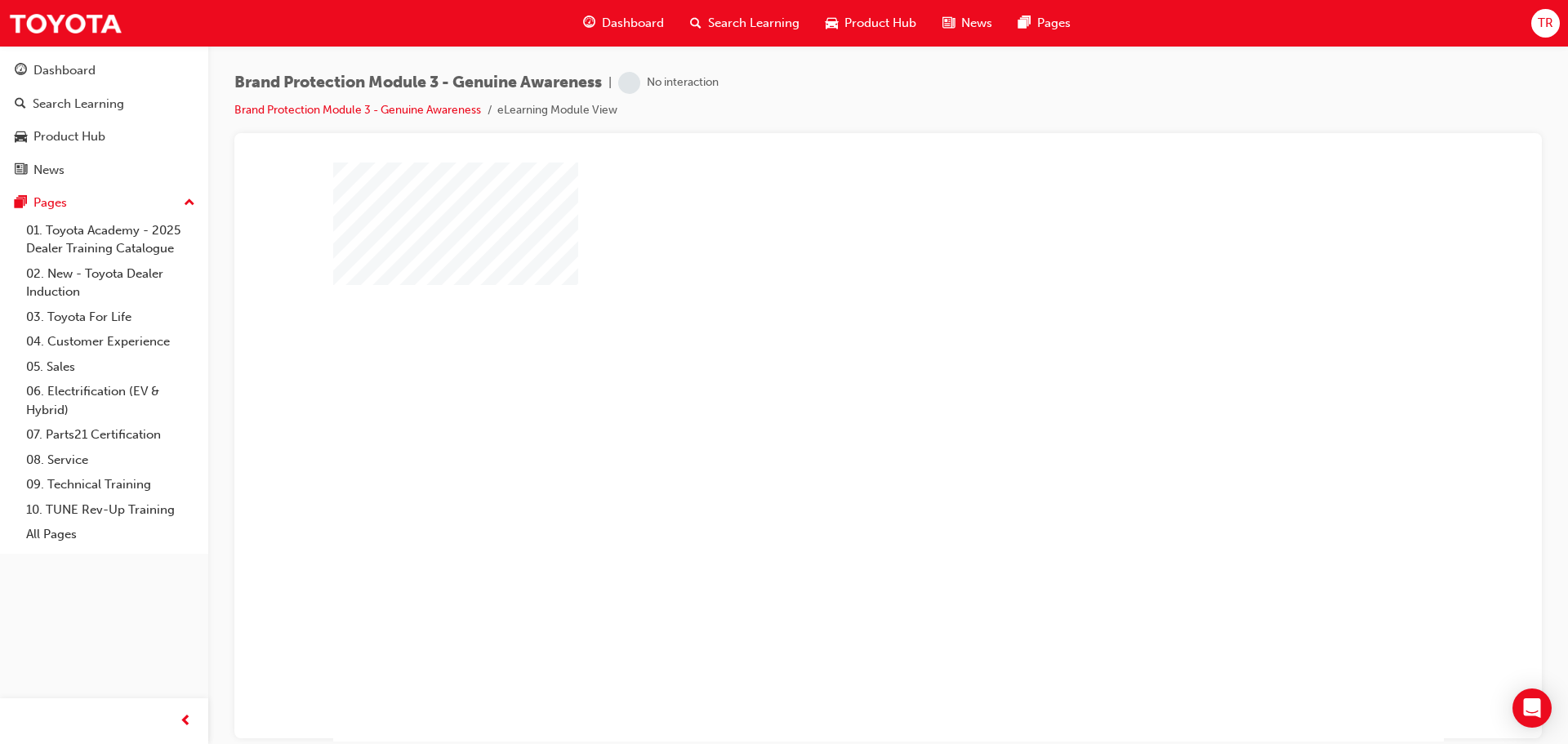
click at [841, 405] on div "play" at bounding box center [841, 405] width 0 height 0
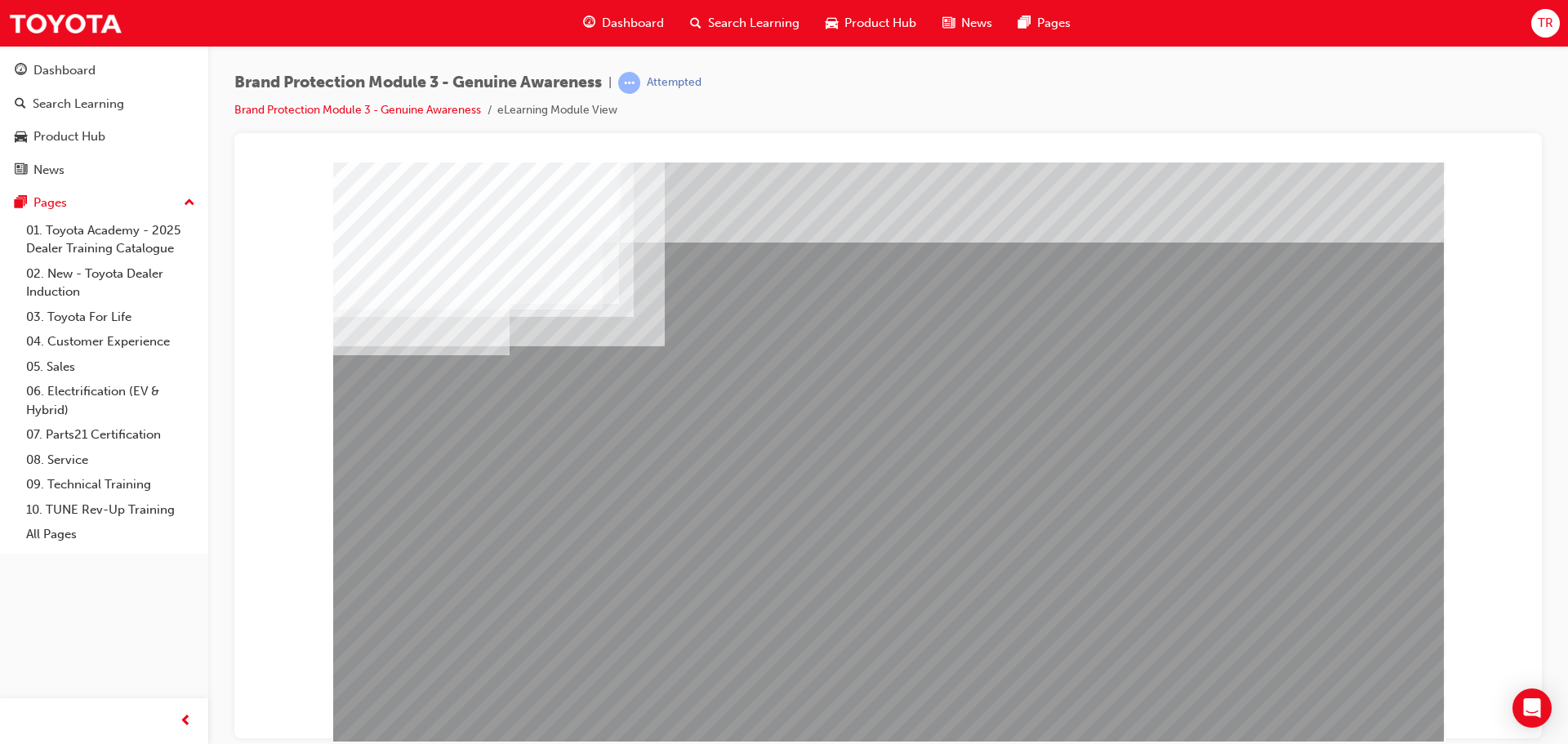
drag, startPoint x: 610, startPoint y: 665, endPoint x: 901, endPoint y: 701, distance: 293.2
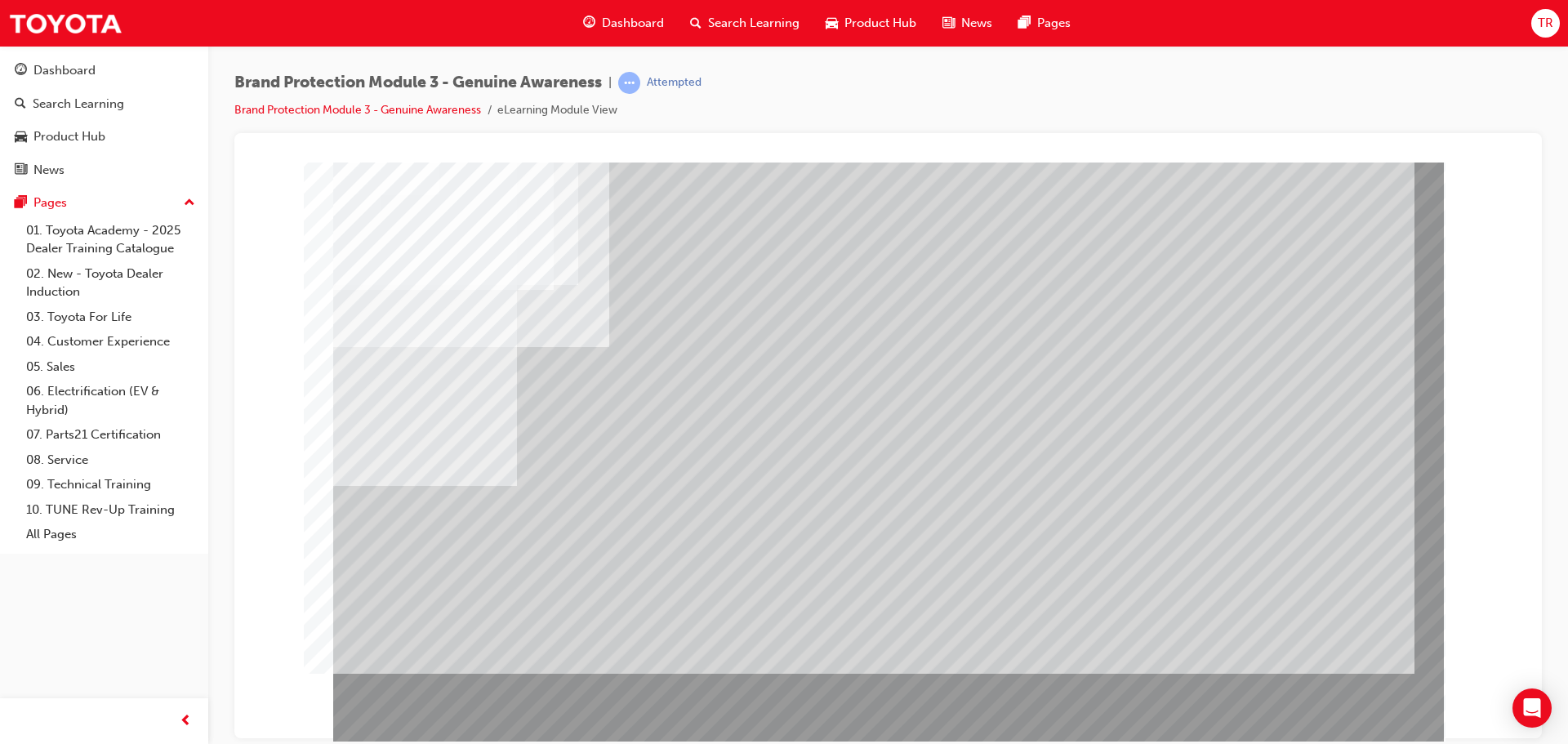
drag, startPoint x: 663, startPoint y: 506, endPoint x: 744, endPoint y: 507, distance: 81.0
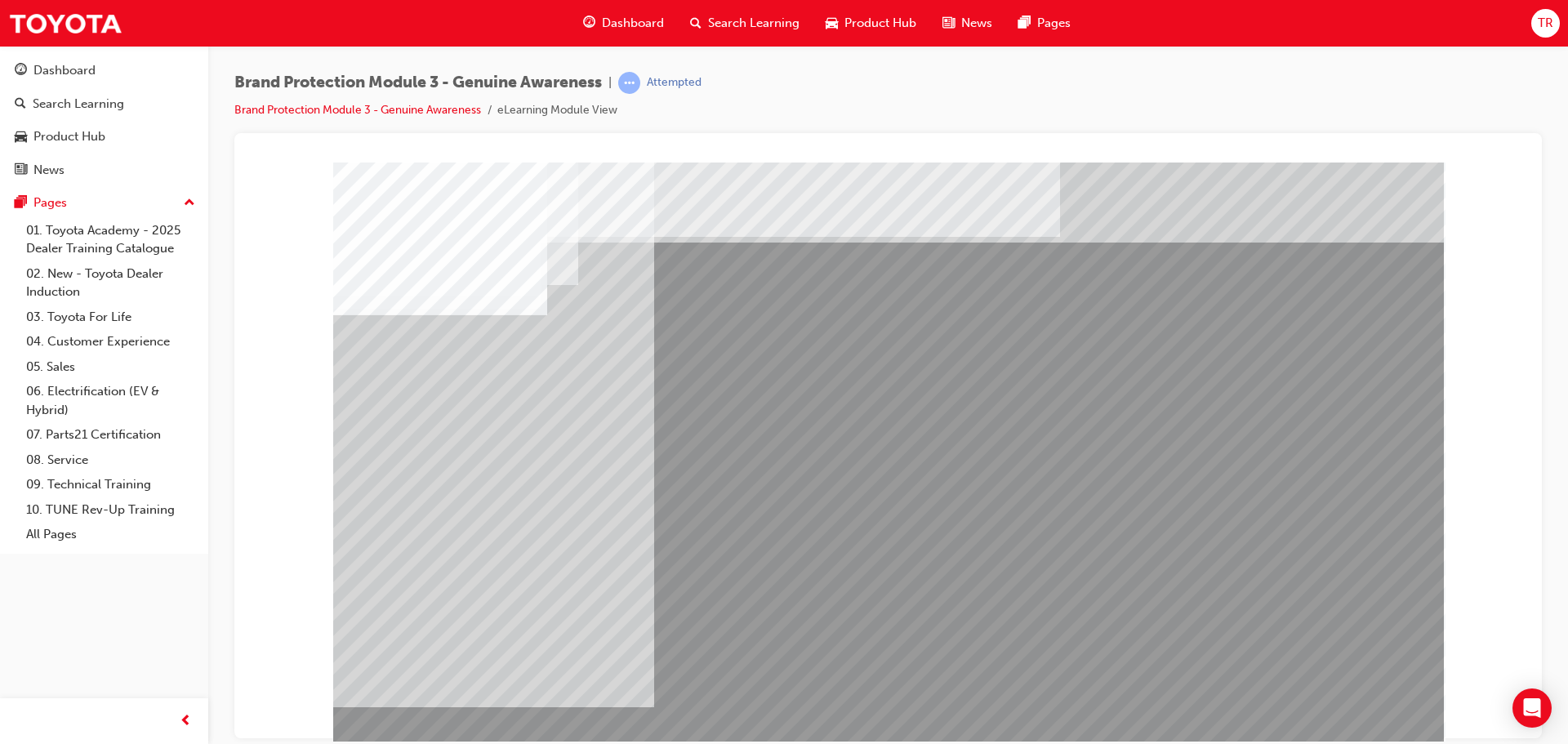
drag, startPoint x: 1245, startPoint y: 265, endPoint x: 1128, endPoint y: 310, distance: 125.4
click at [1115, 316] on div at bounding box center [889, 455] width 1111 height 588
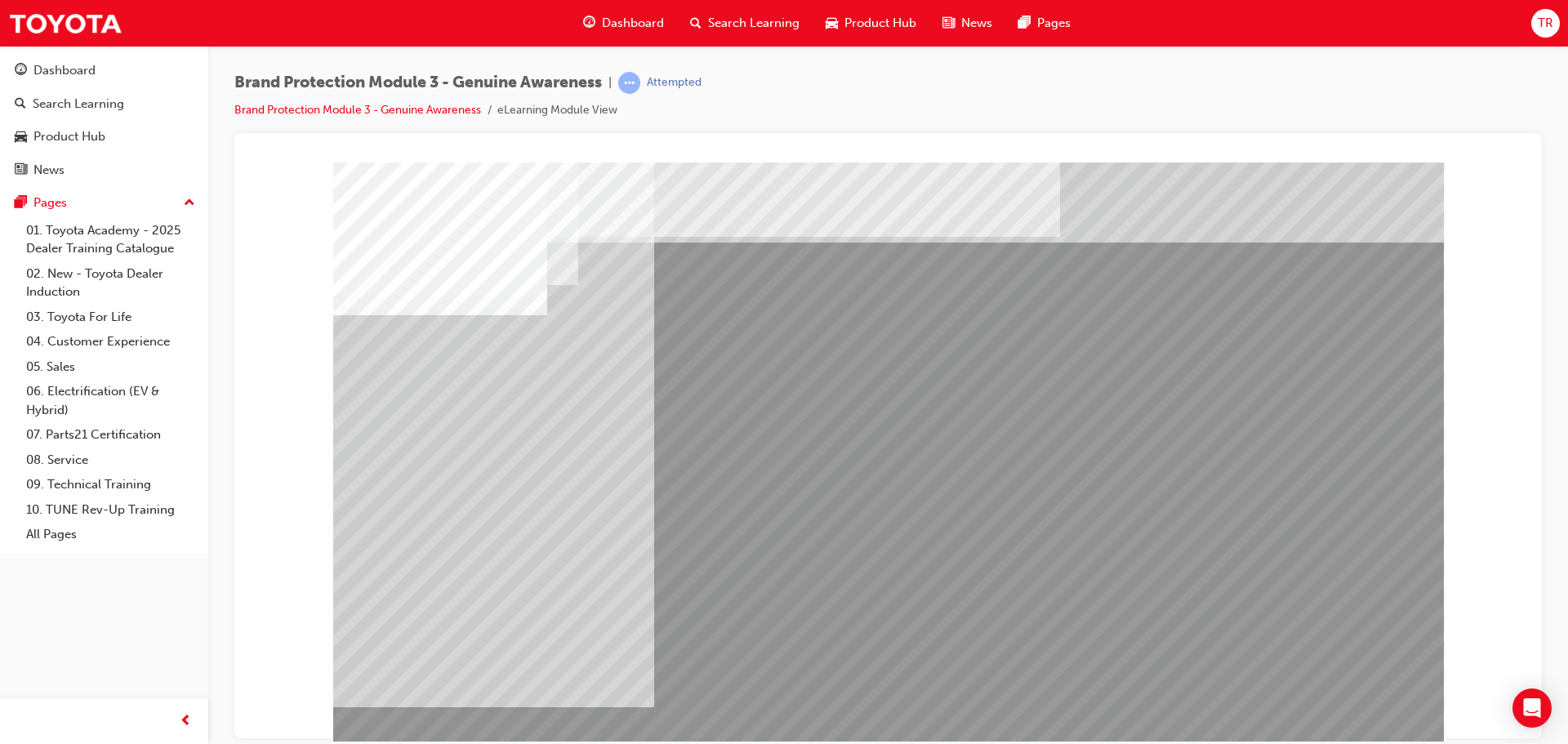
drag, startPoint x: 1247, startPoint y: 565, endPoint x: 1211, endPoint y: 557, distance: 36.9
drag, startPoint x: 740, startPoint y: 410, endPoint x: 751, endPoint y: 382, distance: 30.1
drag, startPoint x: 496, startPoint y: 356, endPoint x: 617, endPoint y: 411, distance: 132.9
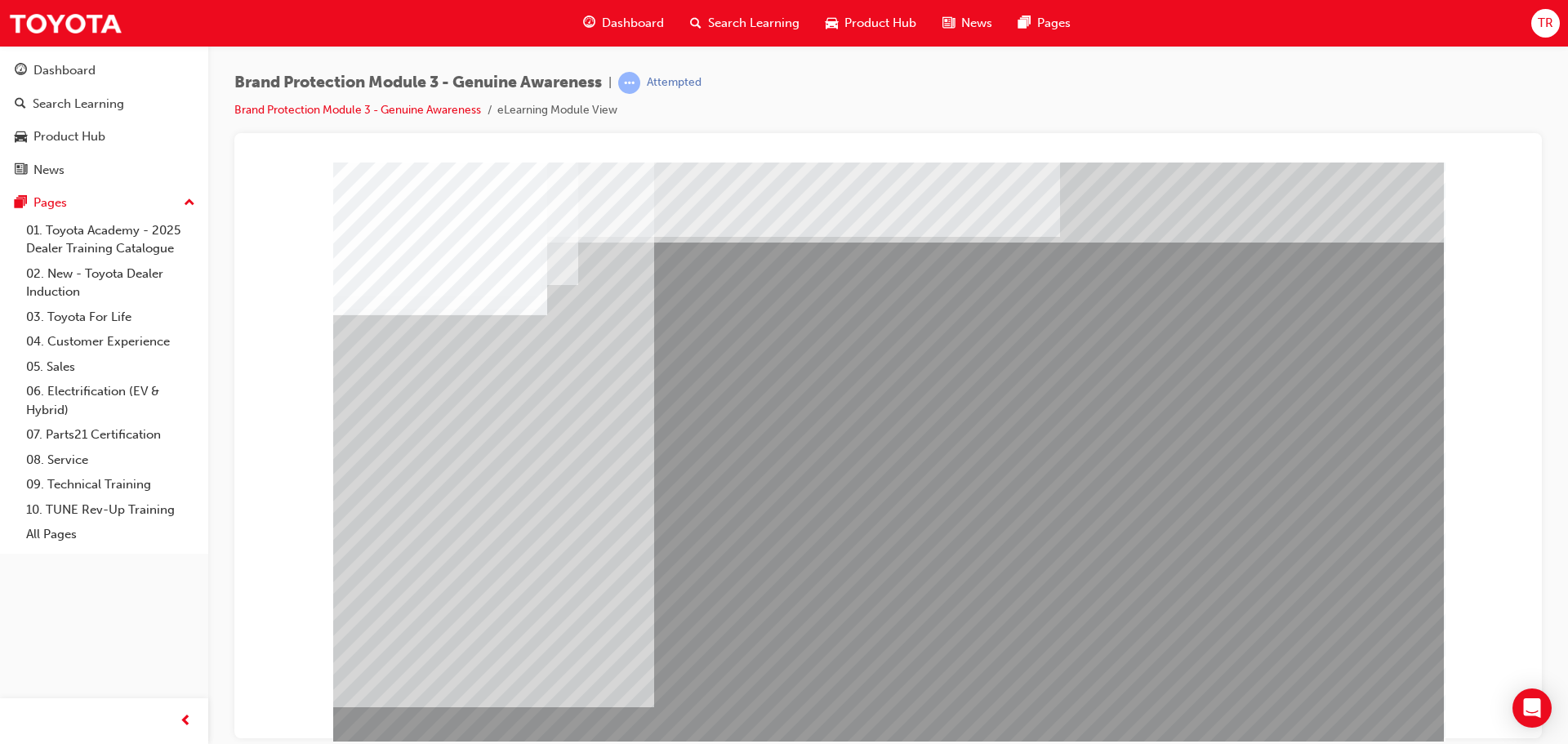
click at [612, 398] on div at bounding box center [889, 455] width 1111 height 588
drag, startPoint x: 1209, startPoint y: 552, endPoint x: 1311, endPoint y: 708, distance: 186.4
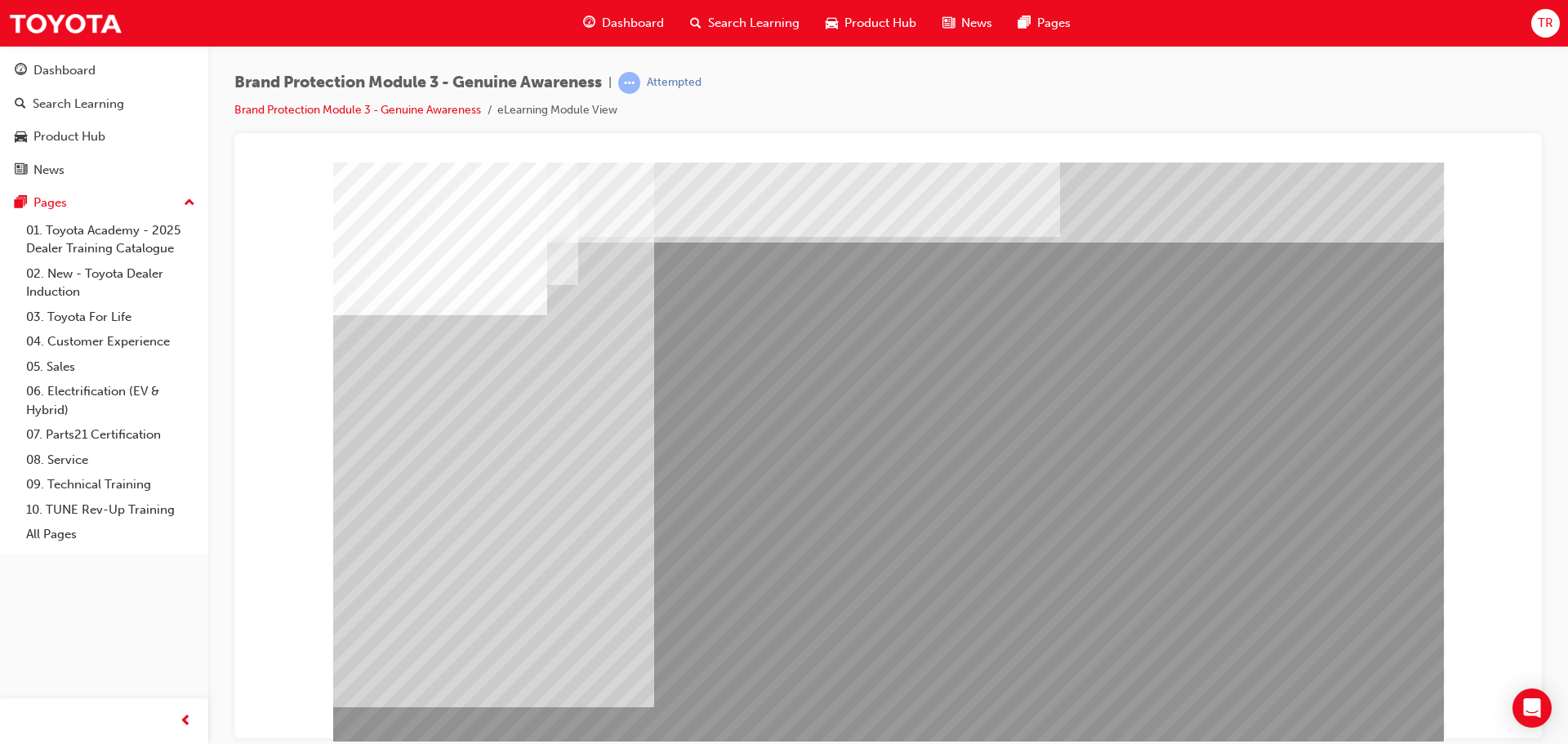
drag, startPoint x: 1237, startPoint y: 551, endPoint x: 1051, endPoint y: 583, distance: 188.7
click at [1051, 581] on div at bounding box center [889, 455] width 1111 height 588
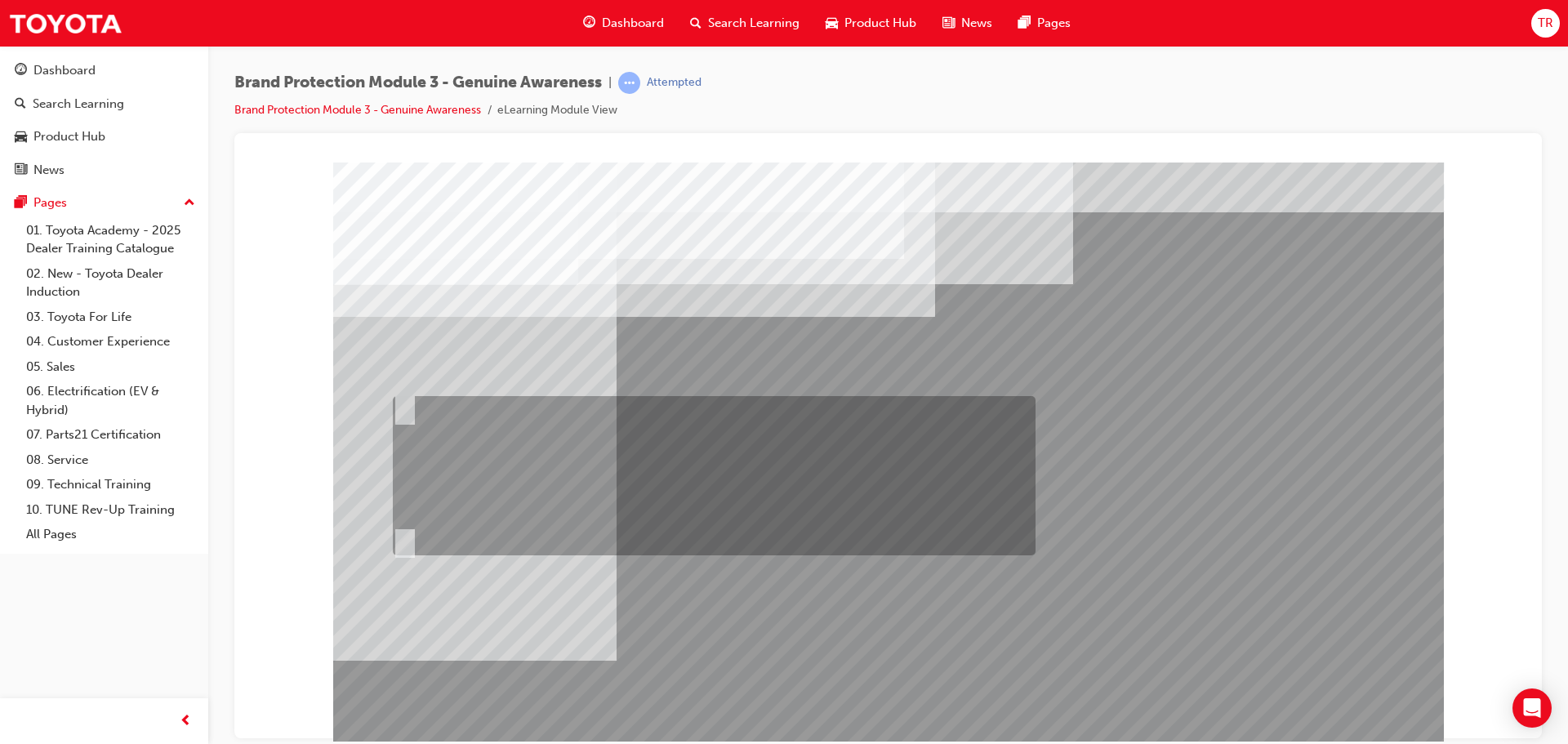
click at [401, 411] on input "Fred should send an email to Sarah and Jake via Showroom 360 that gives them a …" at bounding box center [402, 408] width 18 height 18
radio input "true"
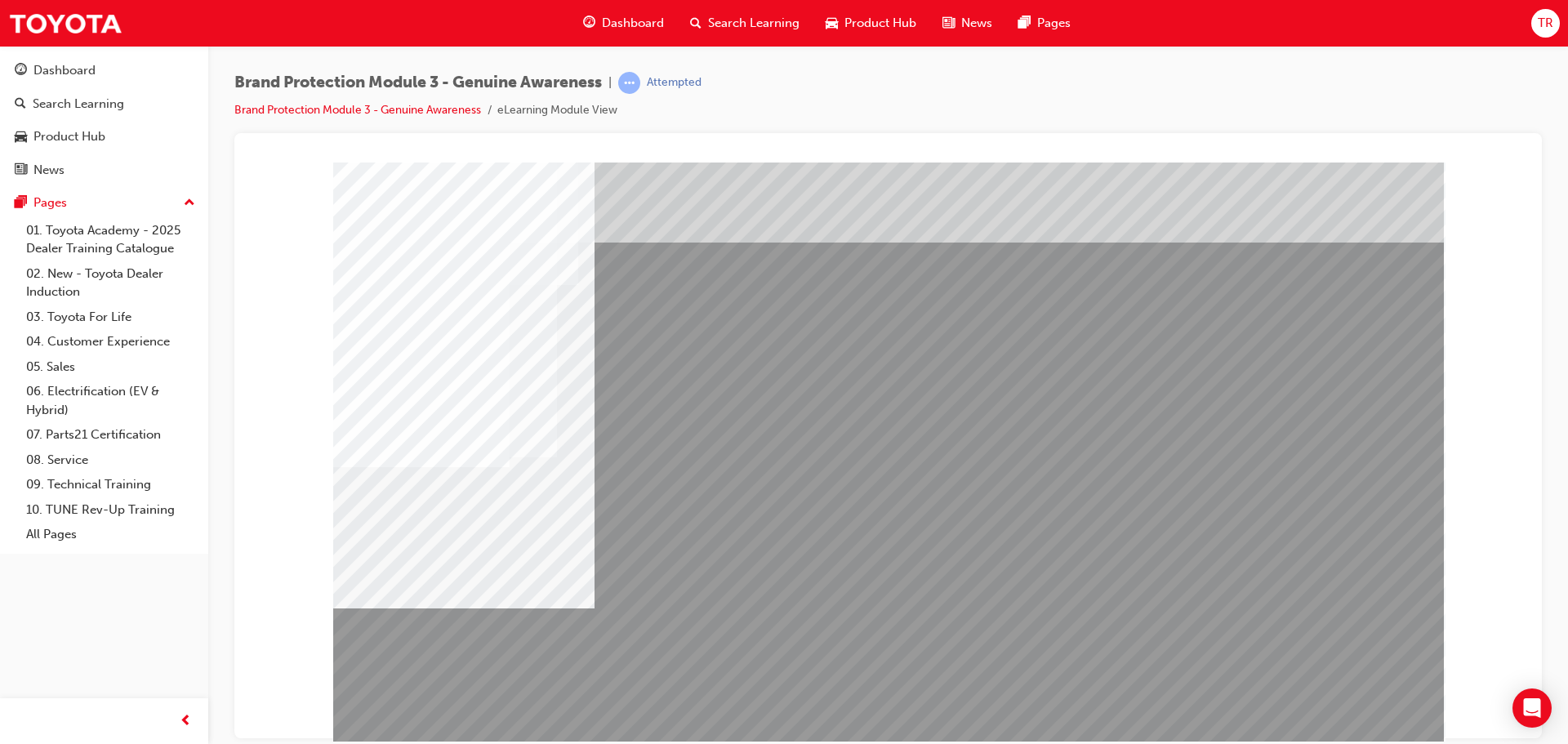
drag, startPoint x: 934, startPoint y: 539, endPoint x: 1027, endPoint y: 547, distance: 93.3
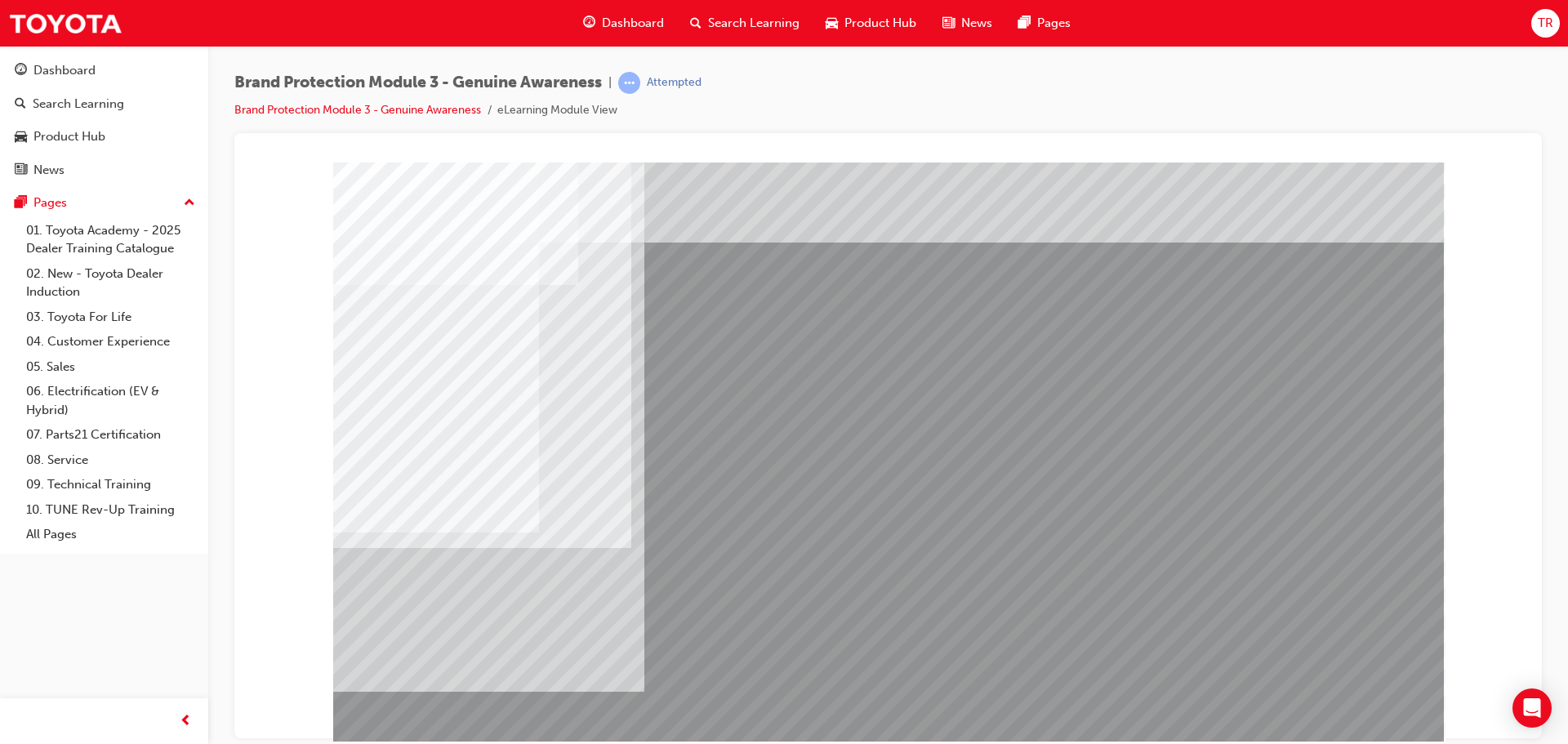
drag, startPoint x: 715, startPoint y: 479, endPoint x: 706, endPoint y: 489, distance: 13.5
drag, startPoint x: 689, startPoint y: 572, endPoint x: 706, endPoint y: 614, distance: 45.3
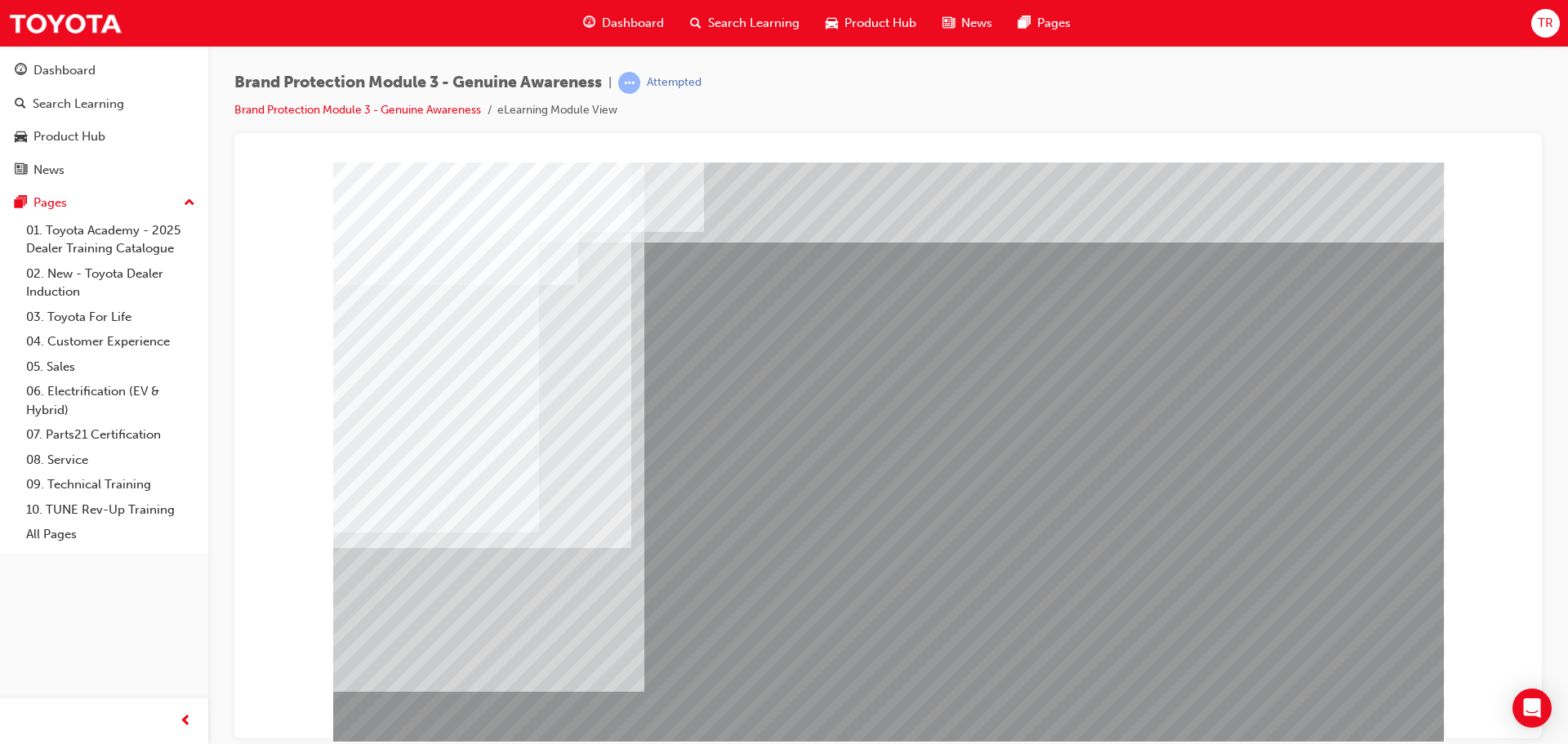
drag, startPoint x: 700, startPoint y: 648, endPoint x: 706, endPoint y: 656, distance: 10.0
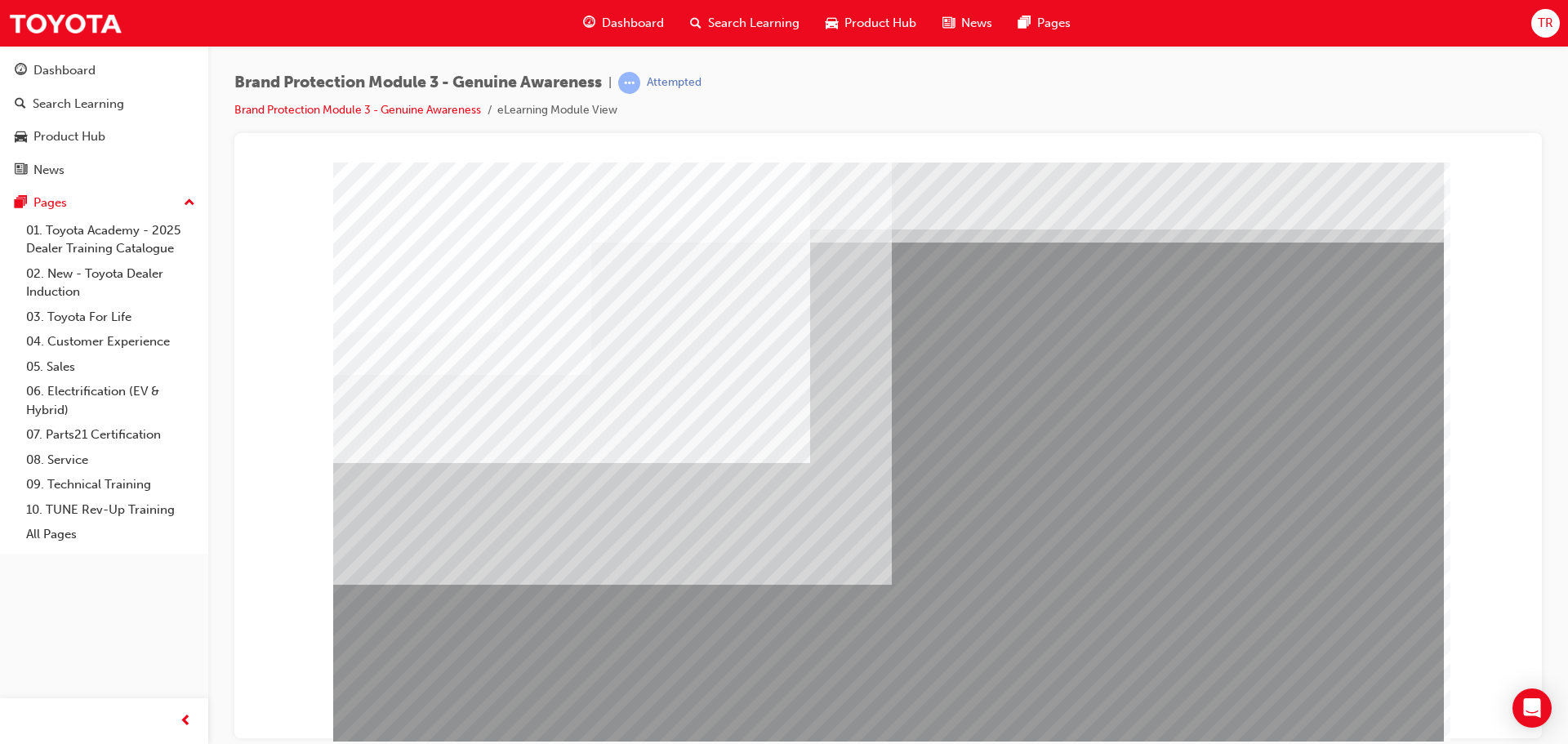
drag, startPoint x: 436, startPoint y: 315, endPoint x: 461, endPoint y: 337, distance: 33.3
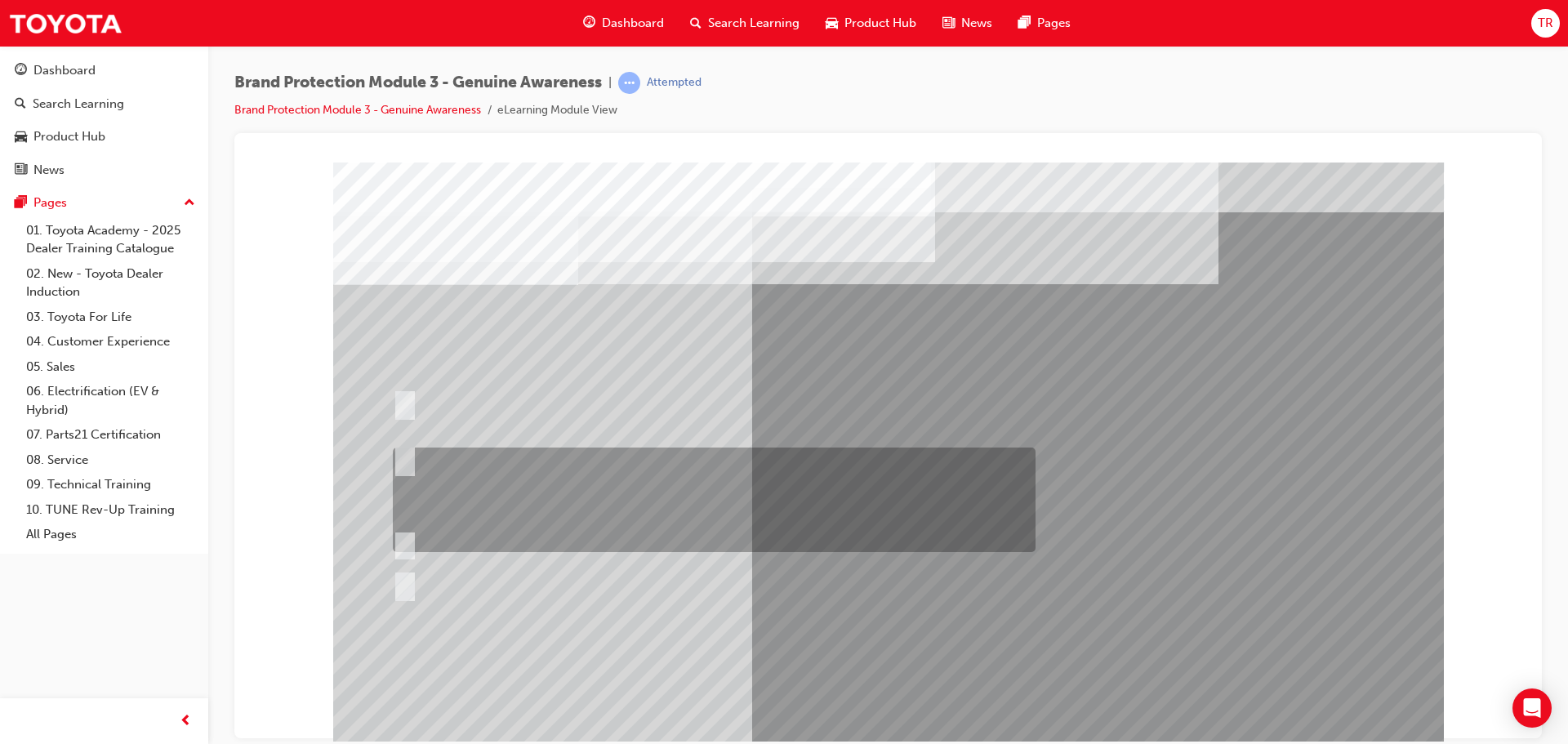
click at [467, 491] on div at bounding box center [710, 499] width 643 height 104
radio input "true"
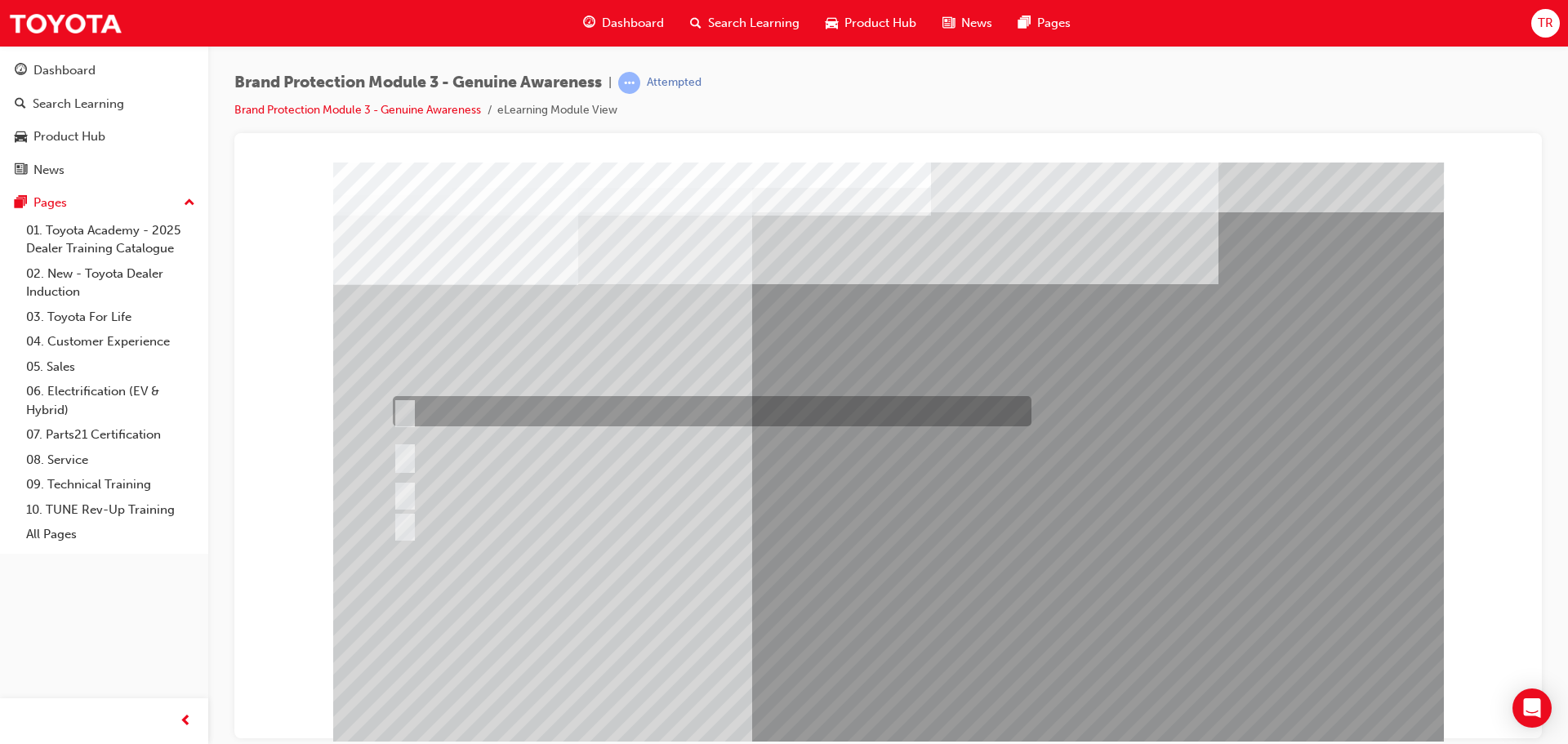
click at [401, 416] on input "Parts, Accessories and Maintenance." at bounding box center [402, 411] width 18 height 18
radio input "true"
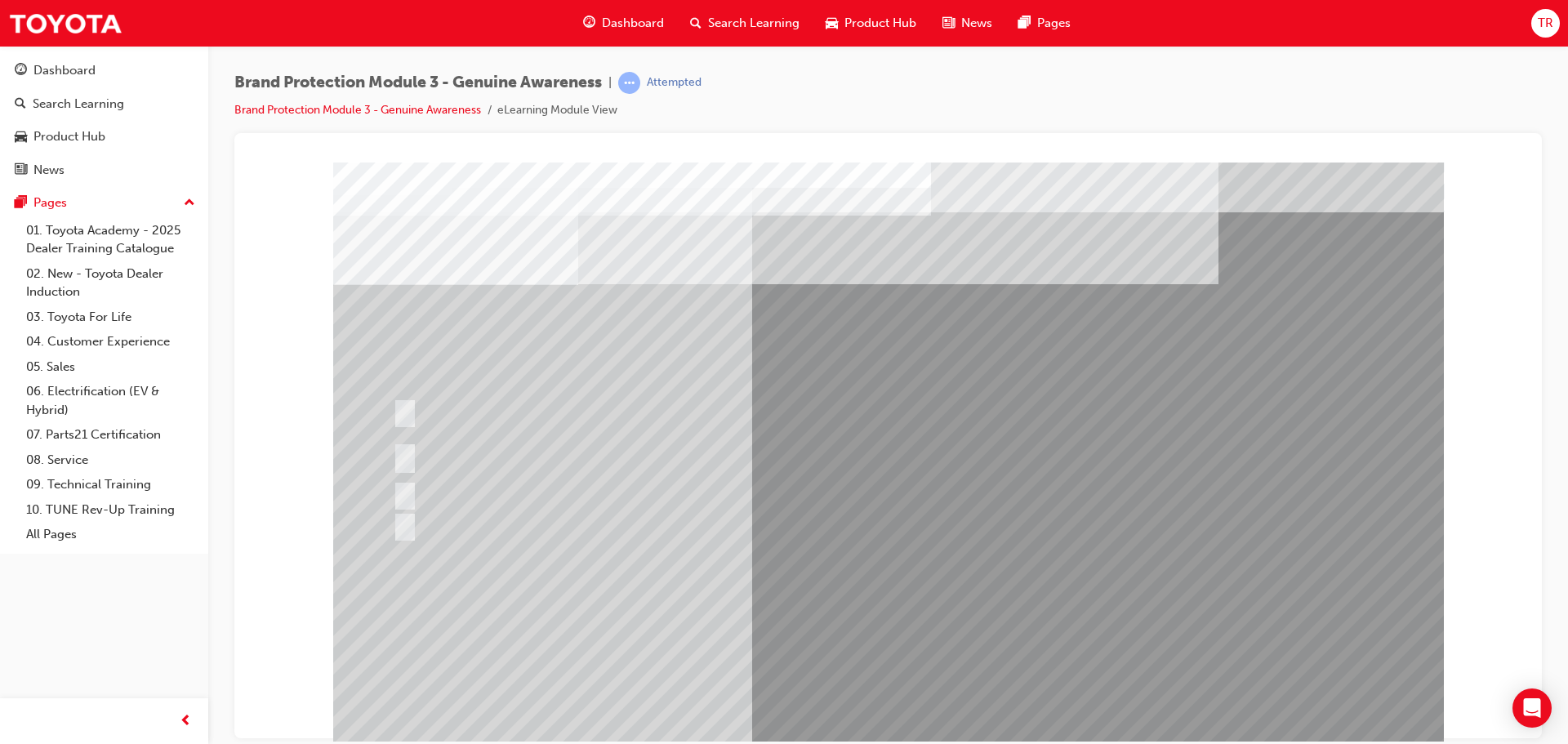
click at [400, 533] on div at bounding box center [708, 525] width 638 height 30
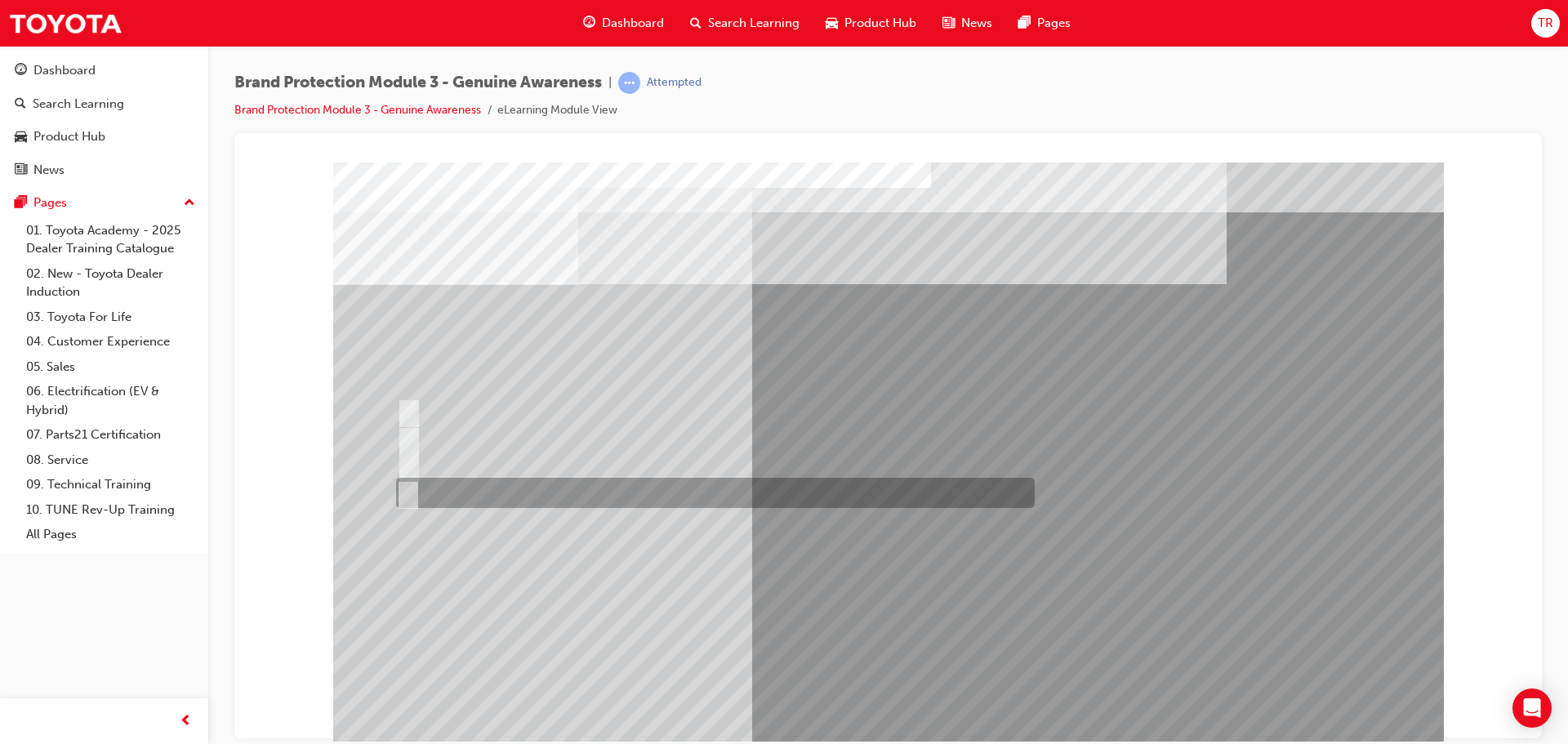
click at [405, 494] on input "B and C" at bounding box center [404, 493] width 18 height 18
radio input "true"
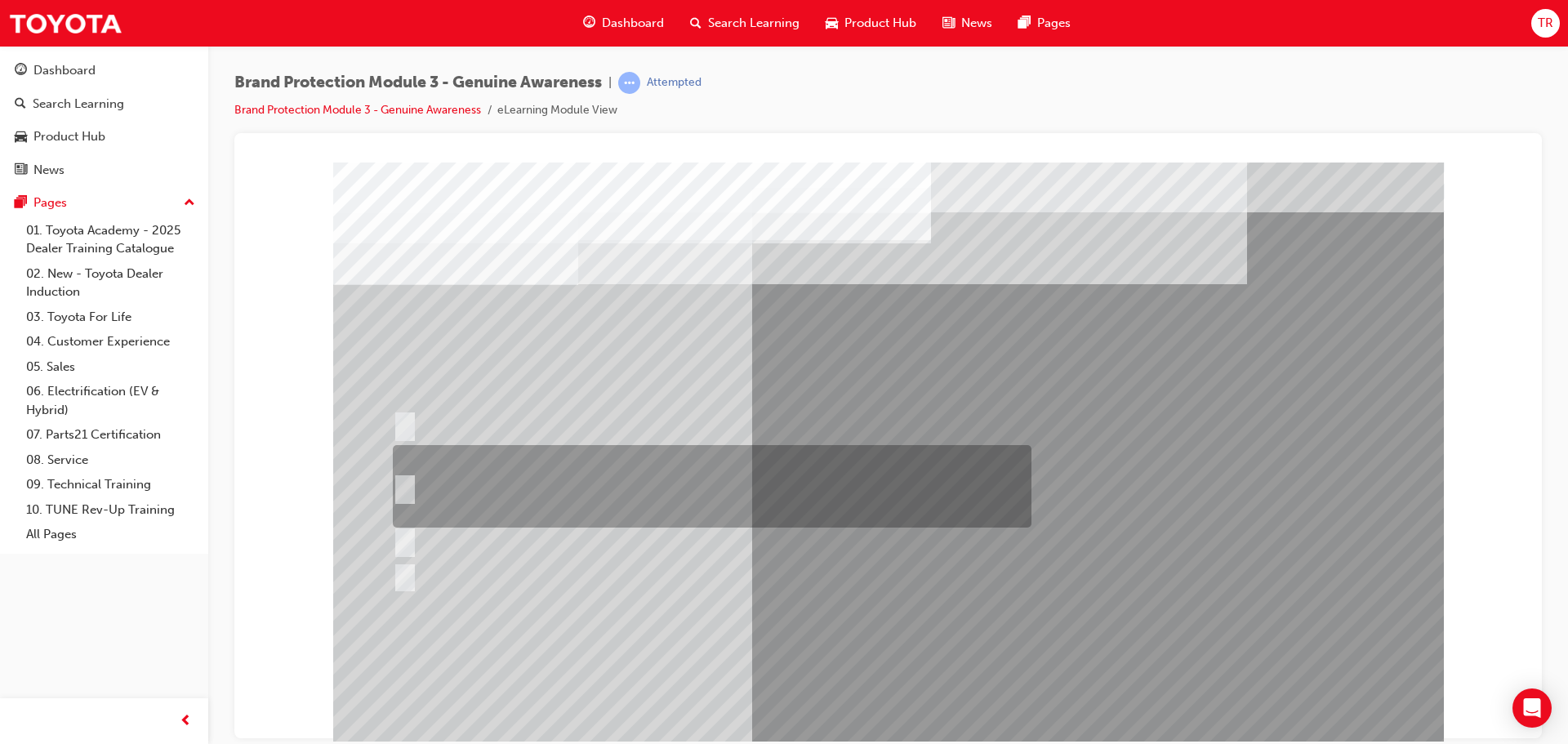
click at [401, 478] on input "Email the Toyota Brand Protection Team at brandprotection@toyota.com.au, a dire…" at bounding box center [402, 487] width 18 height 18
radio input "true"
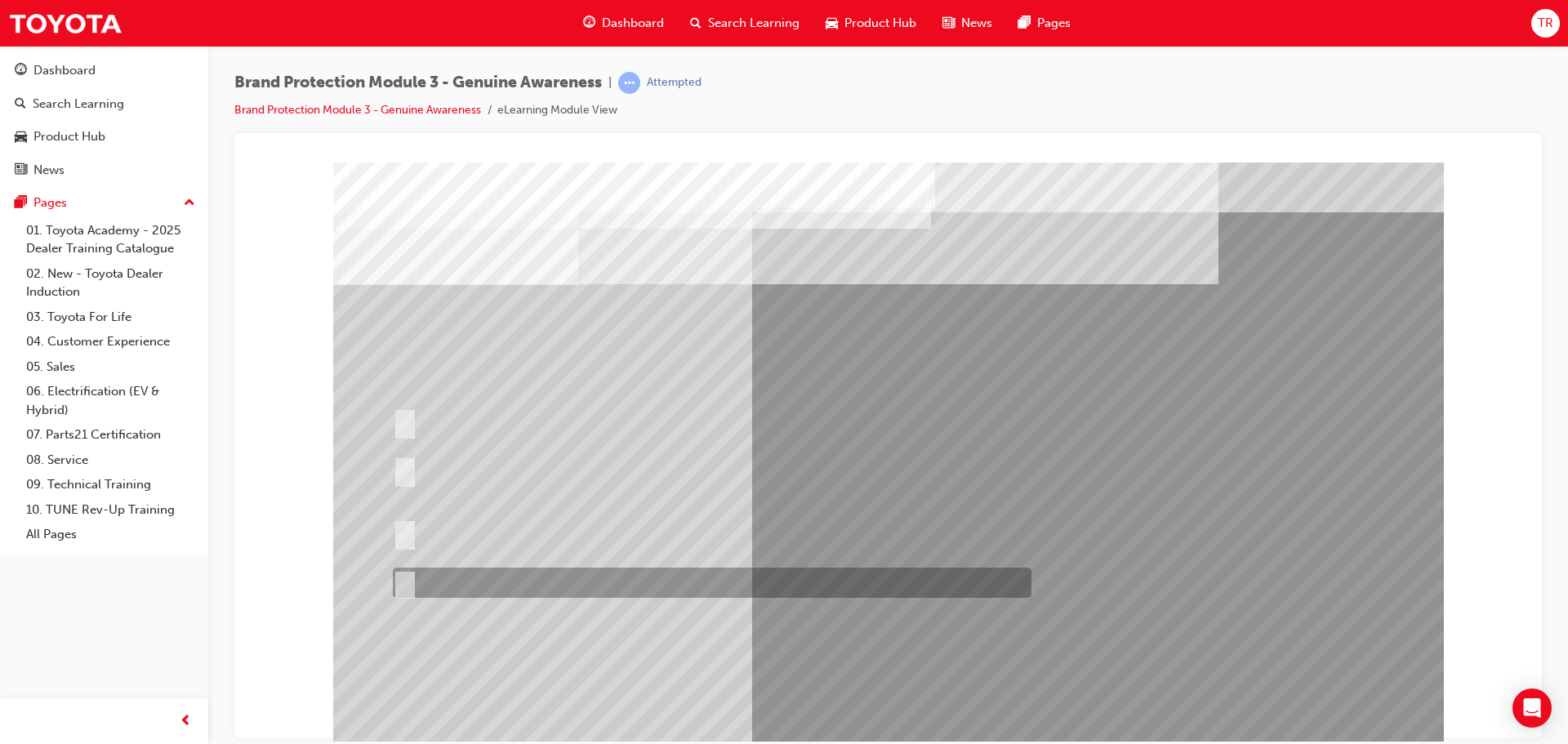
click at [420, 579] on div at bounding box center [708, 582] width 638 height 30
radio input "true"
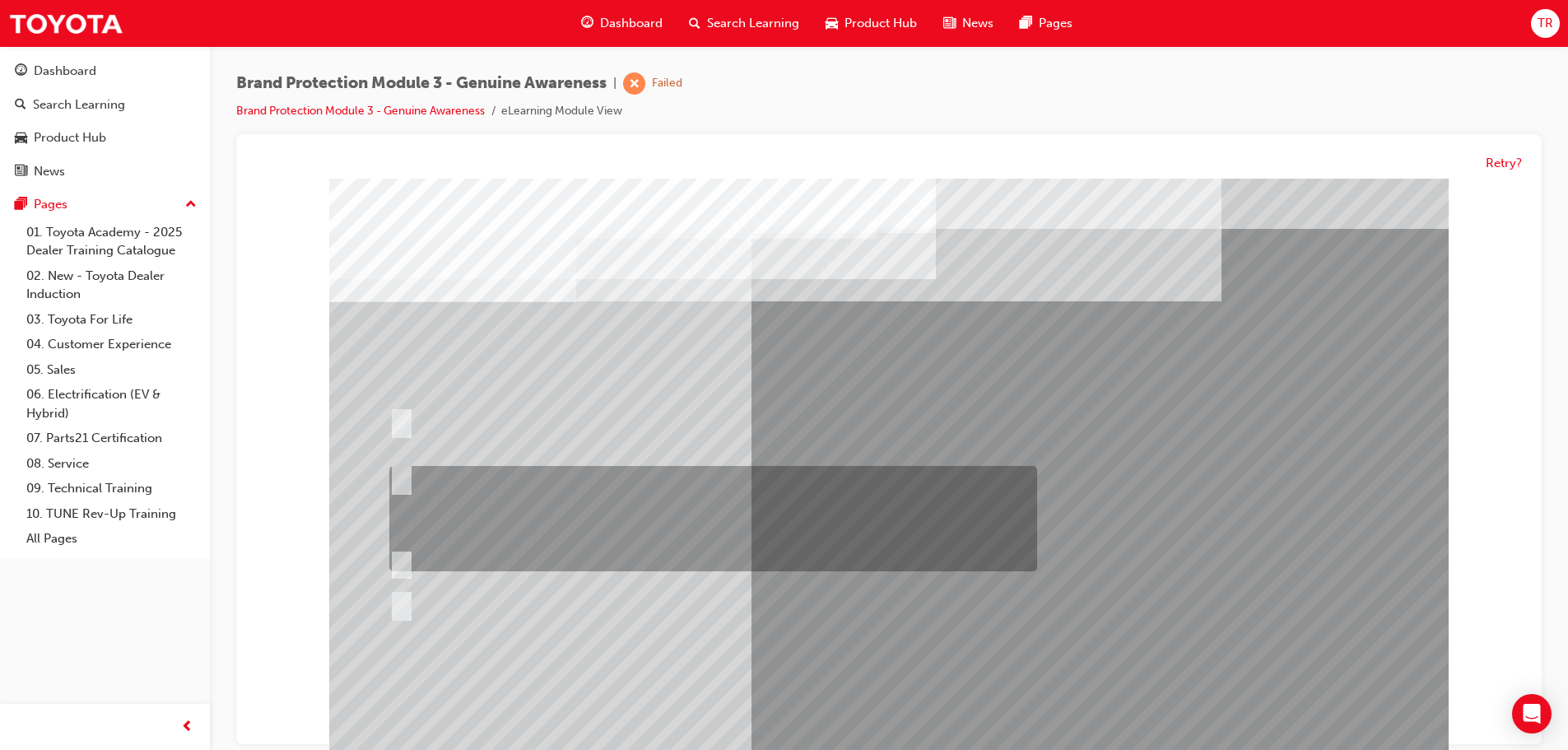
click at [407, 484] on input "Show the Guest Showroom 360 which showcases Toyota Genuine Accessories on each …" at bounding box center [398, 479] width 18 height 18
radio input "true"
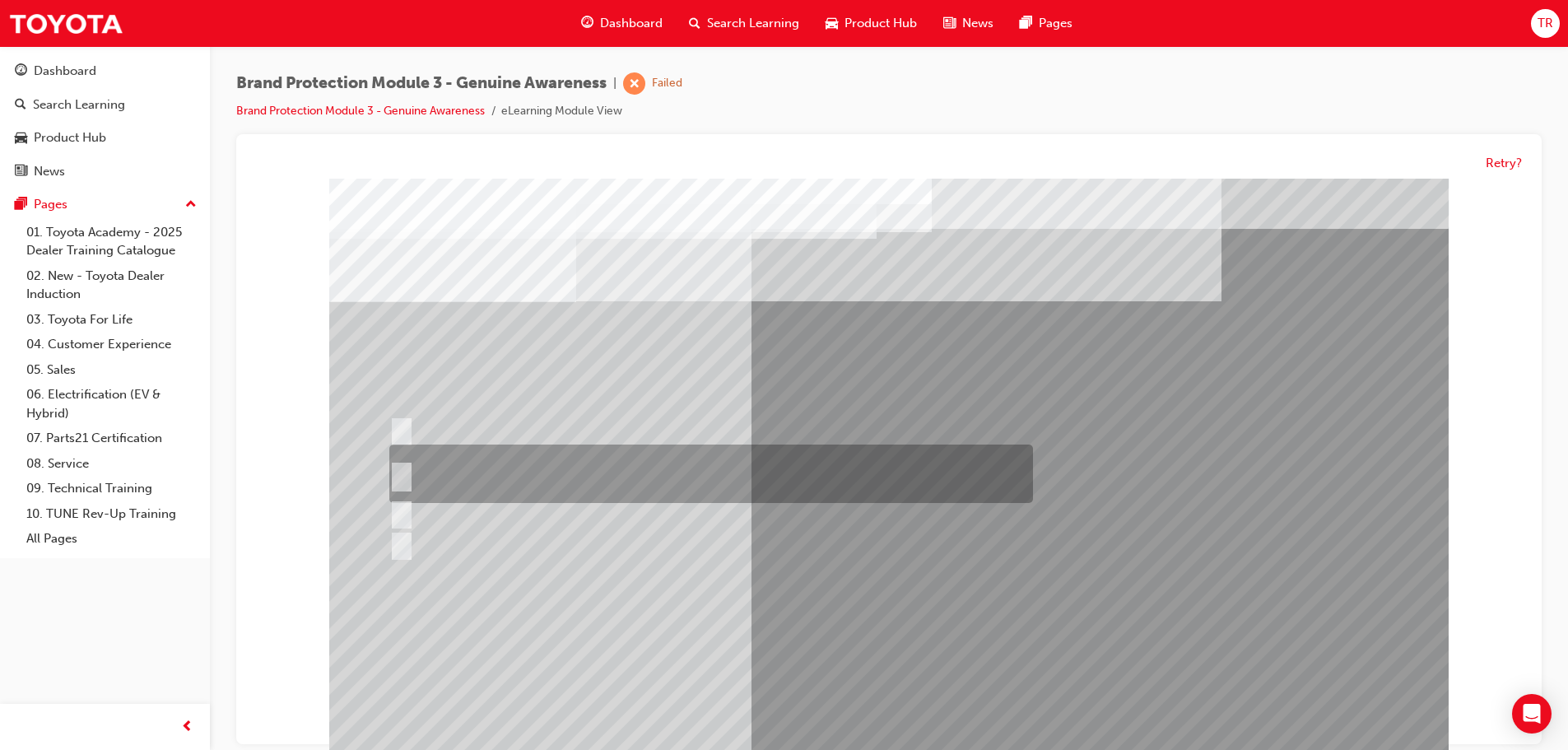
click at [402, 476] on input "Toyota Genuine Parts and Accessories and Toyota Genuine Service." at bounding box center [398, 475] width 18 height 18
radio input "true"
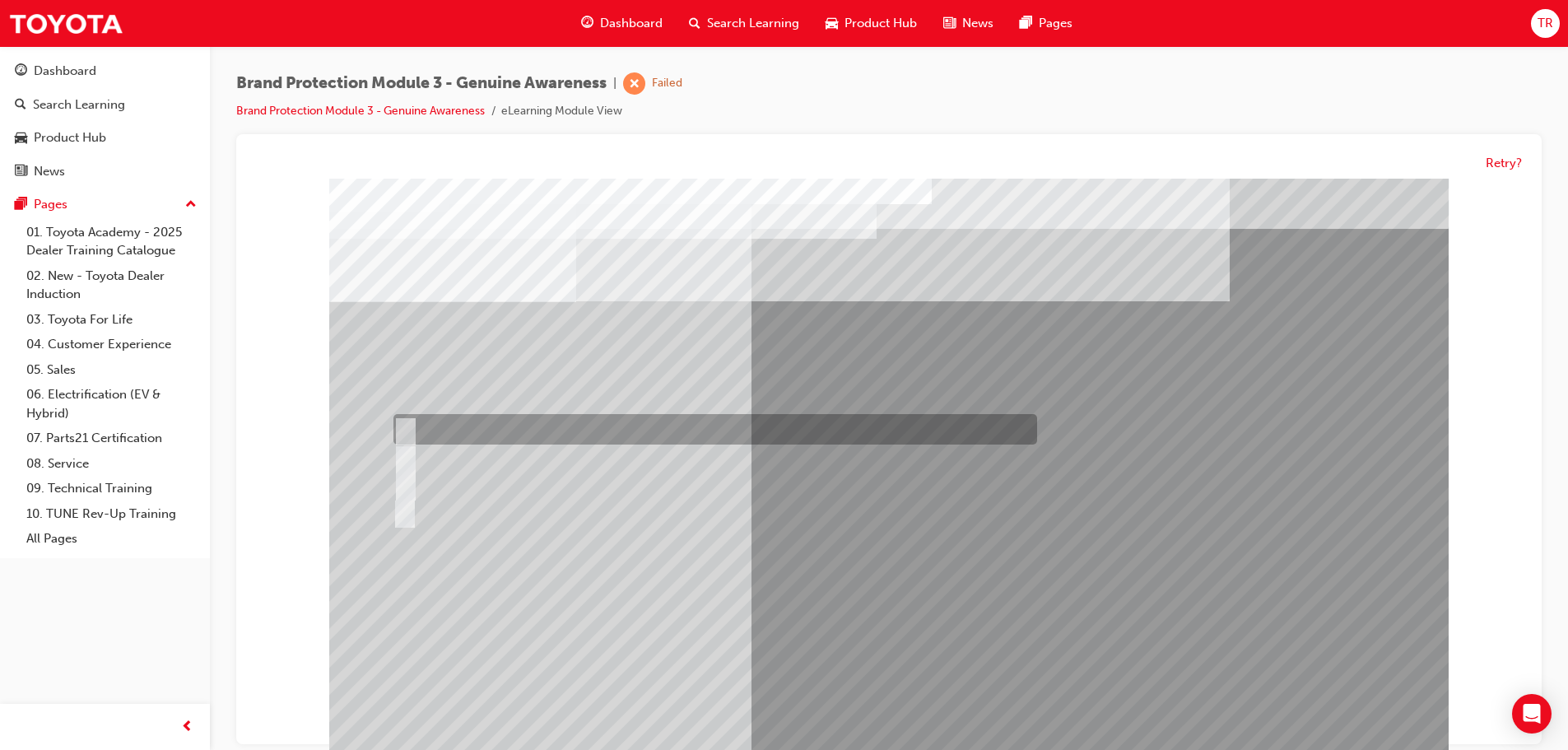
click at [394, 430] on input "Toyota website" at bounding box center [403, 431] width 18 height 18
radio input "true"
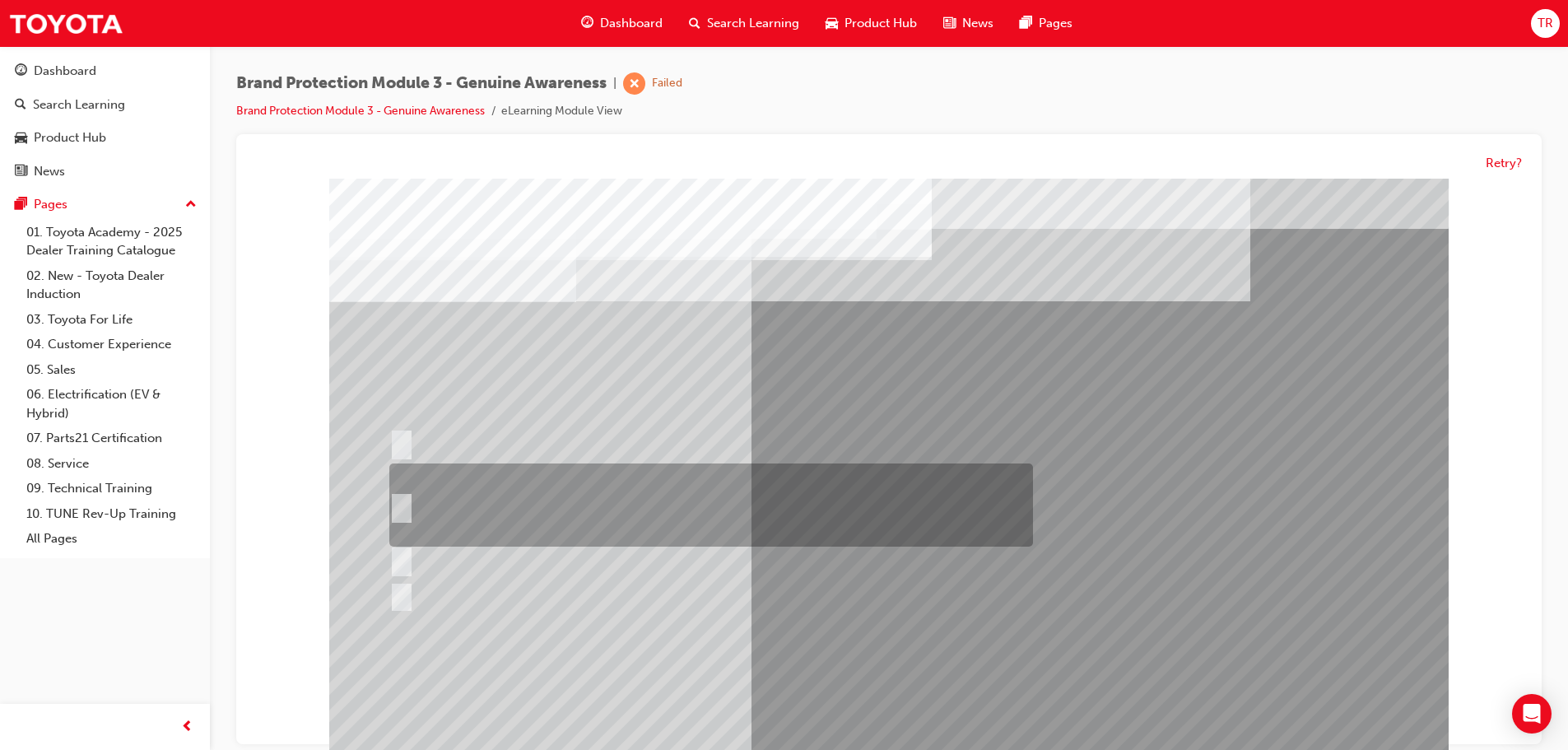
click at [404, 497] on input "Email the Toyota Brand Protection Team at brandprotection@toyota.com.au, a dire…" at bounding box center [398, 506] width 18 height 18
radio input "true"
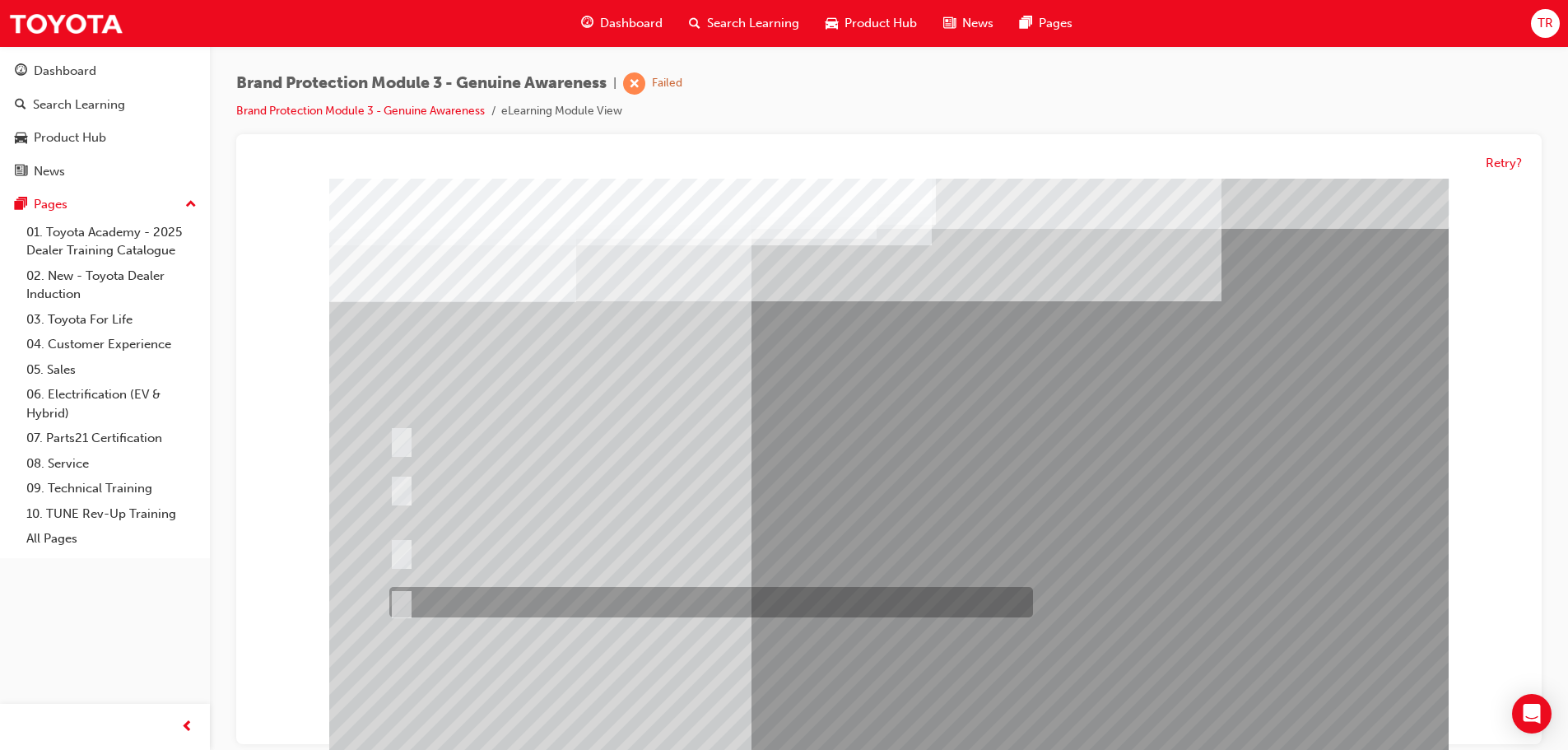
click at [418, 596] on div at bounding box center [706, 603] width 644 height 30
radio input "true"
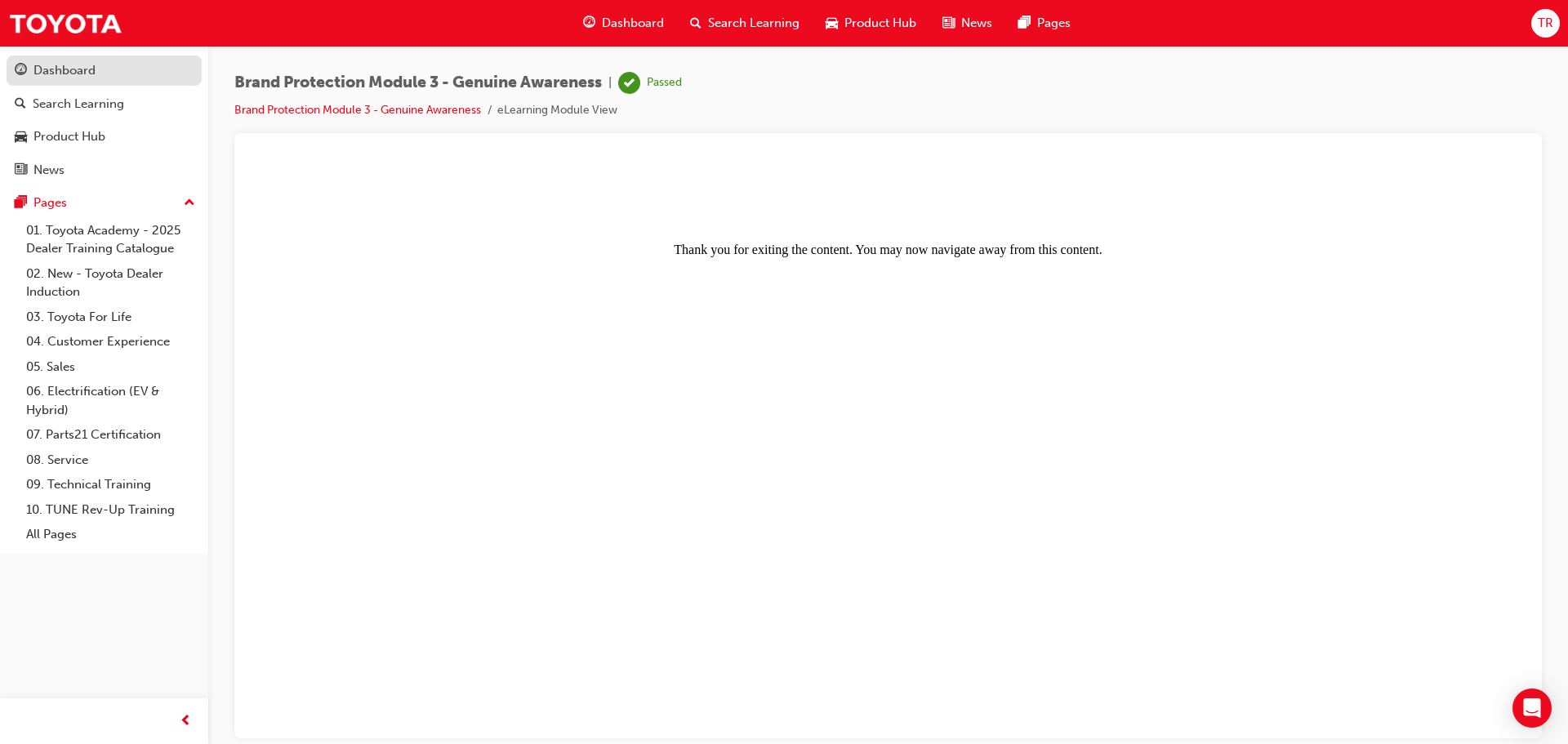
click at [94, 69] on div "Dashboard" at bounding box center [64, 70] width 62 height 19
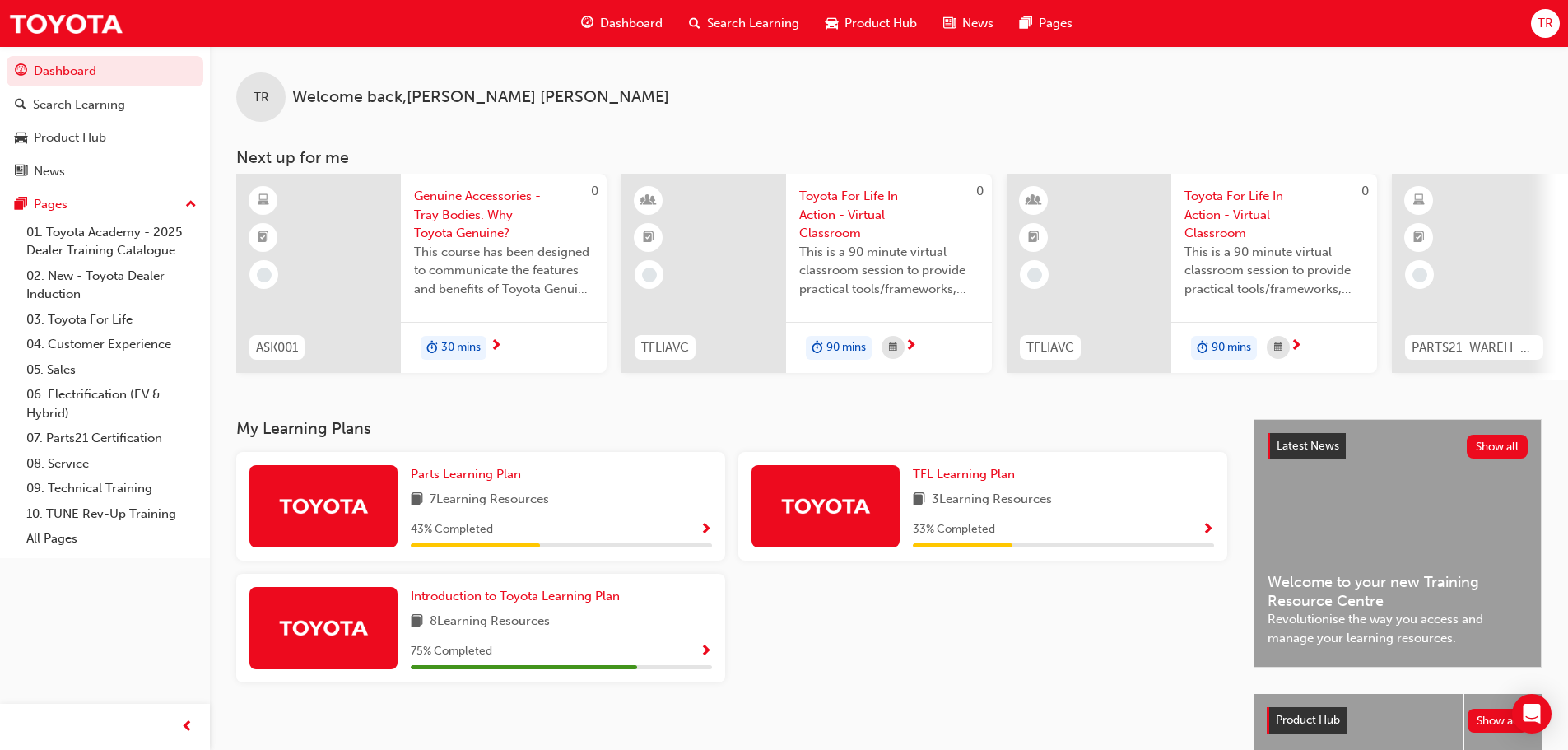
click at [470, 216] on span "Genuine Accessories - Tray Bodies. Why Toyota Genuine?" at bounding box center [504, 214] width 180 height 56
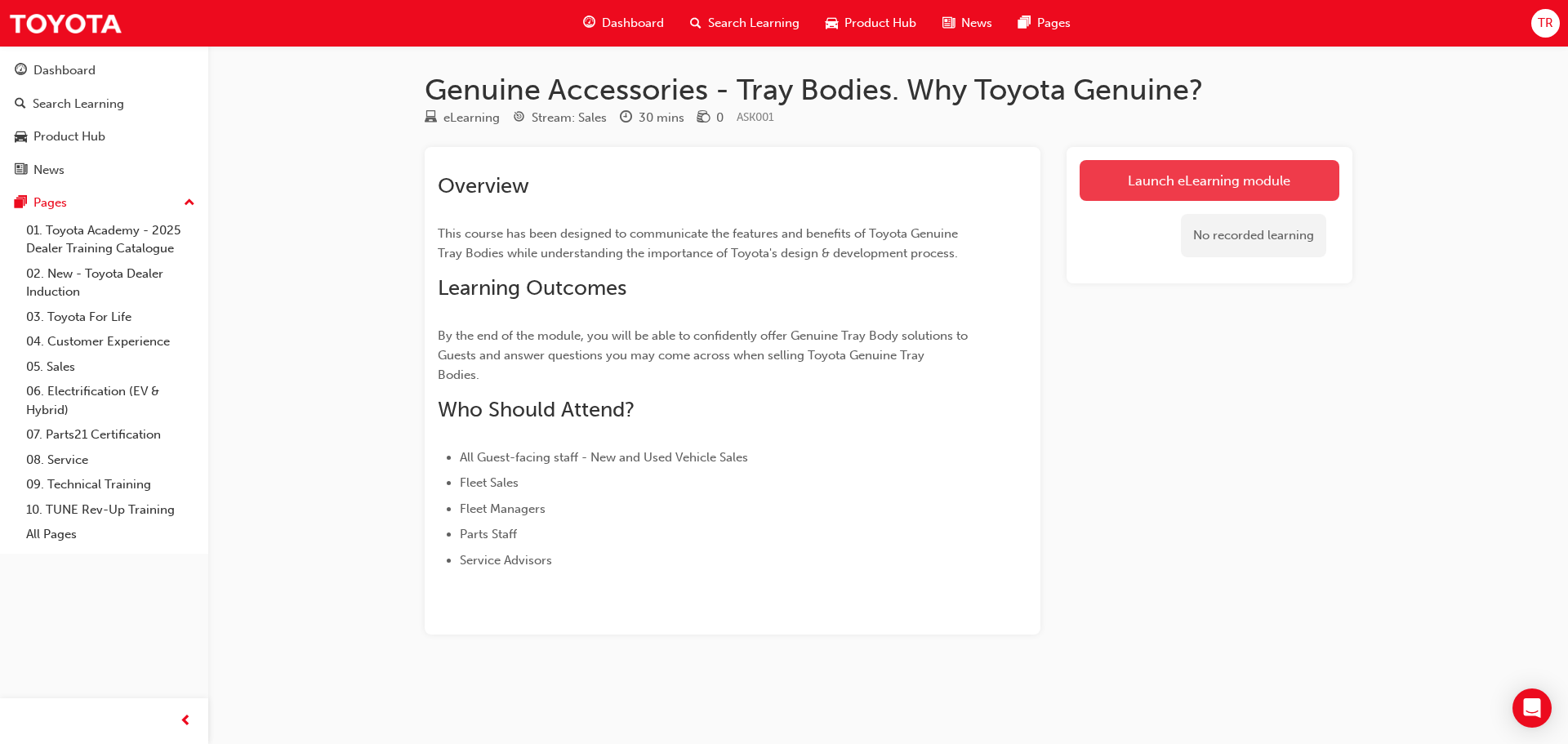
click at [1152, 190] on link "Launch eLearning module" at bounding box center [1209, 180] width 259 height 41
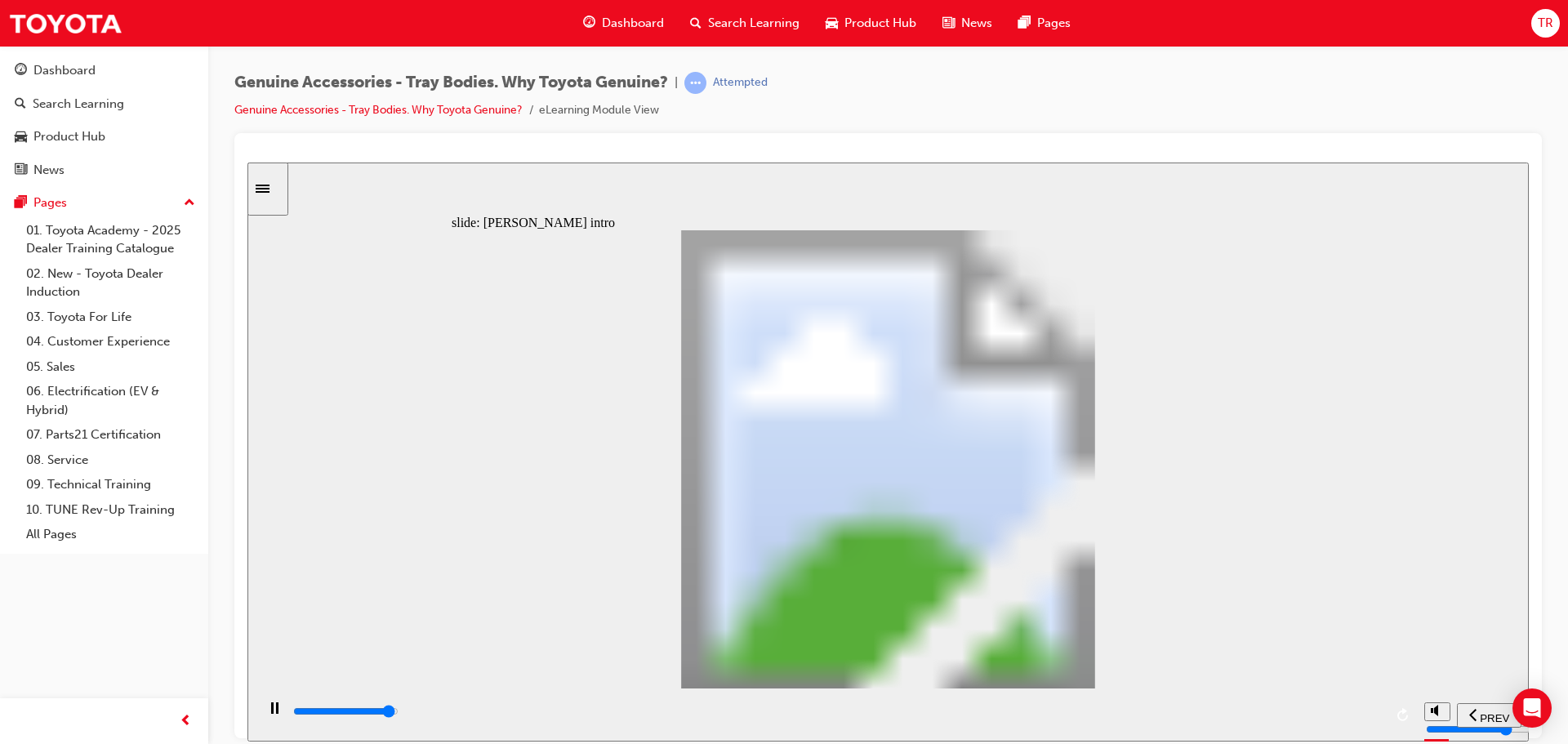
type input "17300"
type input "1"
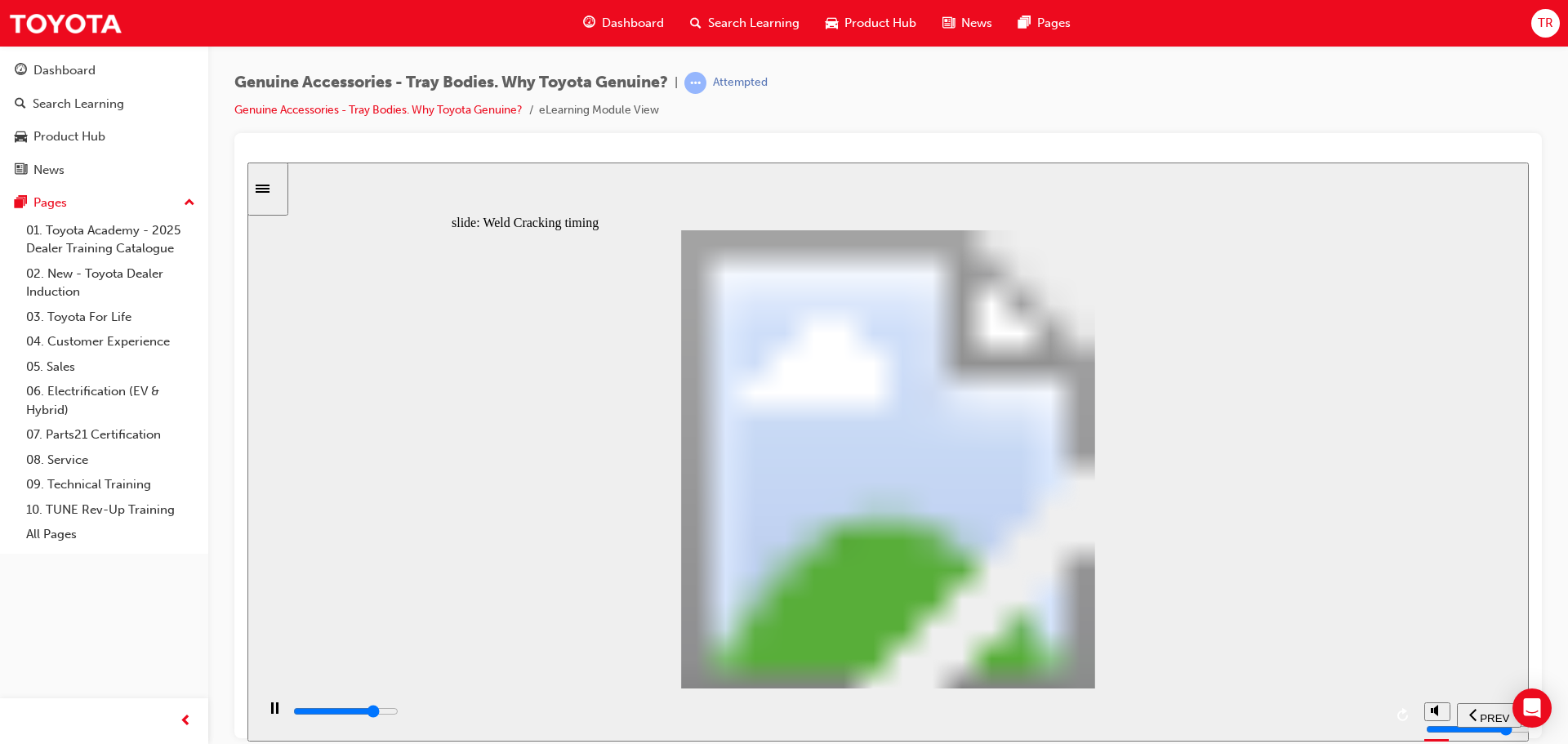
type input "17400"
type input "2"
type input "17500"
type input "3"
type input "17800"
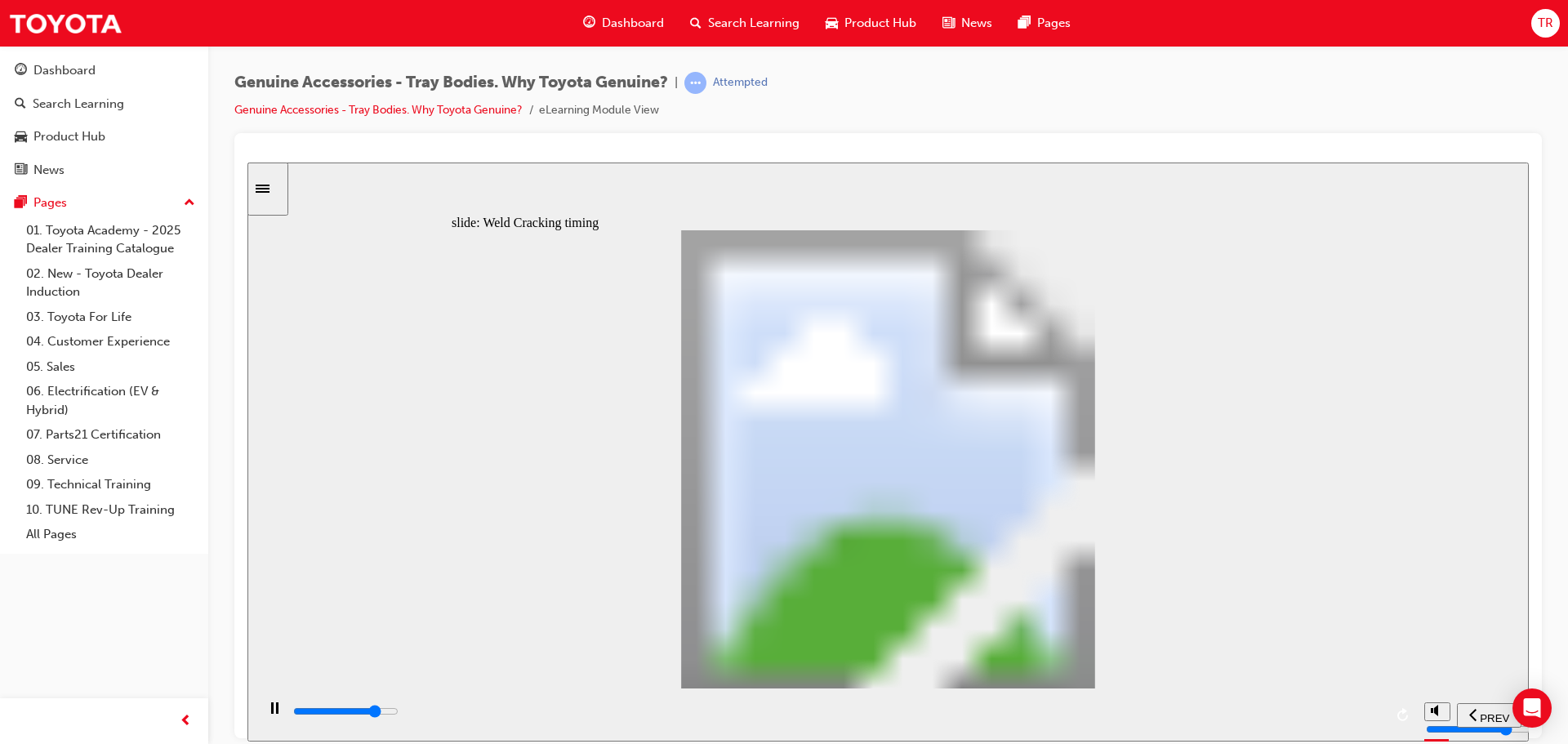
type input "4"
type input "20000"
type input "5"
type input "21200"
type input "4"
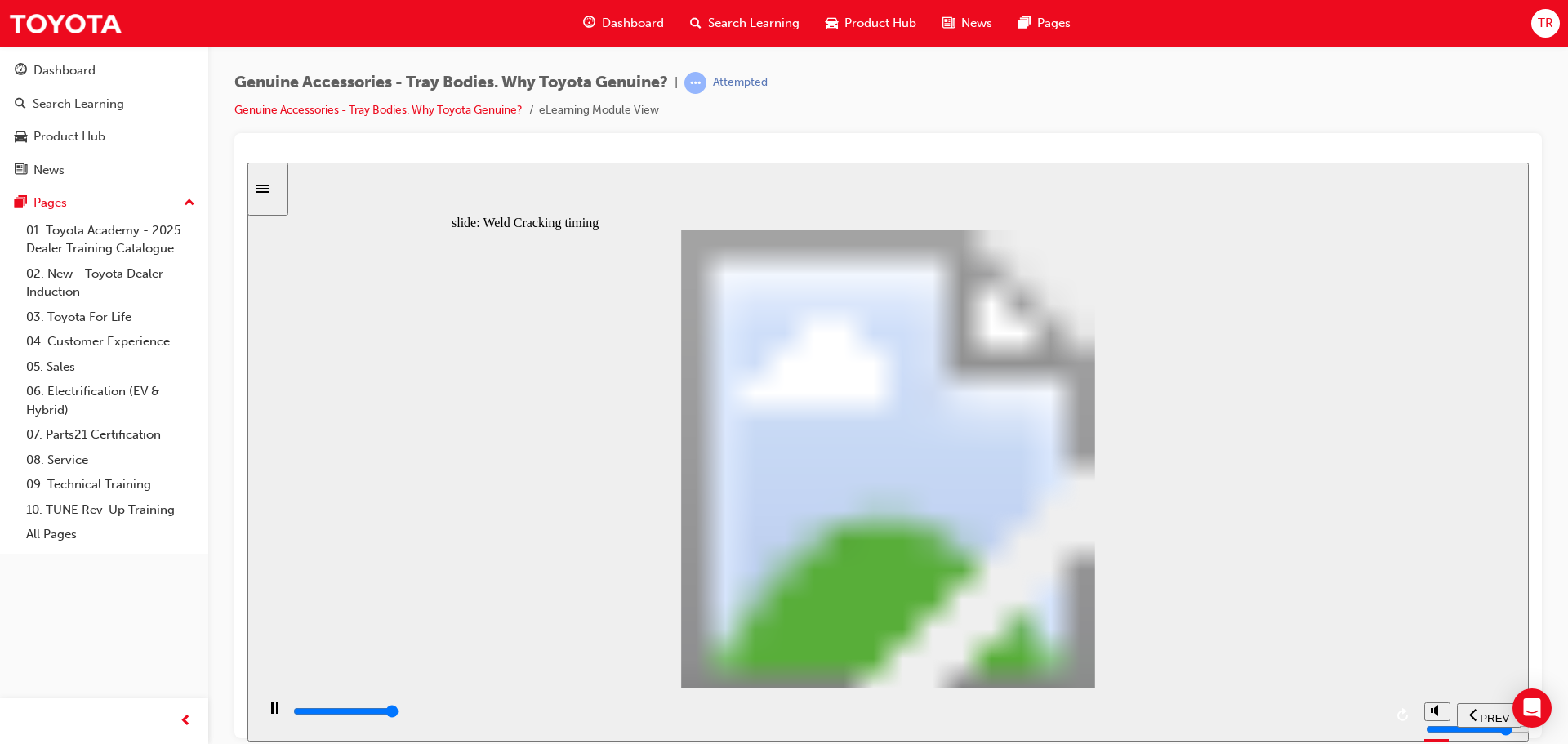
type input "21700"
type input "9"
drag, startPoint x: 720, startPoint y: 568, endPoint x: 791, endPoint y: 489, distance: 106.2
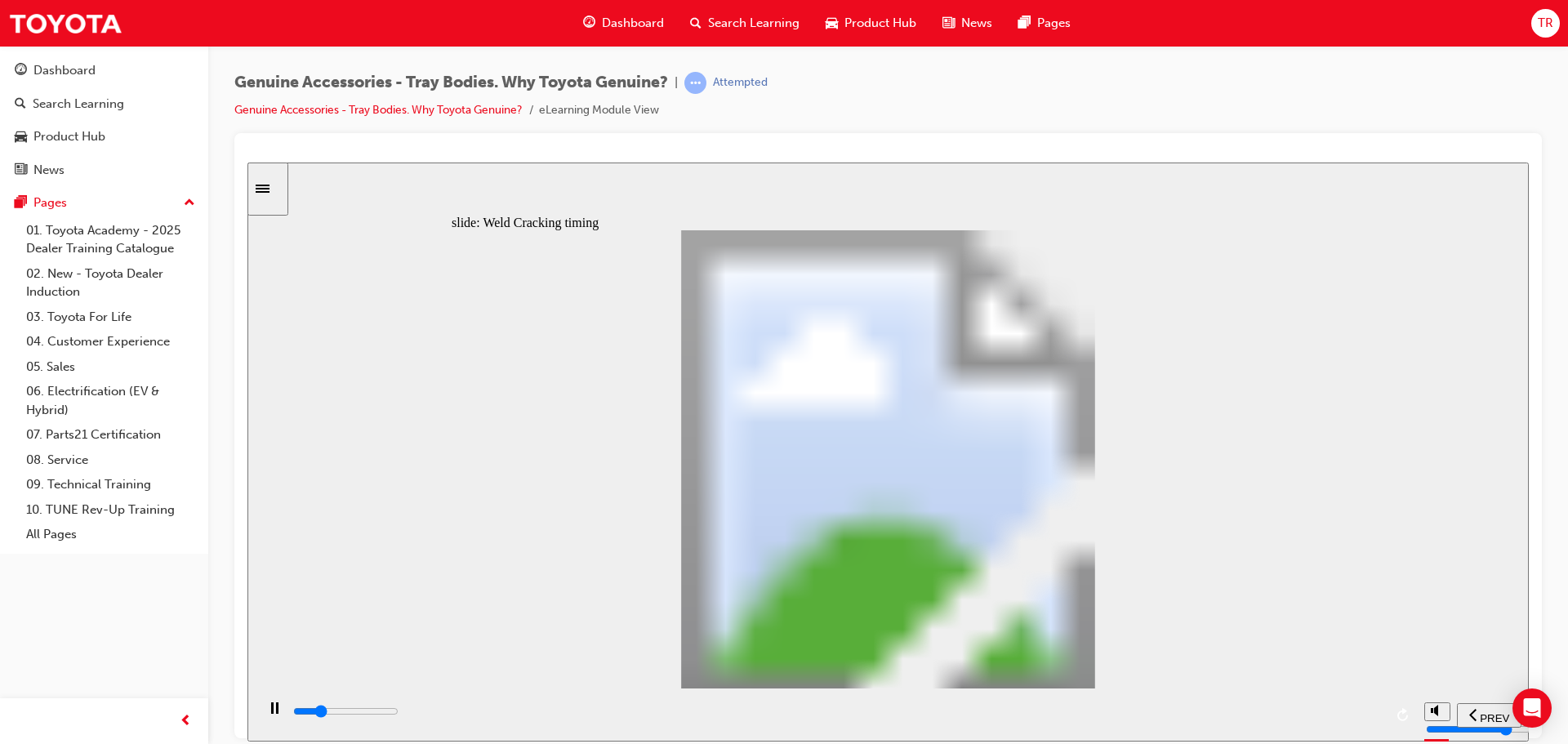
drag, startPoint x: 771, startPoint y: 540, endPoint x: 698, endPoint y: 548, distance: 73.4
type input "8200"
drag, startPoint x: 494, startPoint y: 554, endPoint x: 591, endPoint y: 559, distance: 97.1
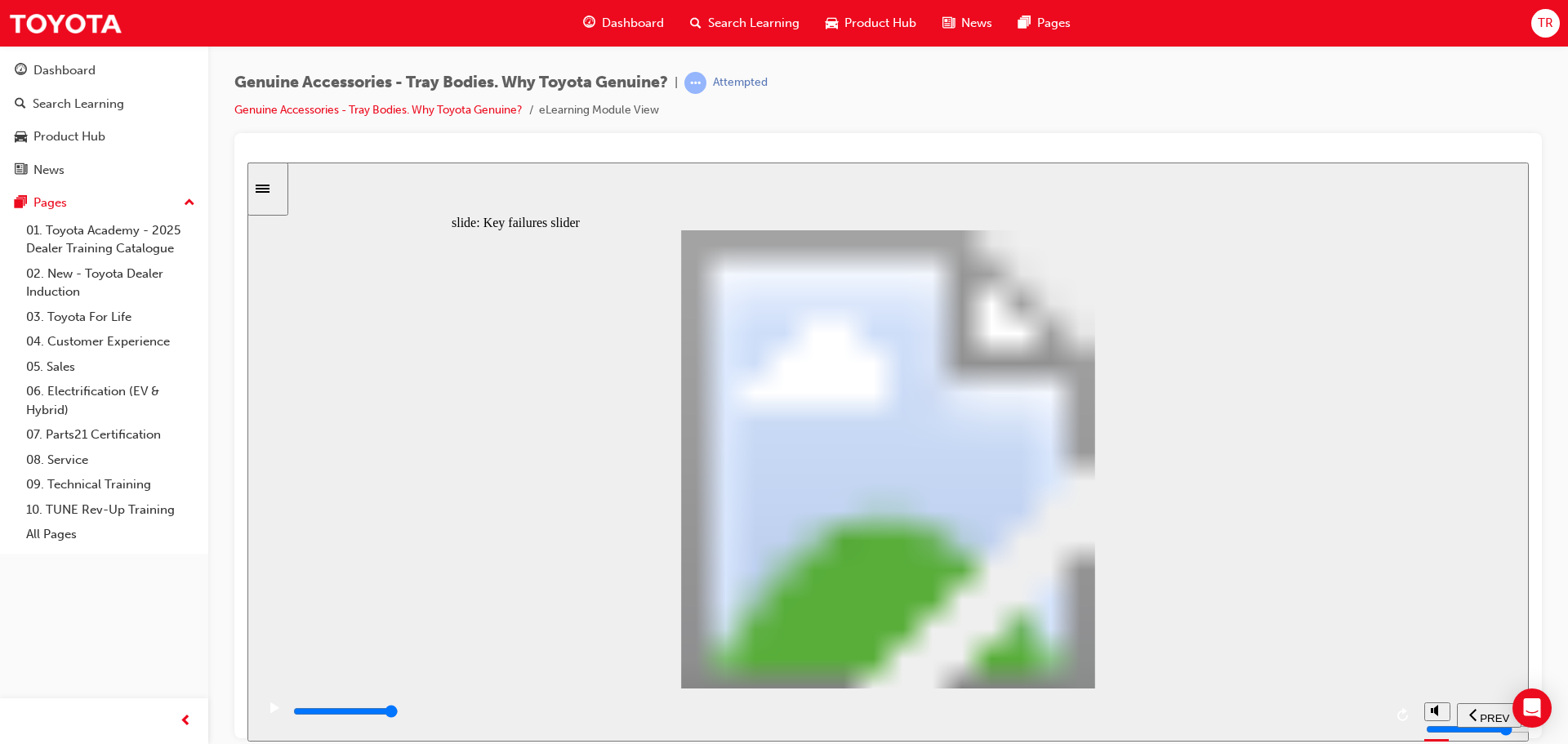
type input "2"
type input "0"
type input "2"
type input "1600"
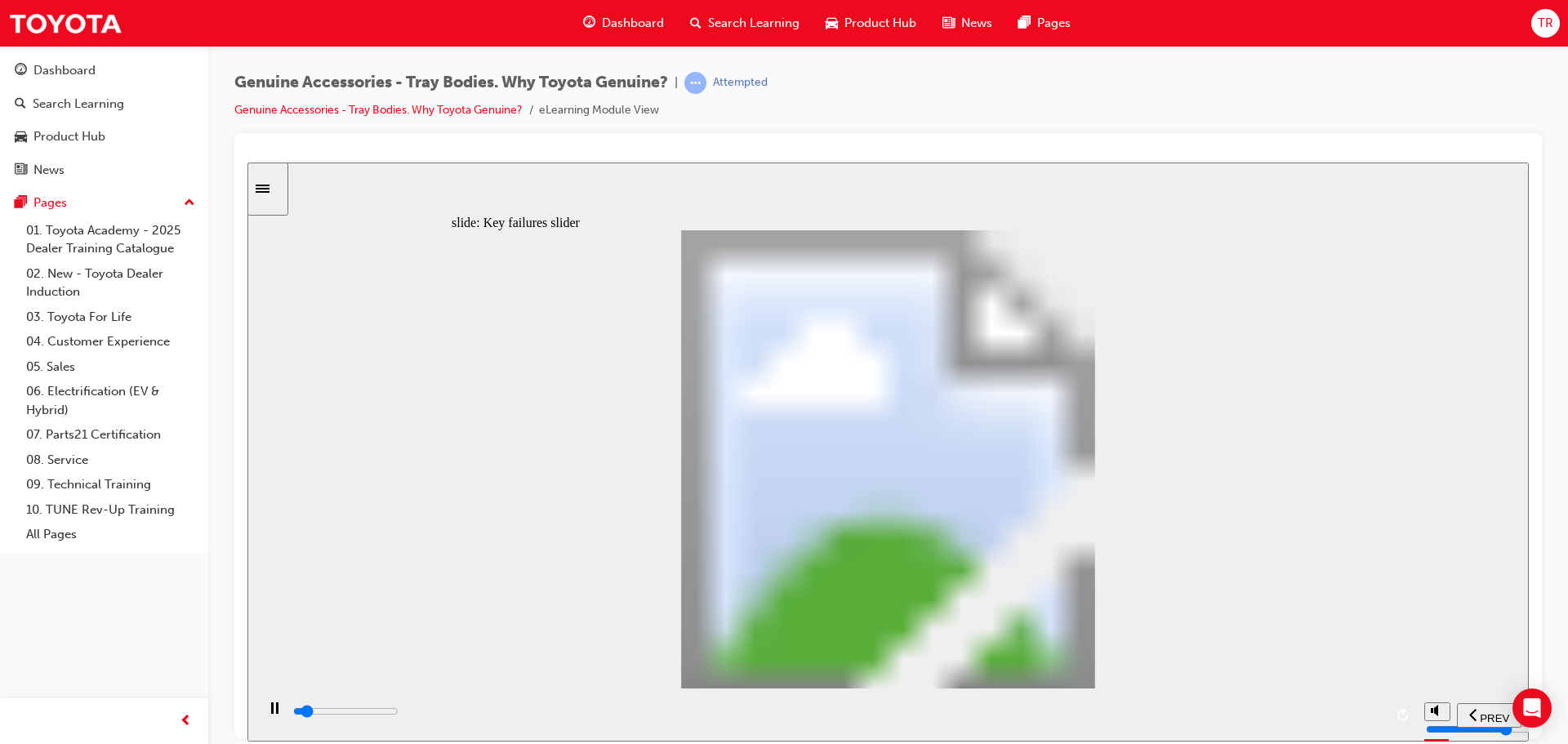
type input "3"
drag, startPoint x: 571, startPoint y: 545, endPoint x: 698, endPoint y: 543, distance: 127.0
drag, startPoint x: 737, startPoint y: 545, endPoint x: 1052, endPoint y: 538, distance: 315.1
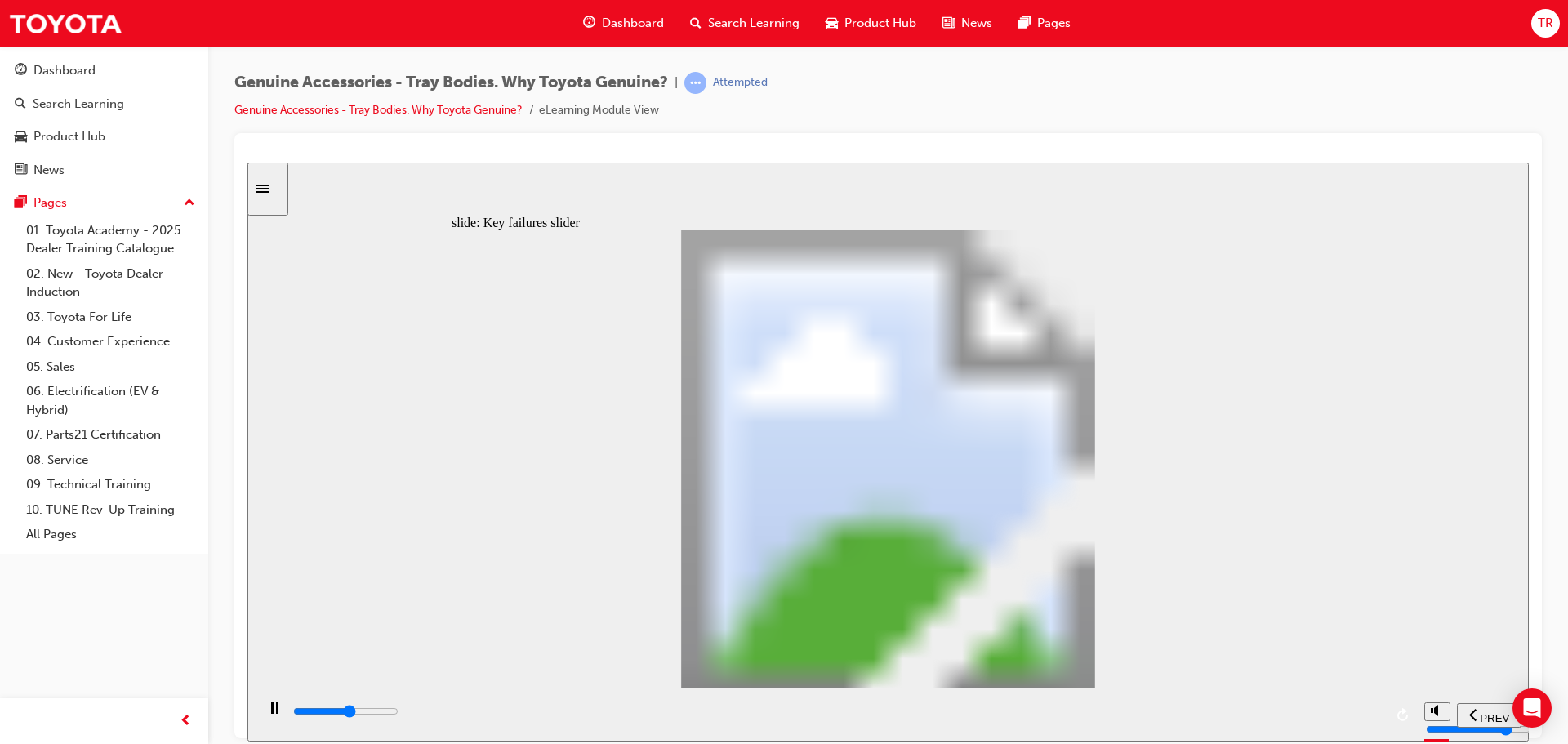
drag, startPoint x: 762, startPoint y: 564, endPoint x: 792, endPoint y: 565, distance: 30.0
type input "11200"
type input "2"
type input "11800"
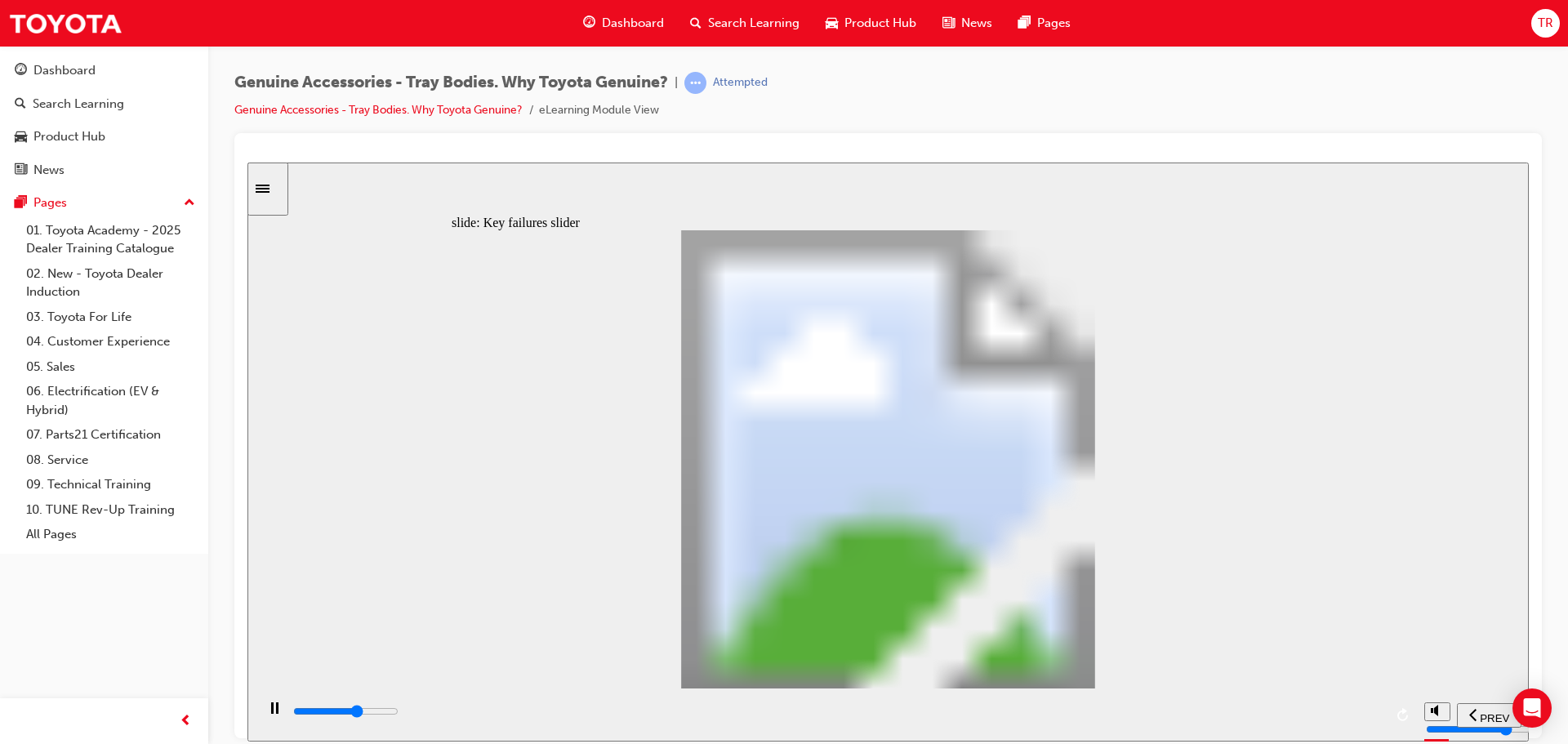
type input "3"
type input "12200"
type input "2"
drag, startPoint x: 741, startPoint y: 547, endPoint x: 668, endPoint y: 547, distance: 73.0
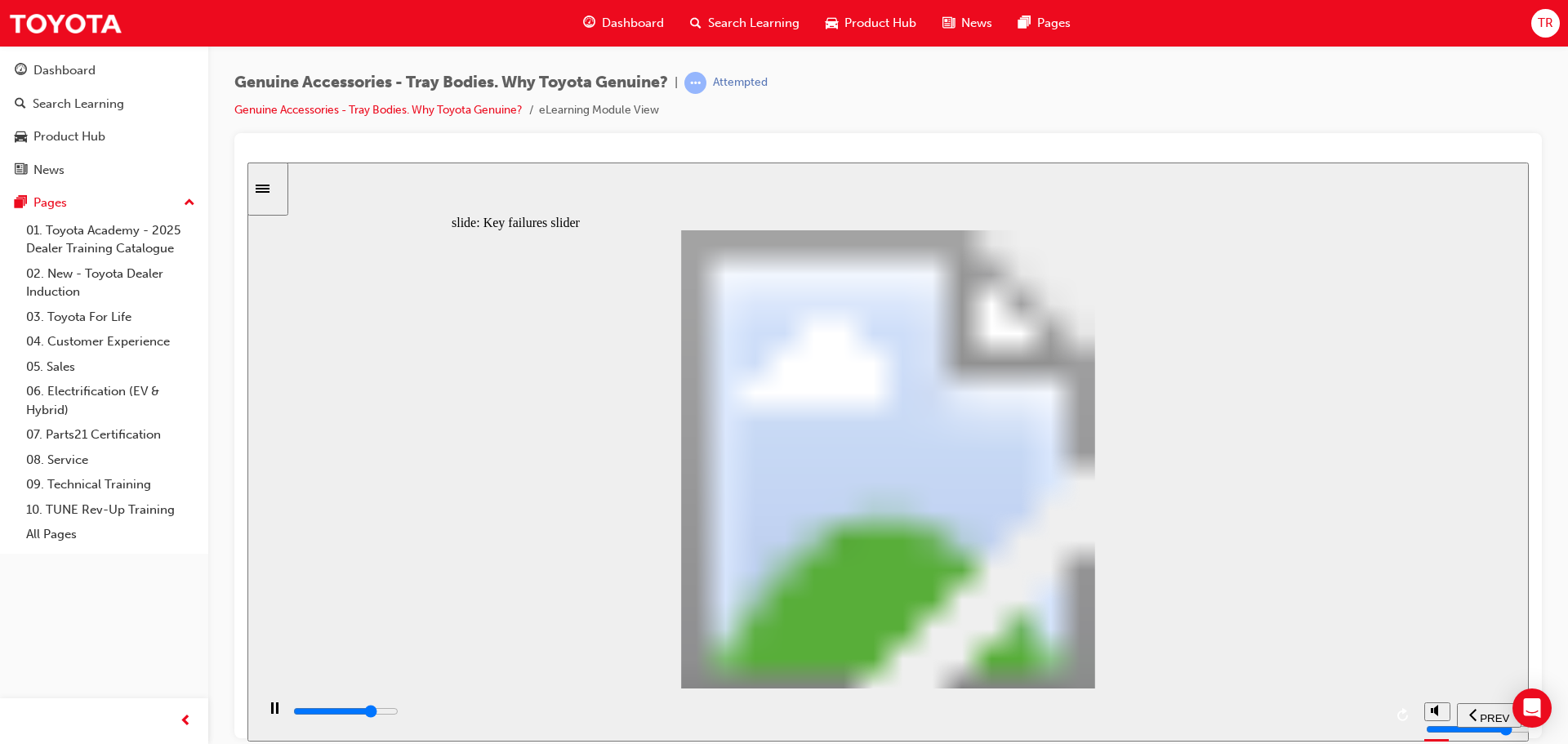
type input "14600"
type input "3"
drag, startPoint x: 663, startPoint y: 547, endPoint x: 705, endPoint y: 548, distance: 42.0
type input "16800"
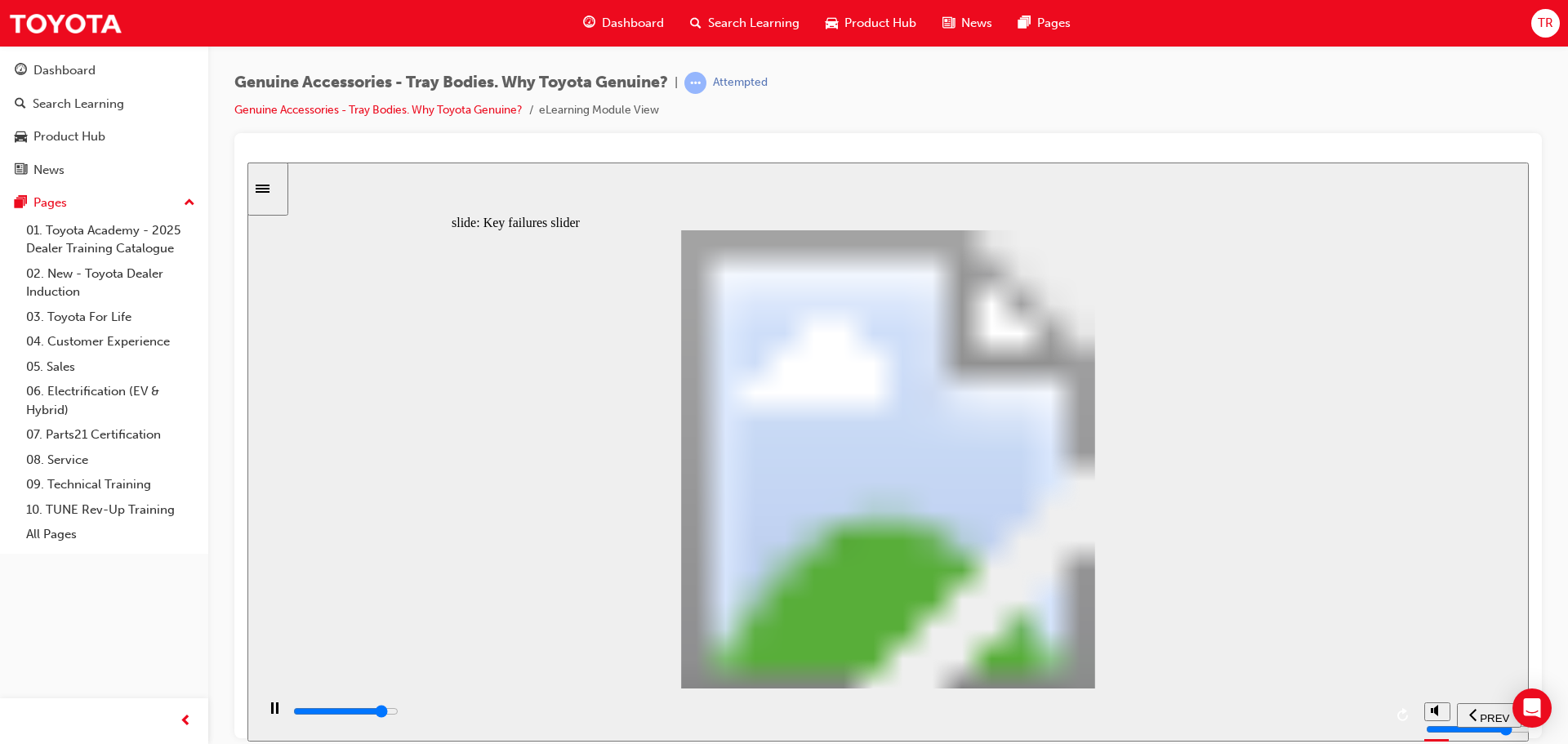
type input "2"
drag, startPoint x: 738, startPoint y: 543, endPoint x: 643, endPoint y: 537, distance: 95.2
type input "19000"
type input "3"
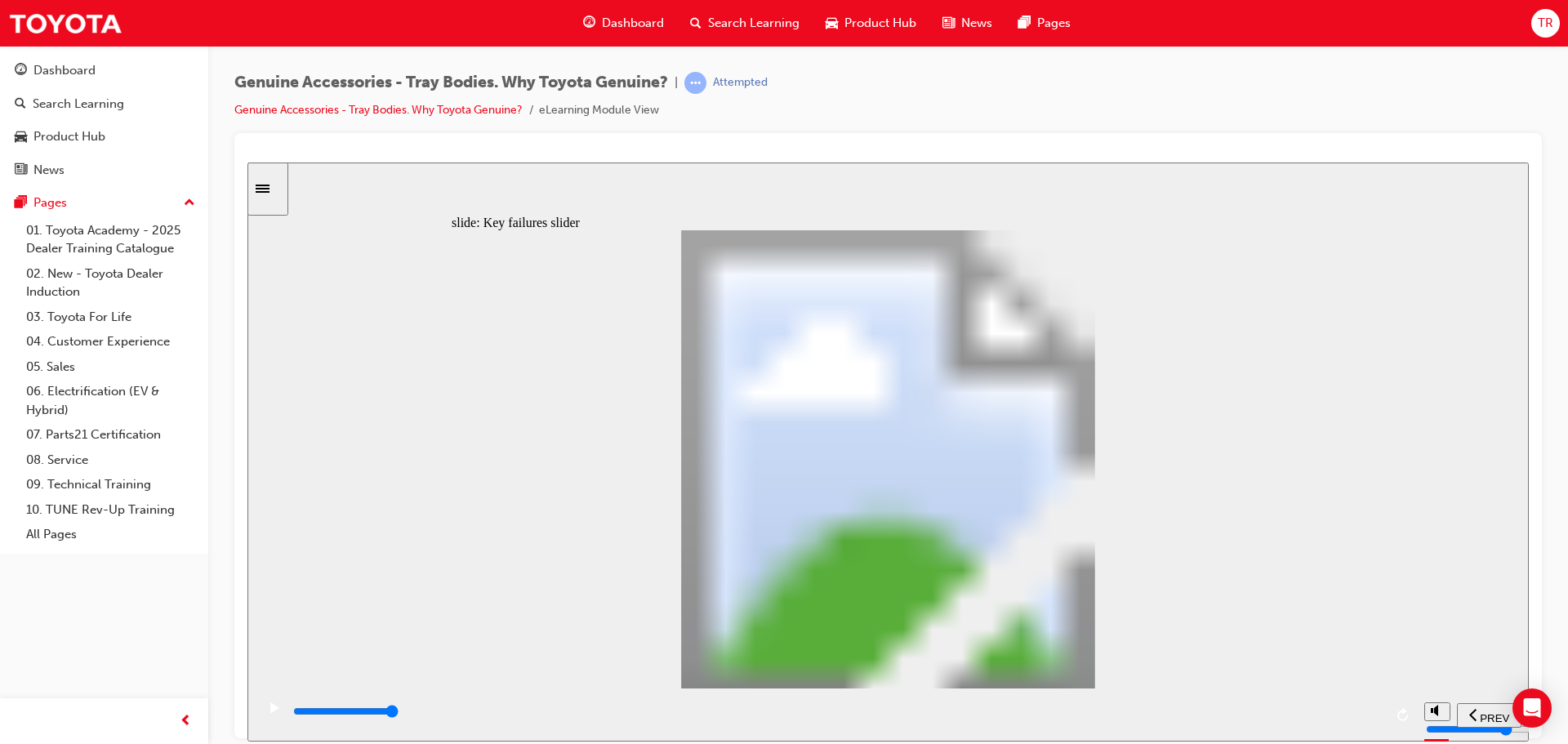
drag, startPoint x: 652, startPoint y: 542, endPoint x: 778, endPoint y: 539, distance: 126.0
drag, startPoint x: 860, startPoint y: 537, endPoint x: 1002, endPoint y: 552, distance: 142.8
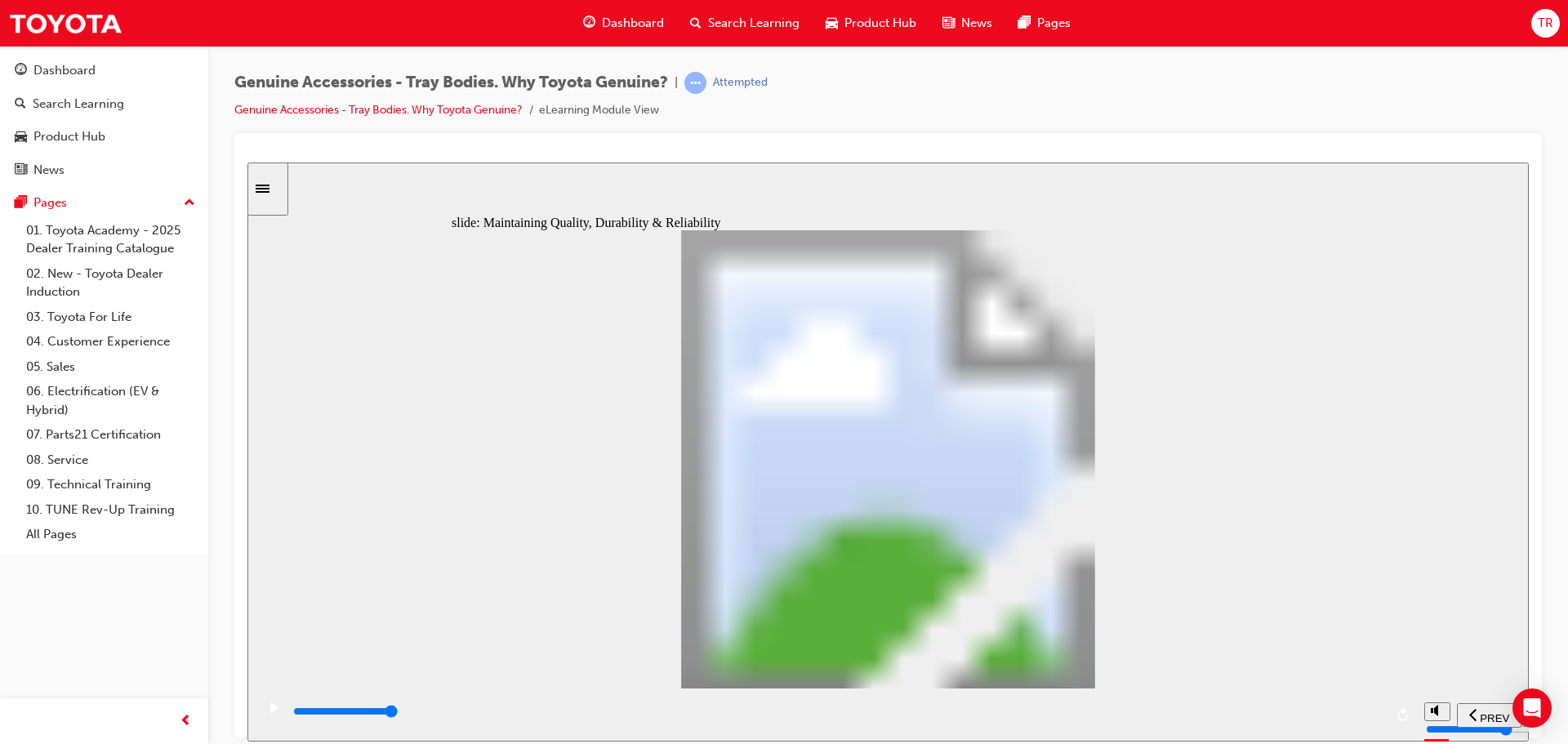
type input "10400"
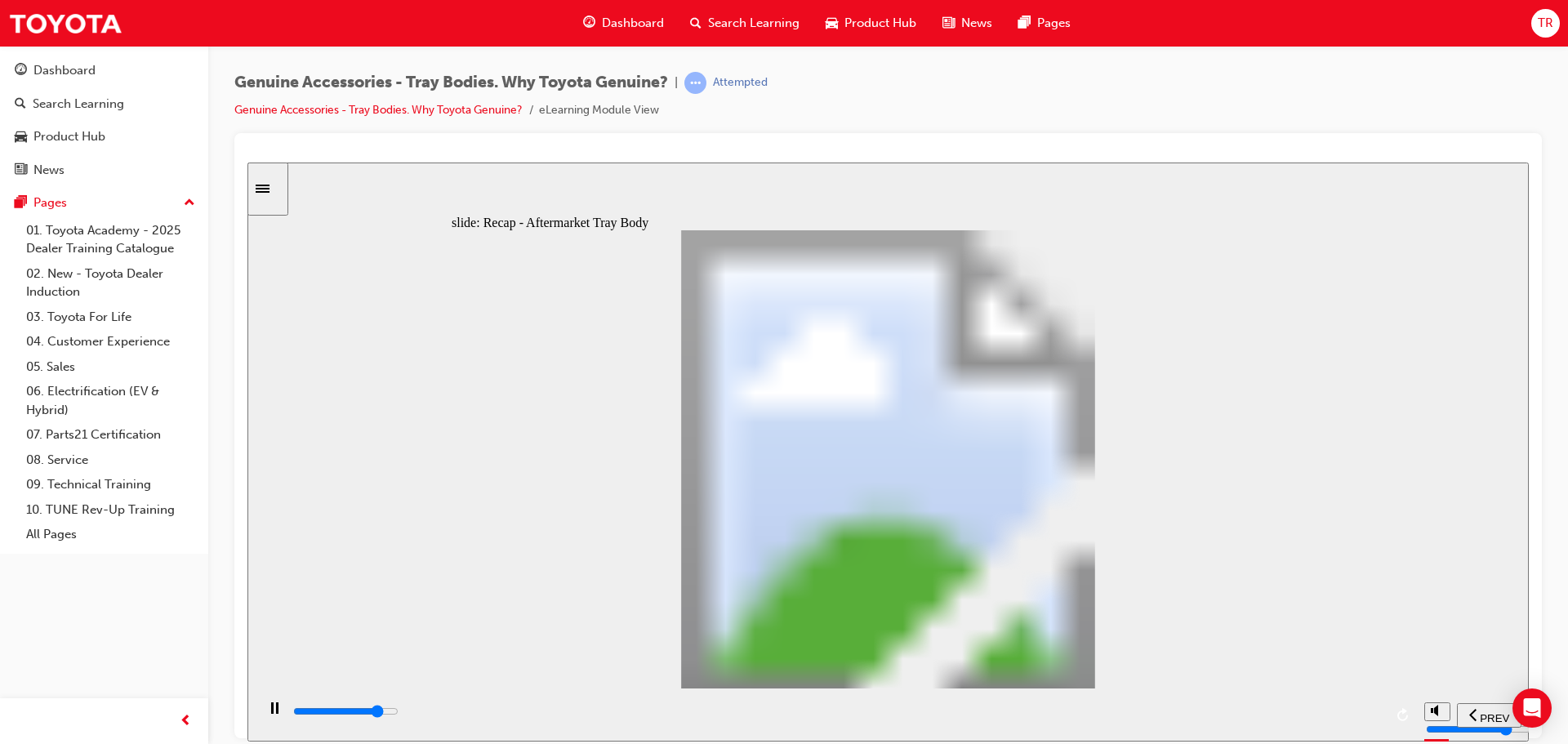
radio input "true"
type input "15300"
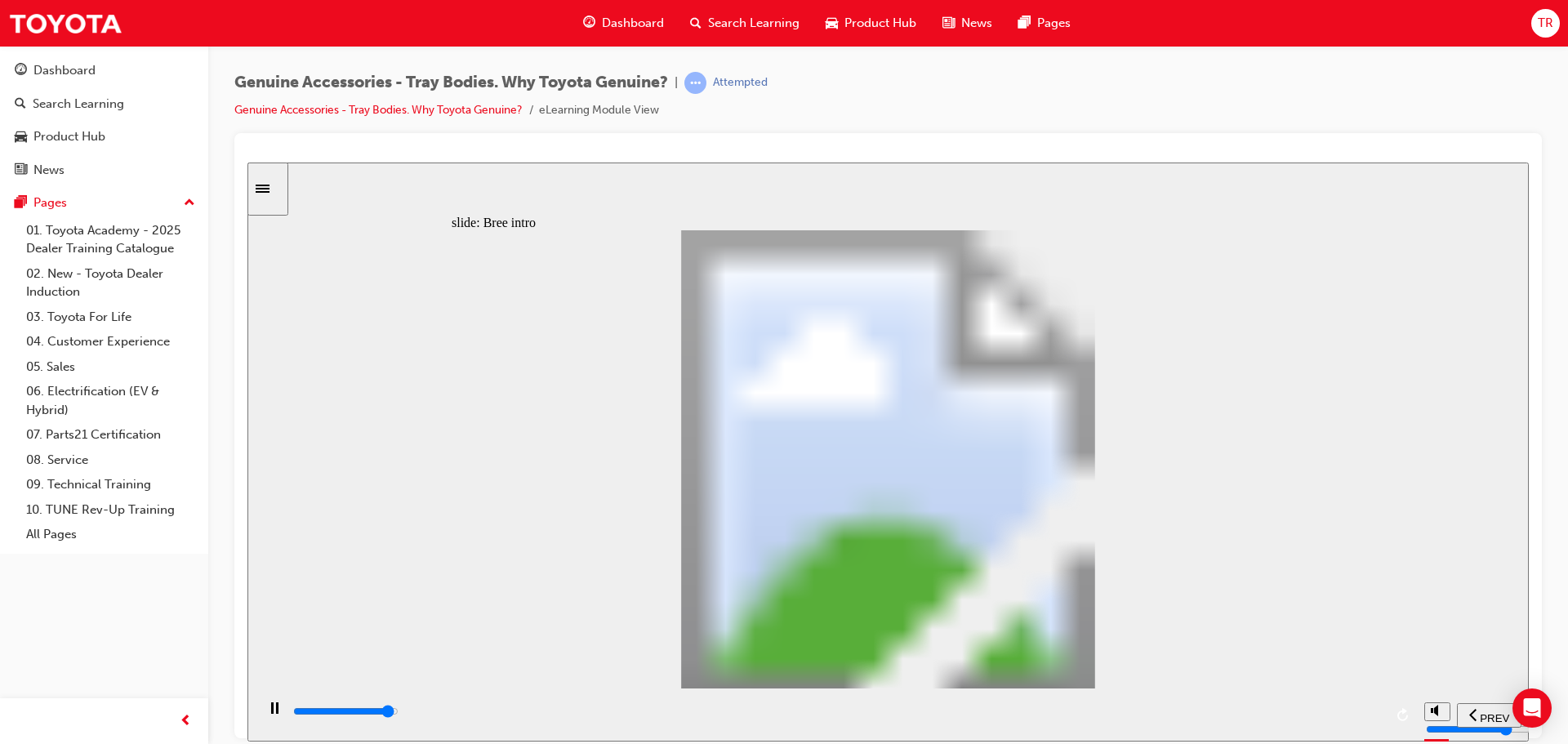
type input "100"
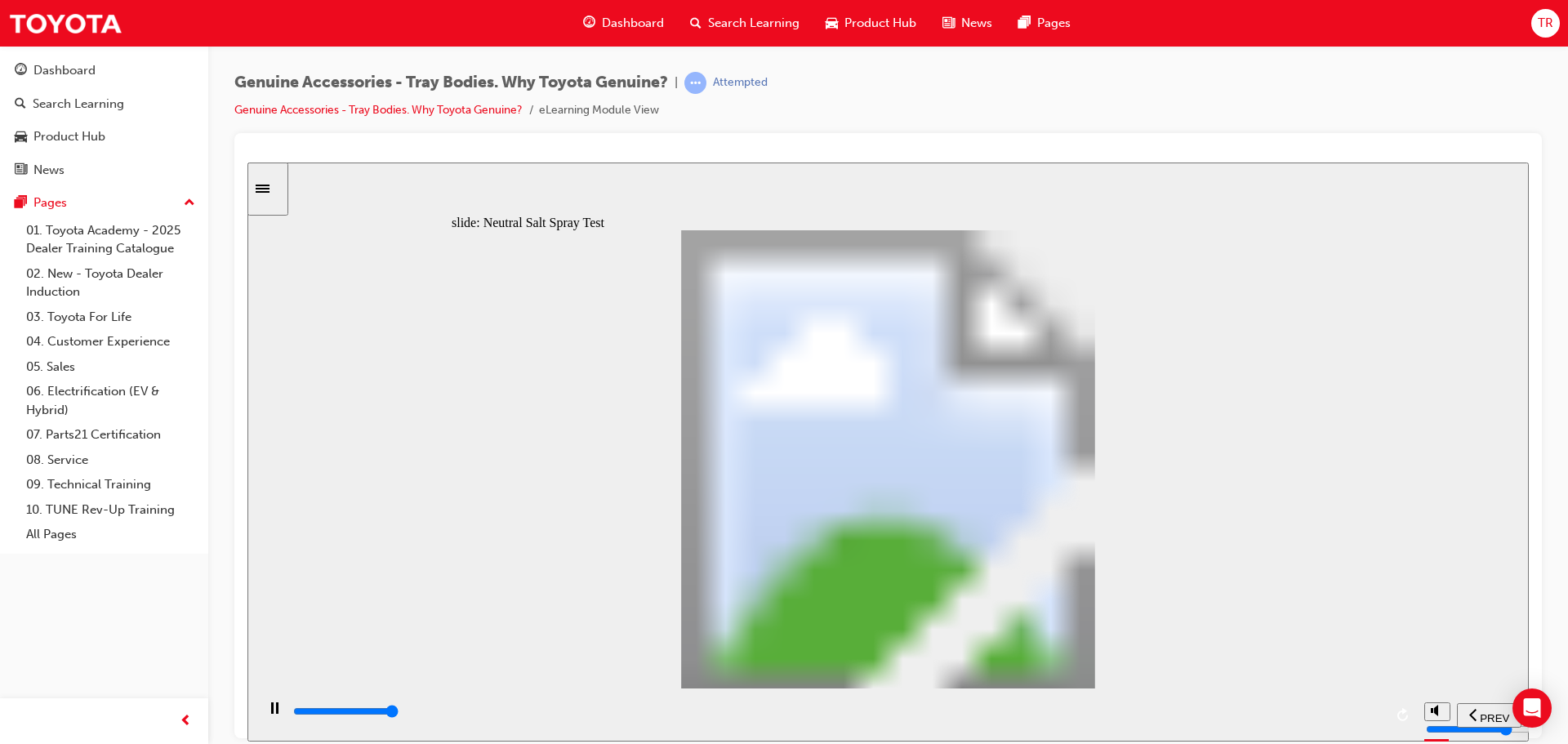
type input "1"
drag, startPoint x: 607, startPoint y: 544, endPoint x: 666, endPoint y: 541, distance: 59.1
type input "6300"
type input "5"
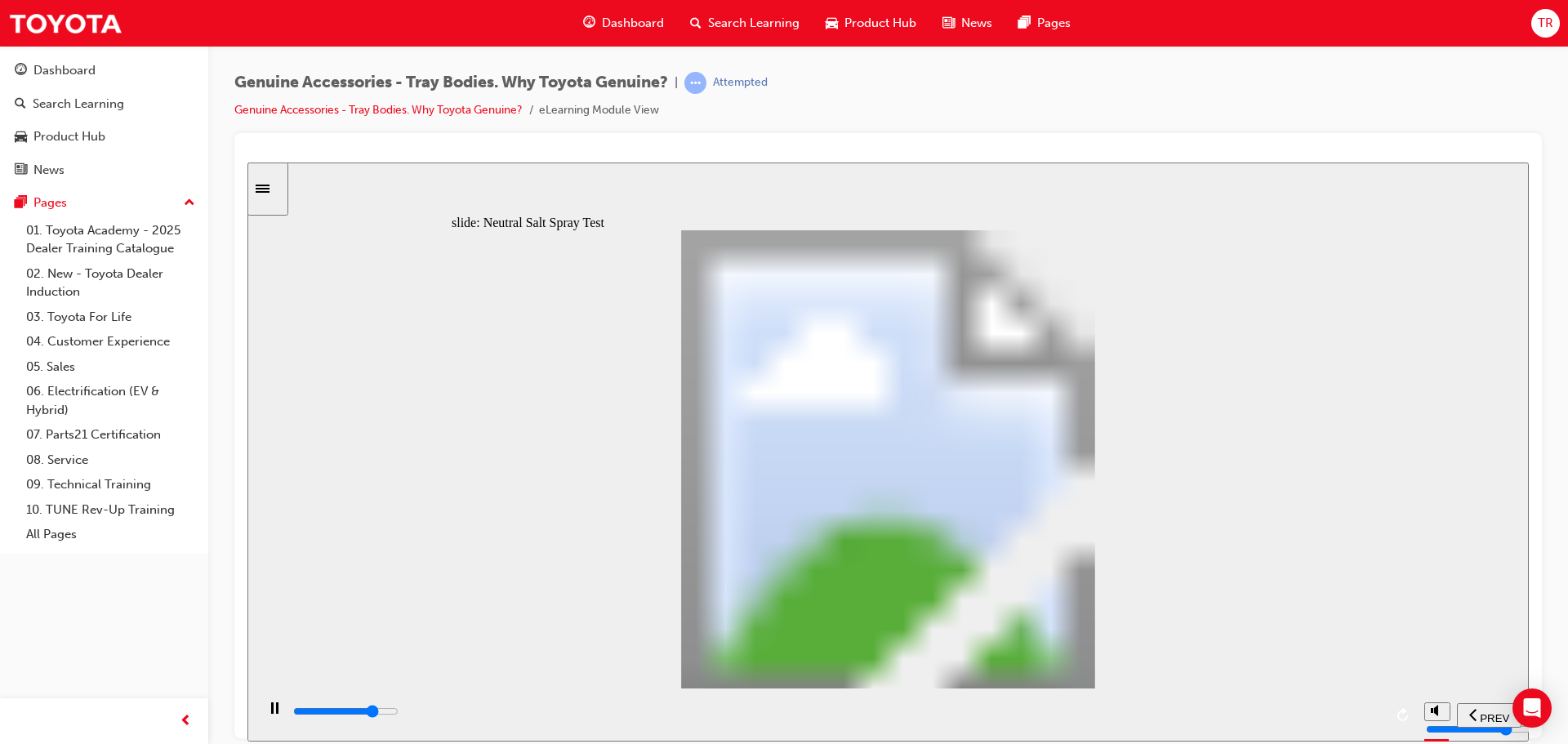
type input "100"
type input "6"
drag, startPoint x: 666, startPoint y: 537, endPoint x: 905, endPoint y: 541, distance: 239.0
type input "7700"
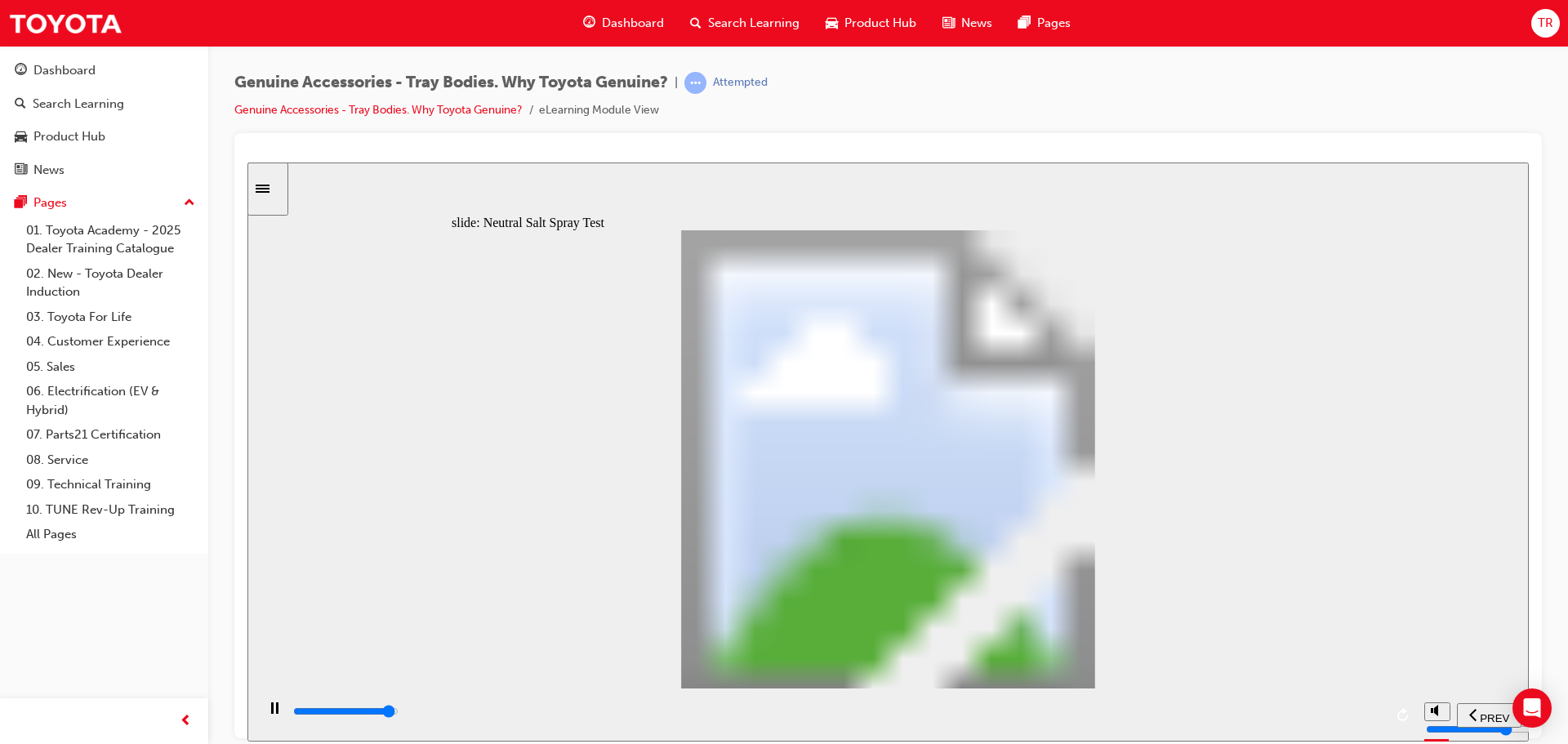
type input "7"
type input "100"
type input "8"
drag, startPoint x: 905, startPoint y: 548, endPoint x: 984, endPoint y: 549, distance: 79.0
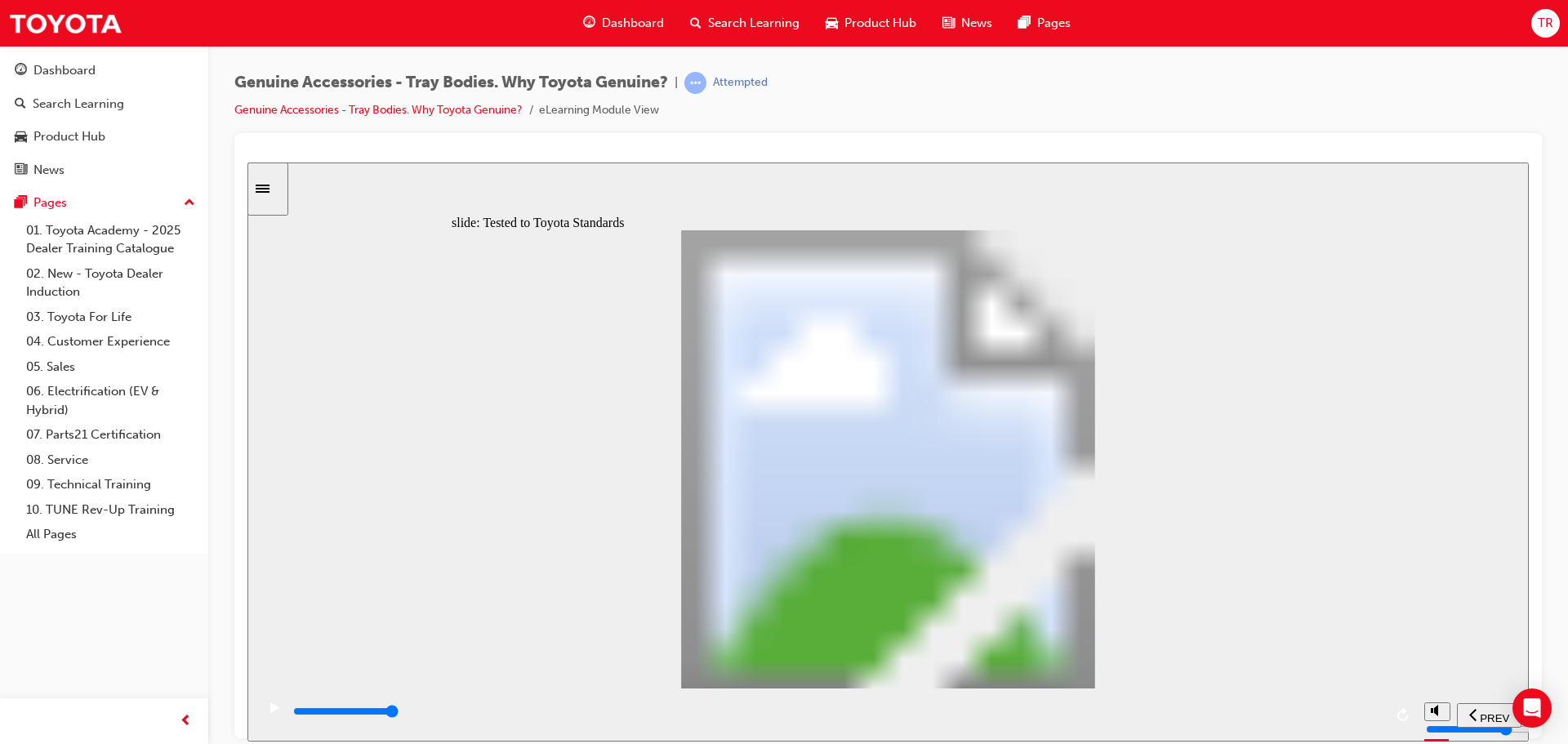
type input "11400"
radio input "true"
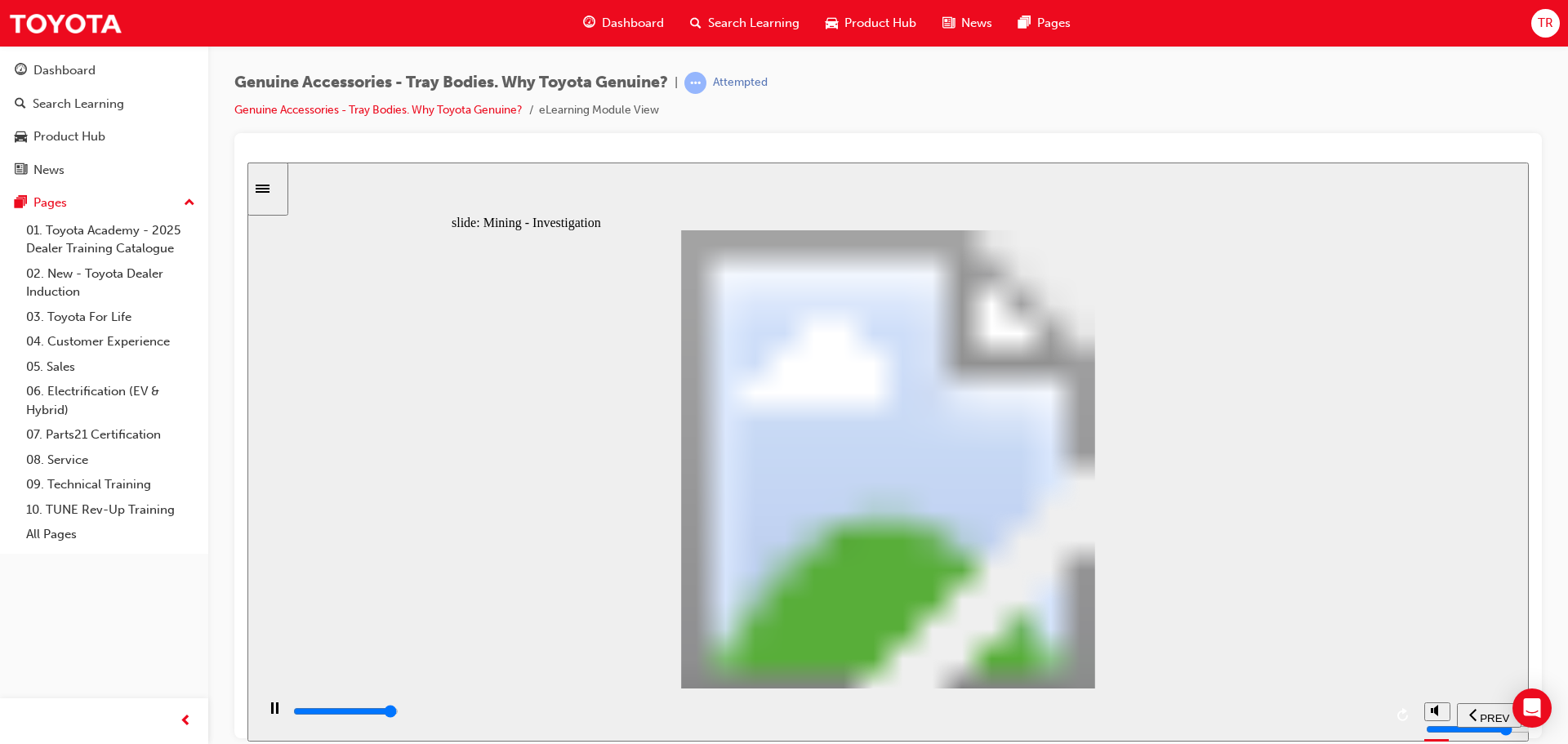
click at [275, 711] on div "play/pause" at bounding box center [274, 716] width 27 height 27
click at [270, 713] on icon "play/pause" at bounding box center [274, 707] width 9 height 11
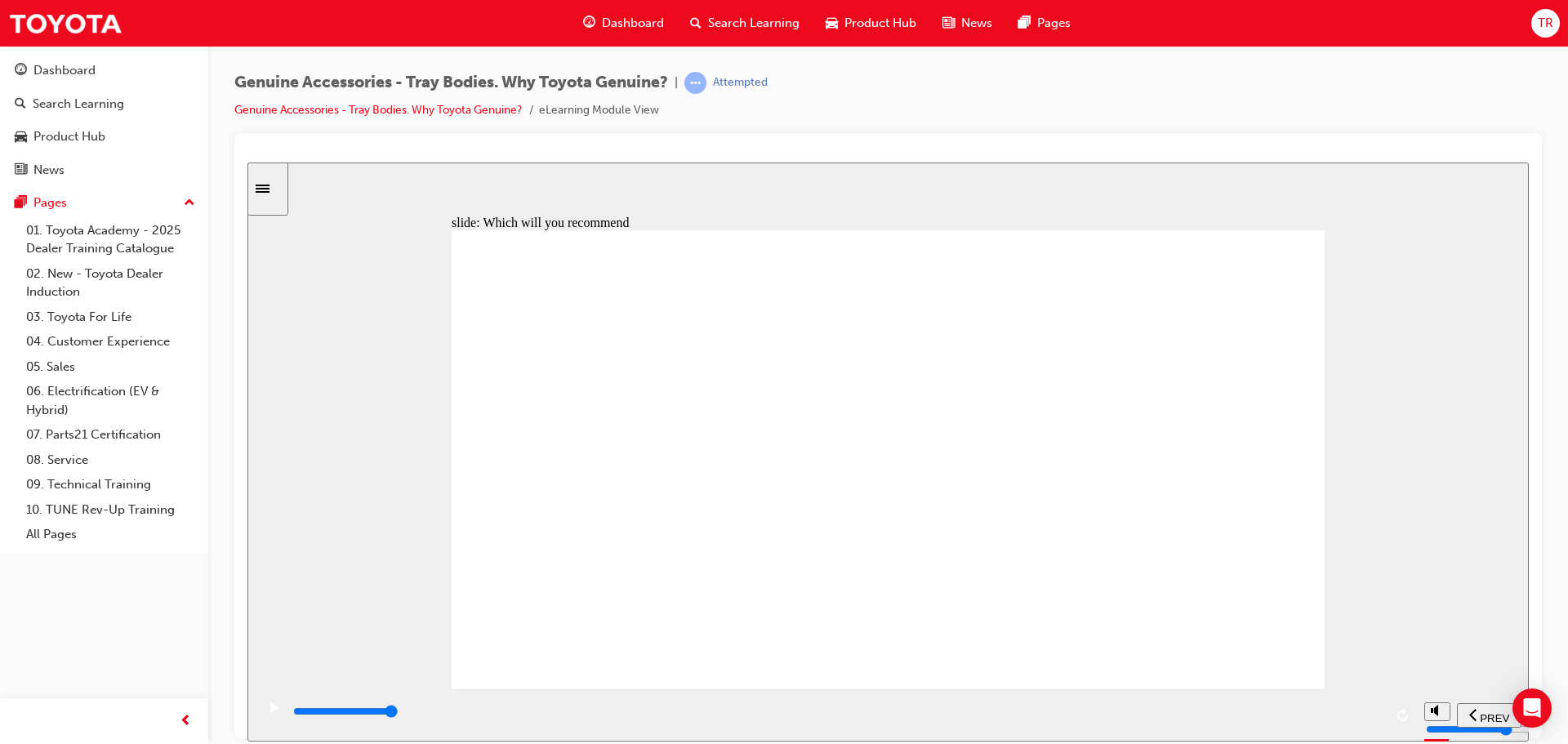
type input "8500"
radio input "true"
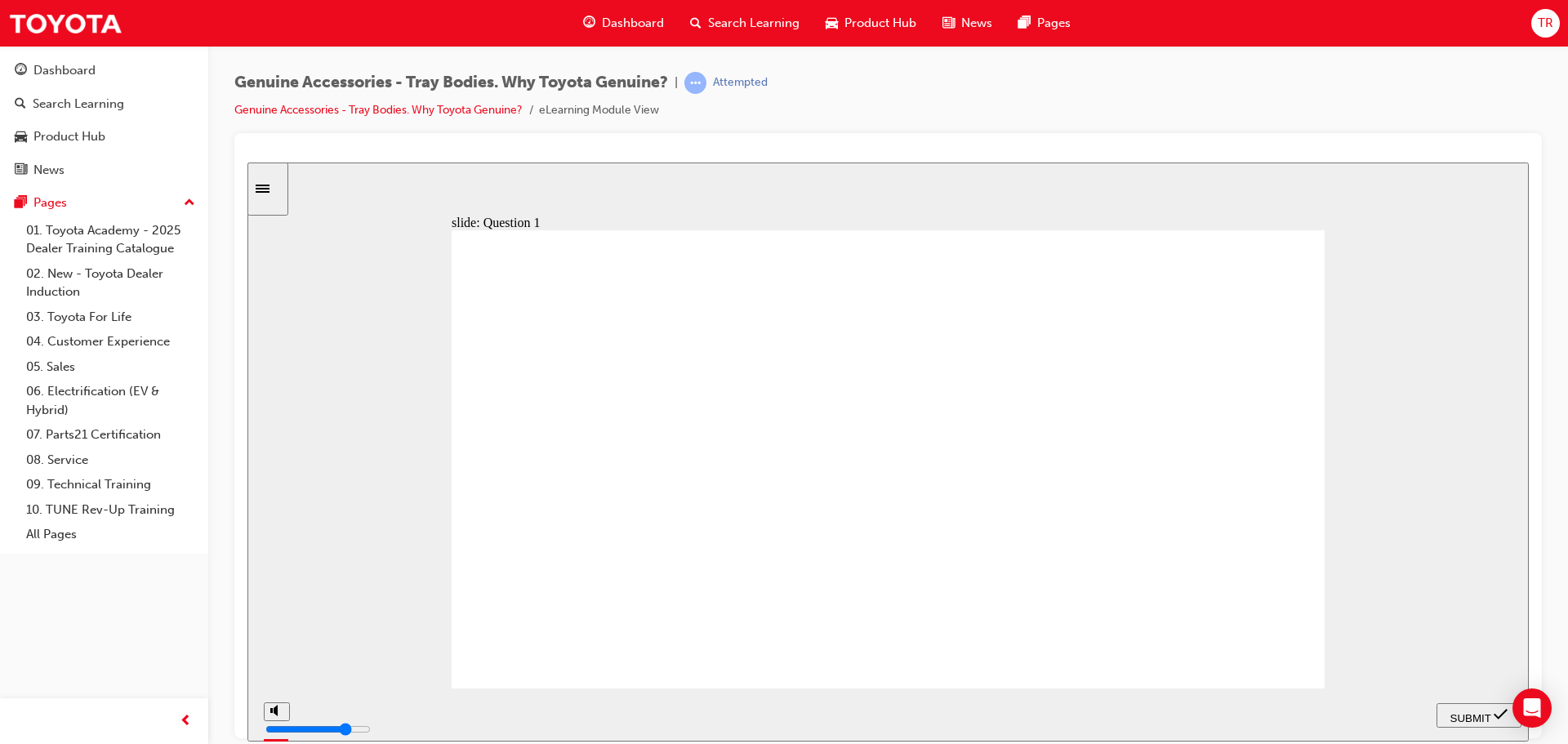
click at [1477, 716] on span "SUBMIT" at bounding box center [1471, 718] width 41 height 13
radio input "true"
click at [1477, 716] on span "SUBMIT" at bounding box center [1471, 718] width 41 height 13
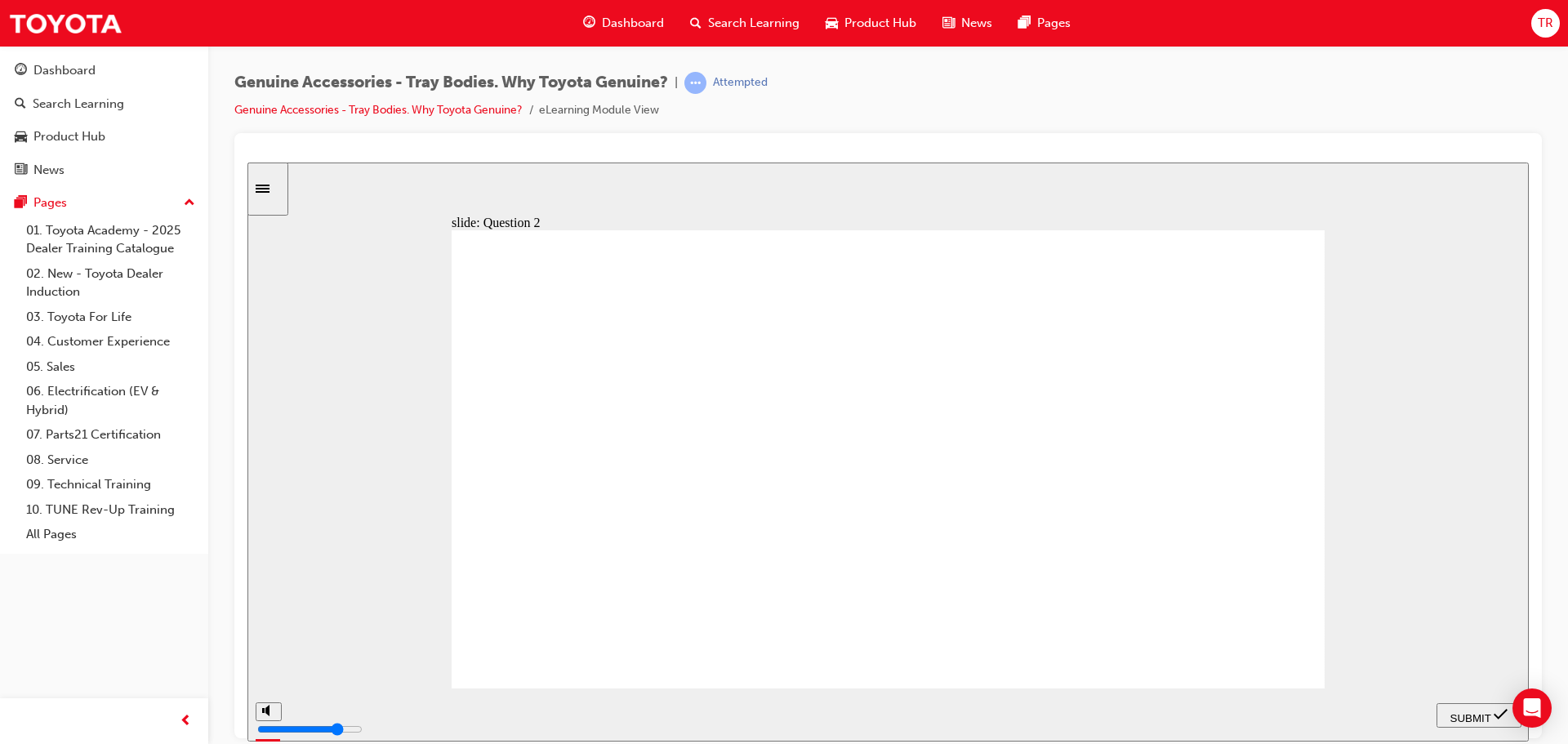
radio input "true"
click at [1465, 712] on span "SUBMIT" at bounding box center [1471, 718] width 41 height 13
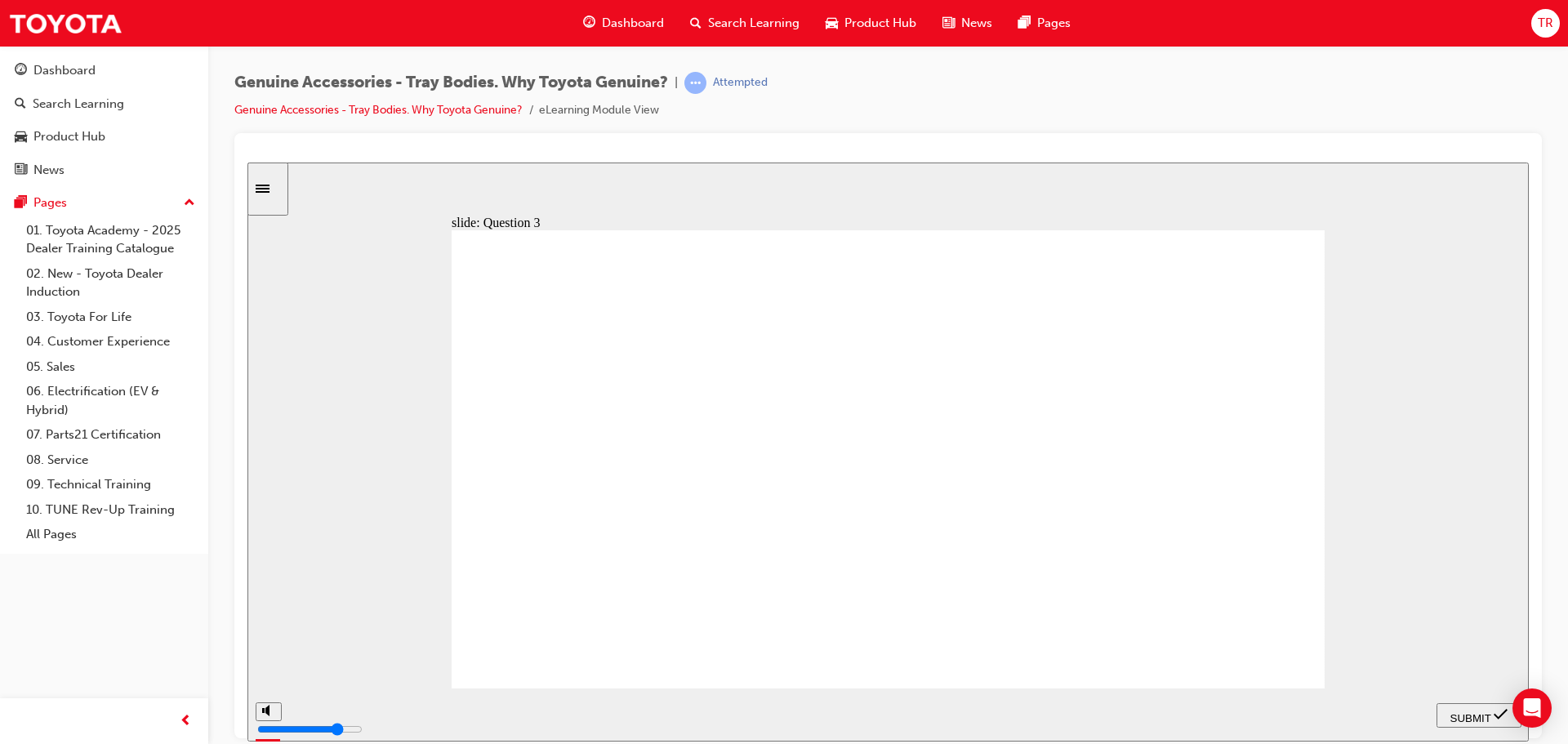
radio input "true"
click at [1464, 713] on span "SUBMIT" at bounding box center [1471, 718] width 41 height 13
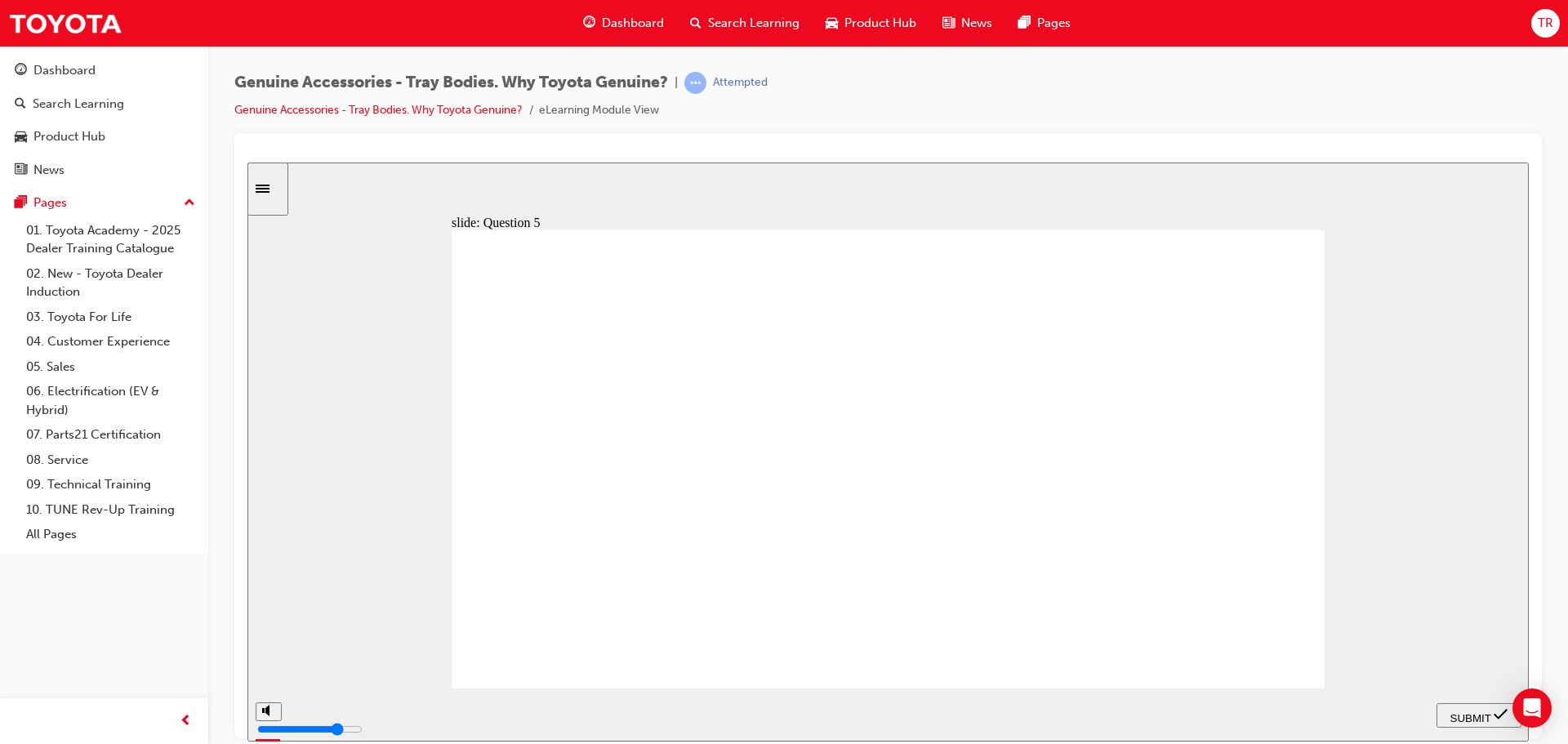
radio input "false"
radio input "true"
click at [1485, 712] on span "SUBMIT" at bounding box center [1471, 718] width 41 height 13
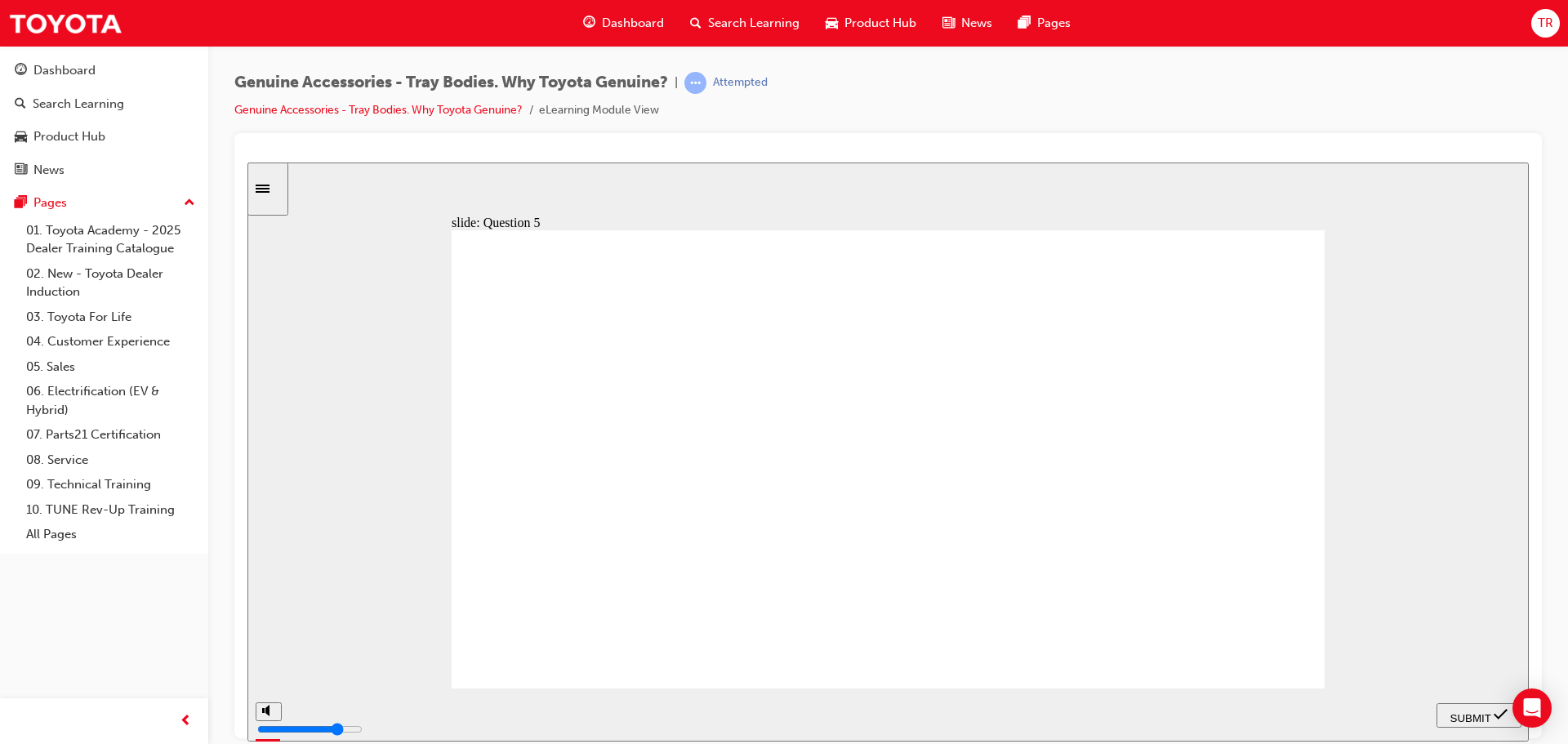
radio input "true"
click at [1460, 712] on span "SUBMIT" at bounding box center [1471, 718] width 41 height 13
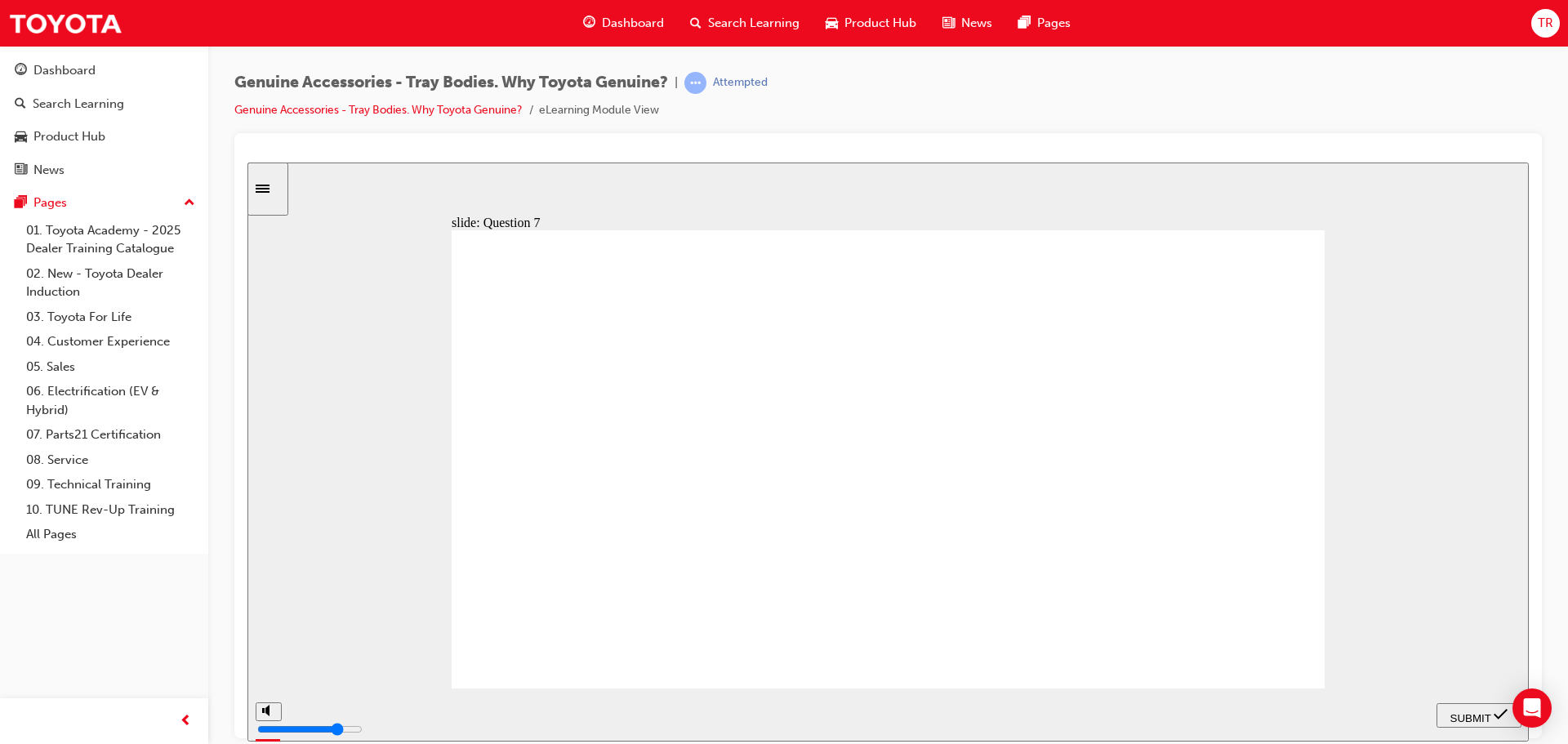
radio input "true"
click at [1458, 718] on span "SUBMIT" at bounding box center [1471, 718] width 41 height 13
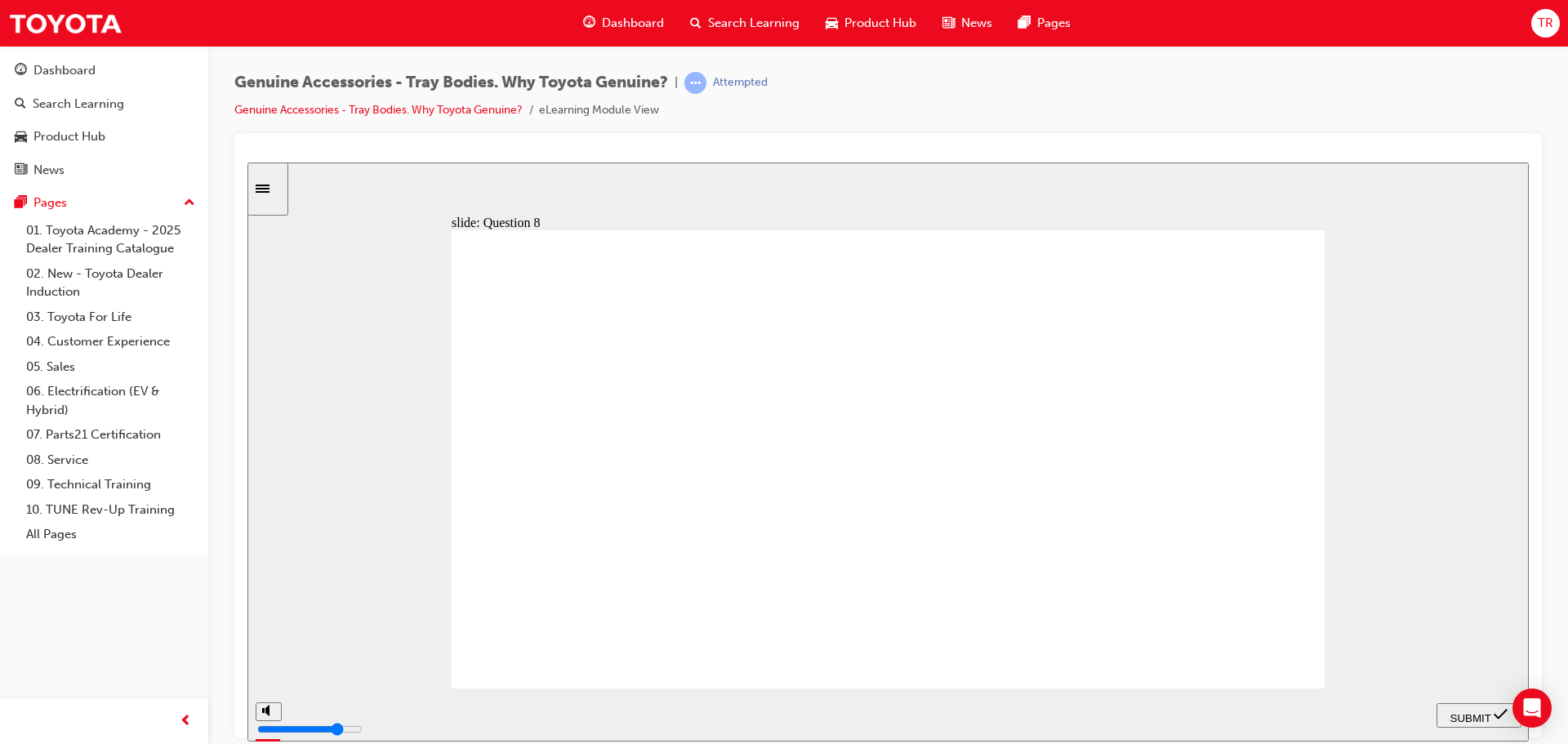
radio input "true"
radio input "false"
radio input "true"
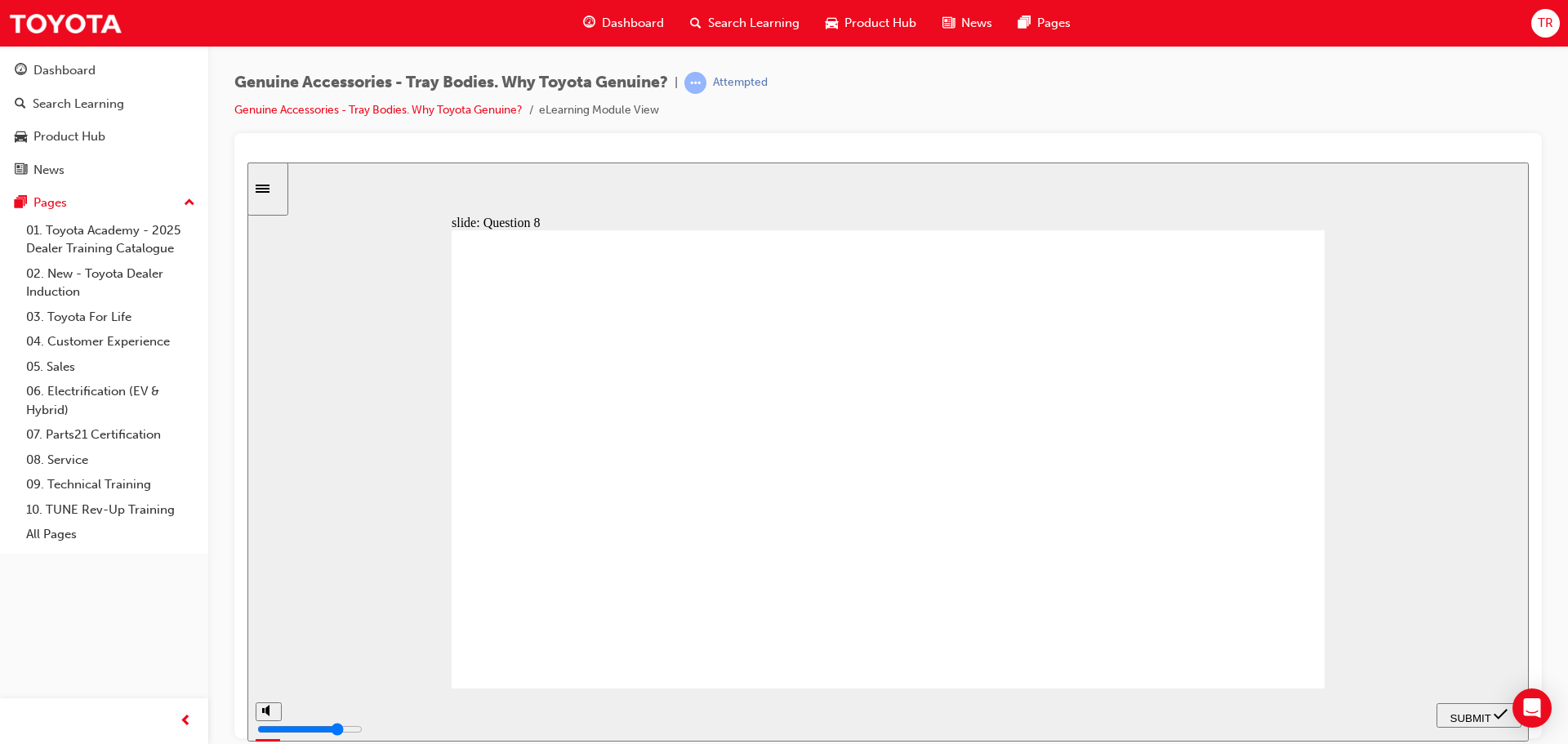
click at [1489, 712] on span "SUBMIT" at bounding box center [1471, 718] width 41 height 13
radio input "true"
click at [1465, 714] on span "SUBMIT" at bounding box center [1471, 718] width 41 height 13
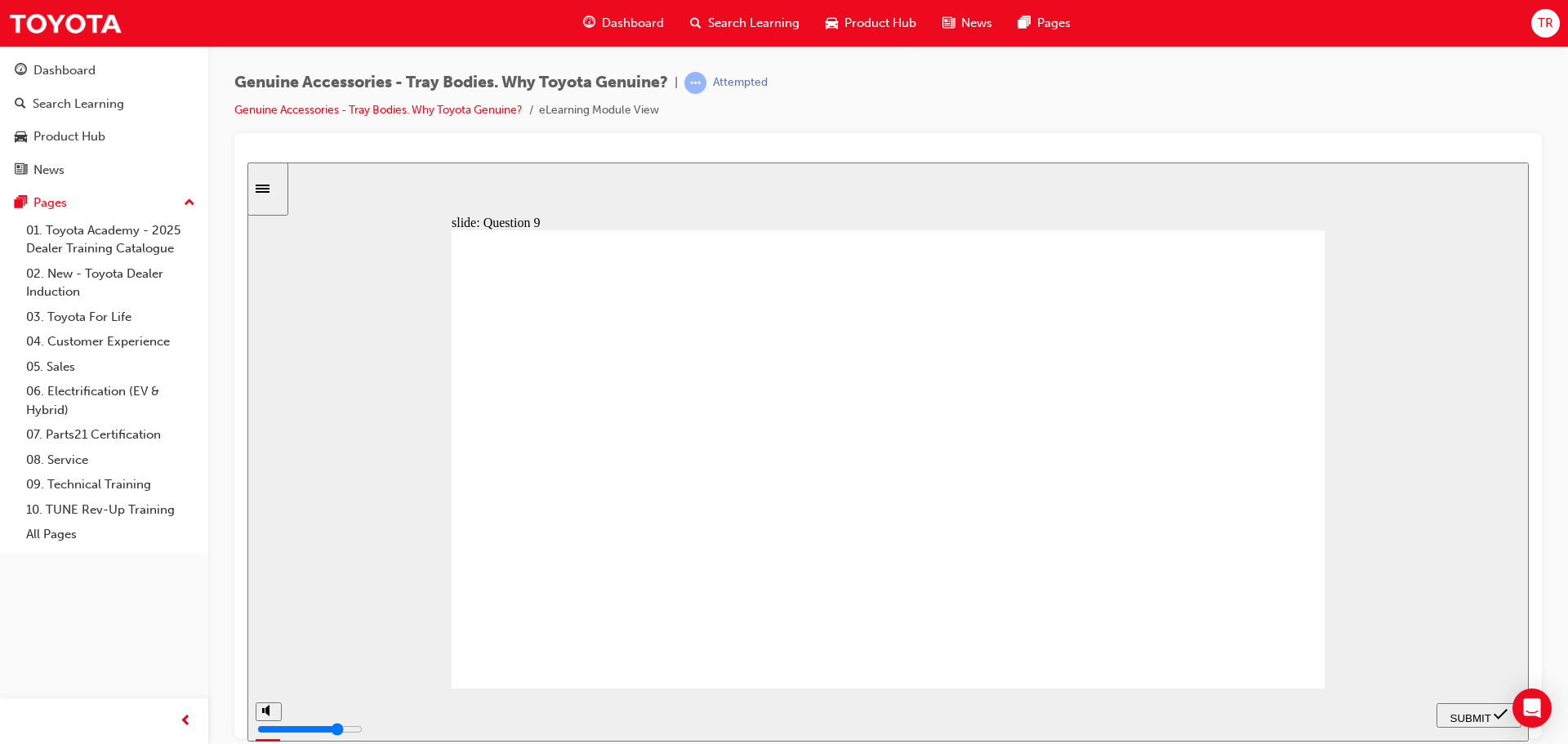
radio input "true"
click at [1467, 716] on span "SUBMIT" at bounding box center [1471, 718] width 41 height 13
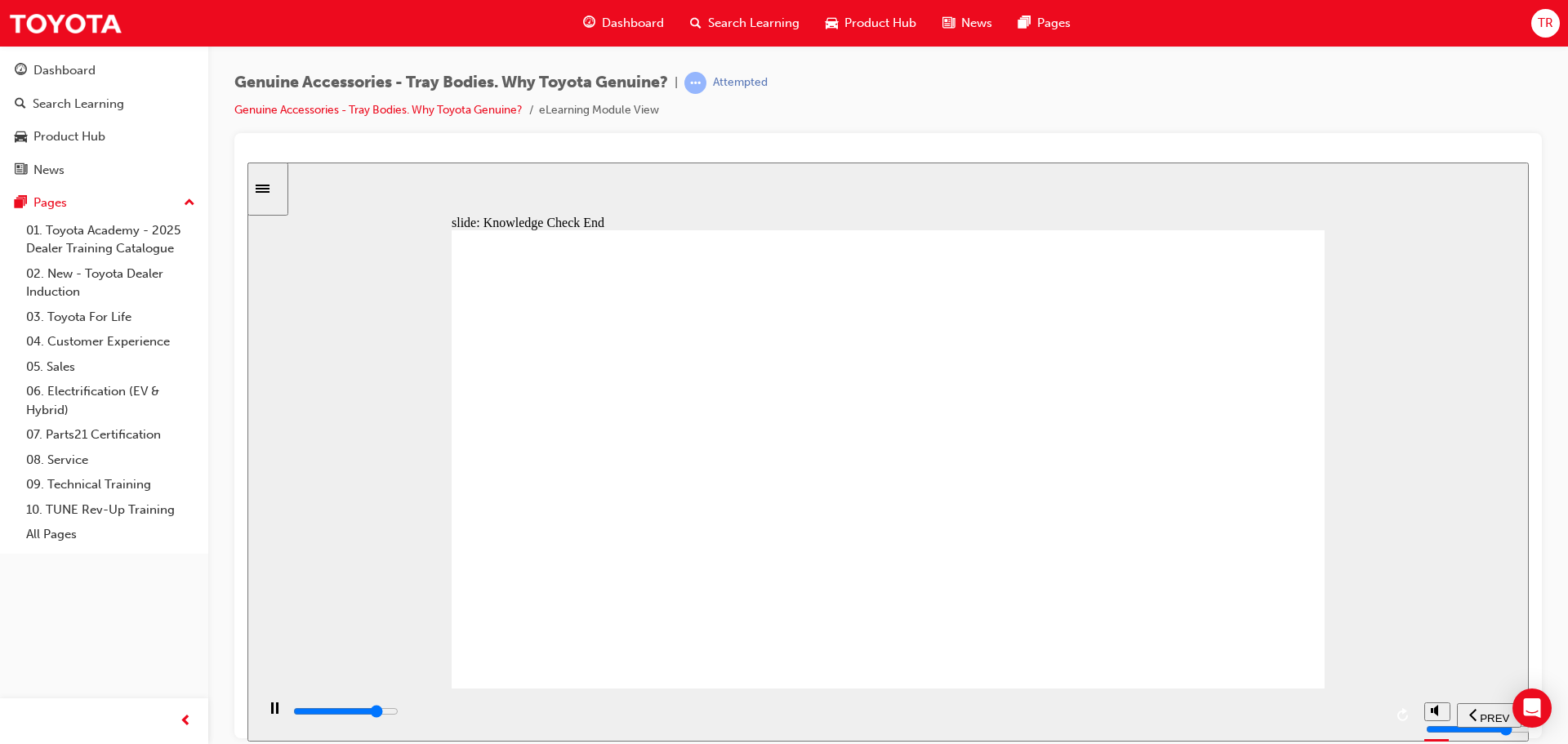
type input "21000"
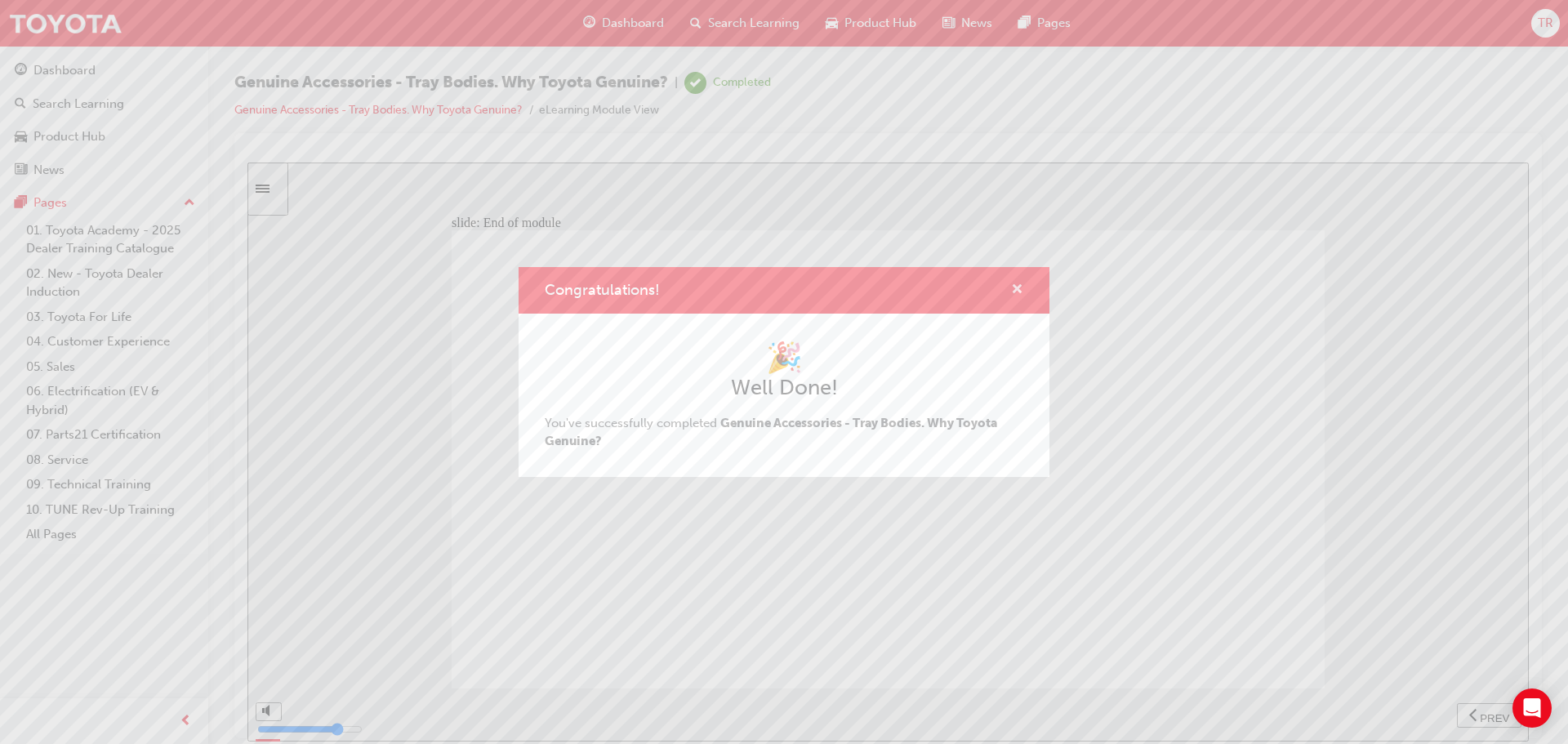
click at [1015, 290] on span "cross-icon" at bounding box center [1016, 291] width 13 height 15
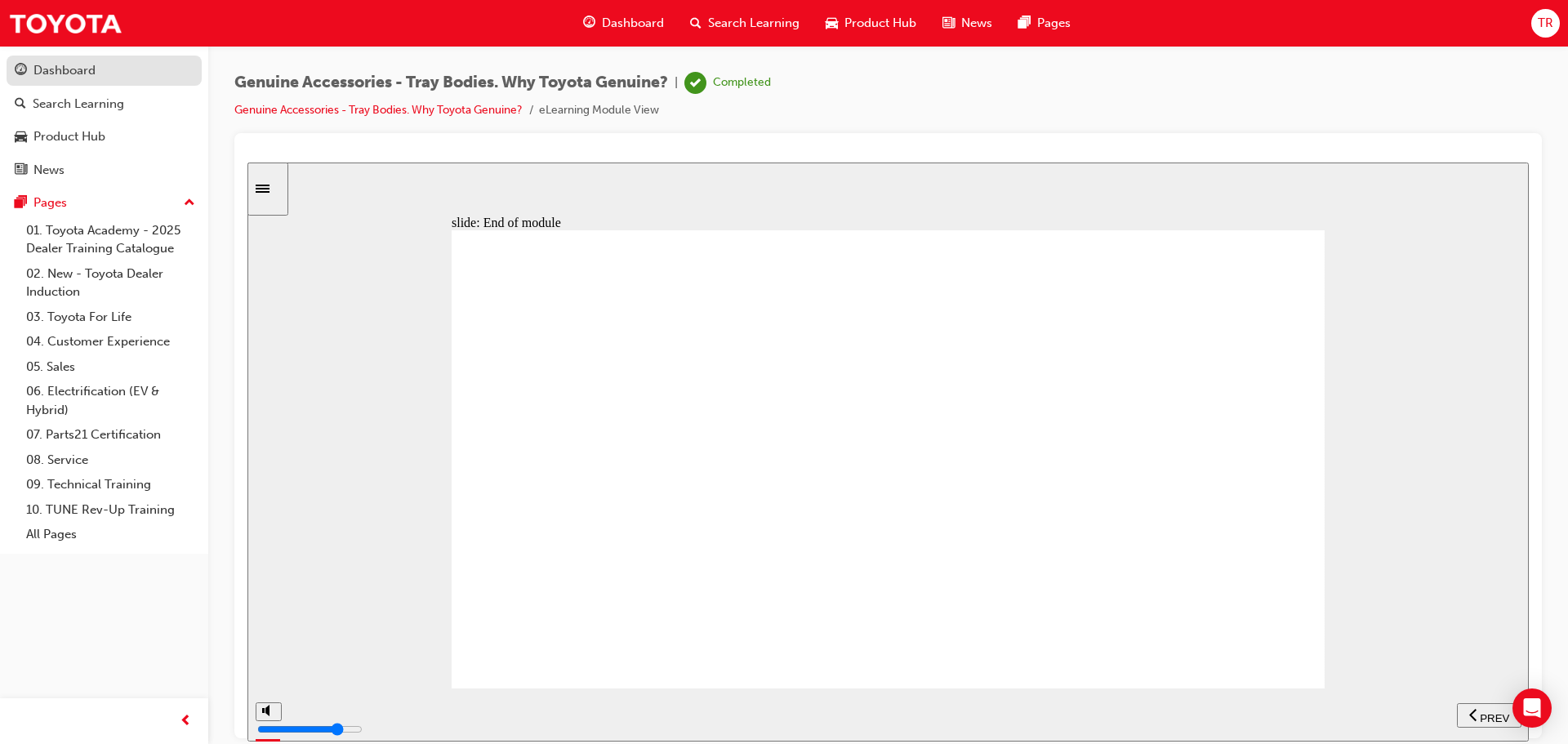
click at [91, 76] on div "Dashboard" at bounding box center [64, 70] width 62 height 19
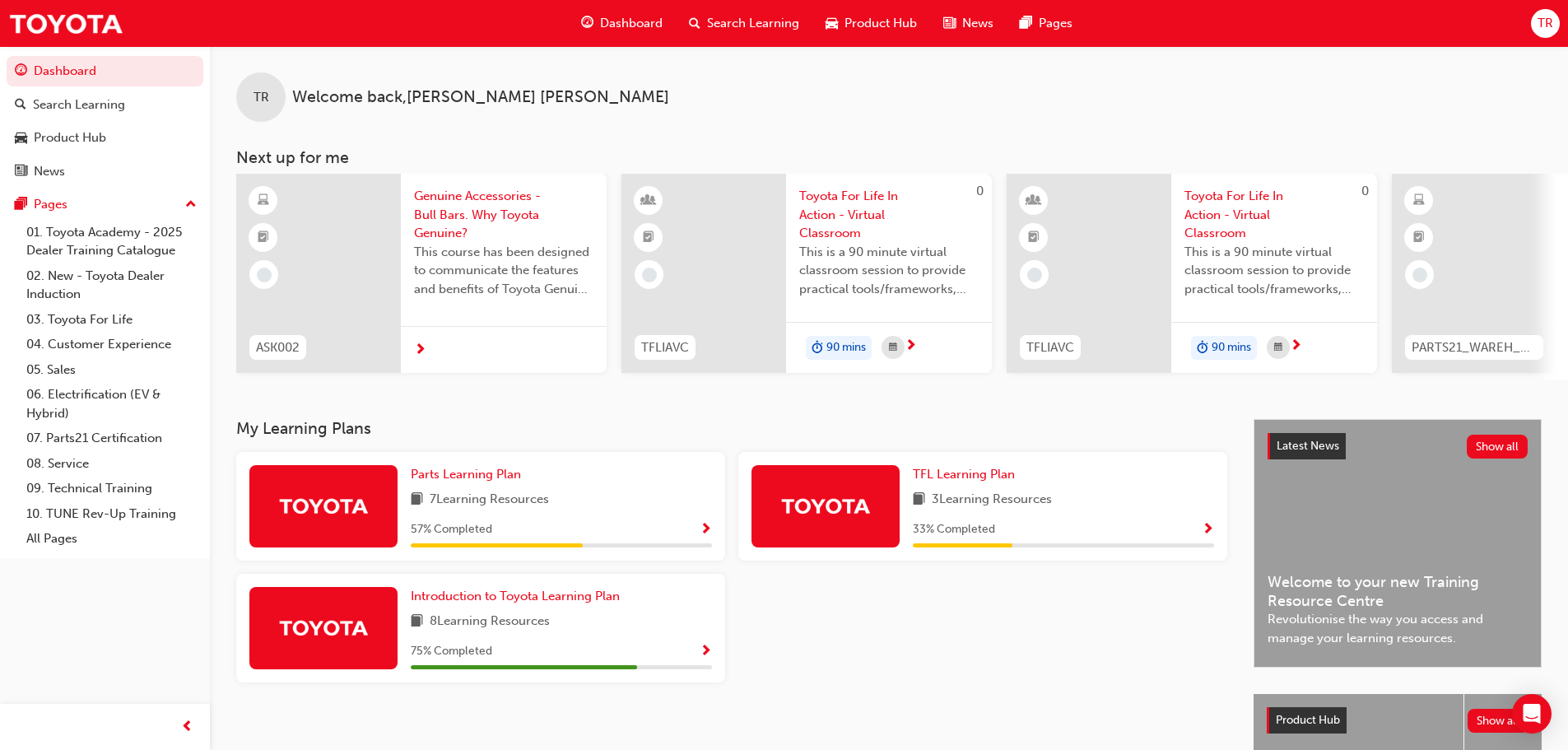
click at [495, 225] on span "Genuine Accessories - Bull Bars. Why Toyota Genuine?" at bounding box center [504, 214] width 180 height 56
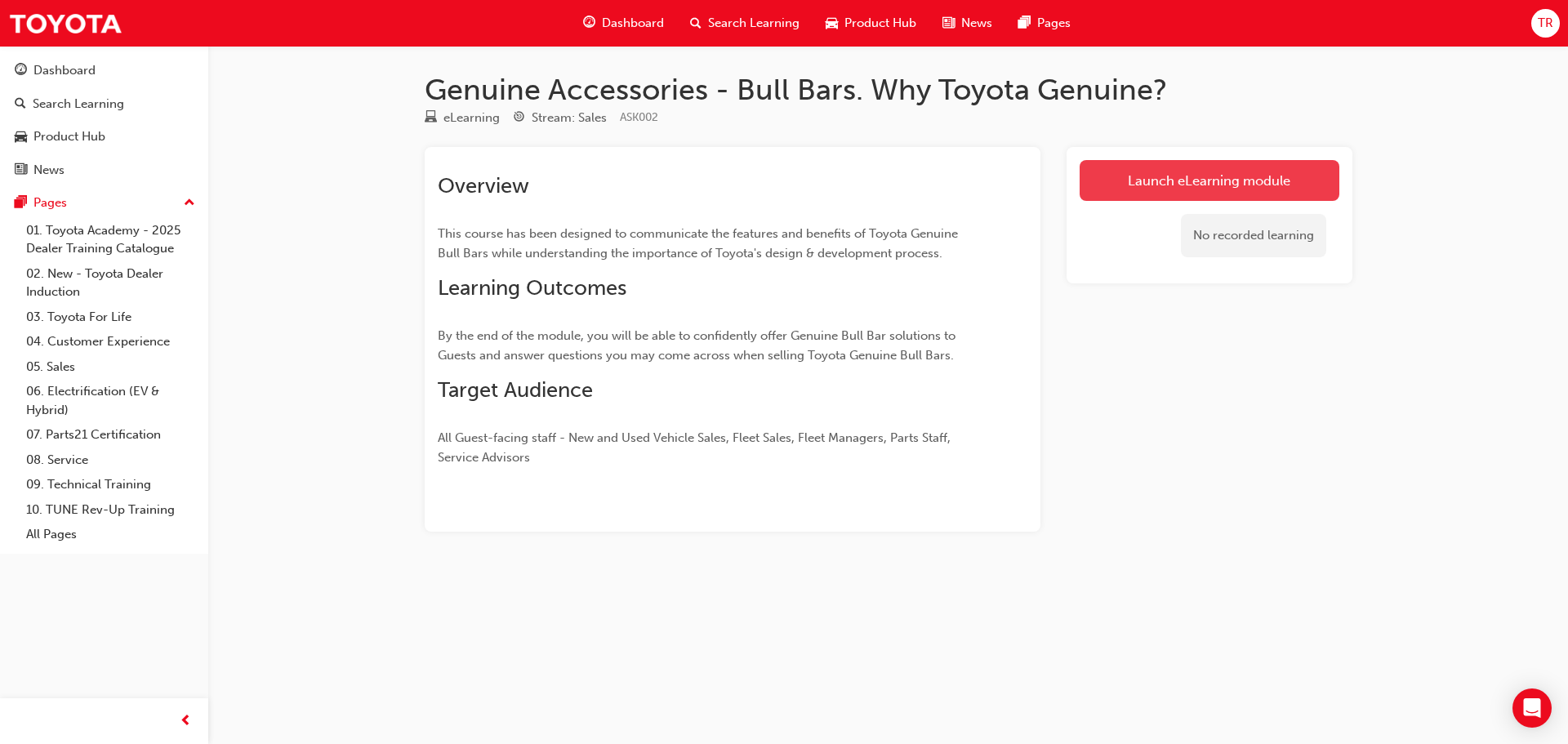
drag, startPoint x: 1126, startPoint y: 147, endPoint x: 1129, endPoint y: 164, distance: 17.3
click at [1126, 154] on div "Launch eLearning module No recorded learning" at bounding box center [1208, 215] width 286 height 137
click at [1130, 167] on link "Launch eLearning module" at bounding box center [1209, 180] width 259 height 41
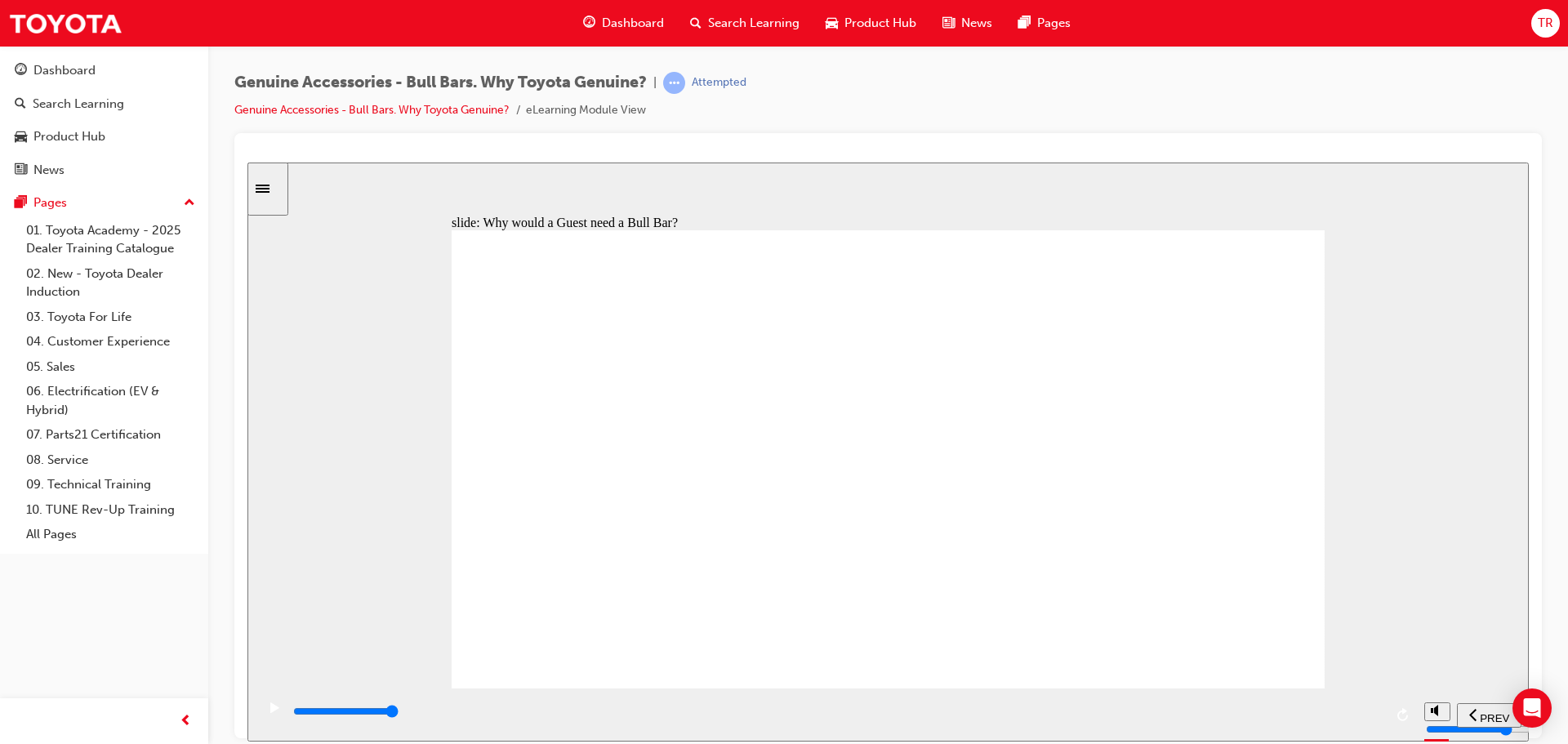
type input "11500"
